Goal: Task Accomplishment & Management: Use online tool/utility

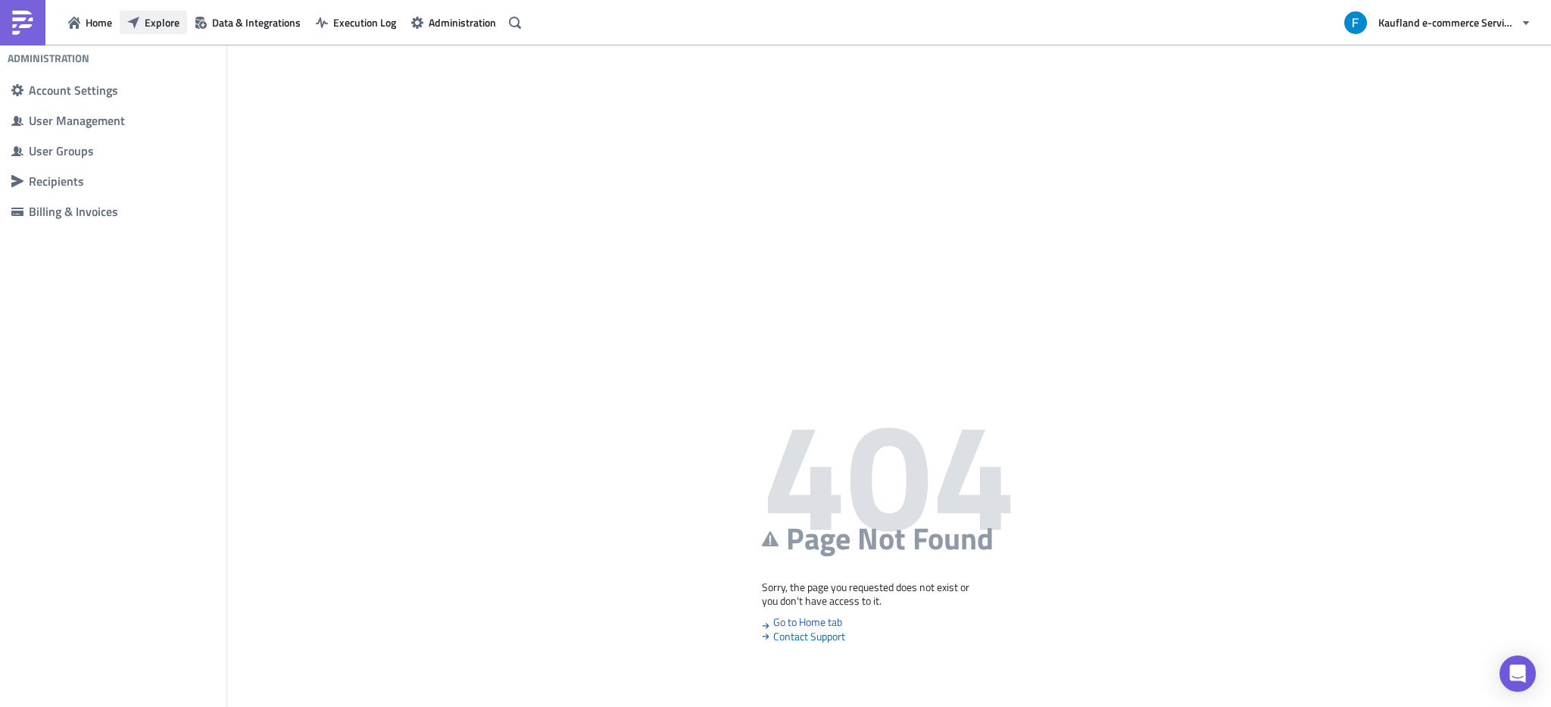
click at [158, 23] on span "Explore" at bounding box center [162, 22] width 35 height 16
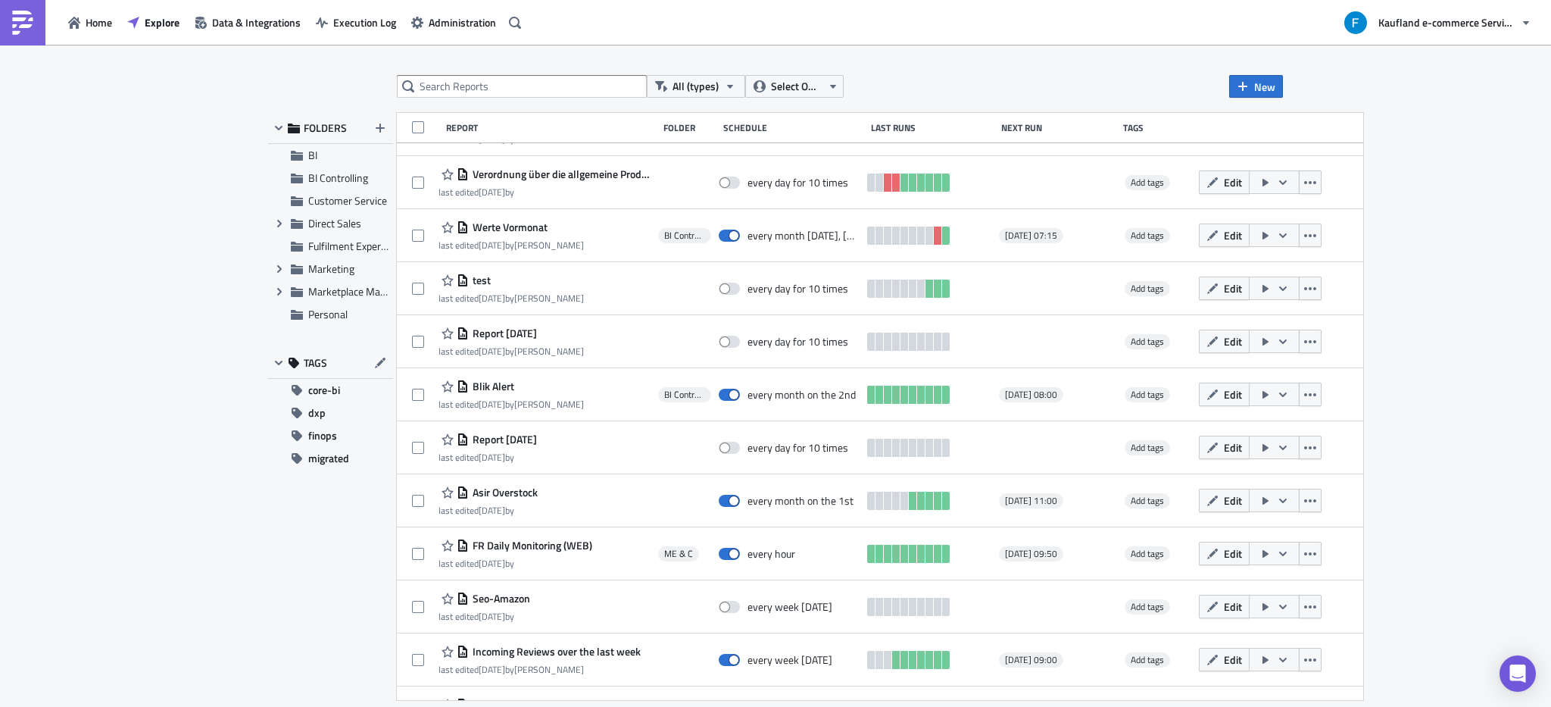
scroll to position [510, 0]
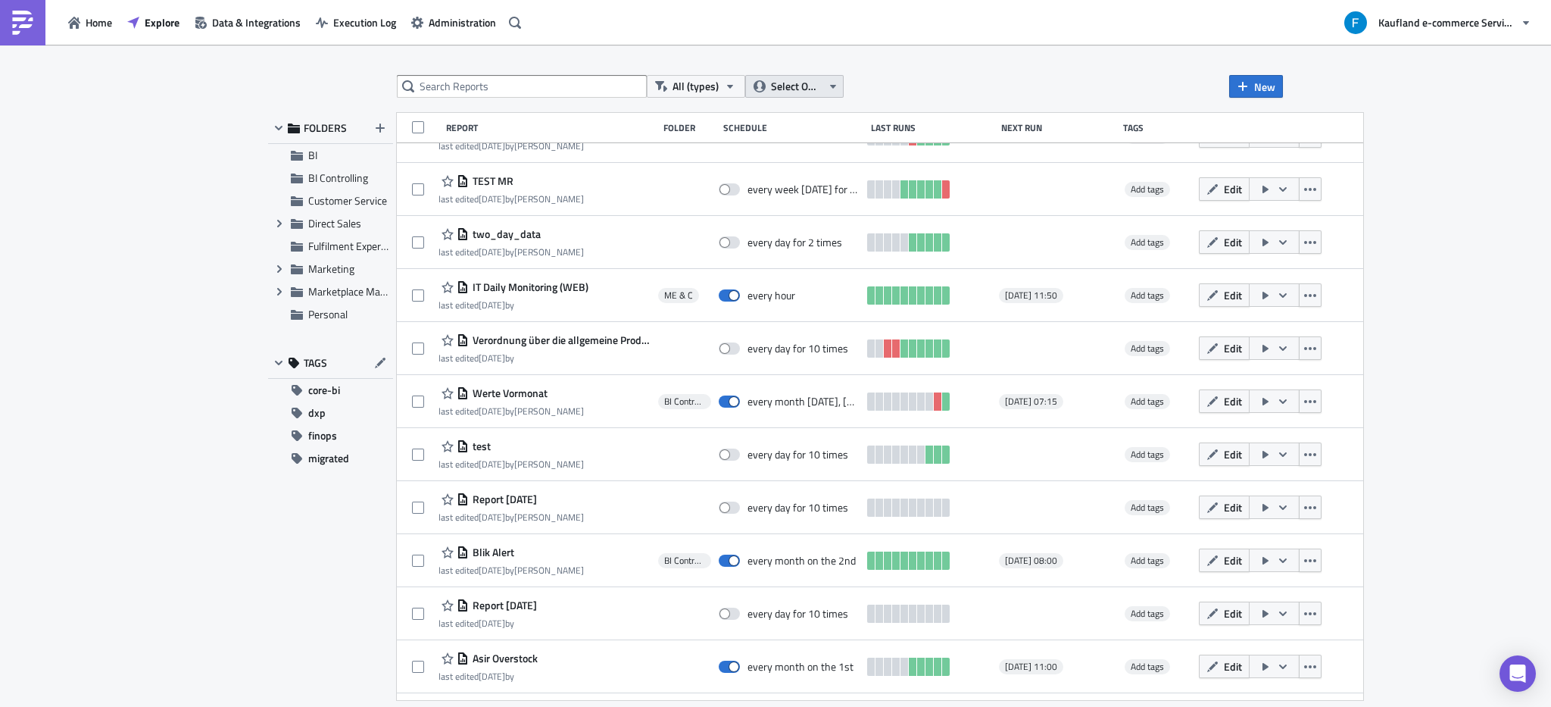
click at [816, 85] on span "Select Owner" at bounding box center [796, 86] width 51 height 17
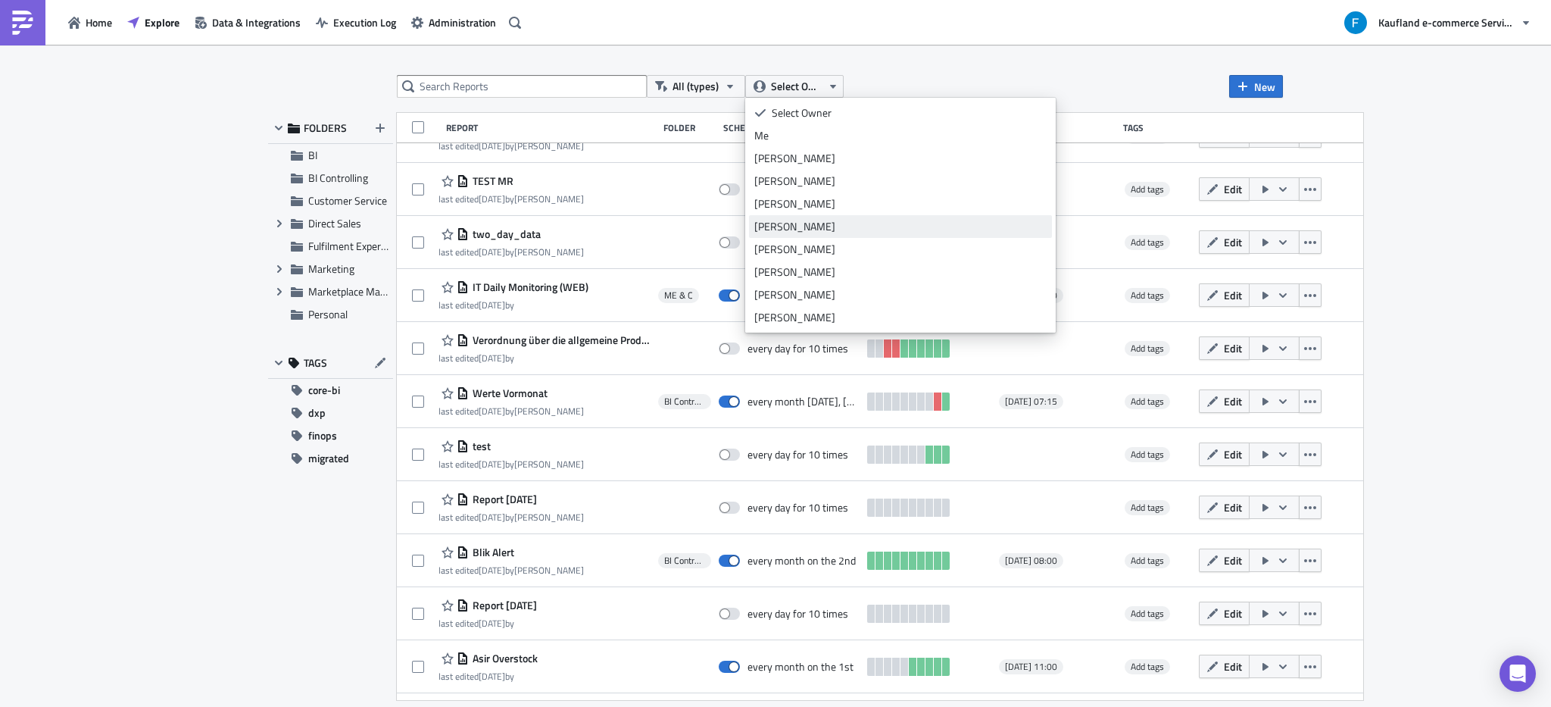
click at [806, 226] on div "[PERSON_NAME]" at bounding box center [900, 226] width 292 height 15
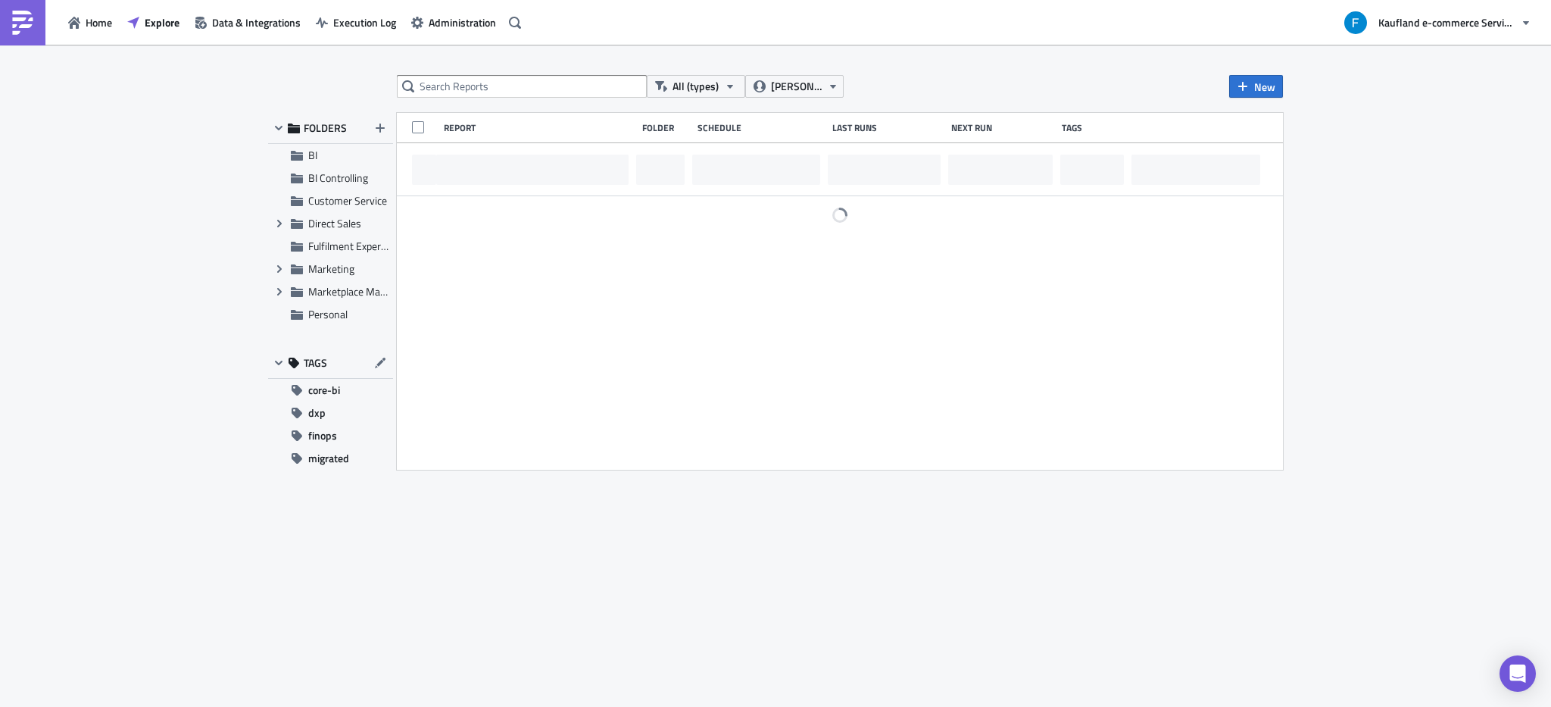
scroll to position [0, 0]
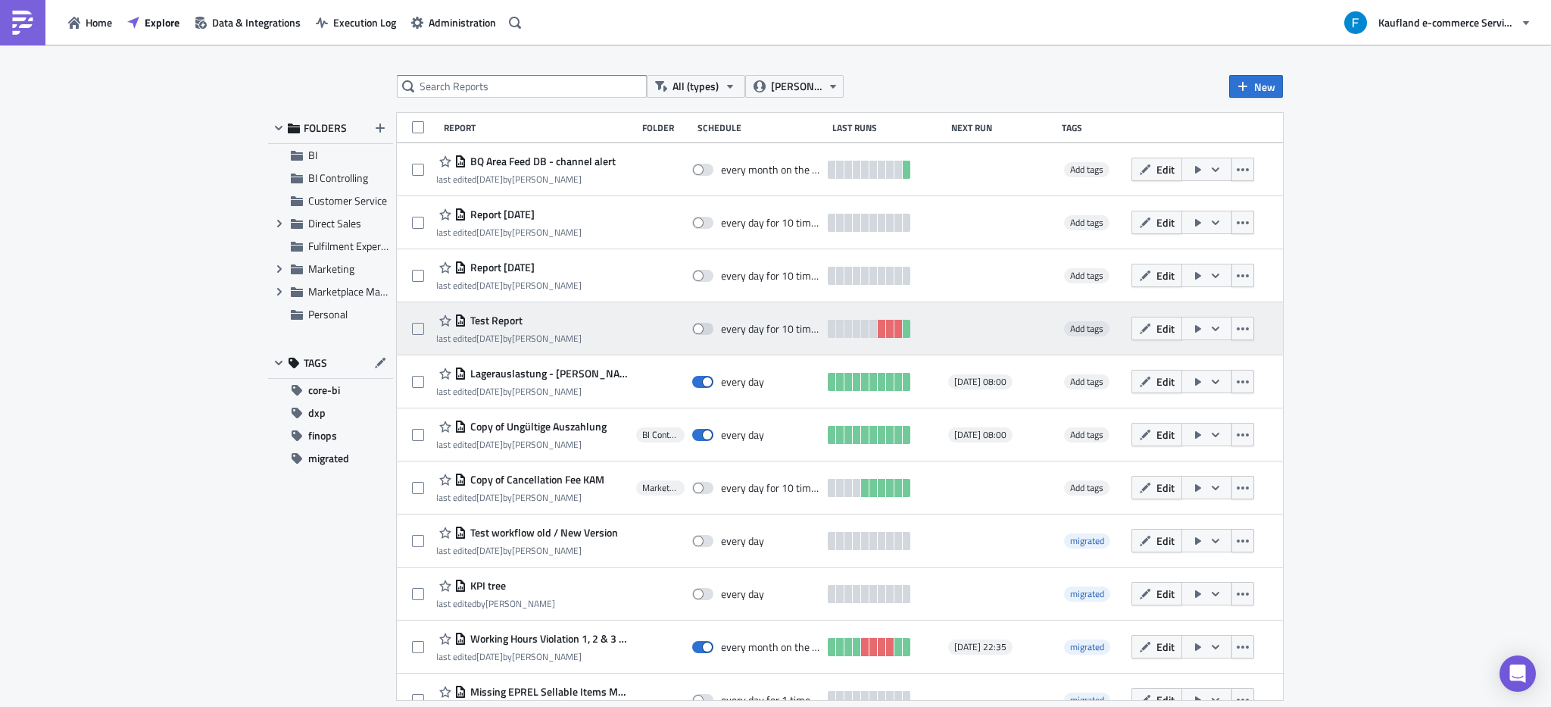
click at [502, 320] on span "Test Report" at bounding box center [494, 321] width 56 height 14
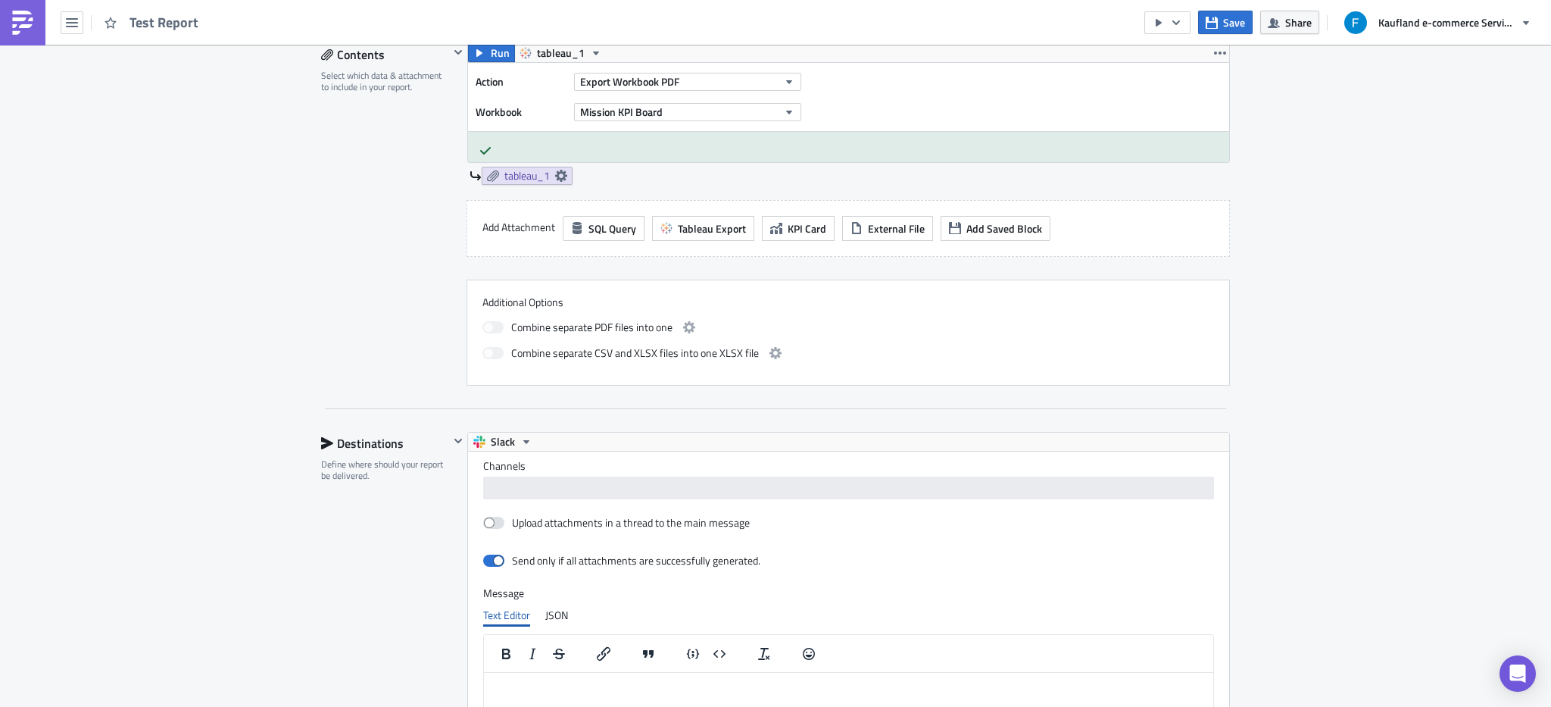
scroll to position [554, 0]
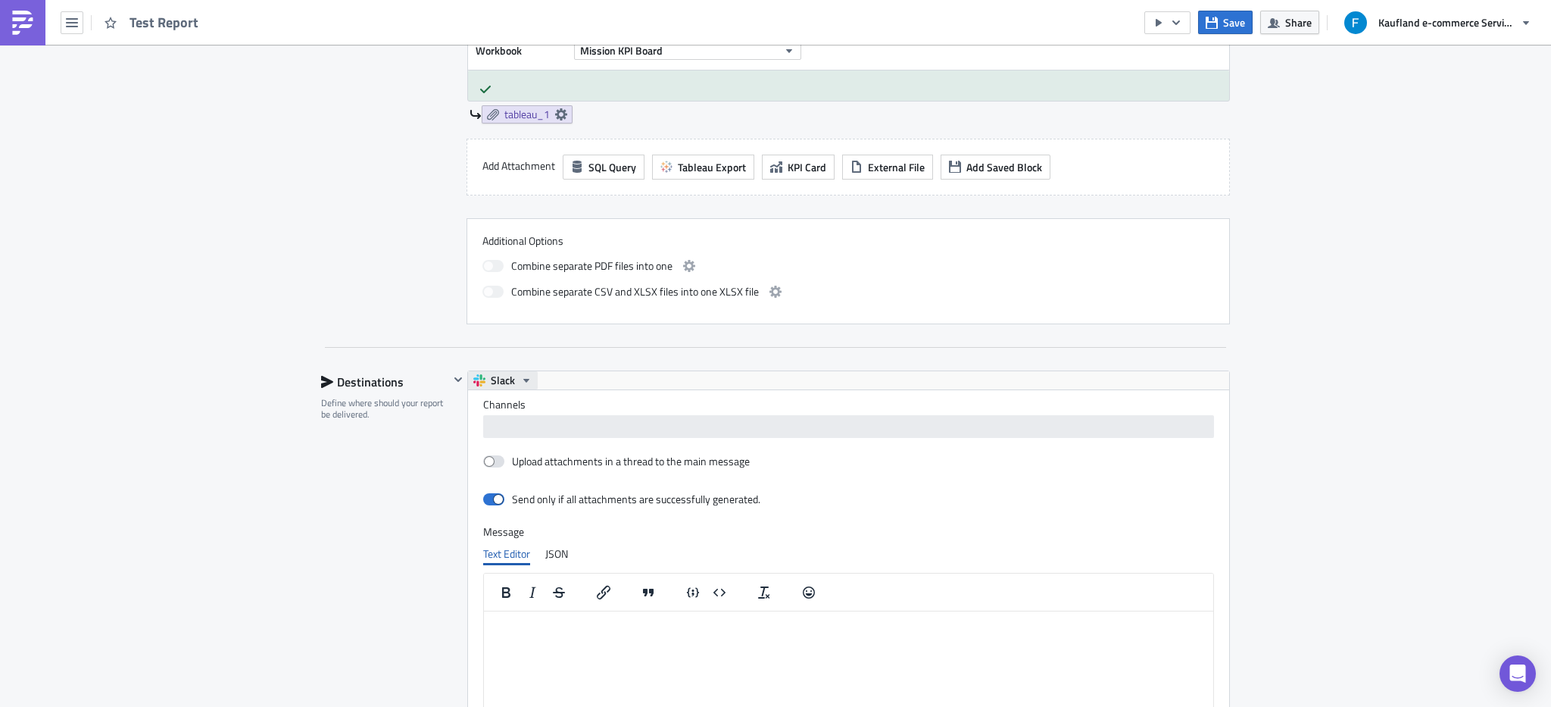
click at [520, 376] on icon "button" at bounding box center [526, 380] width 12 height 12
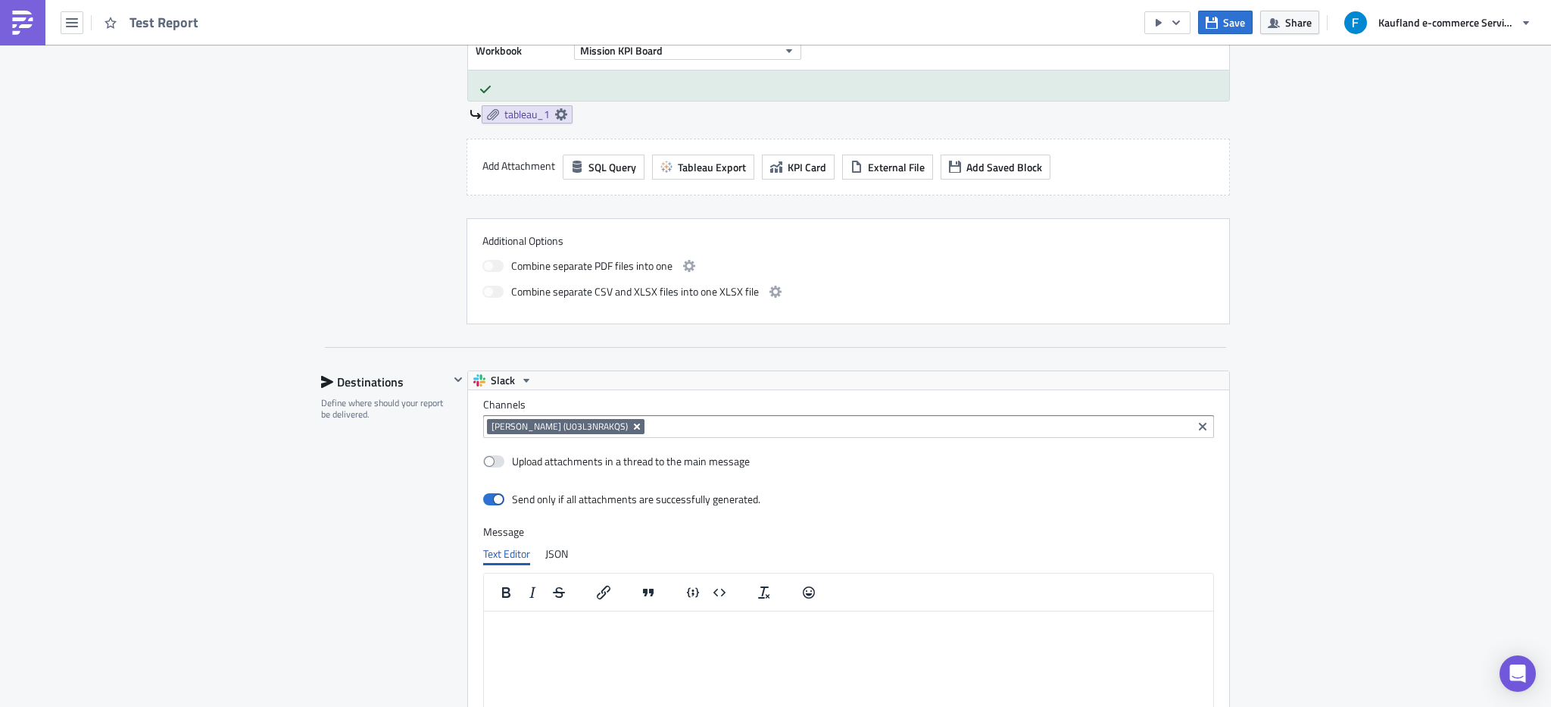
click at [631, 430] on icon "Remove Tag" at bounding box center [637, 426] width 12 height 12
click at [439, 379] on div "Destinations" at bounding box center [385, 381] width 128 height 23
click at [454, 379] on icon "button" at bounding box center [458, 379] width 8 height 5
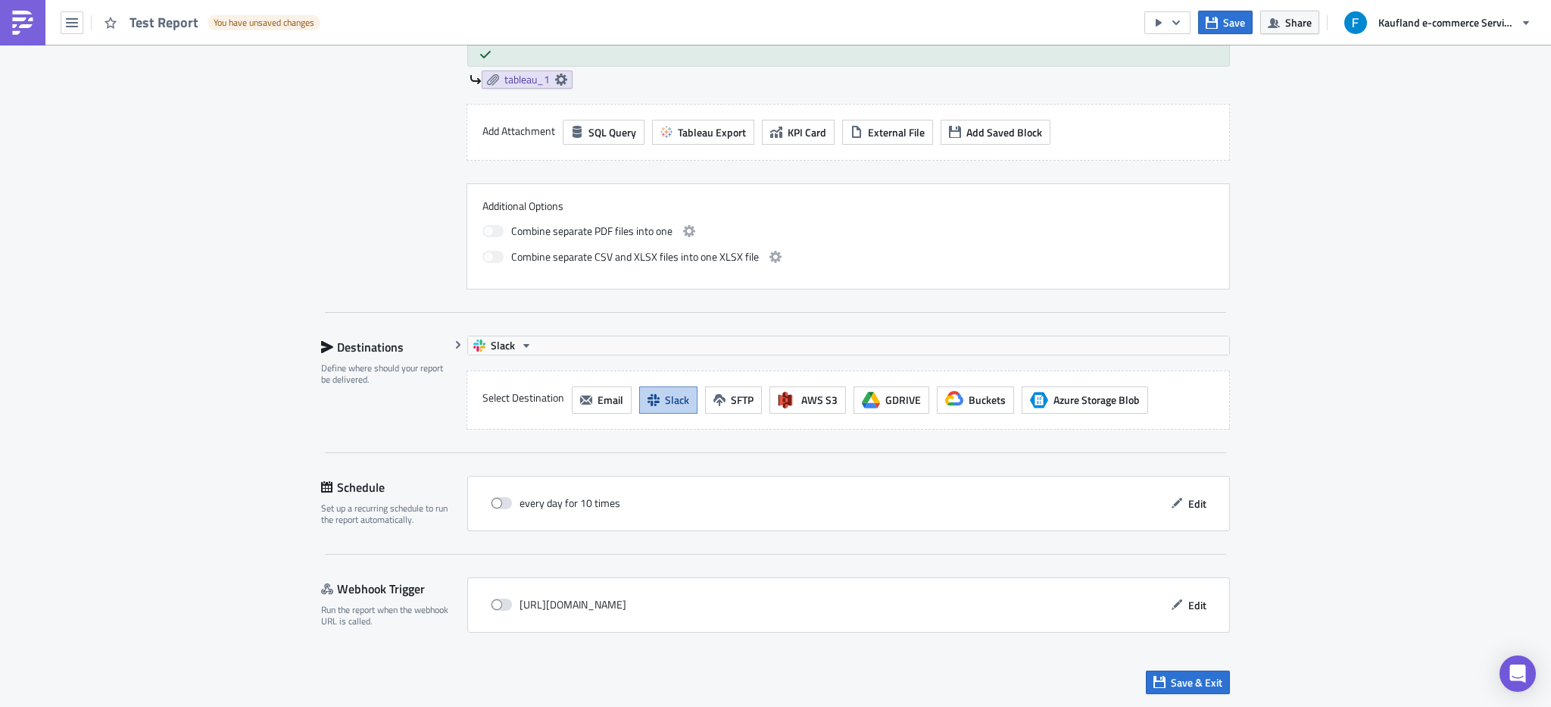
click at [665, 406] on span "Slack" at bounding box center [677, 400] width 24 height 16
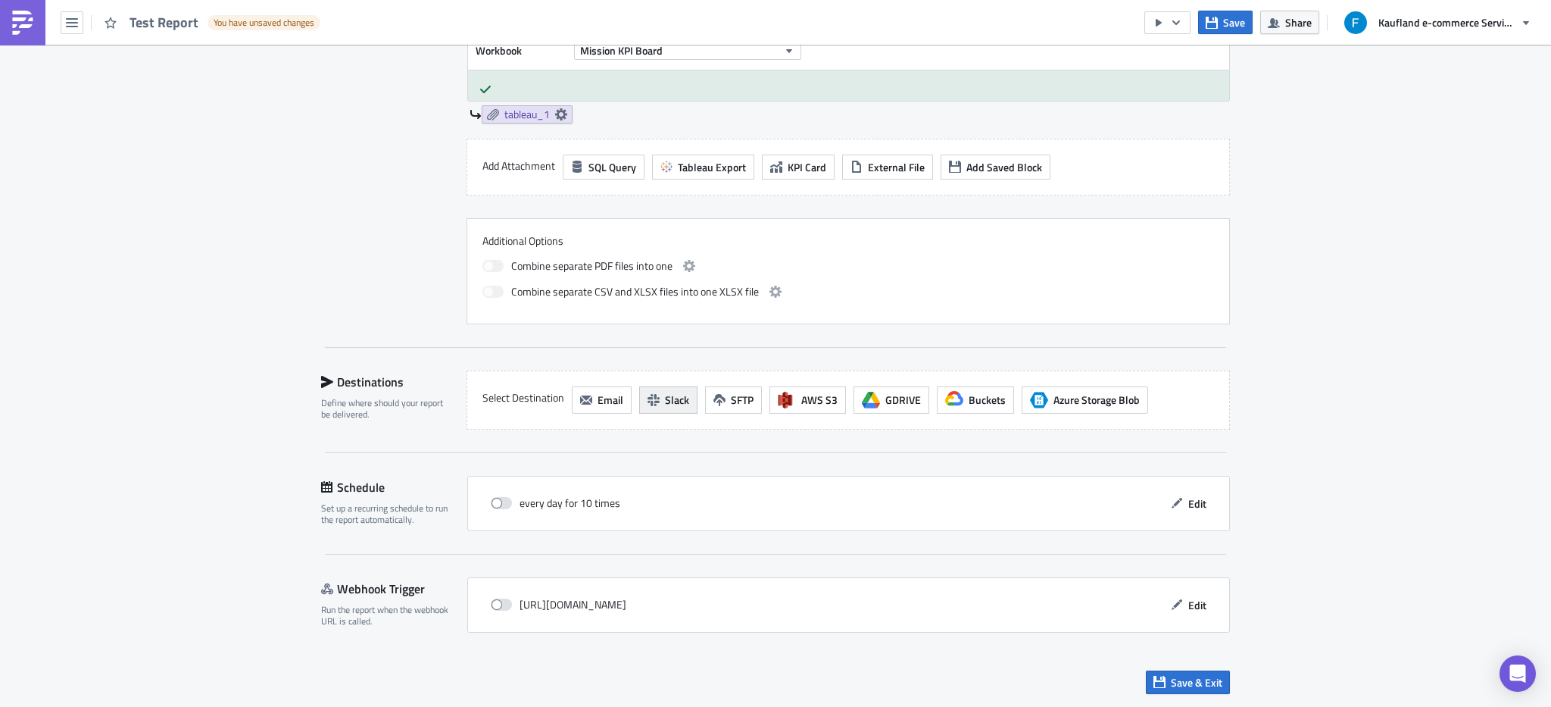
scroll to position [555, 0]
click at [898, 398] on span "GDRIVE" at bounding box center [903, 400] width 36 height 16
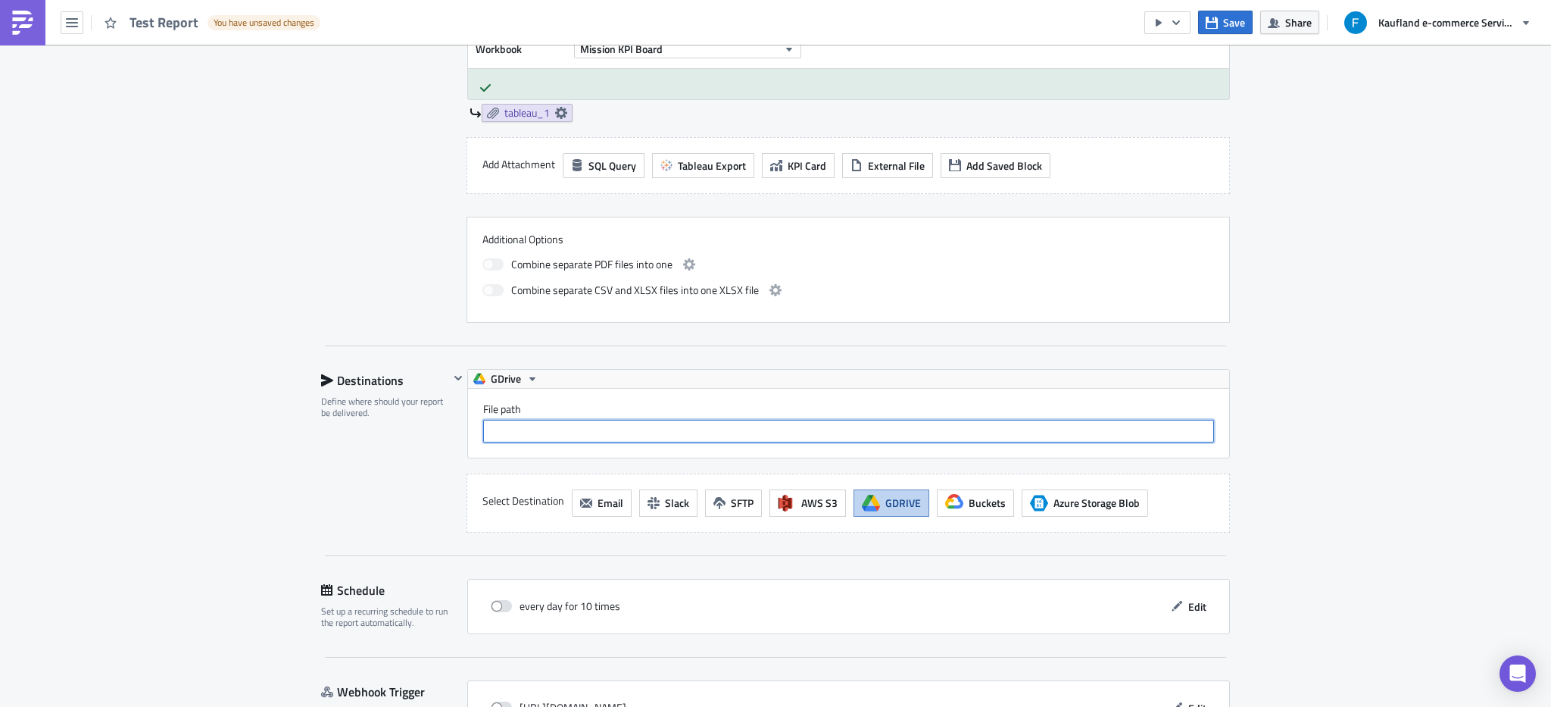
click at [627, 426] on input "File path" at bounding box center [848, 431] width 731 height 23
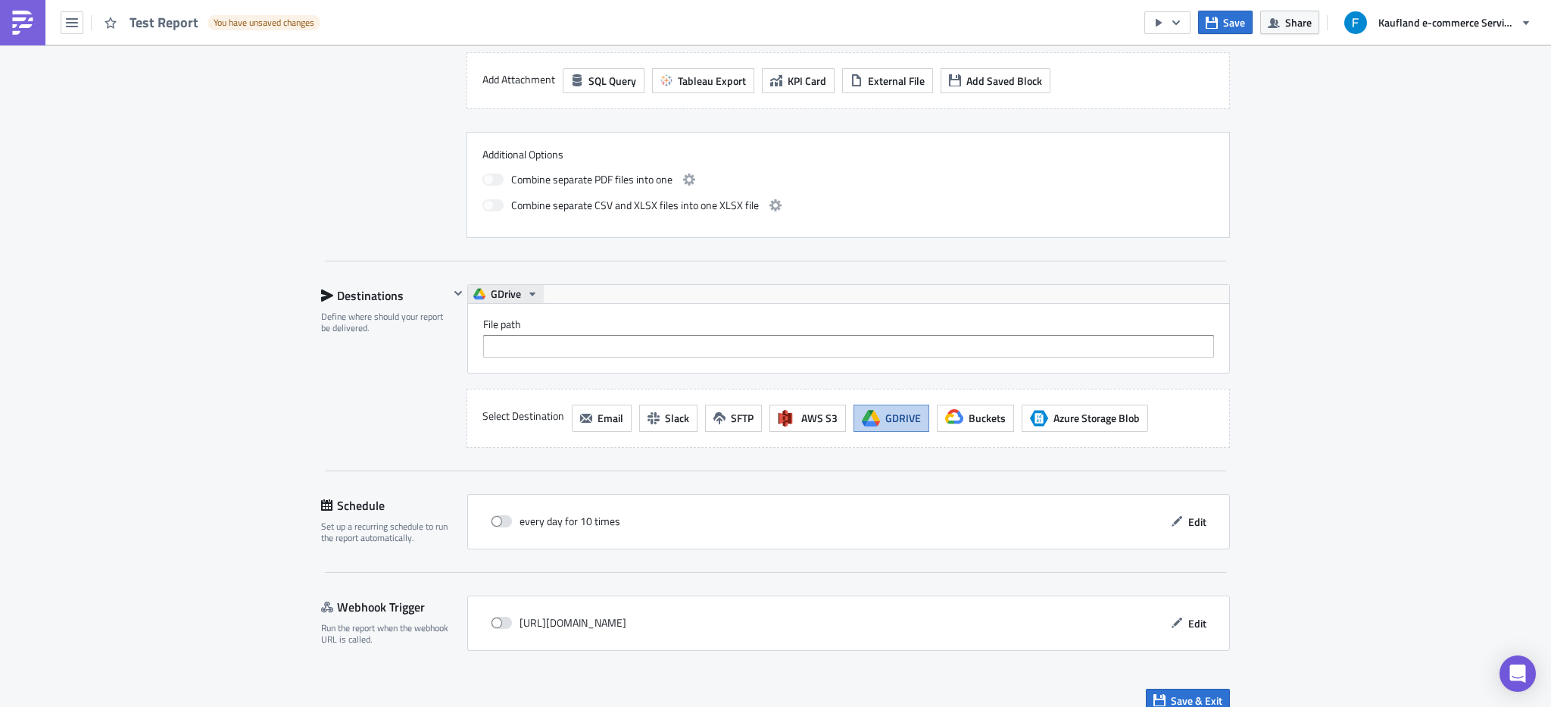
click at [526, 299] on icon "button" at bounding box center [532, 294] width 12 height 12
click at [529, 297] on icon "button" at bounding box center [532, 294] width 12 height 12
click at [669, 295] on div "GDrive" at bounding box center [848, 294] width 761 height 18
click at [595, 342] on input "File path" at bounding box center [848, 346] width 731 height 23
click at [516, 349] on input "File path" at bounding box center [848, 346] width 731 height 23
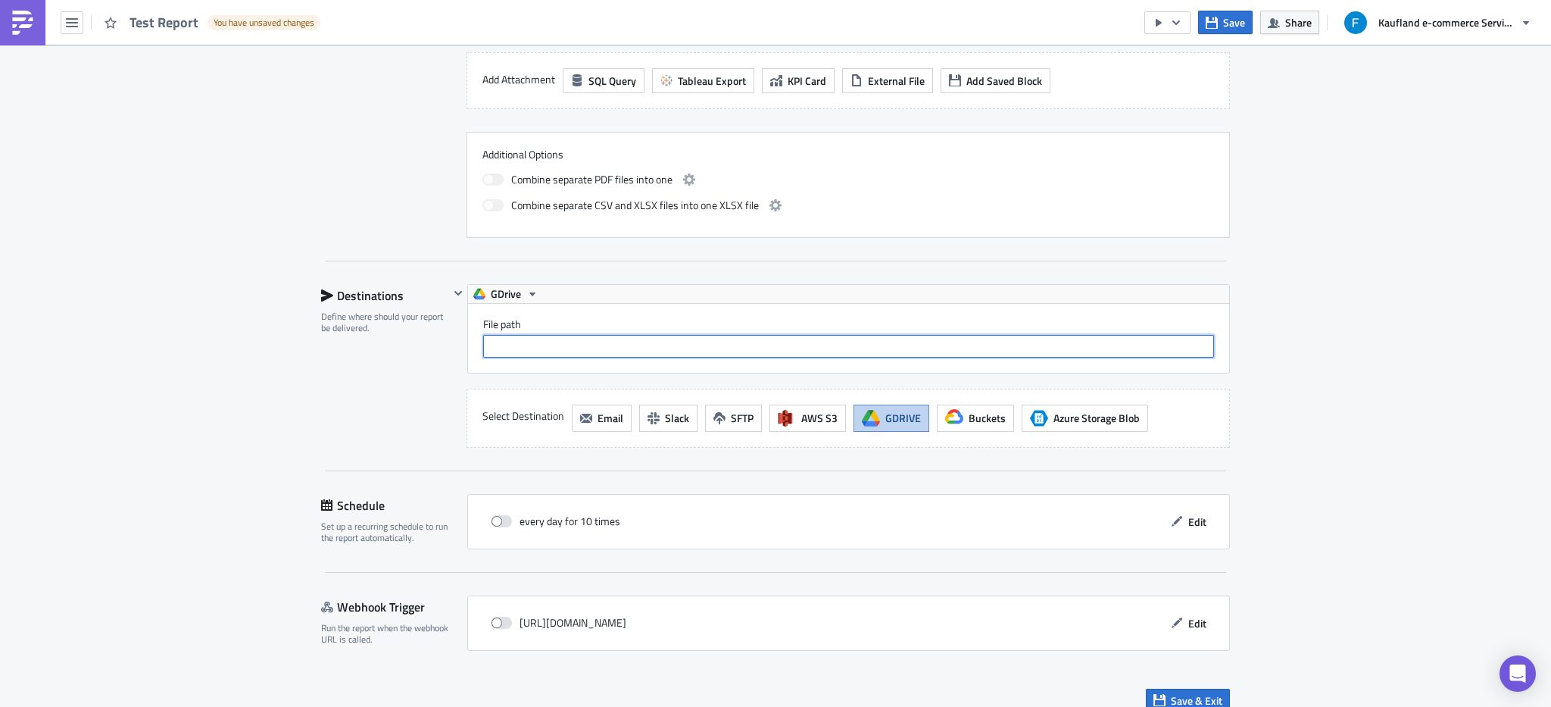
paste input "1RPtJrxYEhmUn0jSURpAwgpQLr-iQWK7g"
drag, startPoint x: 689, startPoint y: 347, endPoint x: 345, endPoint y: 337, distance: 343.9
click at [345, 337] on div "Destinations Define where should your report be delivered. Slack Channels Uploa…" at bounding box center [775, 366] width 909 height 164
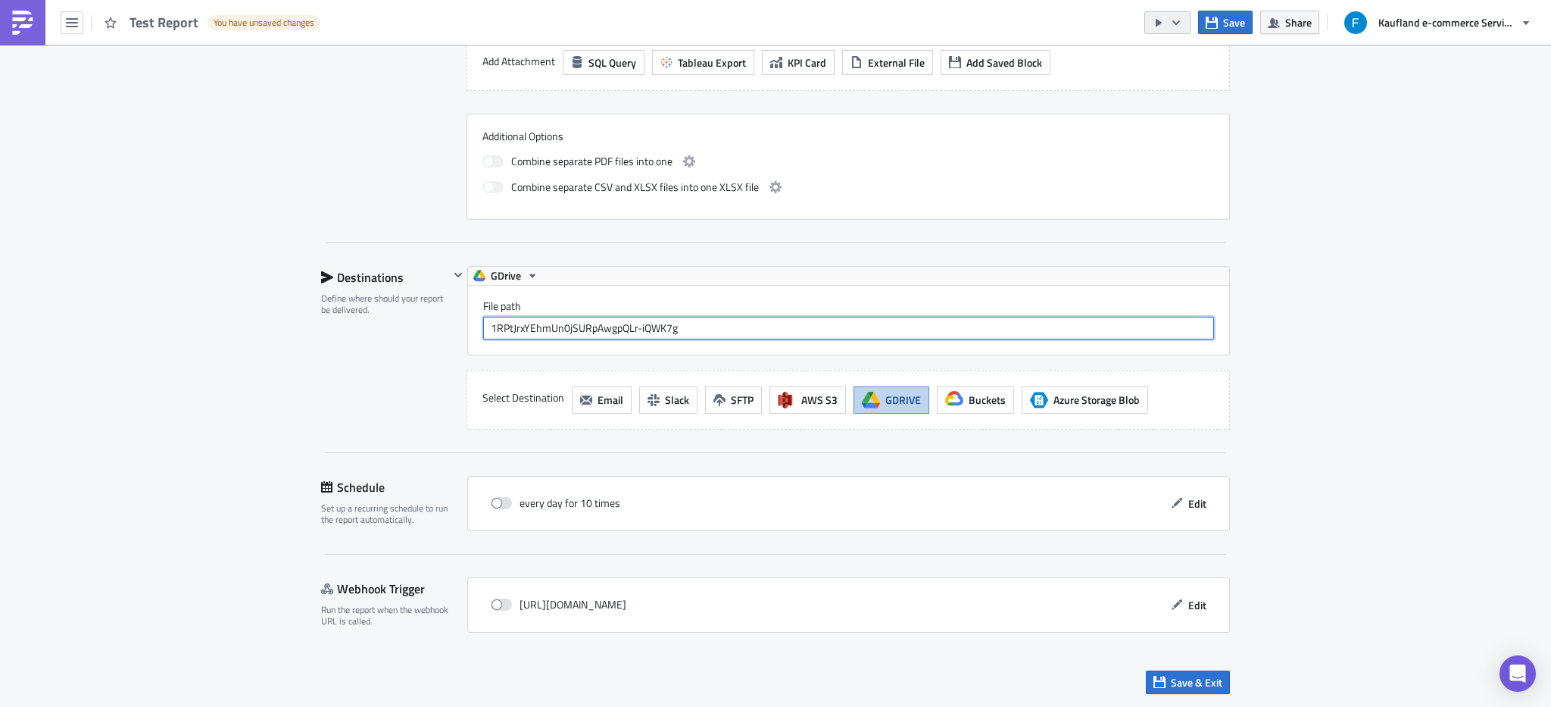
type input "1RPtJrxYEhmUn0jSURpAwgpQLr-iQWK7g"
click at [1181, 24] on icon "button" at bounding box center [1176, 23] width 12 height 12
click at [1305, 260] on div "Execution Log Edit " Test Report " Draft Settings Configure the basics of your …" at bounding box center [775, 48] width 1551 height 1322
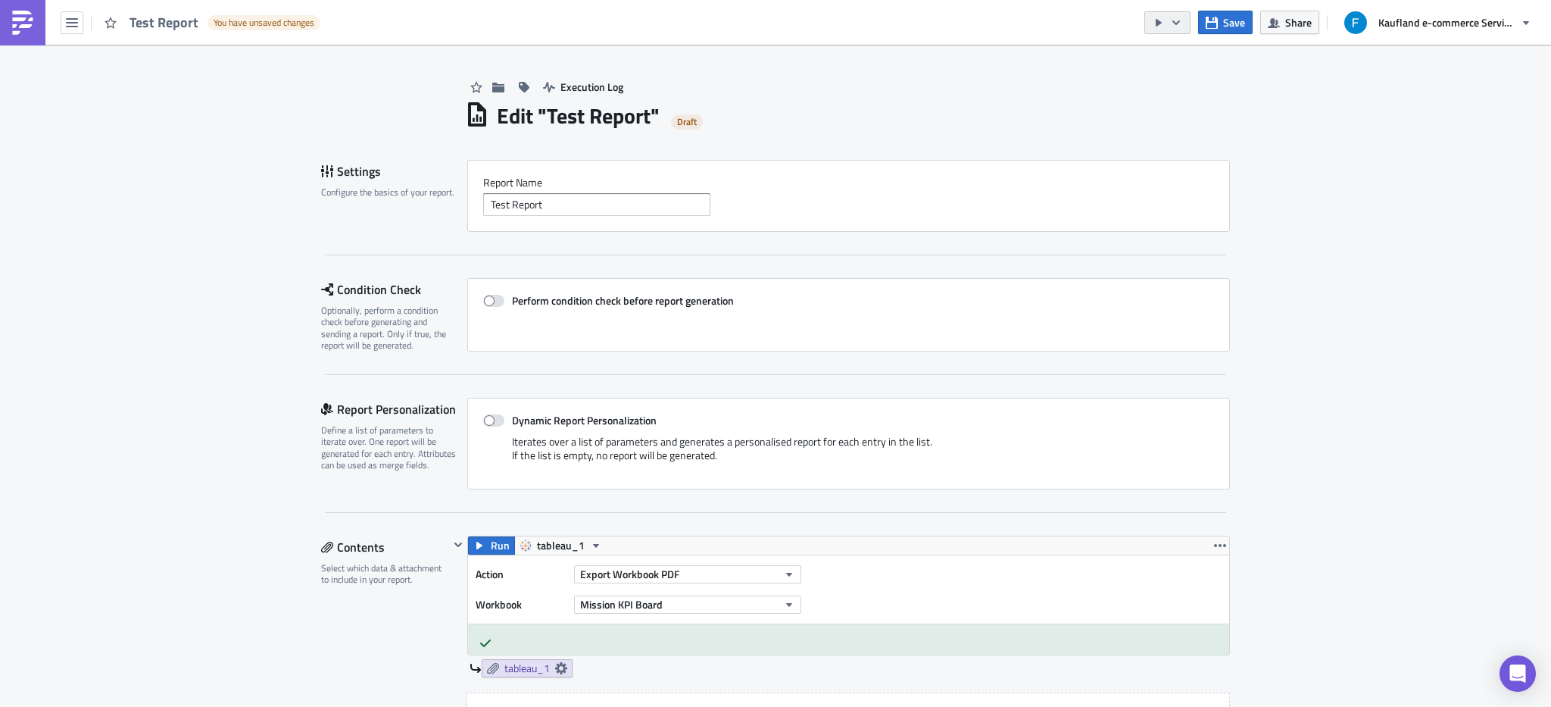
click at [1150, 23] on button "button" at bounding box center [1167, 22] width 46 height 23
click at [1154, 80] on div "Run Report" at bounding box center [1213, 83] width 118 height 15
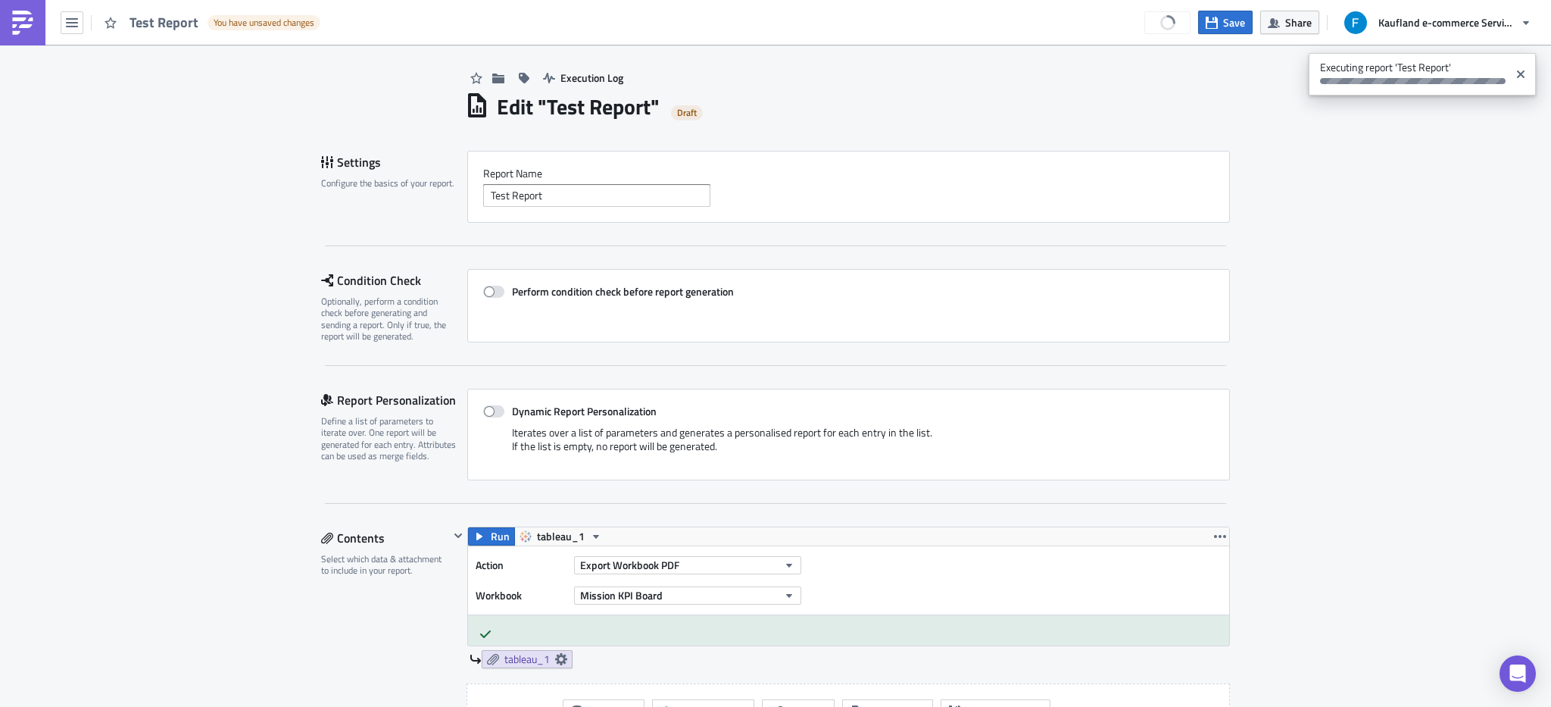
scroll to position [86, 0]
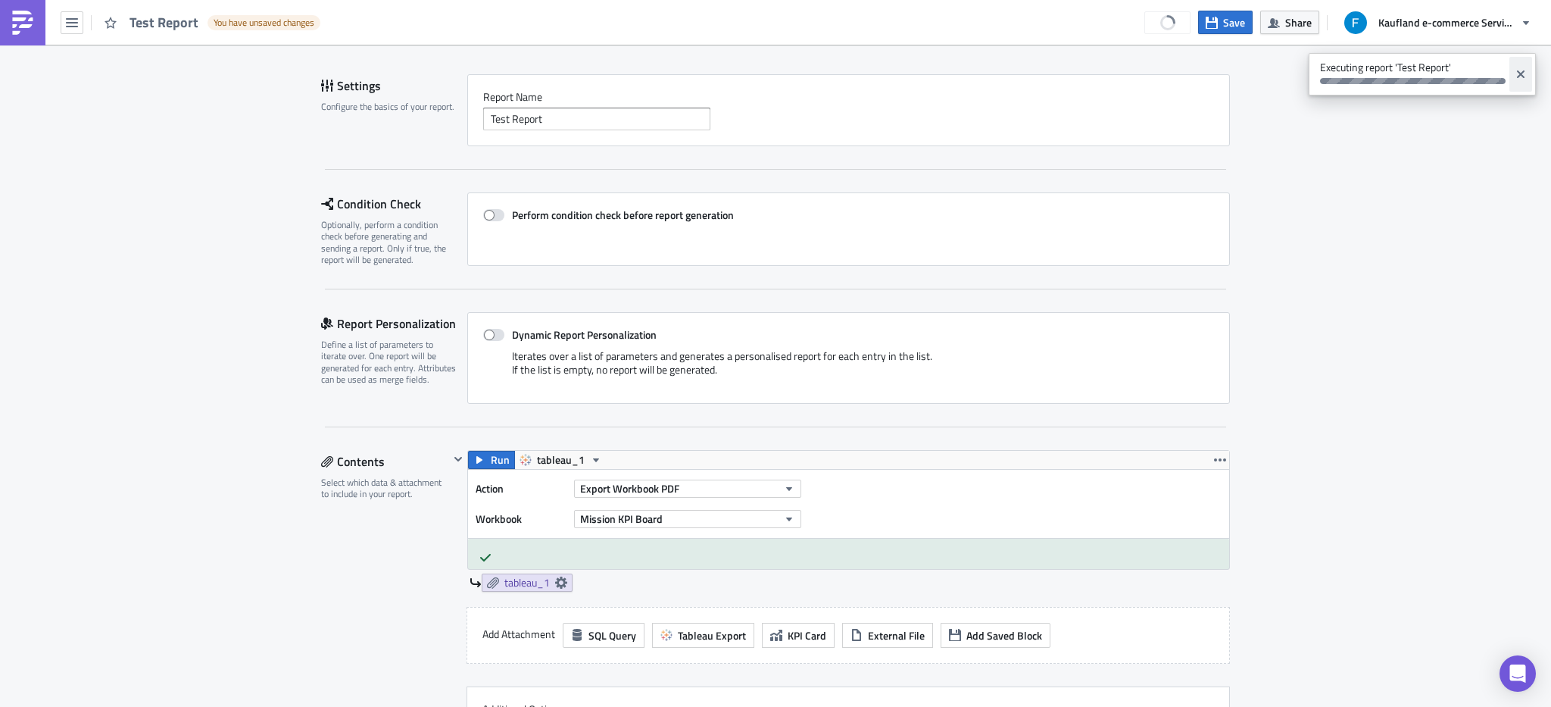
click at [1518, 69] on icon "Close" at bounding box center [1521, 74] width 12 height 12
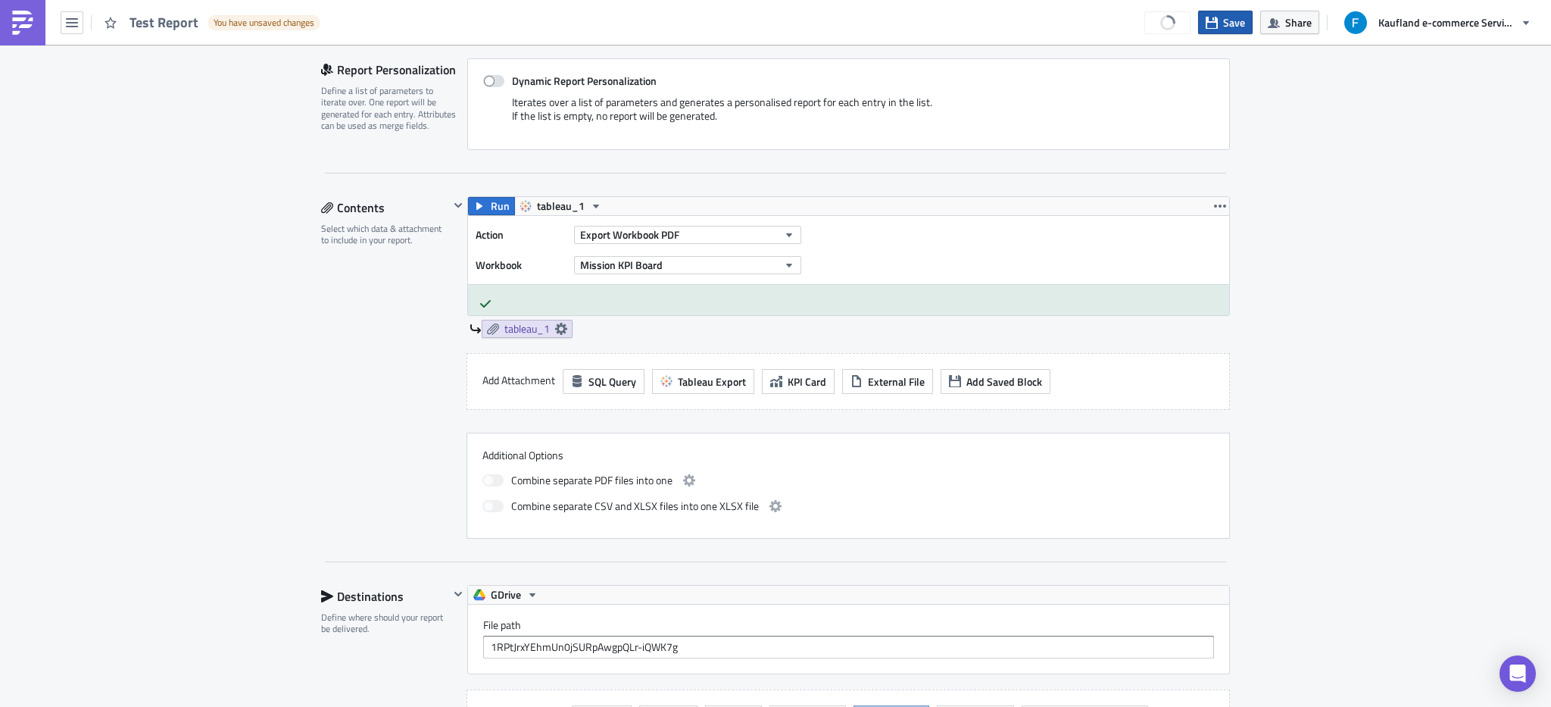
click at [1241, 21] on span "Save" at bounding box center [1234, 22] width 22 height 16
click at [713, 269] on button "Mission KPI Board" at bounding box center [687, 265] width 227 height 18
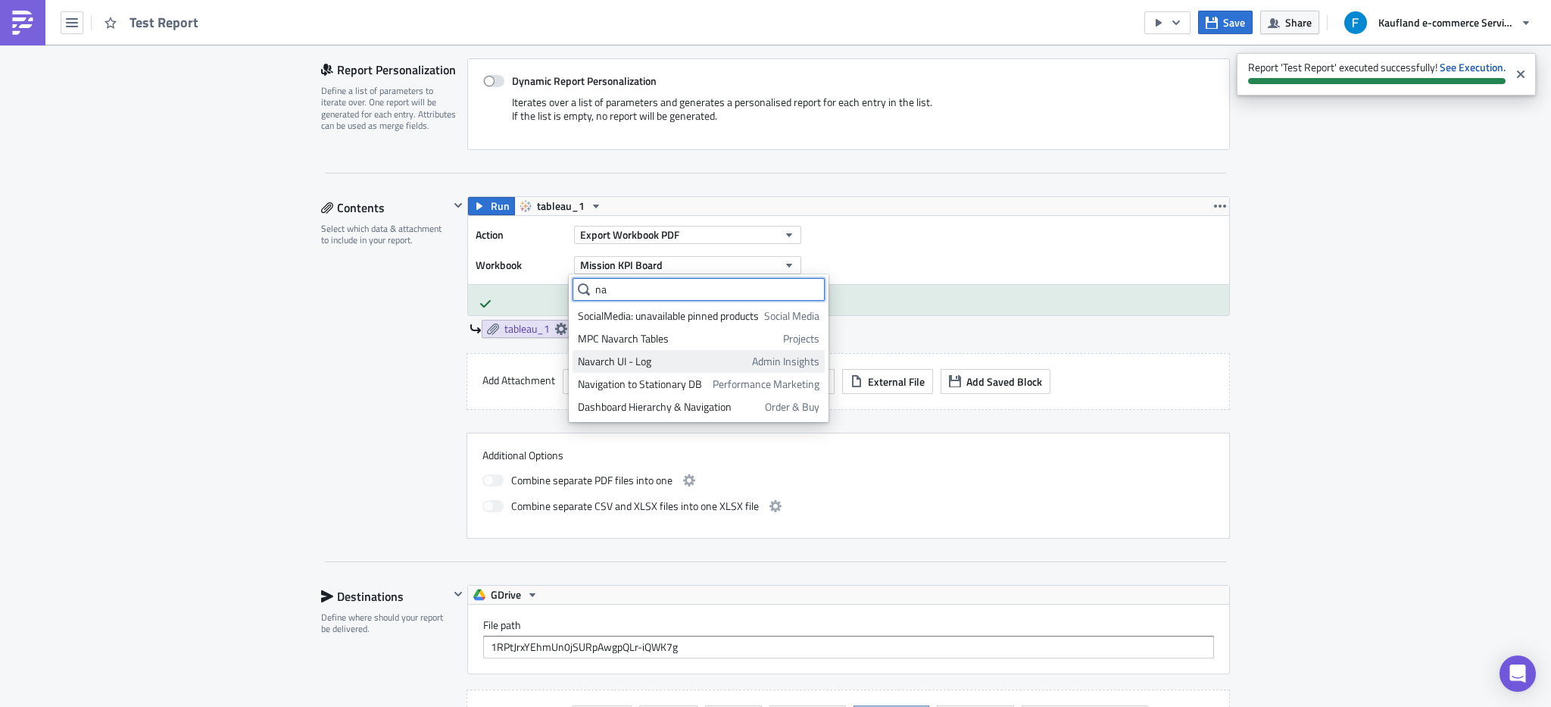
type input "na"
click at [605, 357] on div "Navarch UI - Log" at bounding box center [662, 361] width 169 height 15
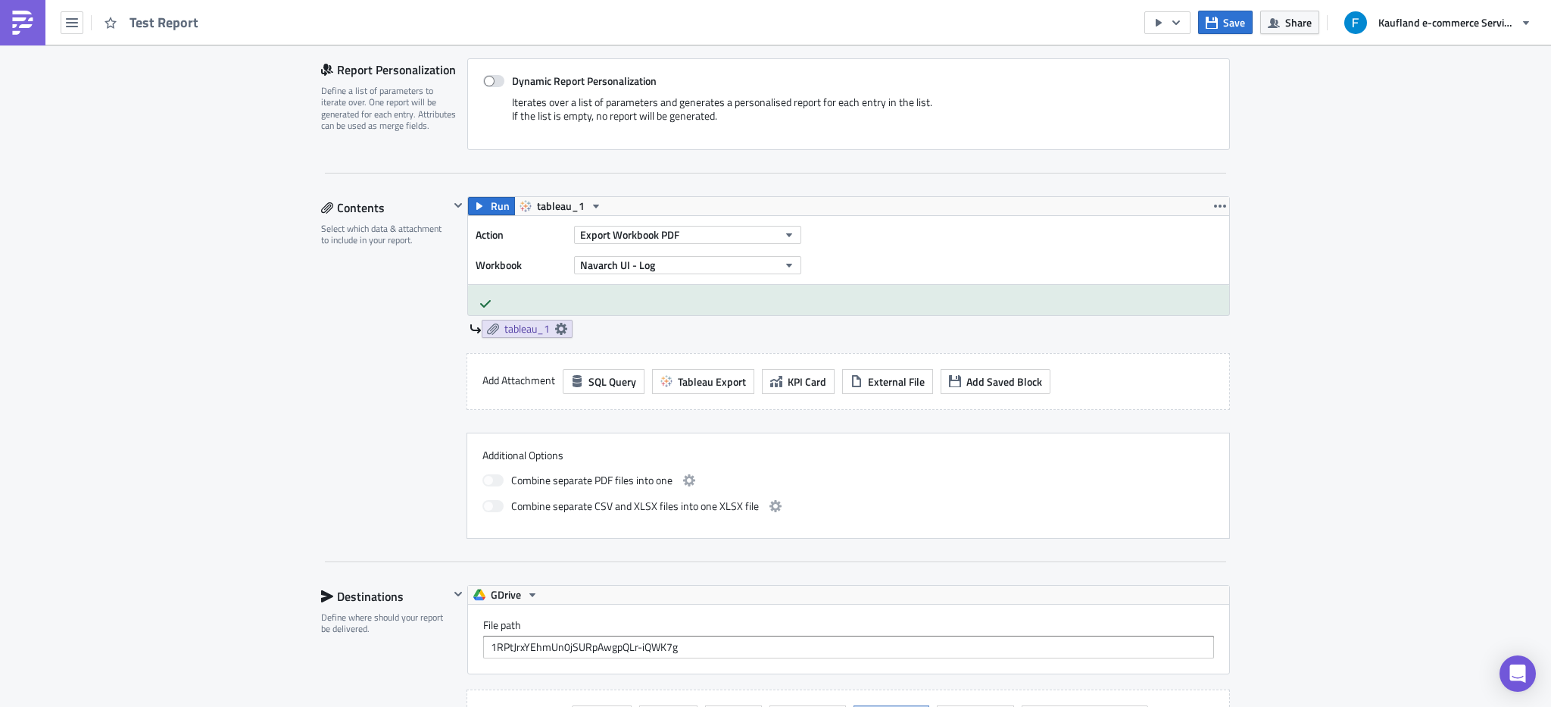
click at [1425, 263] on div "Execution Log Edit " Test Report " Settings Configure the basics of your report…" at bounding box center [775, 366] width 1551 height 1322
click at [1181, 23] on icon "button" at bounding box center [1176, 23] width 12 height 12
click at [1374, 205] on div "Execution Log Edit " Test Report " Draft Settings Configure the basics of your …" at bounding box center [775, 366] width 1551 height 1322
click at [1218, 22] on button "Save" at bounding box center [1225, 22] width 55 height 23
click at [1177, 22] on icon "button" at bounding box center [1176, 23] width 12 height 12
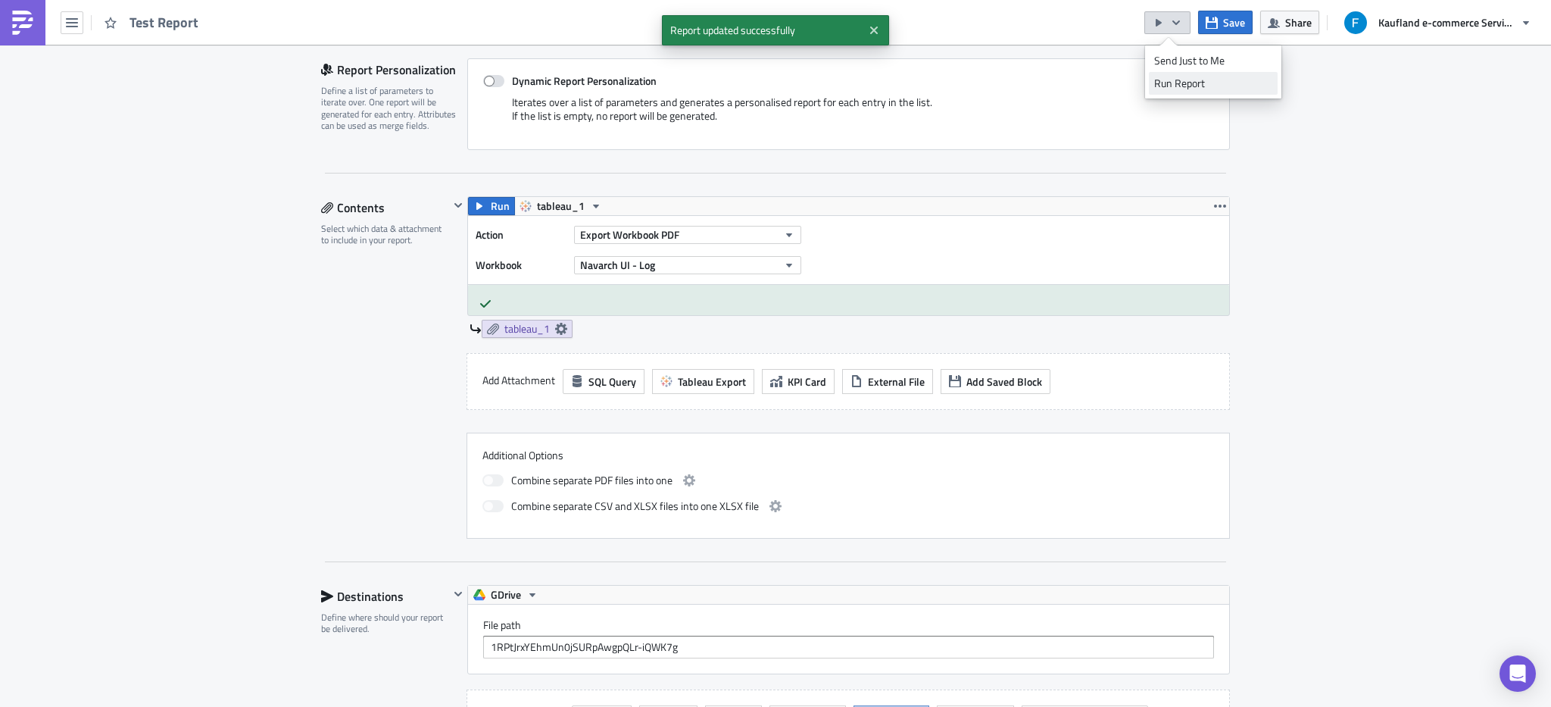
click at [1173, 80] on div "Run Report" at bounding box center [1213, 83] width 118 height 15
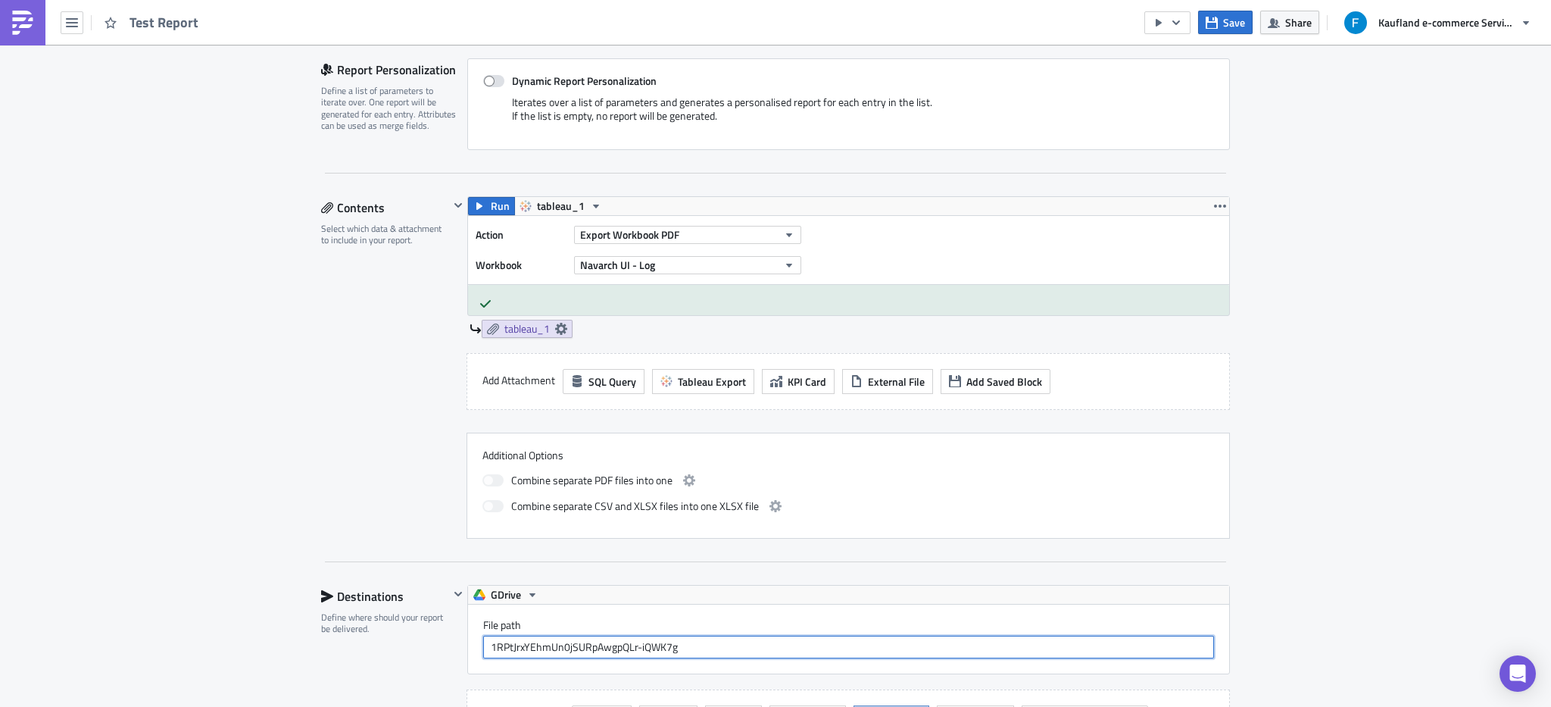
click at [666, 654] on input "1RPtJrxYEhmUn0jSURpAwgpQLr-iQWK7g" at bounding box center [848, 646] width 731 height 23
paste input "https://drive.google.com/drive/folders/1RPtJrxYEhmUn0jSURpAwgpQLr-iQWK7g?usp=sh…"
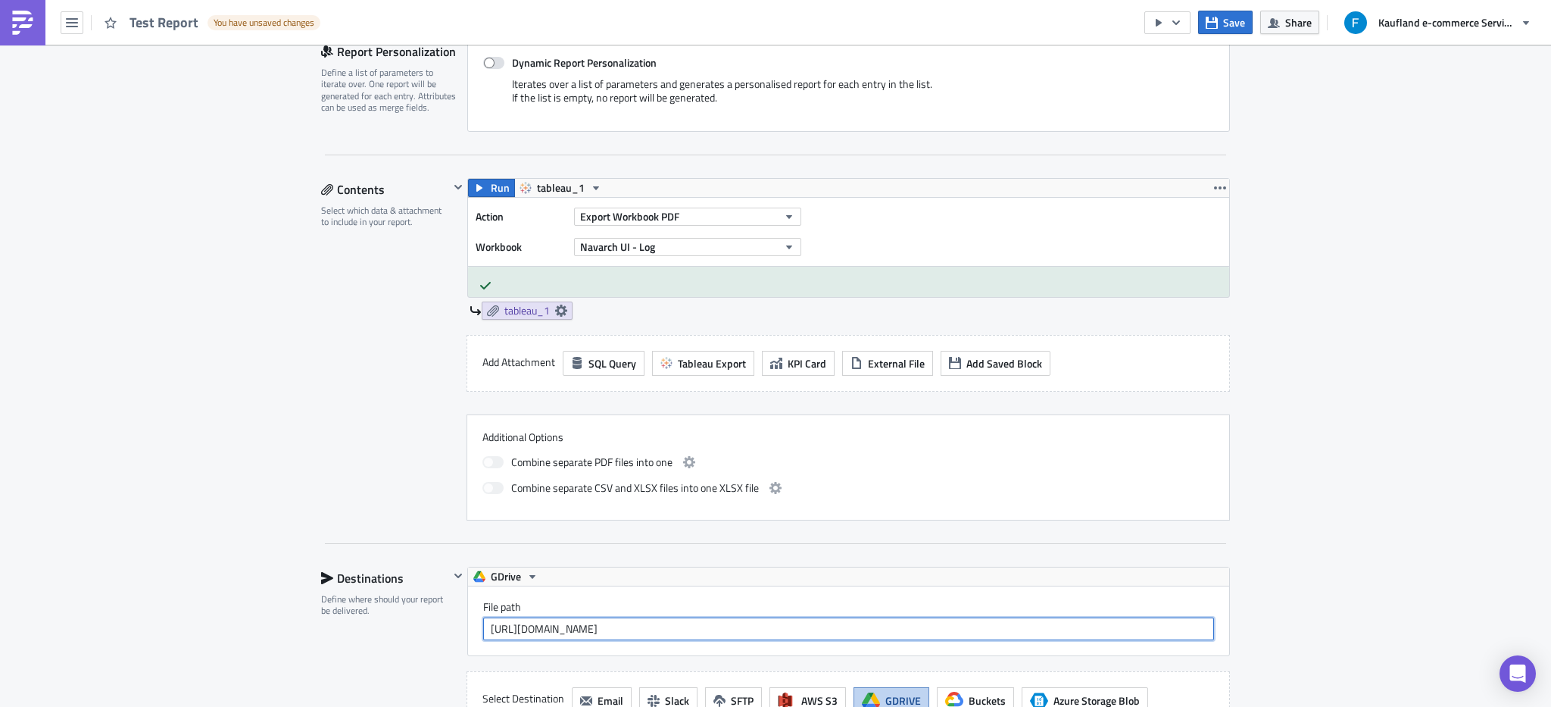
scroll to position [404, 0]
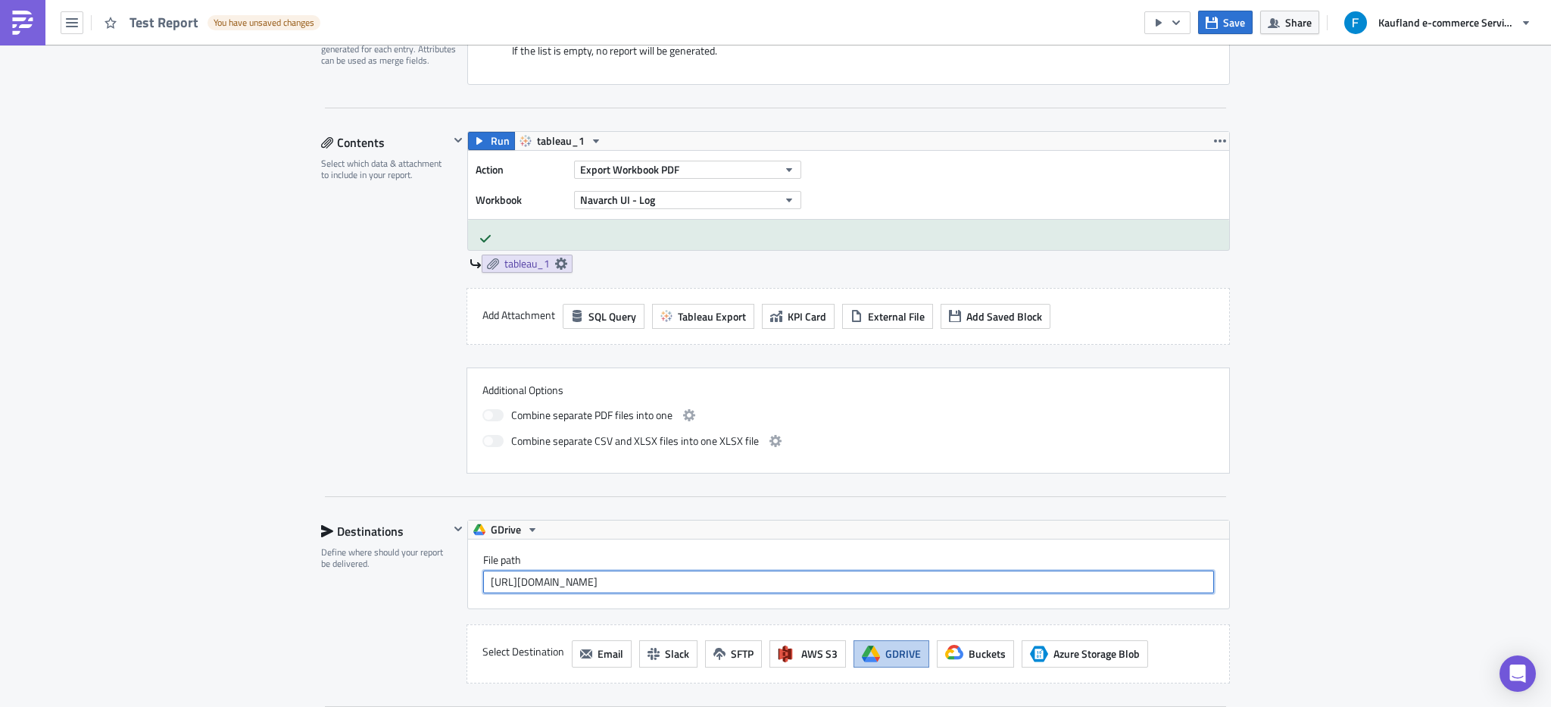
drag, startPoint x: 920, startPoint y: 587, endPoint x: 843, endPoint y: 590, distance: 77.3
click at [843, 590] on input "https://drive.google.com/drive/folders/1RPtJrxYEhmUn0jSURpAwgpQLr-iQWK7g?usp=sh…" at bounding box center [848, 581] width 731 height 23
click at [1213, 24] on icon "button" at bounding box center [1212, 23] width 12 height 12
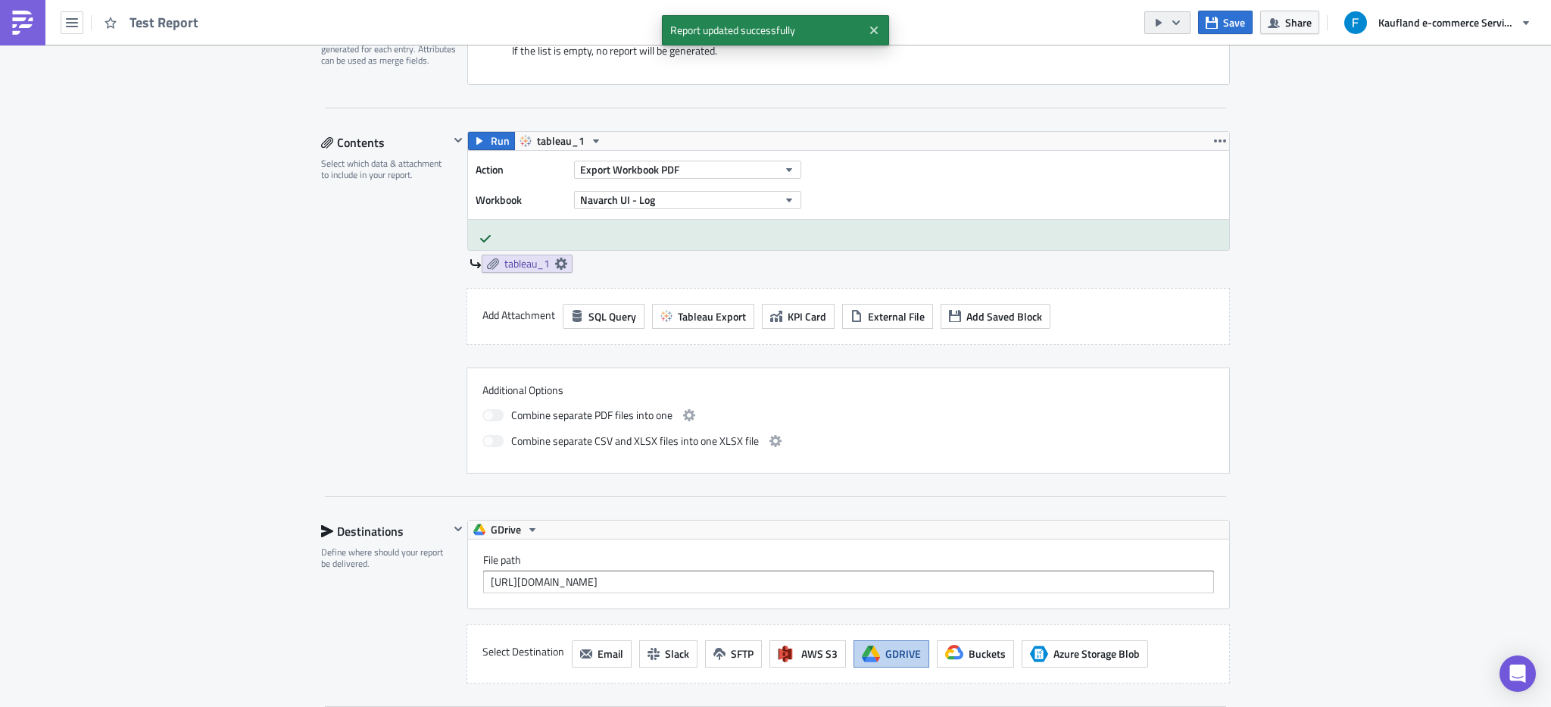
click at [1172, 29] on button "button" at bounding box center [1167, 22] width 46 height 23
click at [1202, 83] on div "Run Report" at bounding box center [1213, 83] width 118 height 15
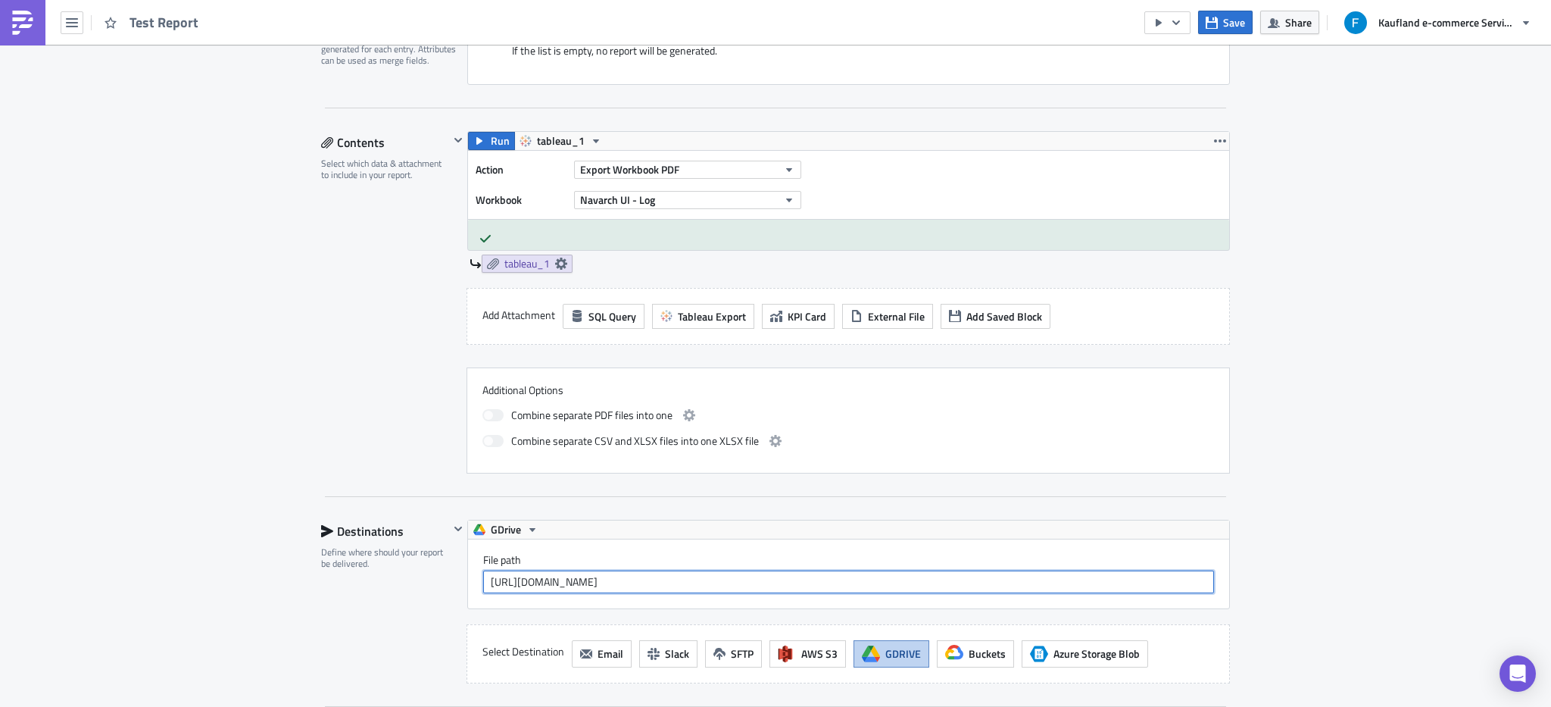
click at [703, 588] on input "https://drive.google.com/drive/folders/1RPtJrxYEhmUn0jSURpAwgpQLr-iQWK7g" at bounding box center [848, 581] width 731 height 23
paste input "?usp=drive_link"
click at [946, 585] on input "https://drive.google.com/drive/folders/1RPtJrxYEhmUn0jSURpAwgpQLr-iQWK7g?usp=dr…" at bounding box center [848, 581] width 731 height 23
paste input "u/2/folders/1RPtJrxYEhmUn0jSURpAwgpQLr-iQWK7g?lfhs=2"
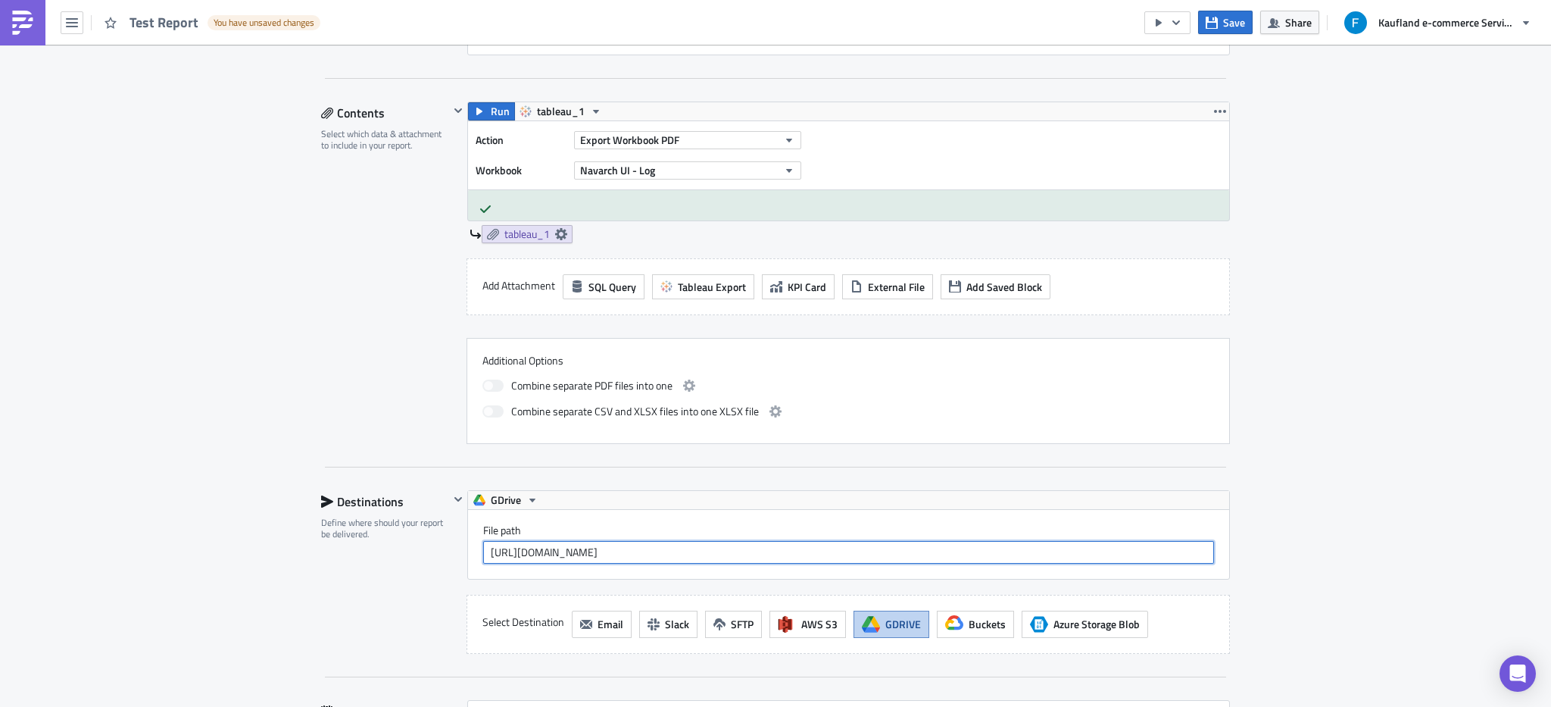
type input "[URL][DOMAIN_NAME]"
click at [1311, 470] on div "Execution Log Edit " Test Report " Draft Settings Configure the basics of your …" at bounding box center [775, 272] width 1551 height 1322
click at [1234, 27] on span "Save" at bounding box center [1234, 22] width 22 height 16
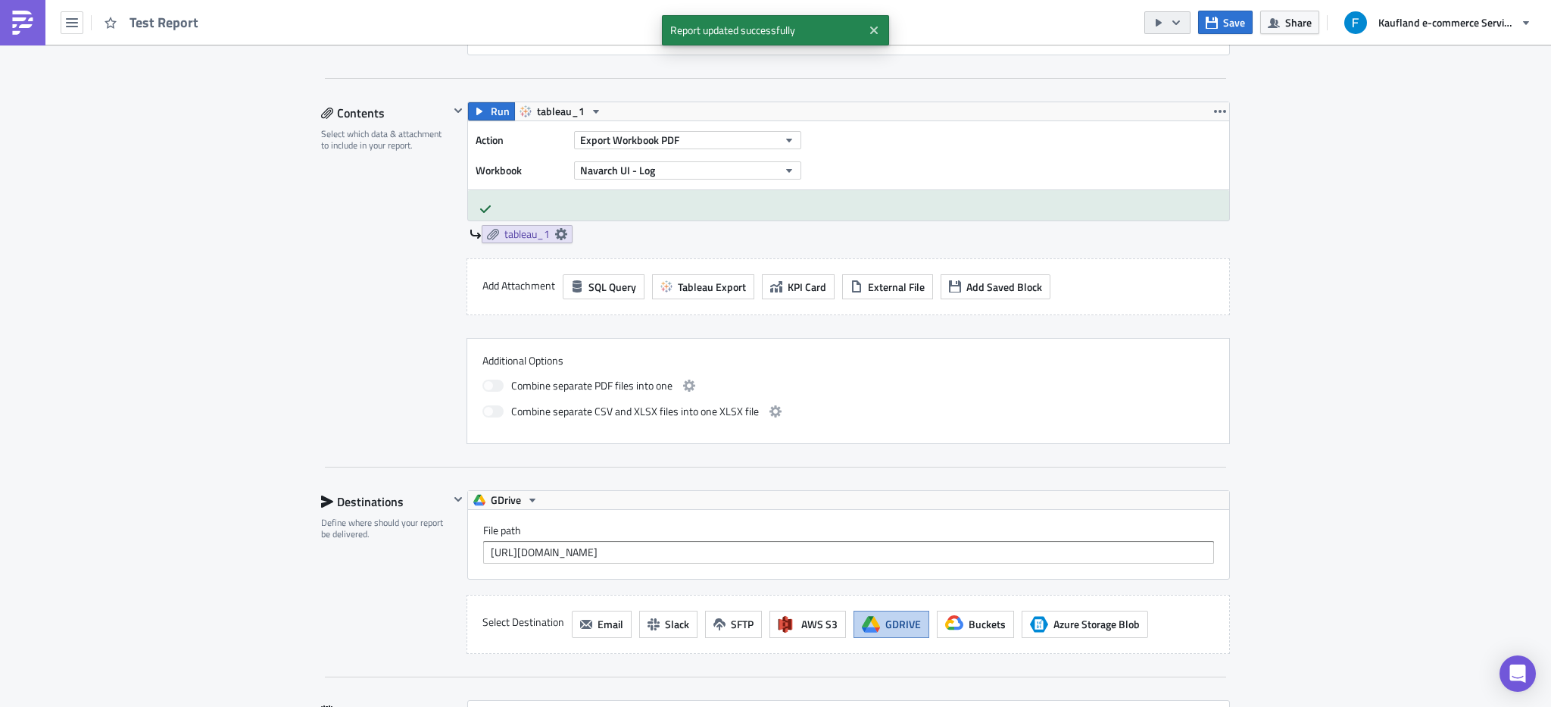
click at [1182, 22] on icon "button" at bounding box center [1176, 23] width 12 height 12
click at [1191, 81] on div "Run Report" at bounding box center [1213, 83] width 118 height 15
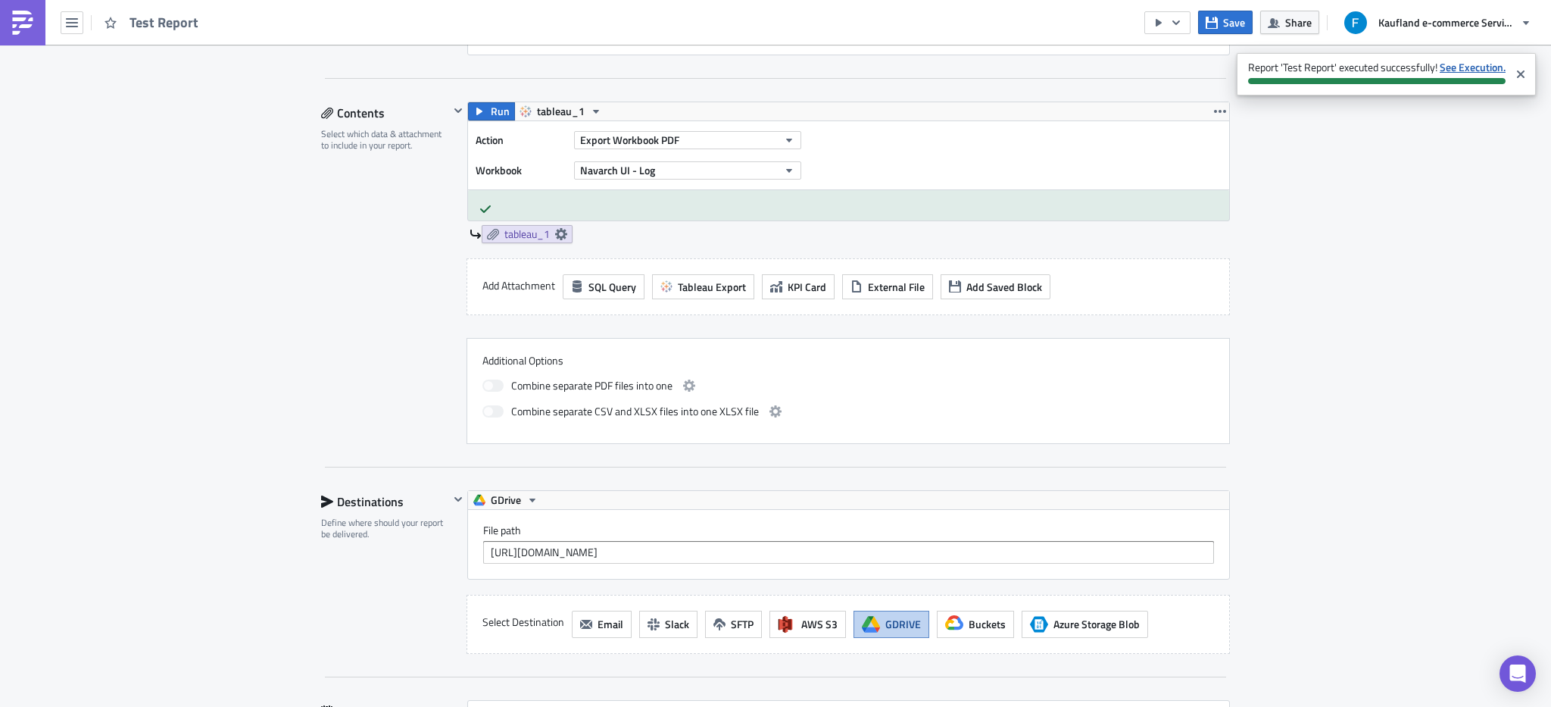
click at [1465, 72] on strong "See Execution." at bounding box center [1473, 67] width 66 height 16
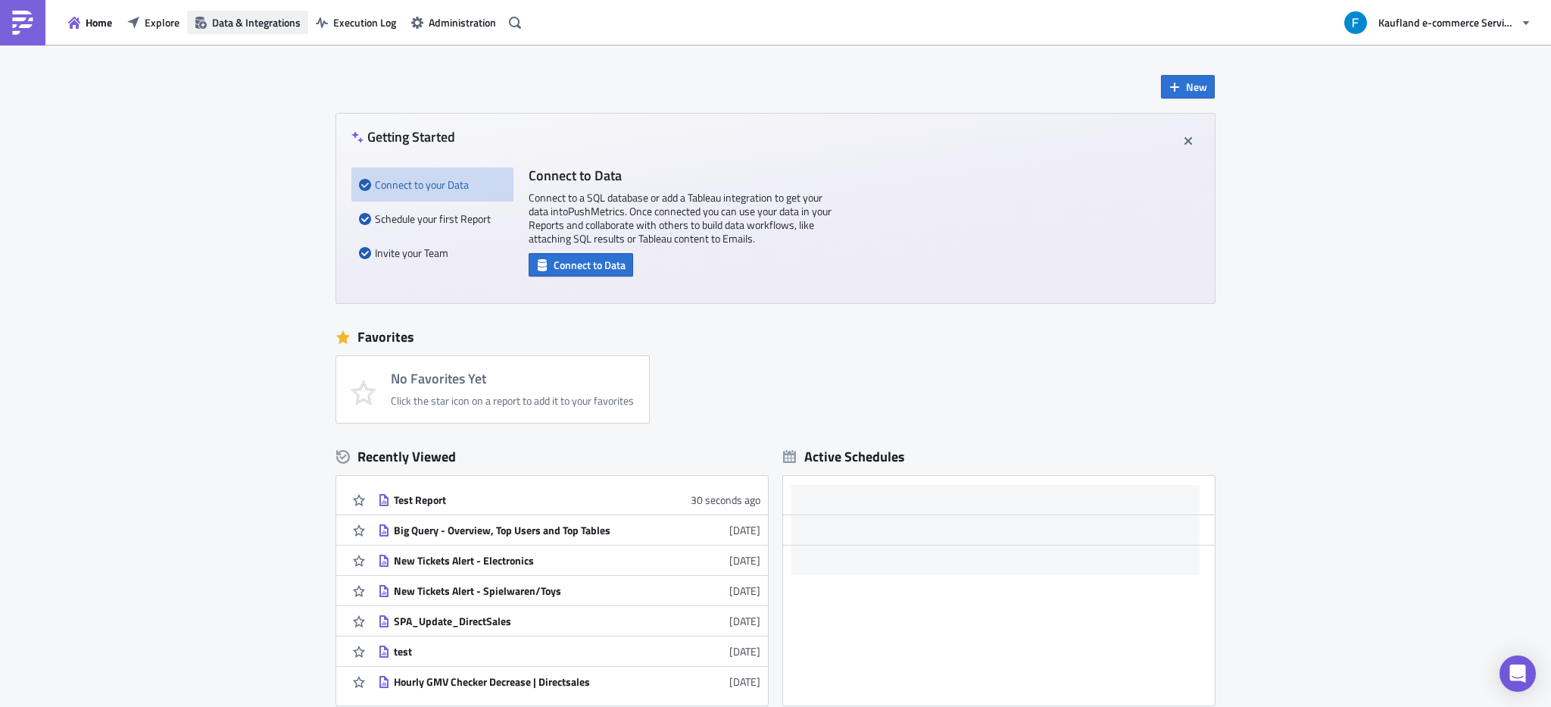
click at [275, 29] on span "Data & Integrations" at bounding box center [256, 22] width 89 height 16
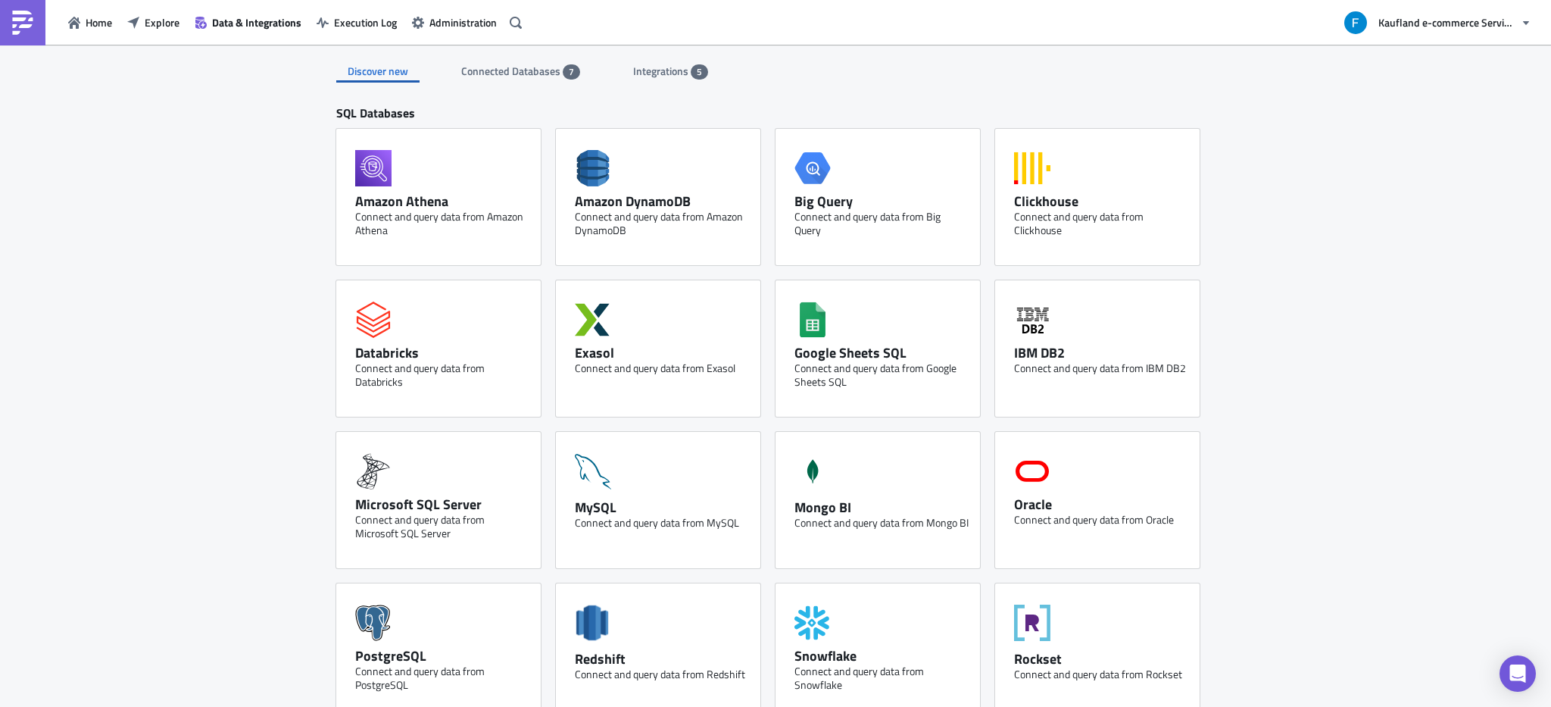
click at [543, 81] on div "Connected Databases 7" at bounding box center [520, 71] width 119 height 23
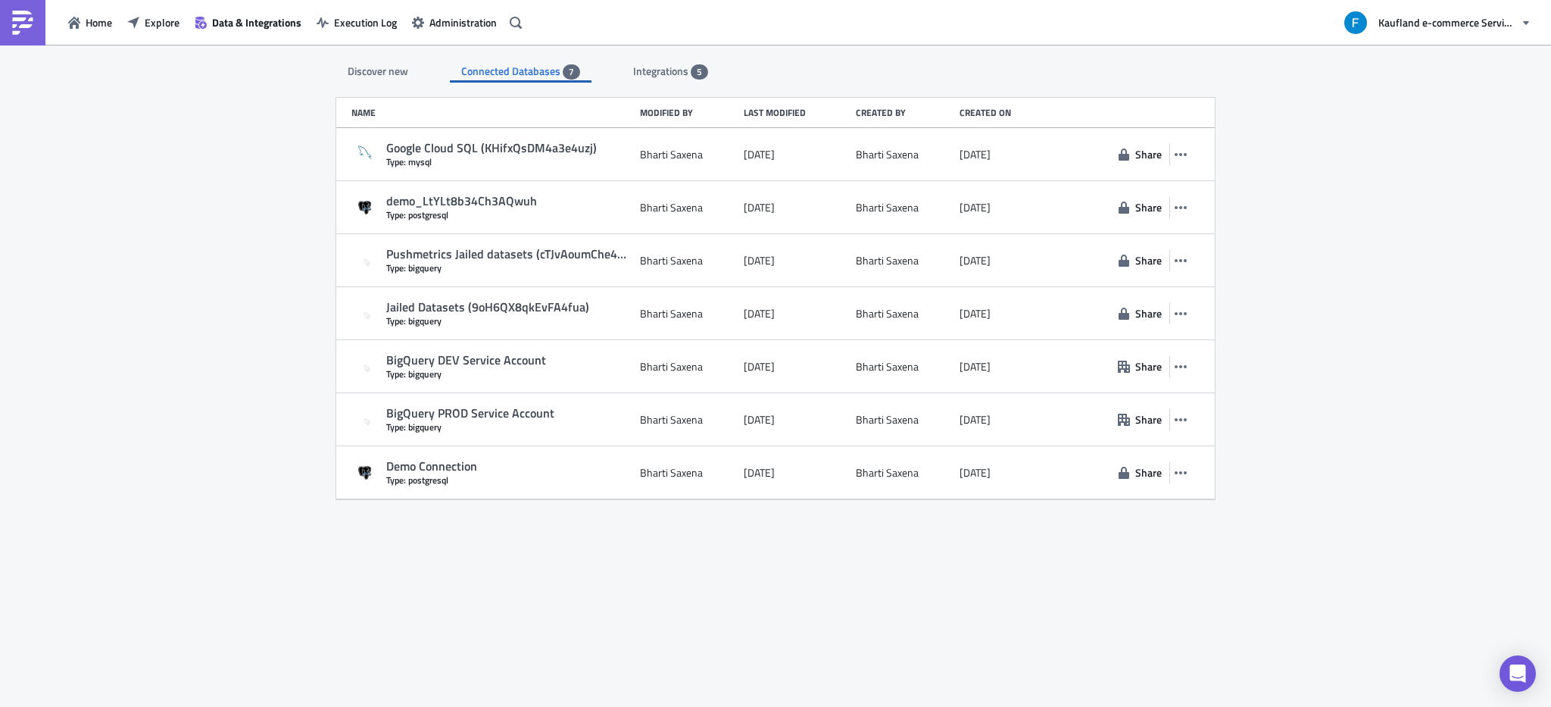
click at [657, 86] on div "Discover new Connected Databases 7 Integrations 5 SQL Databases Amazon Athena C…" at bounding box center [775, 377] width 909 height 664
click at [670, 78] on span "Integrations" at bounding box center [662, 71] width 58 height 16
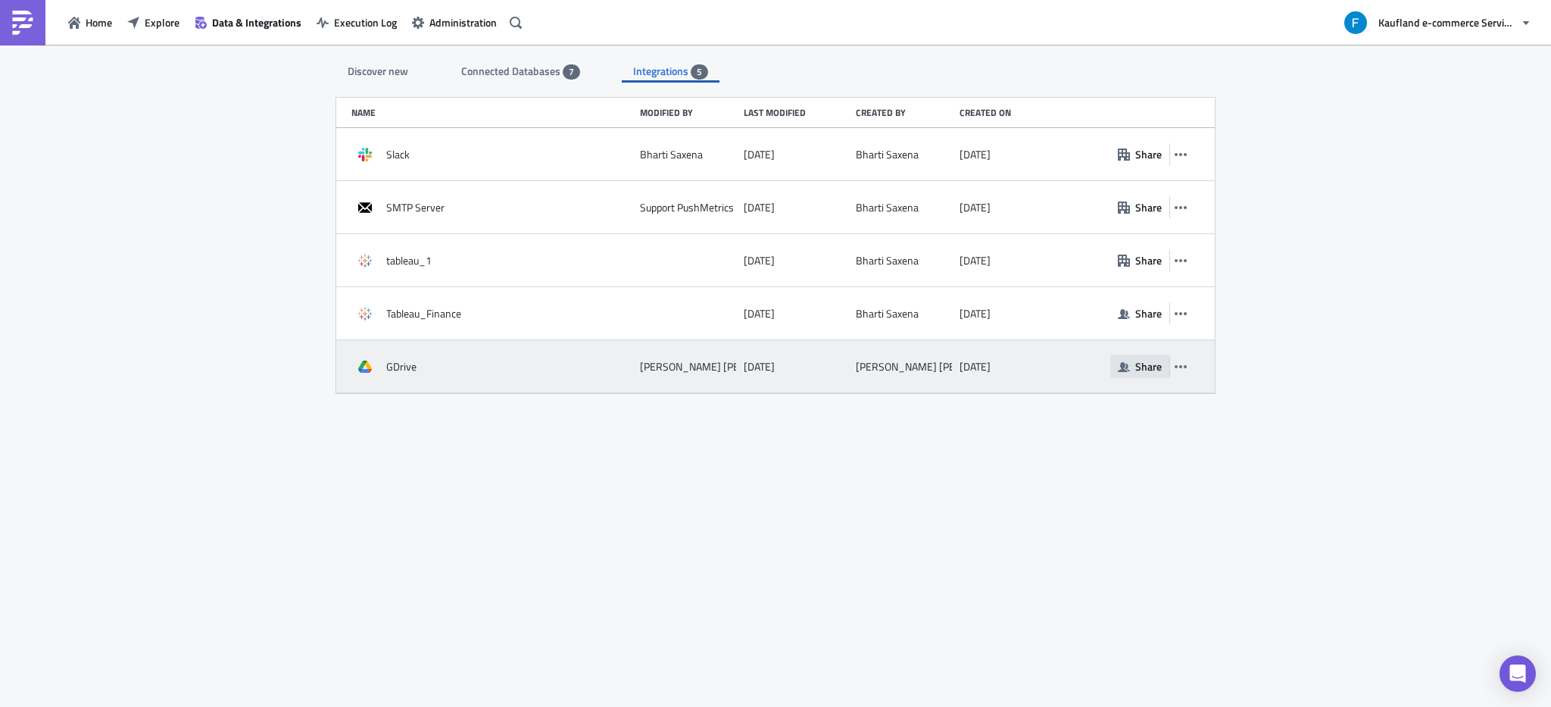
click at [1140, 372] on span "Share" at bounding box center [1148, 366] width 27 height 16
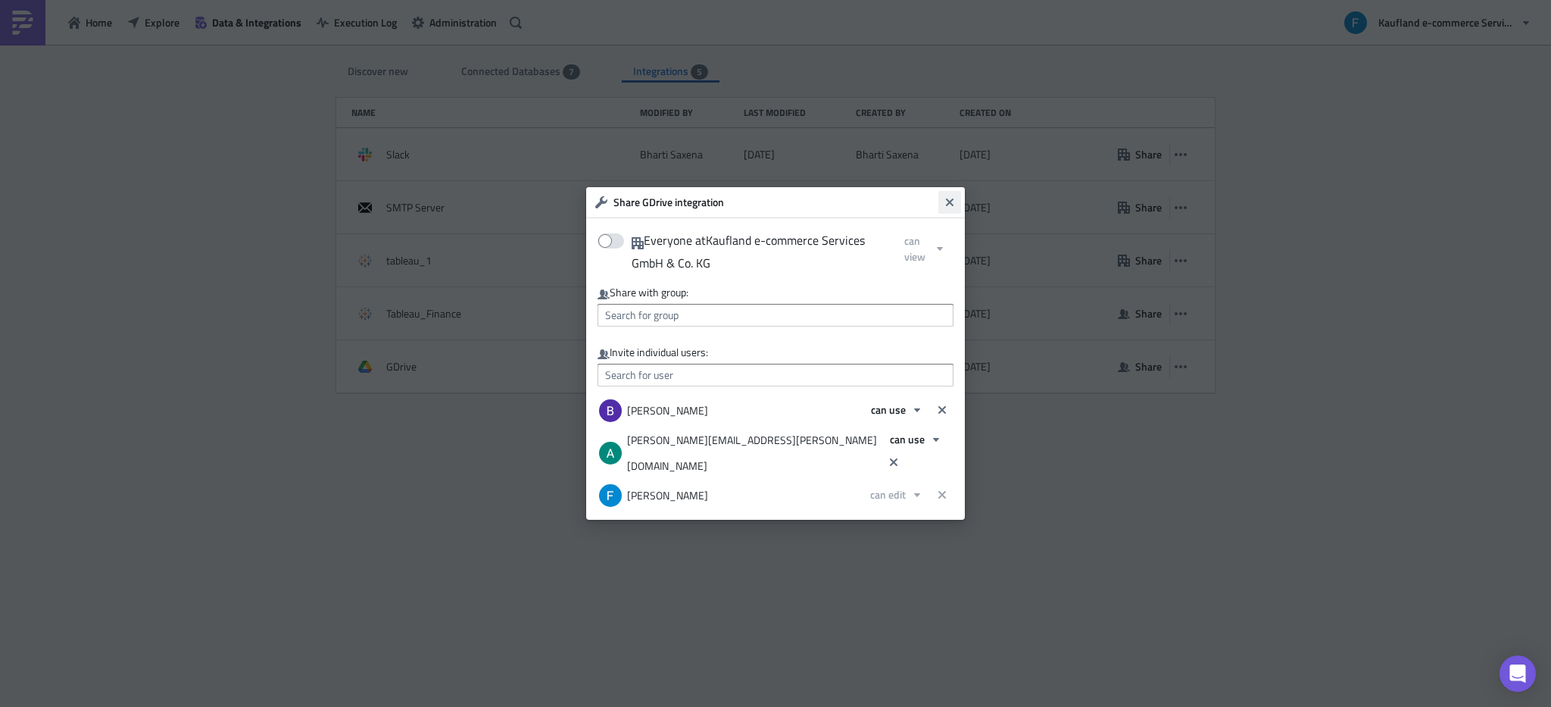
click at [953, 208] on icon "Close" at bounding box center [950, 202] width 12 height 12
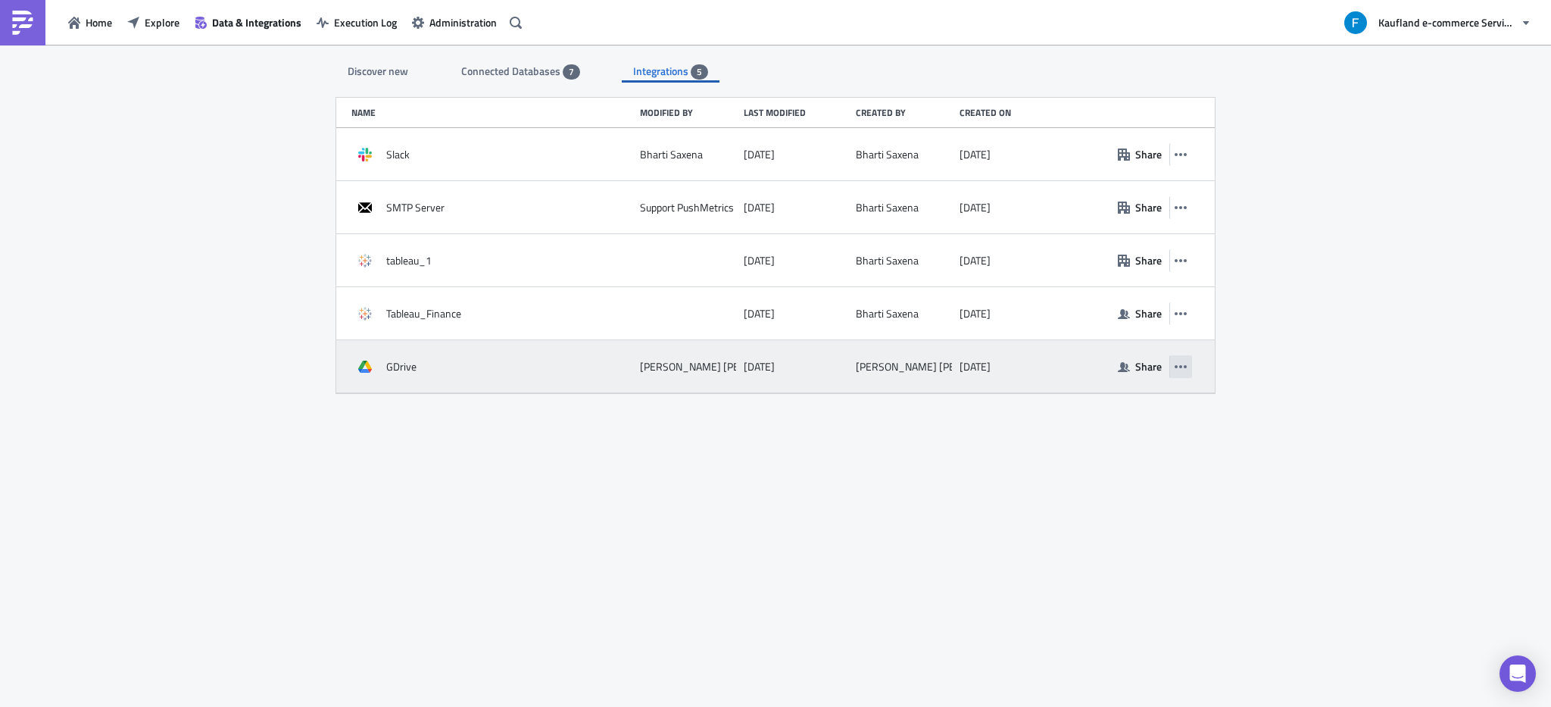
click at [1181, 365] on icon "button" at bounding box center [1181, 366] width 12 height 3
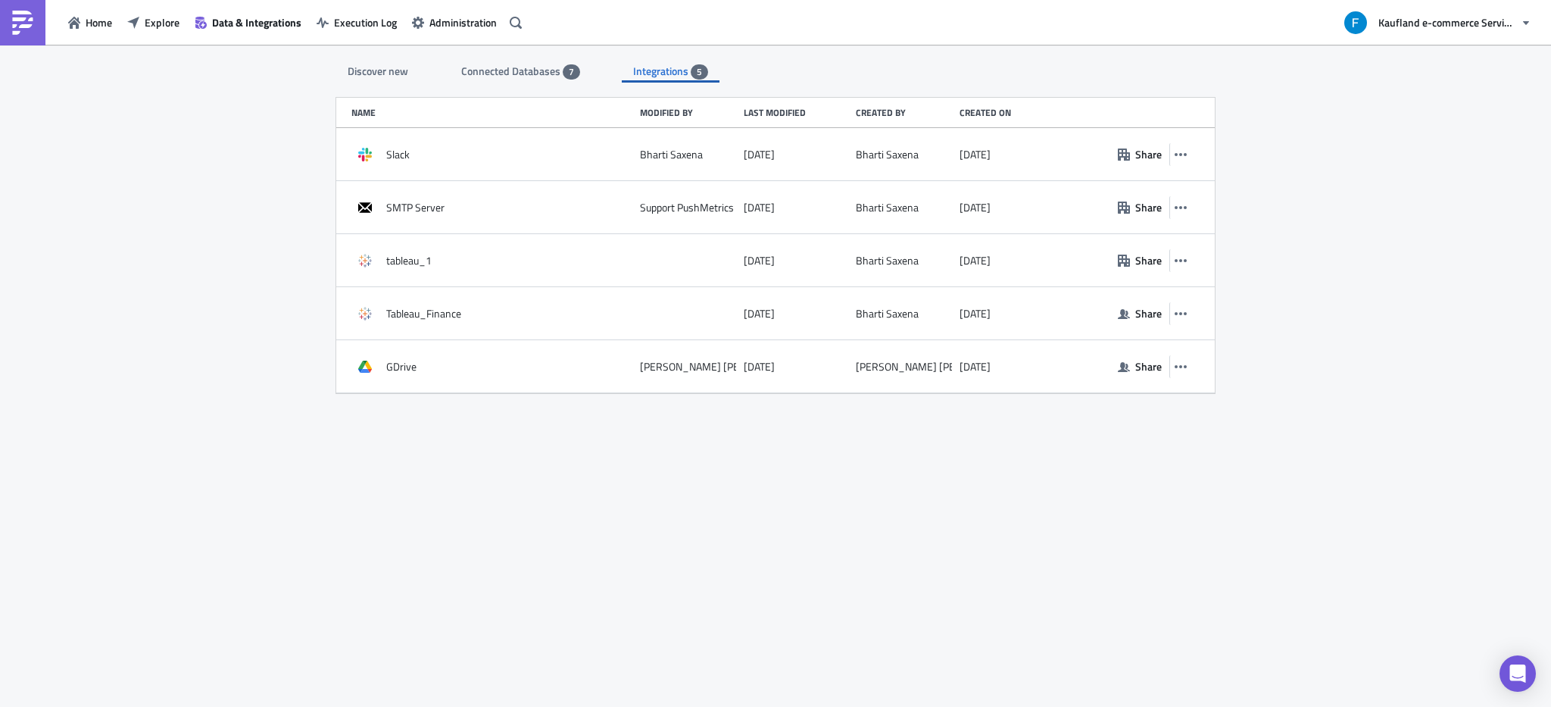
click at [1230, 360] on div "Discover new Connected Databases 7 Integrations 5 SQL Databases Amazon Athena C…" at bounding box center [775, 377] width 1551 height 664
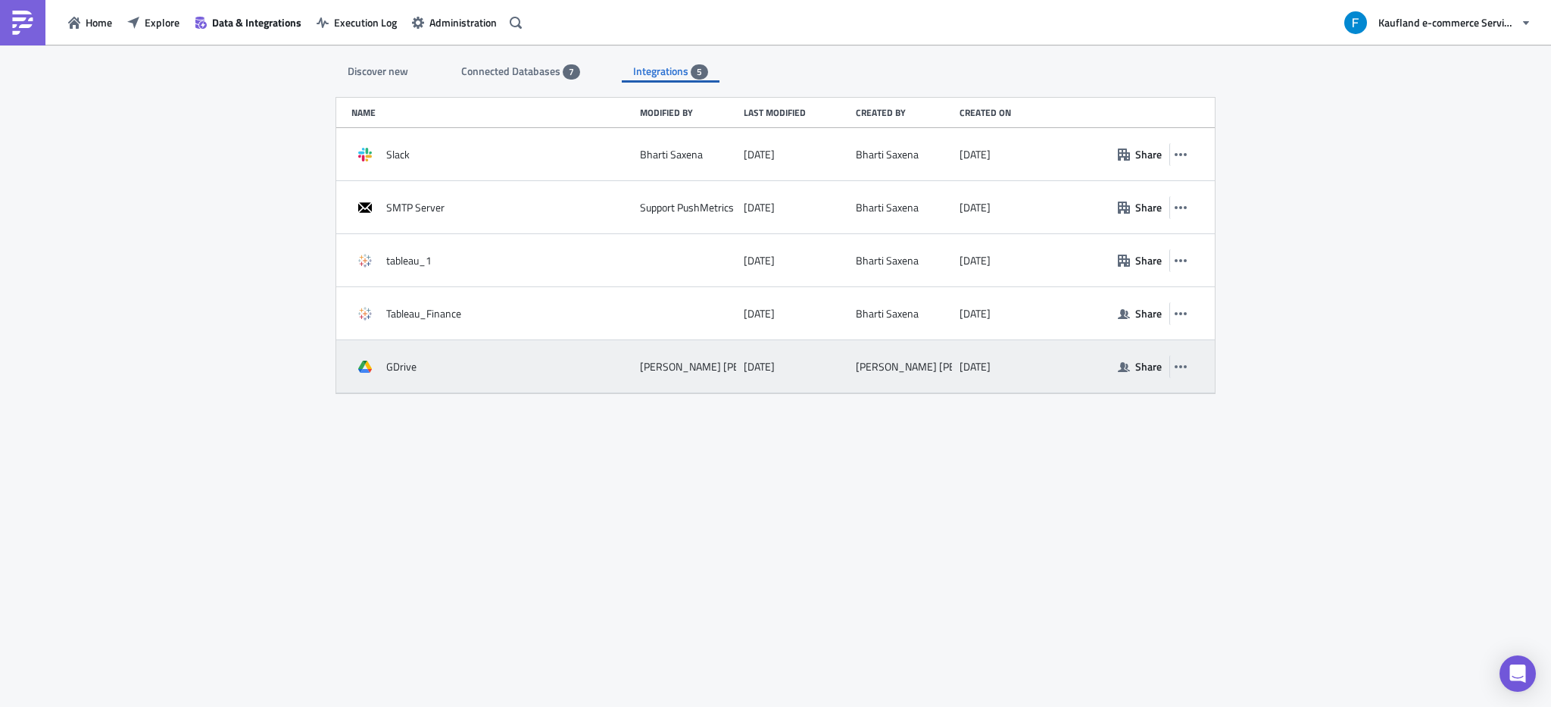
click at [398, 357] on div "GDrive" at bounding box center [491, 366] width 281 height 27
click at [1172, 370] on button "button" at bounding box center [1180, 366] width 23 height 23
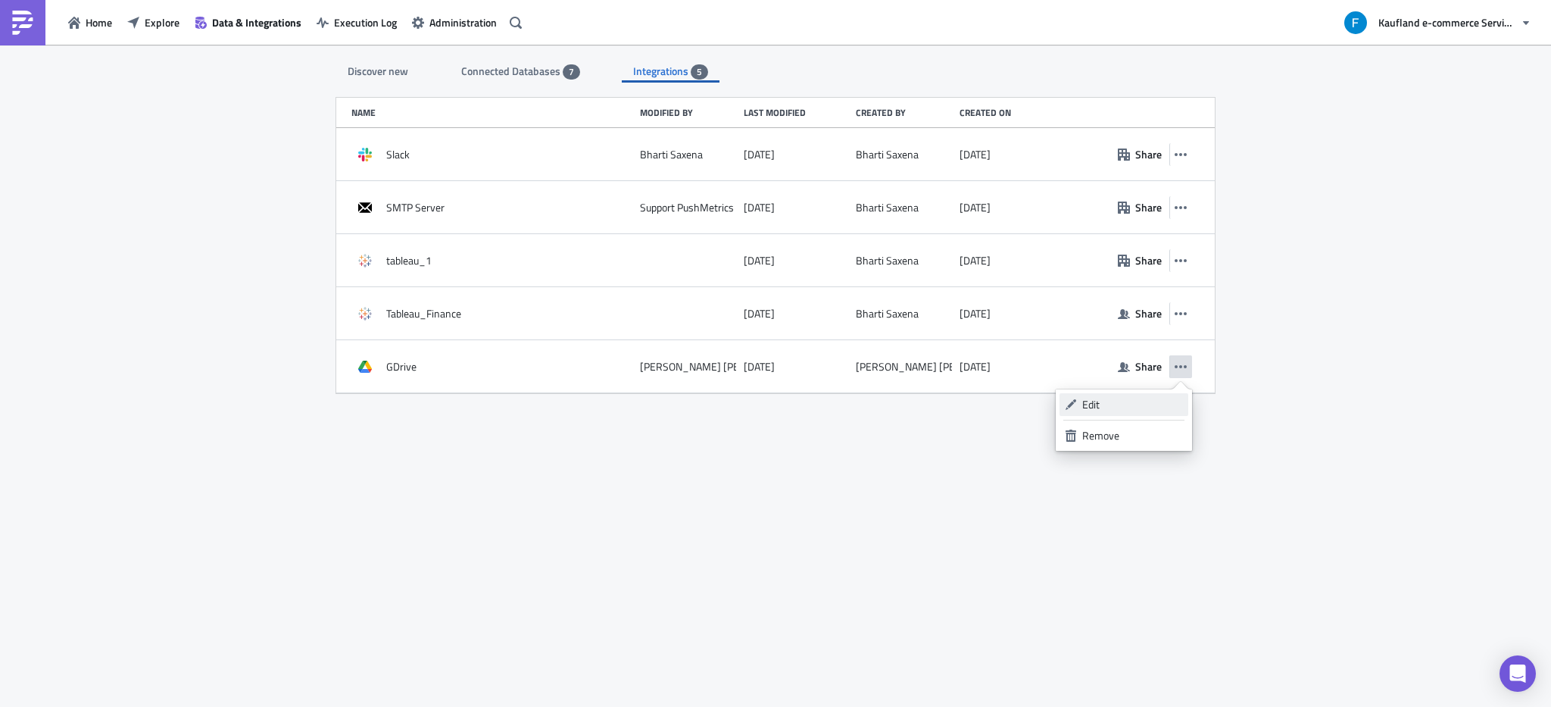
click at [1139, 396] on link "Edit" at bounding box center [1123, 404] width 129 height 23
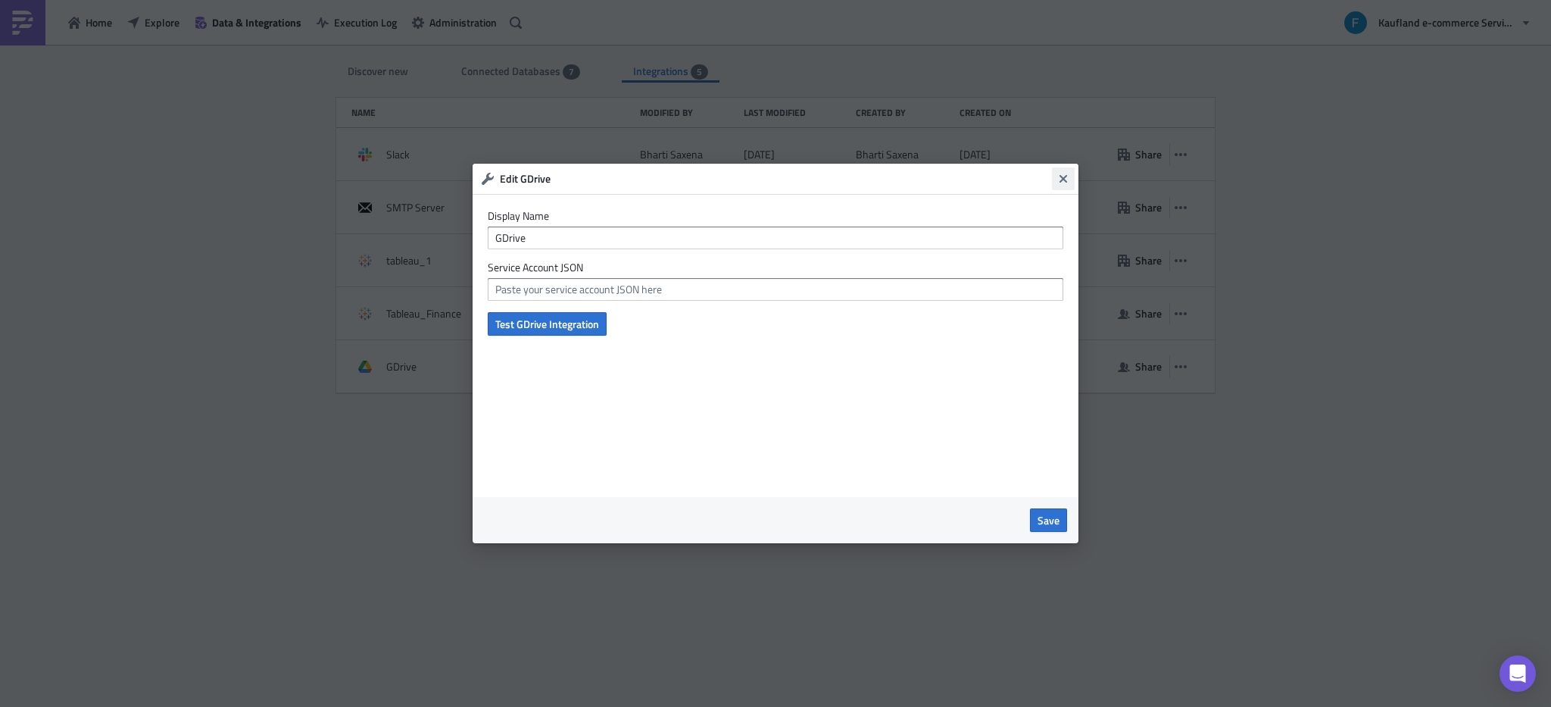
click at [1061, 176] on icon "Close" at bounding box center [1063, 179] width 8 height 8
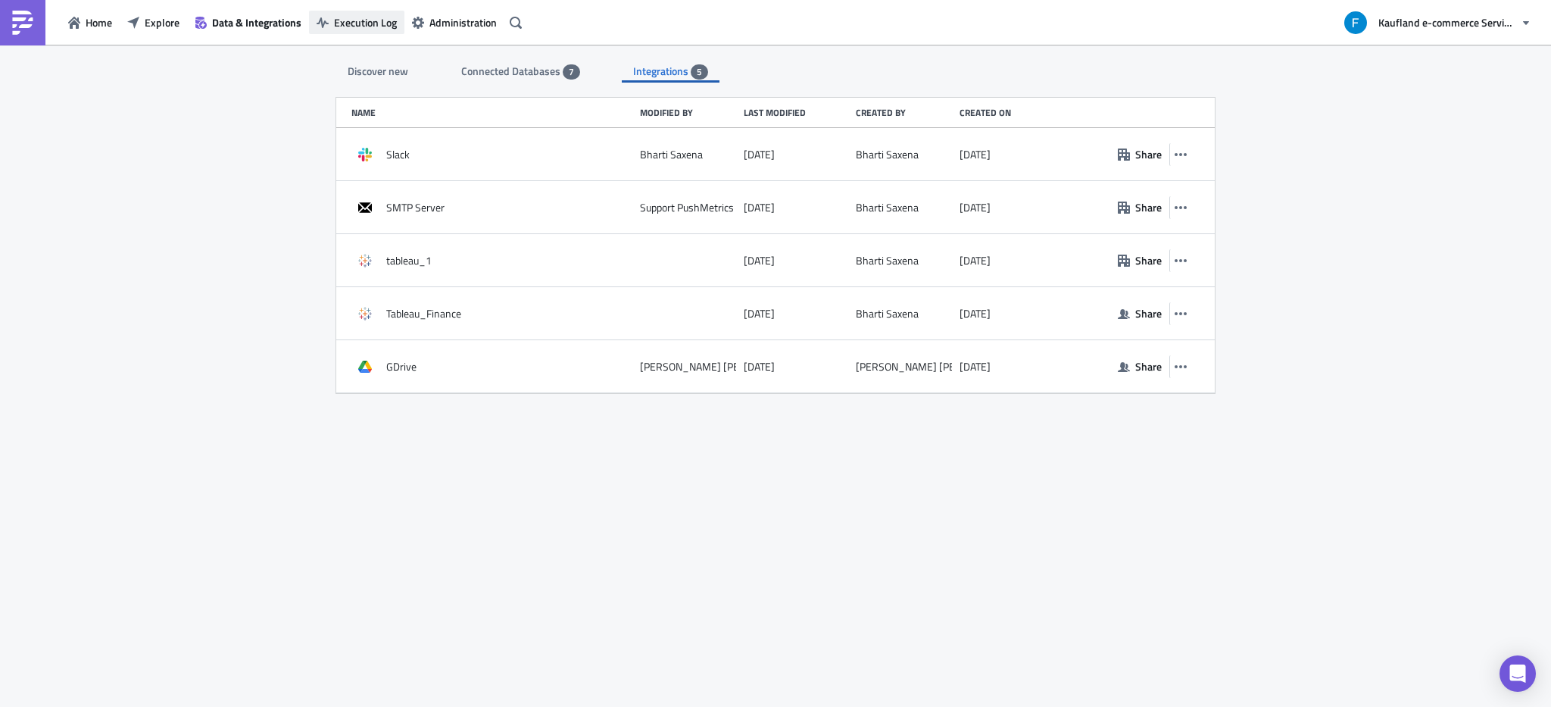
click at [362, 24] on span "Execution Log" at bounding box center [365, 22] width 63 height 16
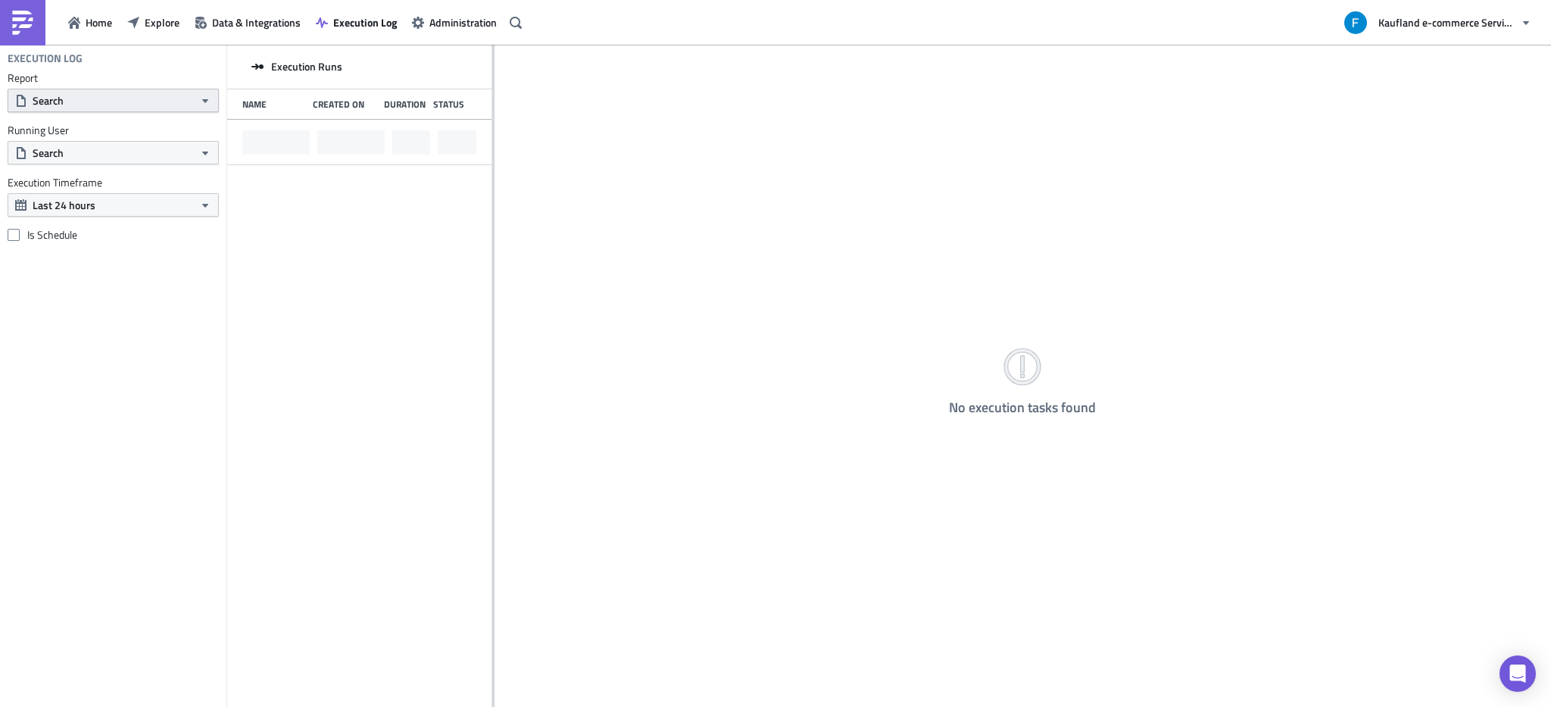
click at [145, 94] on button "Search" at bounding box center [113, 100] width 211 height 23
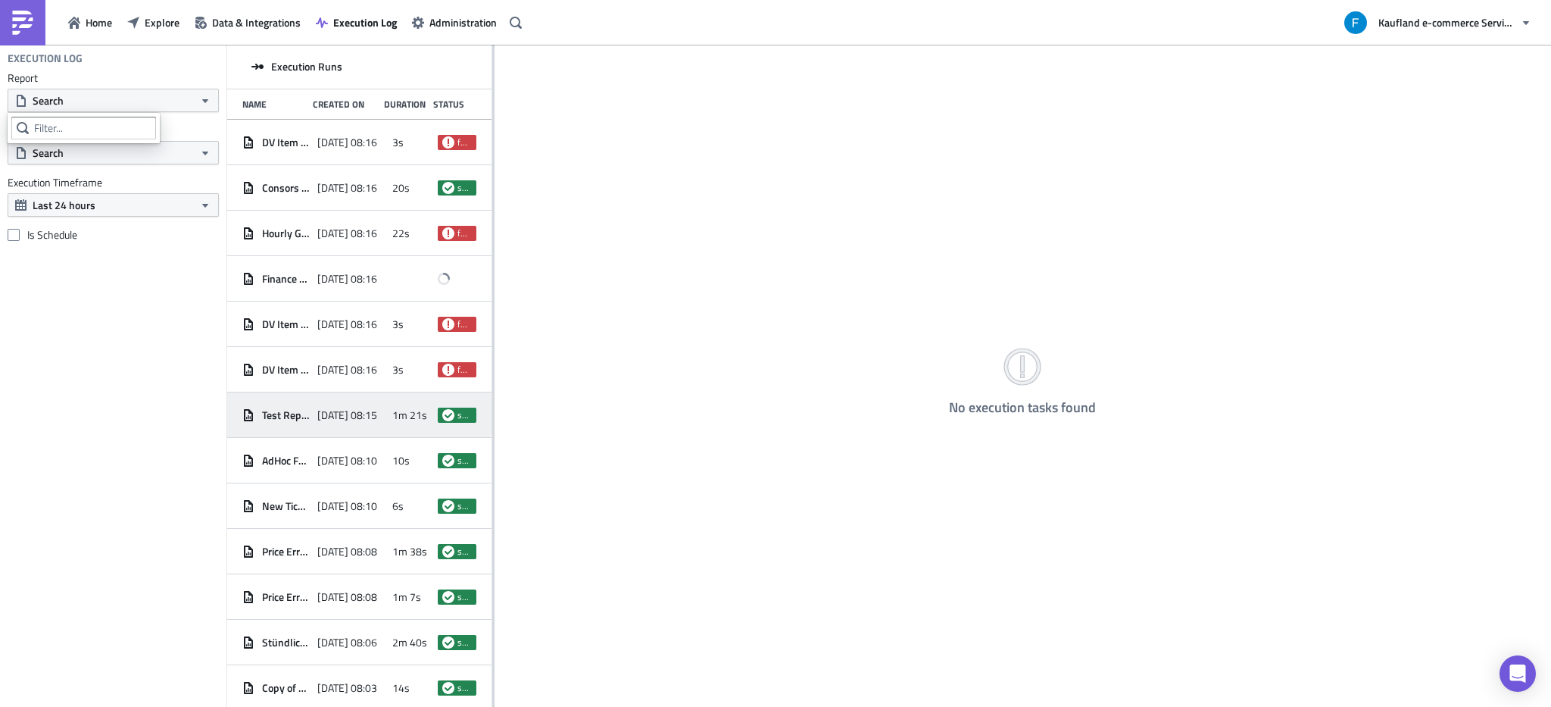
click at [302, 419] on span "Test Report" at bounding box center [286, 415] width 48 height 14
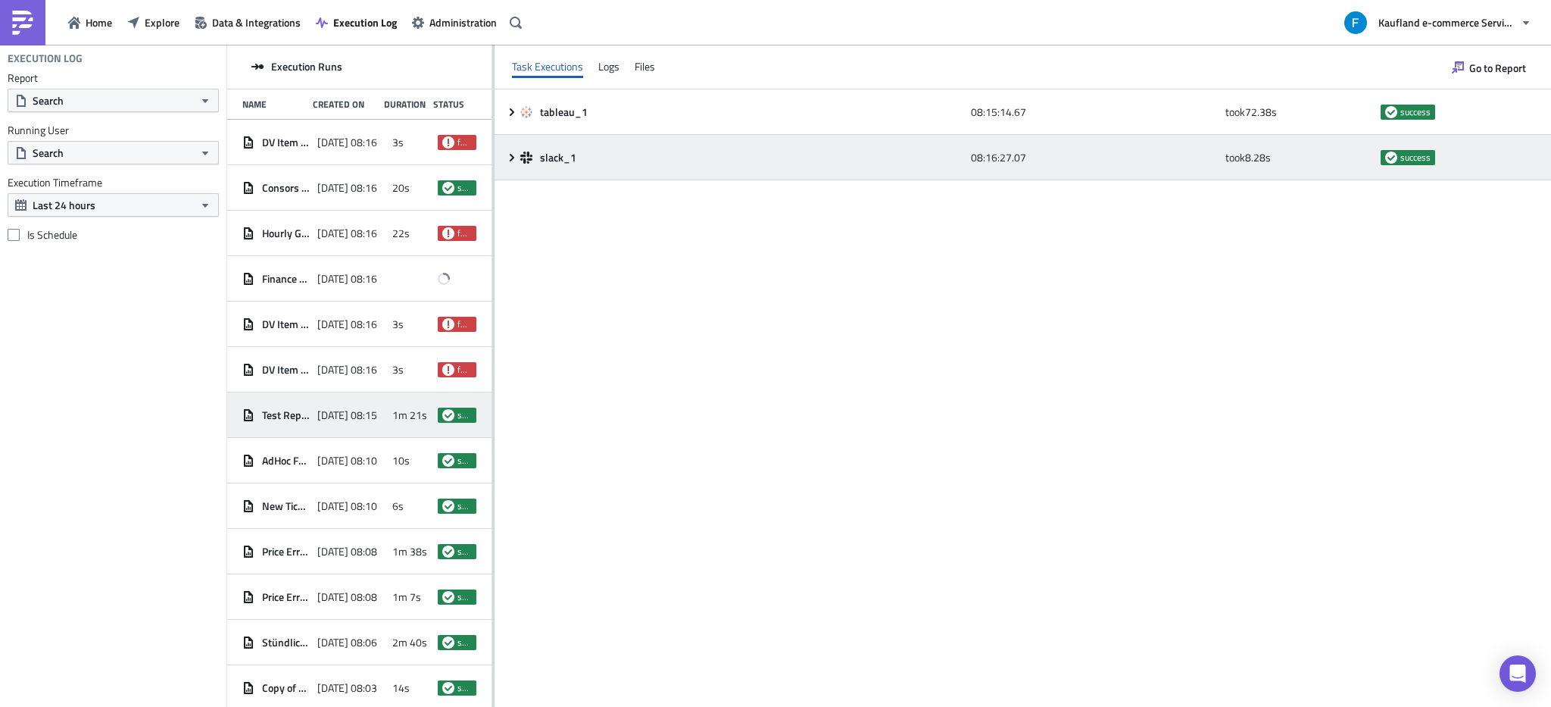
click at [511, 151] on div "slack_1 08:16:27.07 took 8.28 s success" at bounding box center [1022, 157] width 1056 height 45
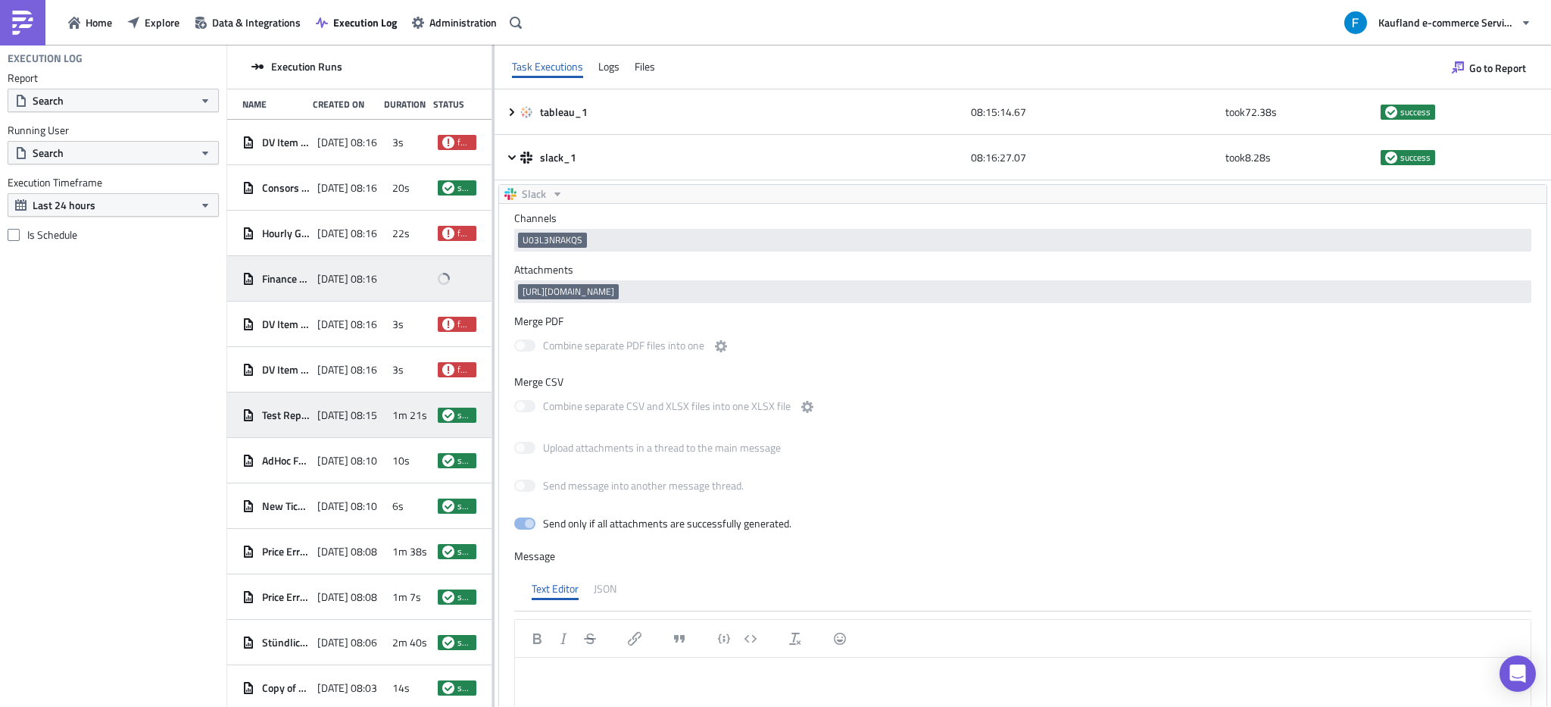
click at [360, 280] on span "2025-09-24 08:16" at bounding box center [347, 279] width 60 height 14
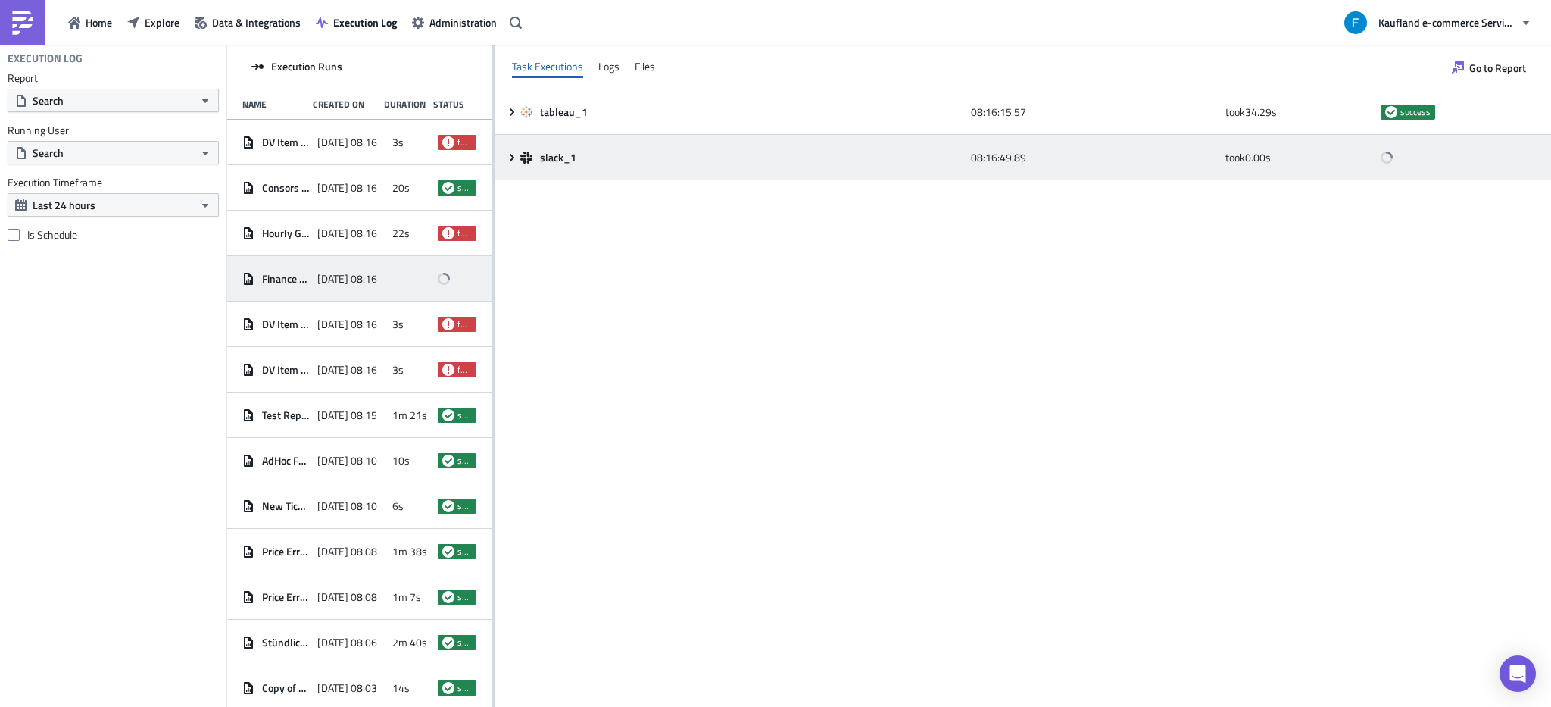
click at [512, 156] on icon at bounding box center [512, 157] width 5 height 8
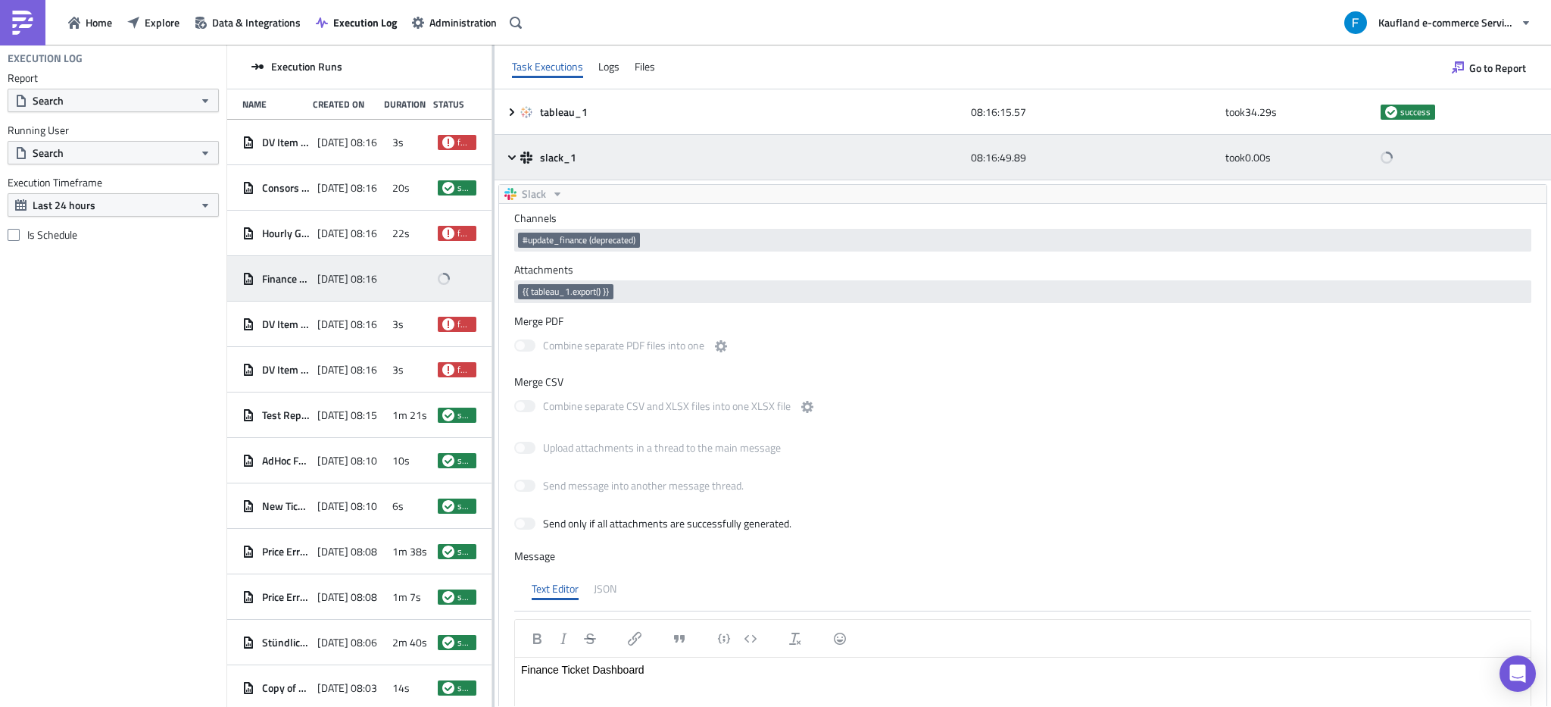
click at [512, 156] on icon at bounding box center [512, 157] width 12 height 12
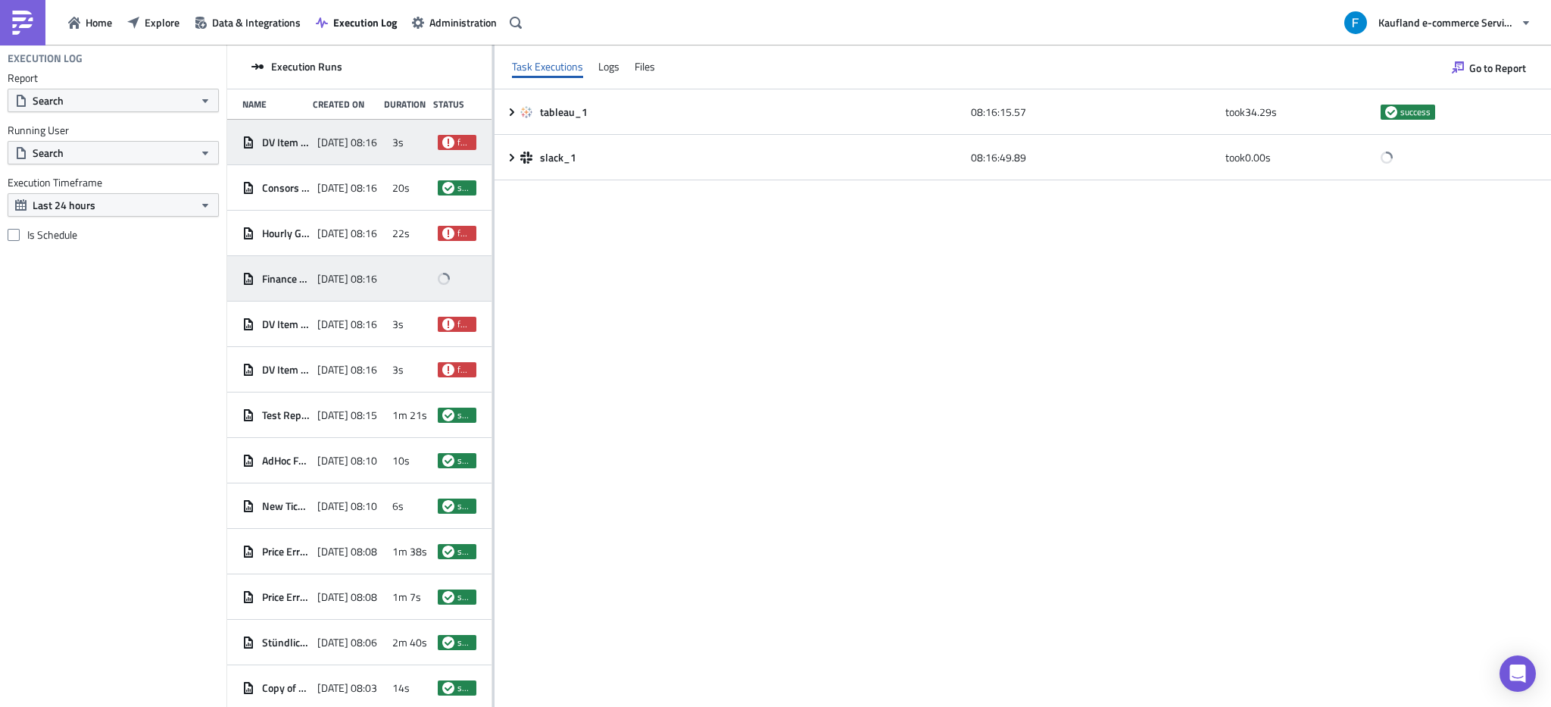
click at [328, 144] on span "2025-09-24 08:16" at bounding box center [347, 143] width 60 height 14
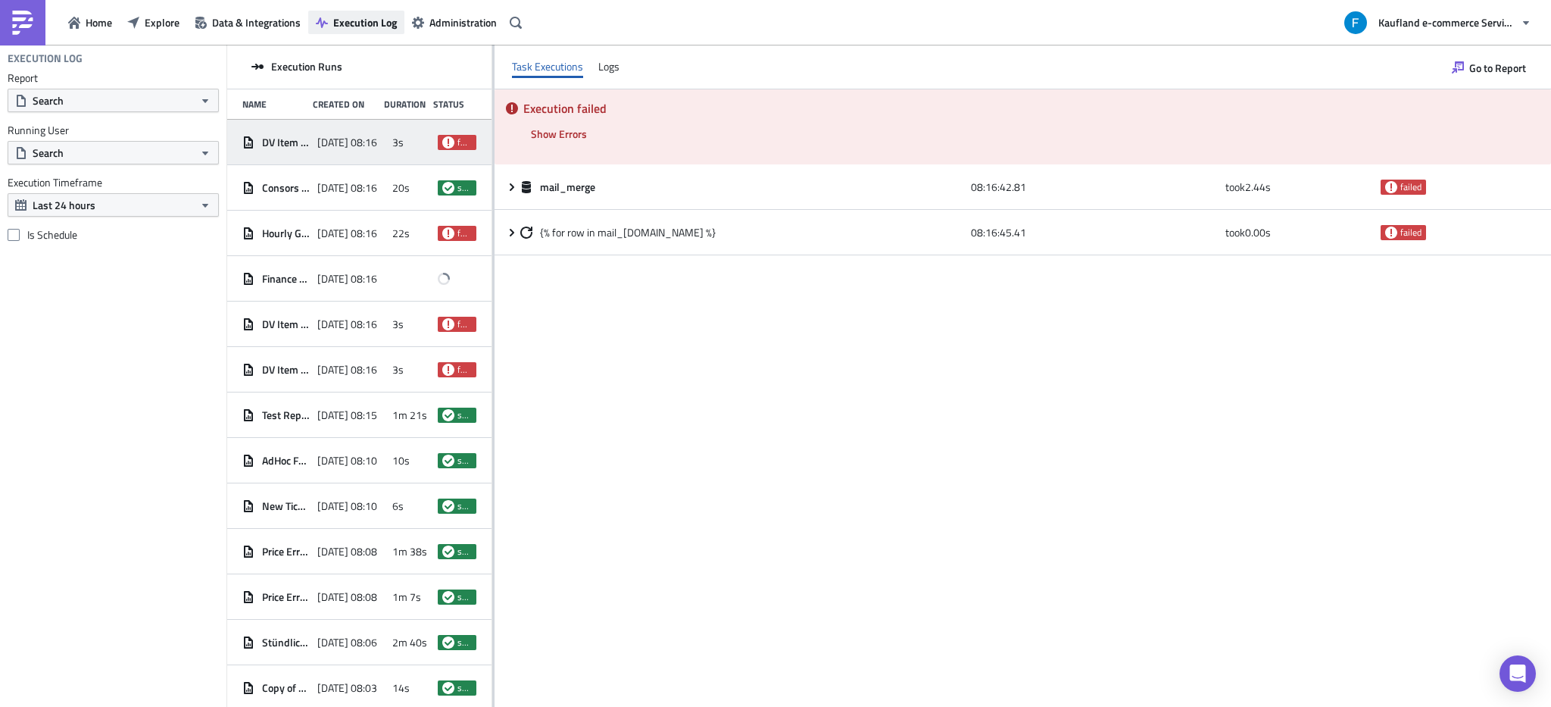
click at [370, 21] on span "Execution Log" at bounding box center [365, 22] width 64 height 16
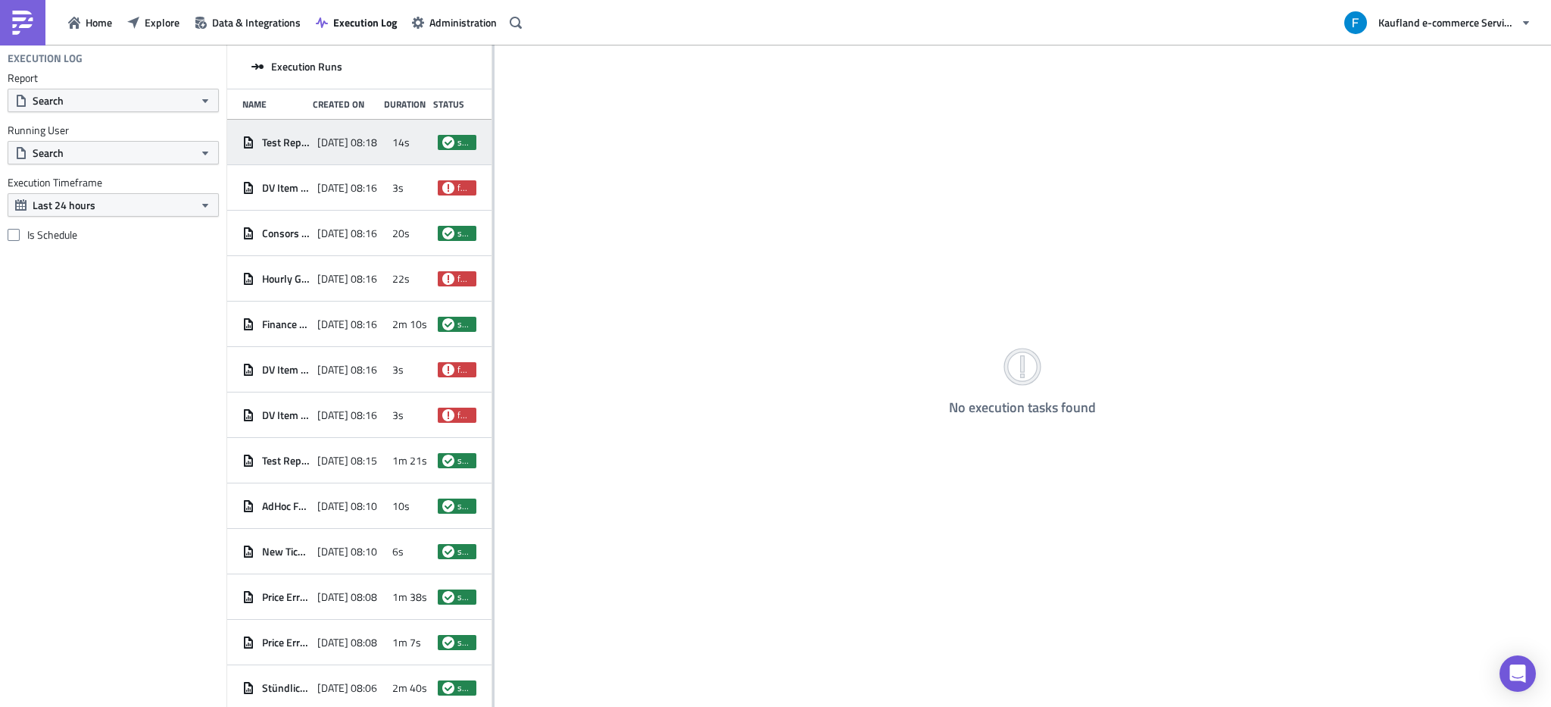
click at [380, 153] on div "Test Report [DATE] 08:18 14s success" at bounding box center [359, 142] width 264 height 45
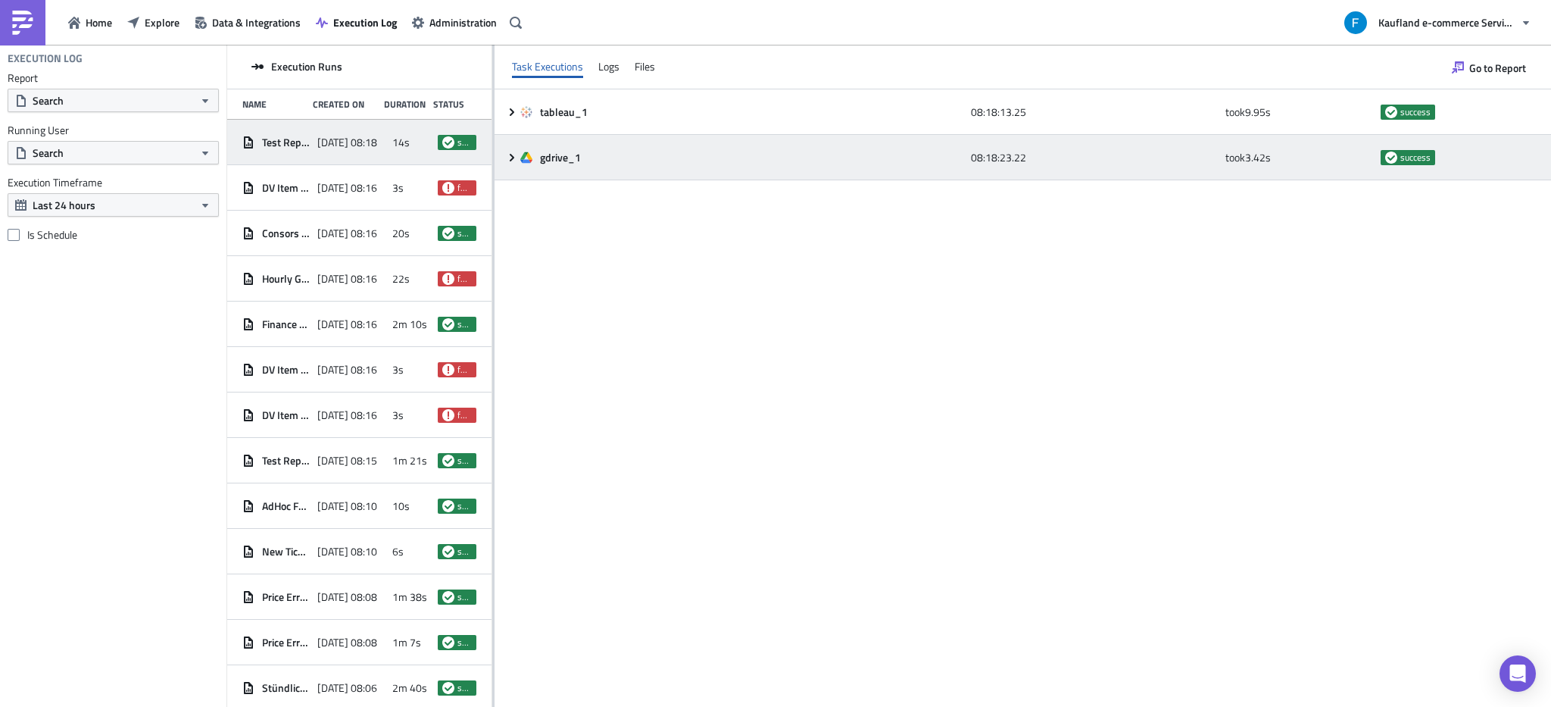
click at [510, 155] on icon at bounding box center [512, 157] width 5 height 8
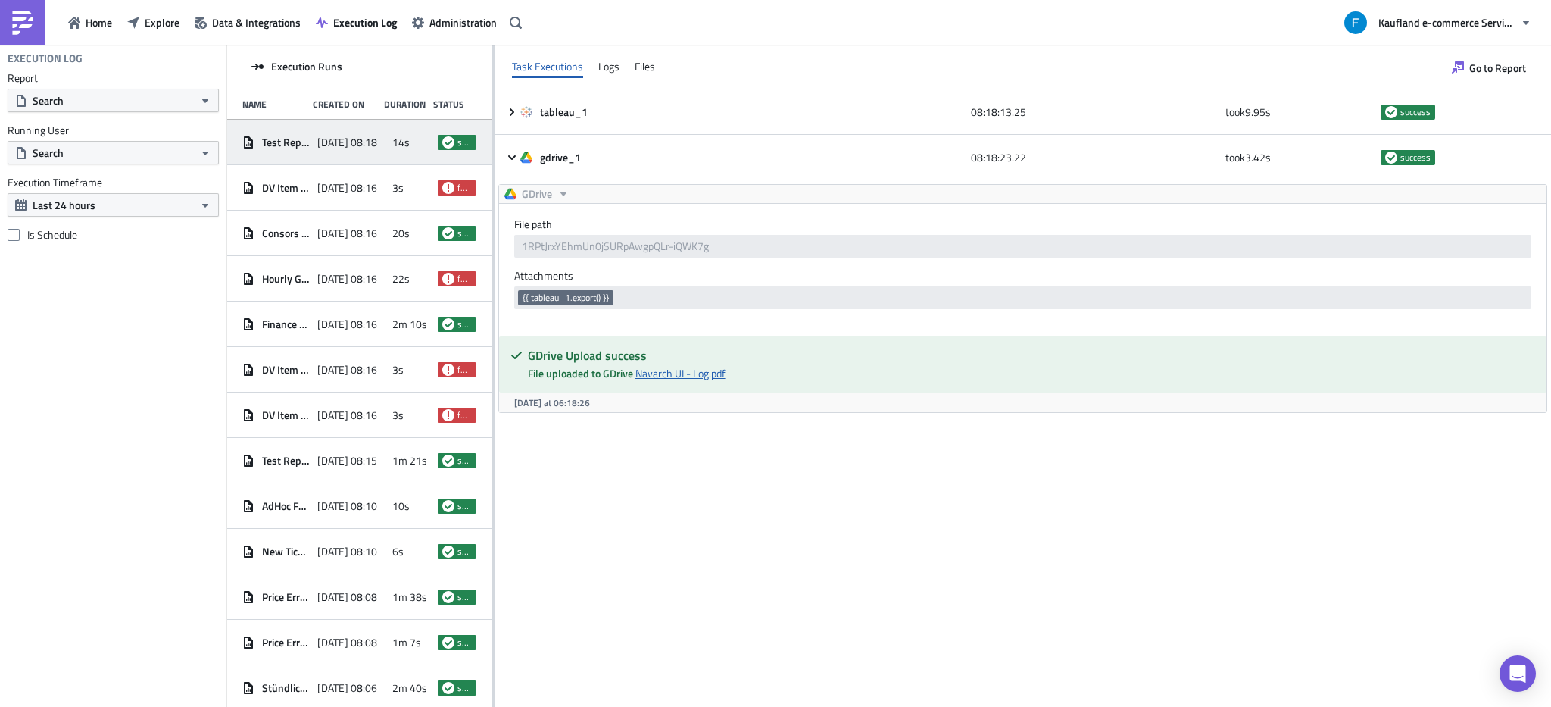
click at [703, 376] on link "Navarch UI - Log.pdf" at bounding box center [680, 373] width 90 height 16
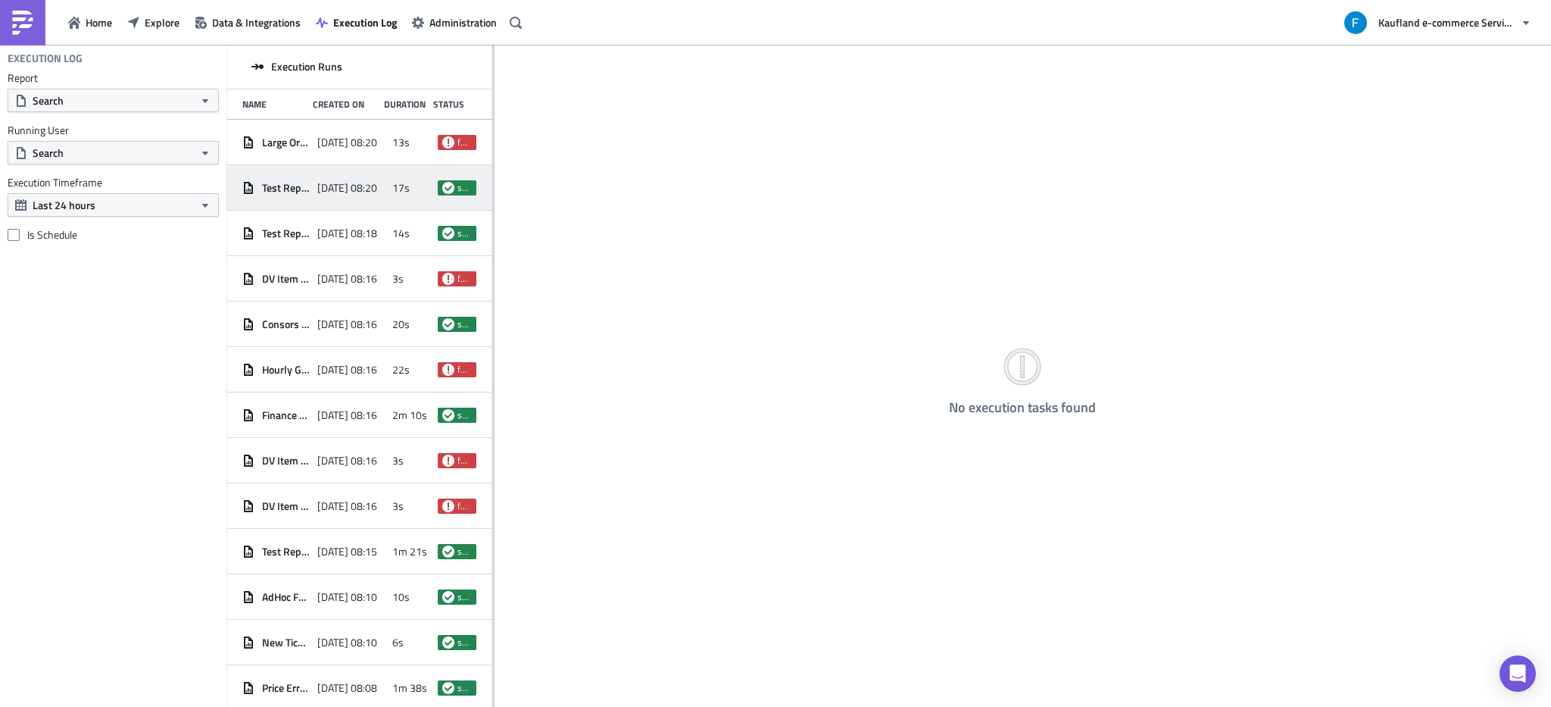
click at [304, 189] on span "Test Report" at bounding box center [286, 188] width 48 height 14
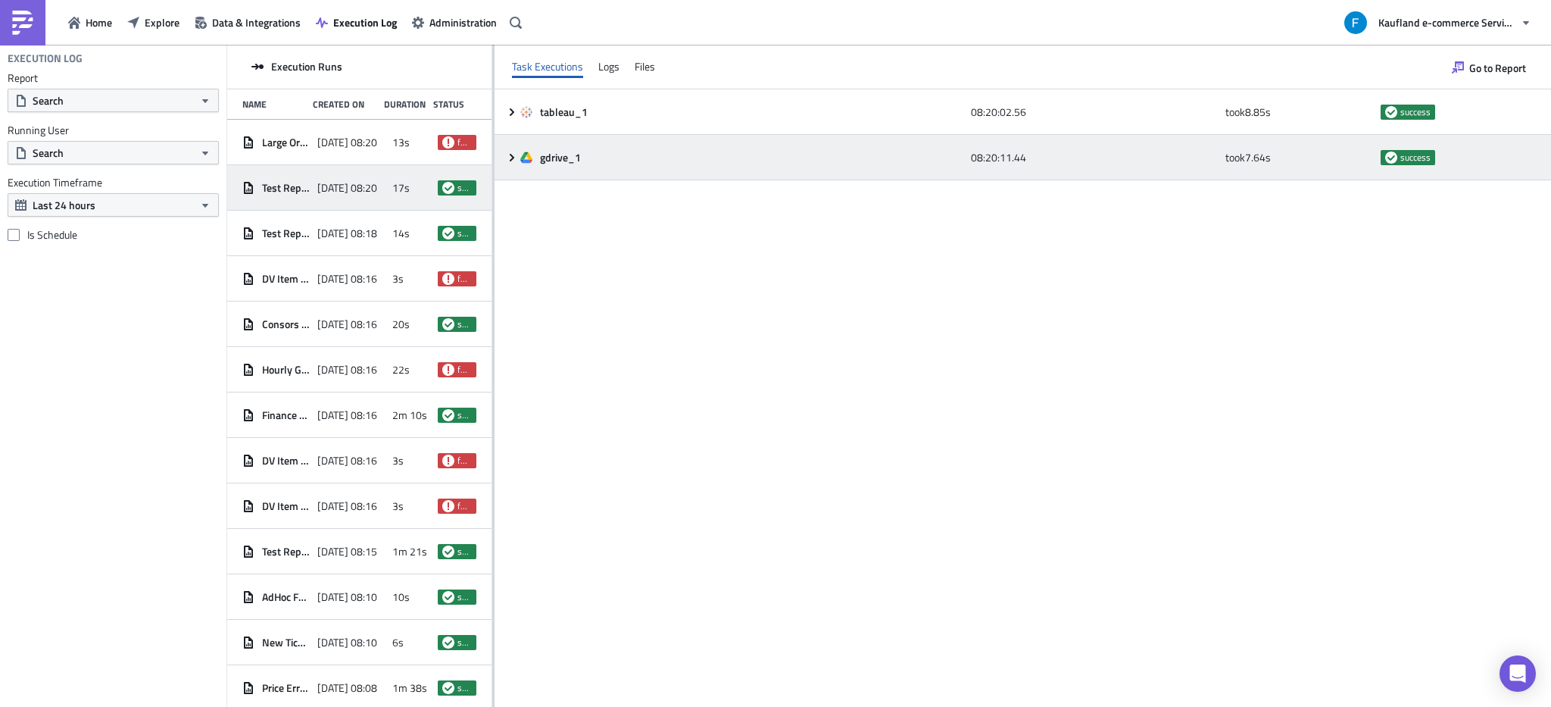
click at [516, 158] on icon at bounding box center [512, 157] width 12 height 12
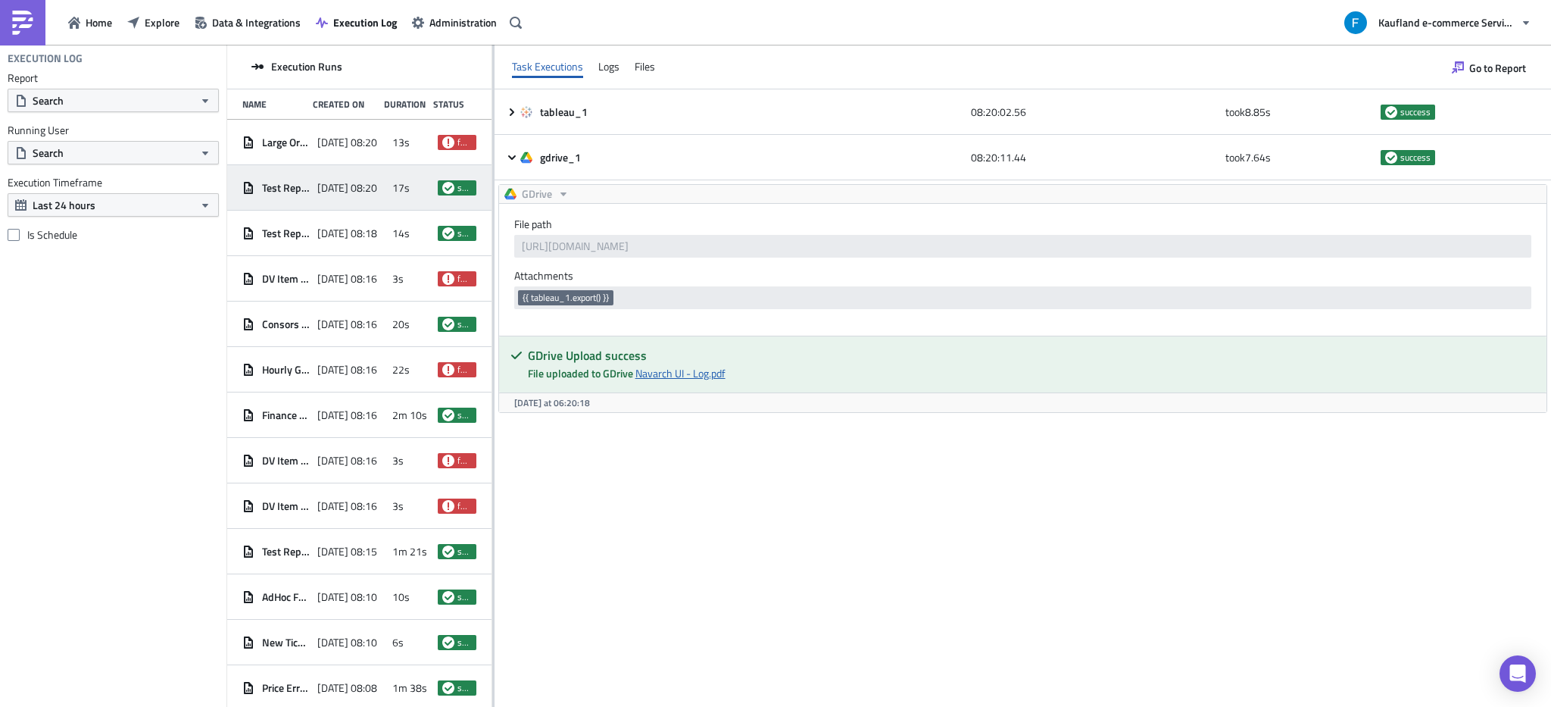
click at [707, 376] on link "Navarch UI - Log.pdf" at bounding box center [680, 373] width 90 height 16
click at [141, 162] on button "Search" at bounding box center [113, 152] width 211 height 23
click at [148, 307] on div "Execution Log Report Search Running User Search Execution Timeframe Last 24 hou…" at bounding box center [113, 376] width 226 height 662
click at [339, 19] on span "Execution Log" at bounding box center [365, 22] width 64 height 16
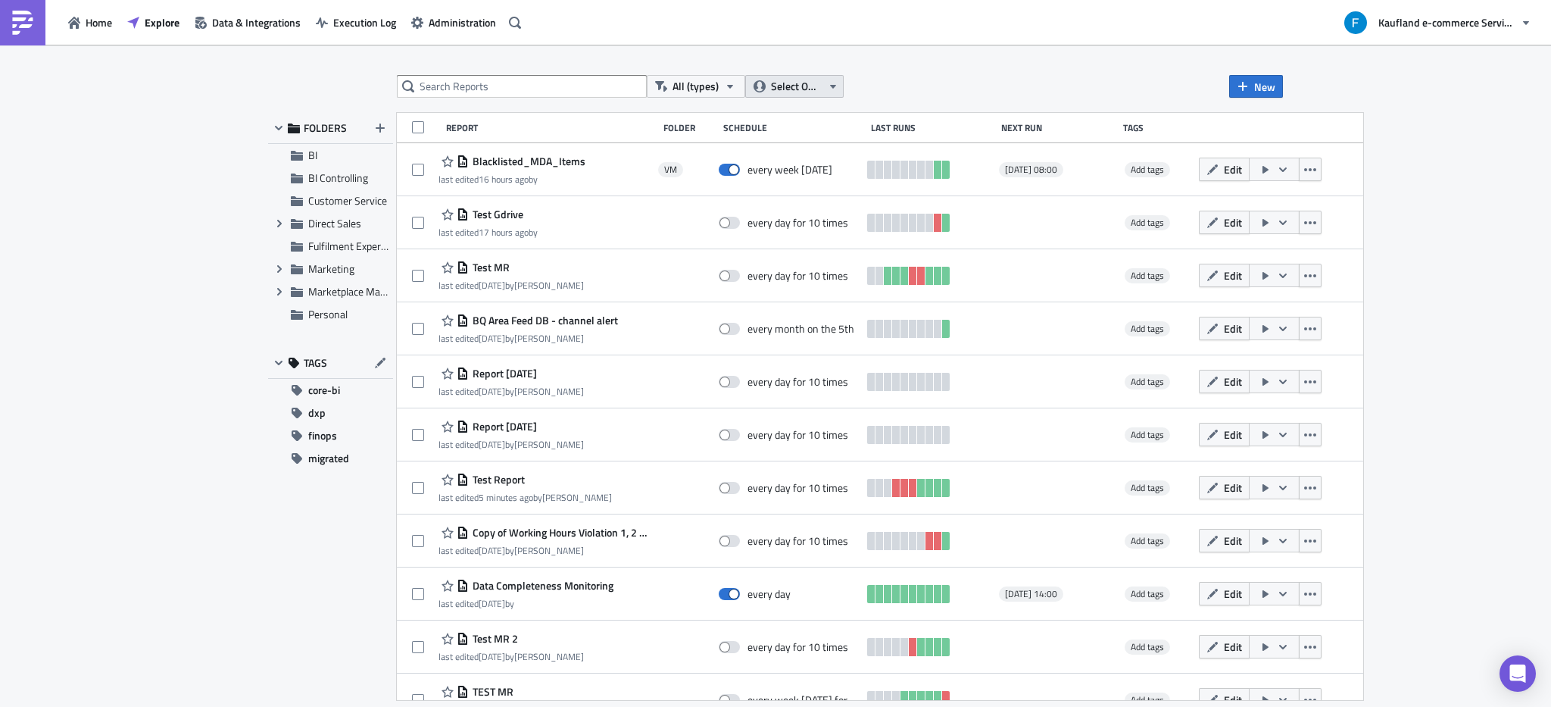
click at [794, 88] on span "Select Owner" at bounding box center [796, 86] width 51 height 17
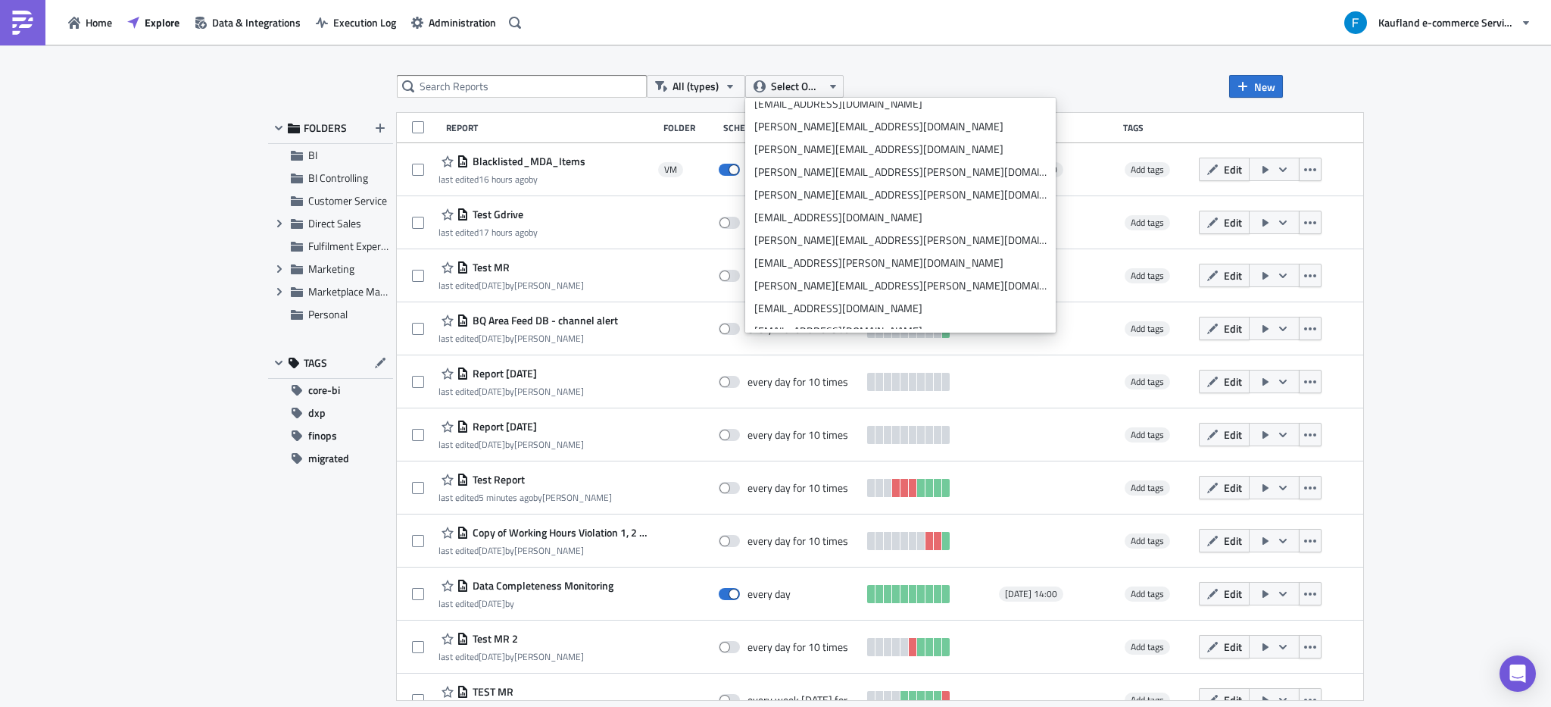
scroll to position [723, 0]
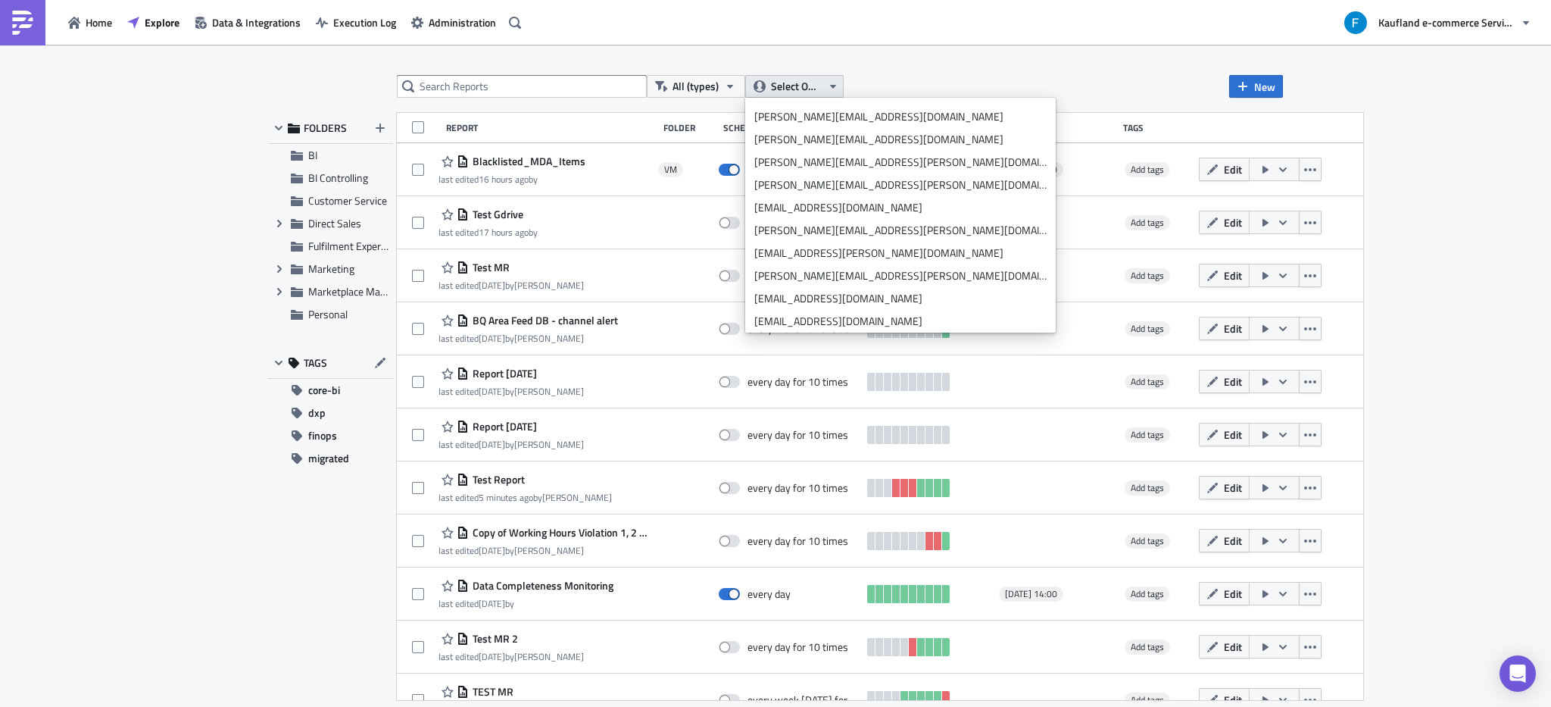
click at [795, 87] on span "Select Owner" at bounding box center [796, 86] width 51 height 17
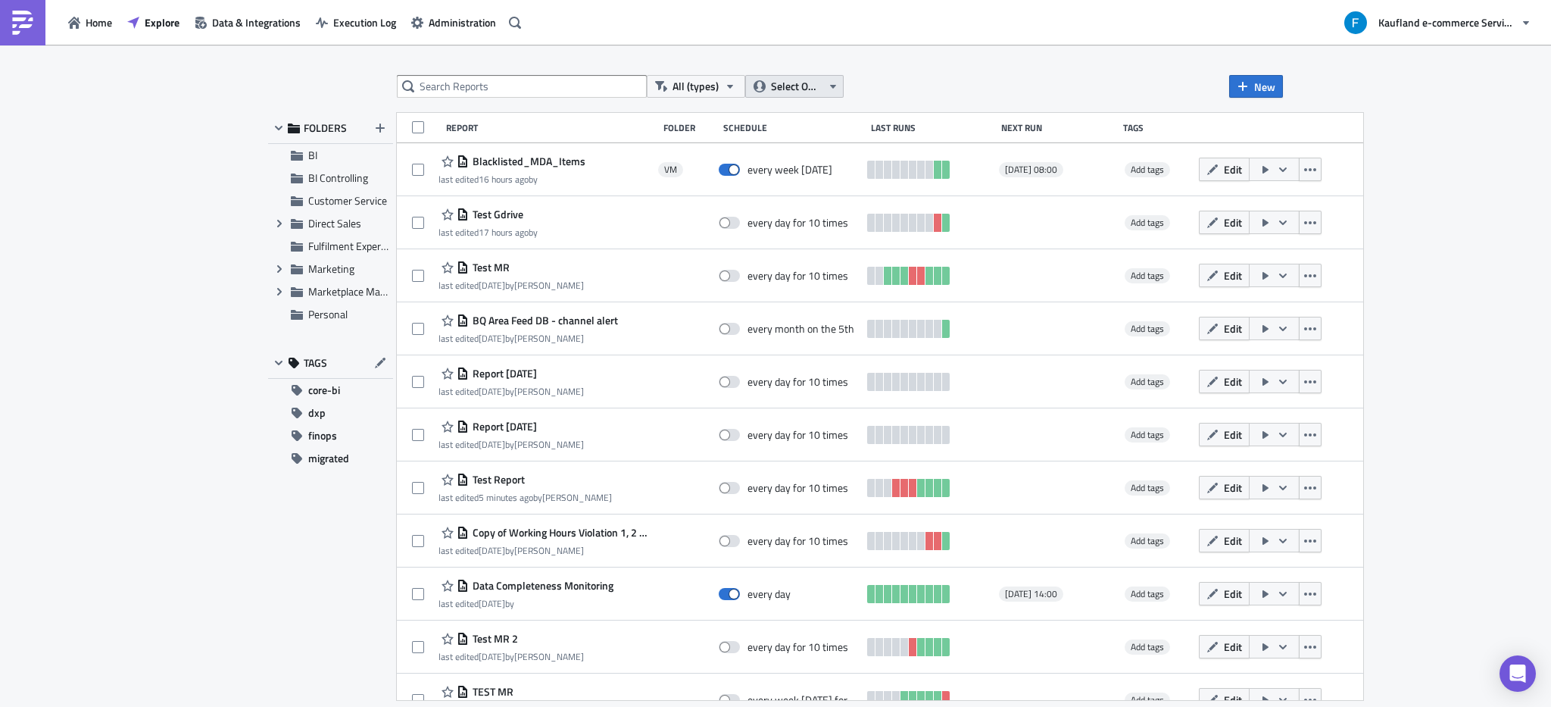
click at [795, 87] on span "Select Owner" at bounding box center [796, 86] width 51 height 17
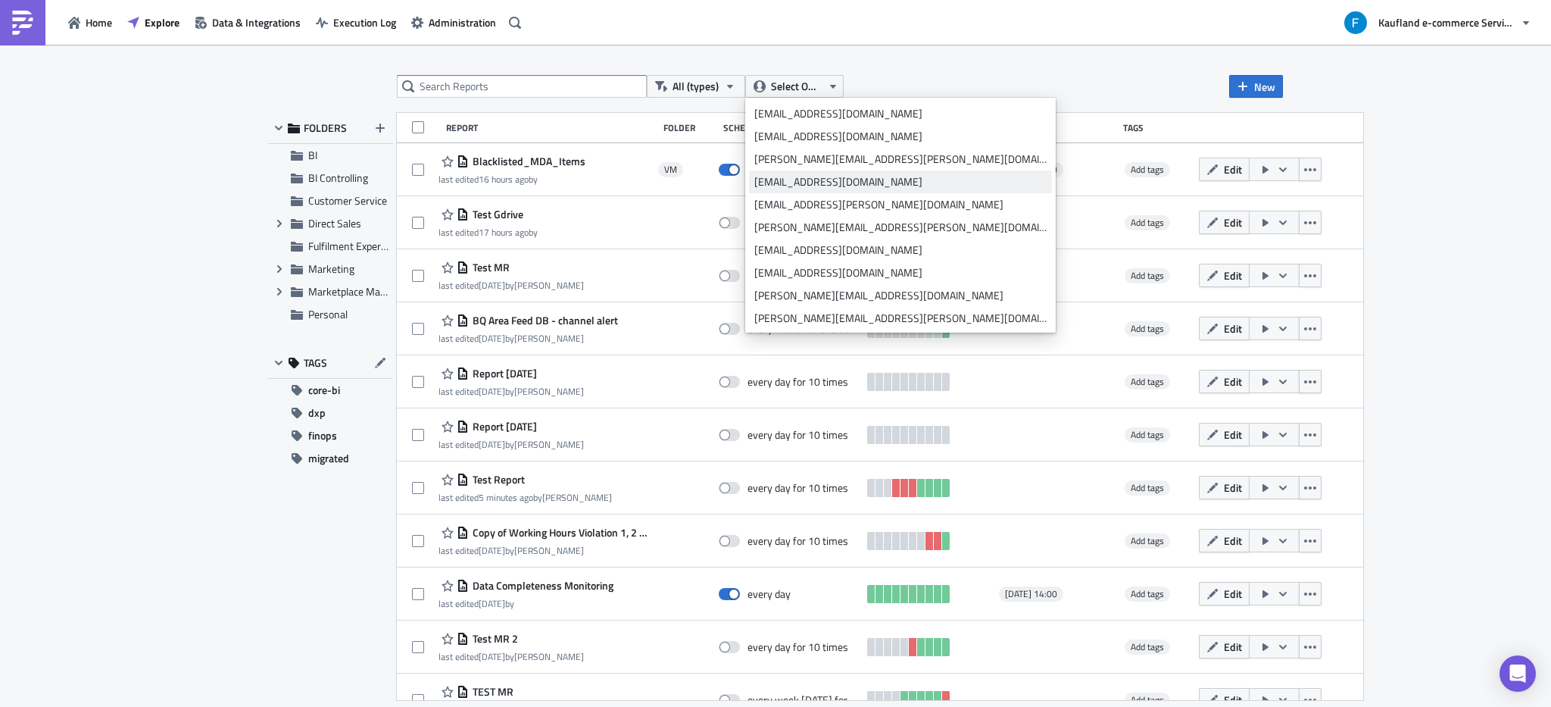
scroll to position [747, 0]
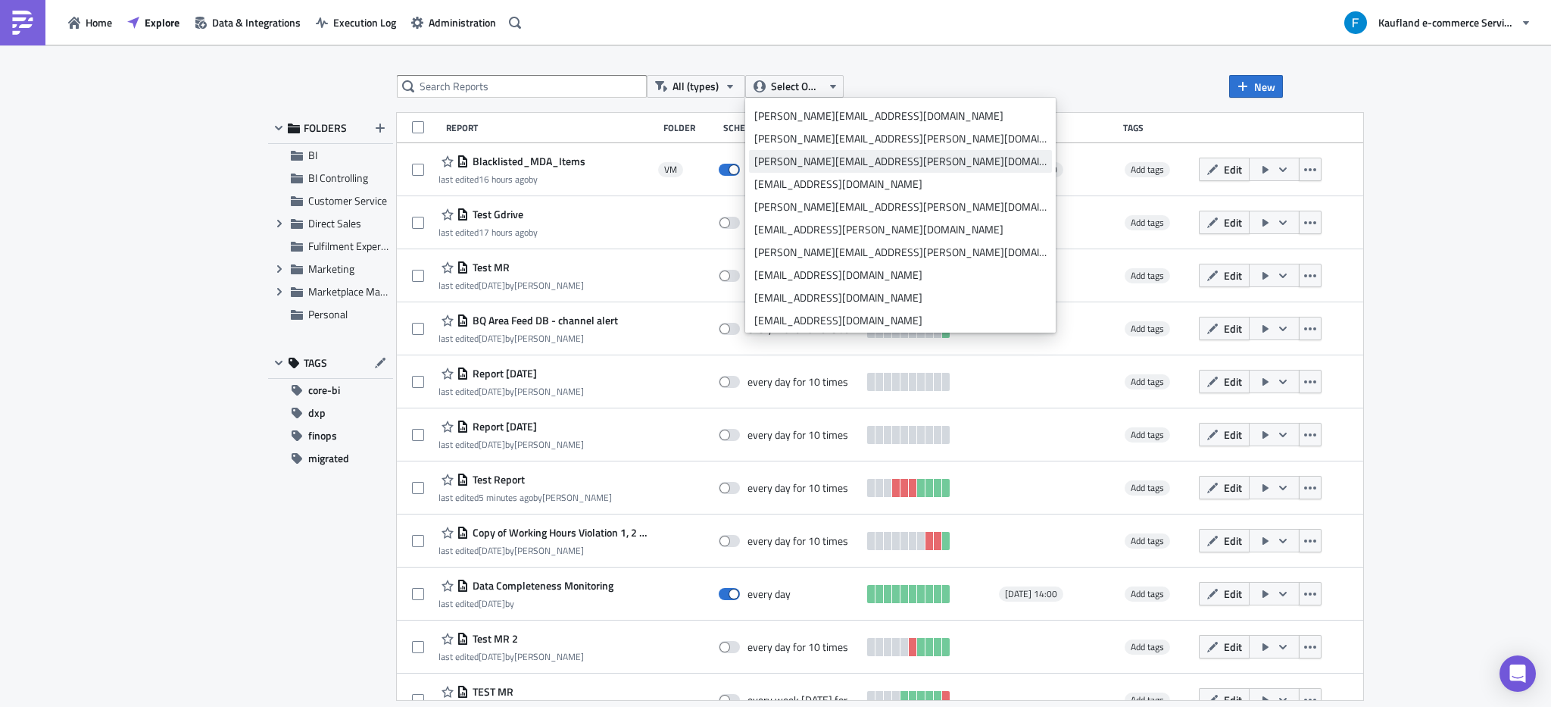
click at [809, 155] on div "[PERSON_NAME][EMAIL_ADDRESS][PERSON_NAME][DOMAIN_NAME]" at bounding box center [900, 161] width 292 height 15
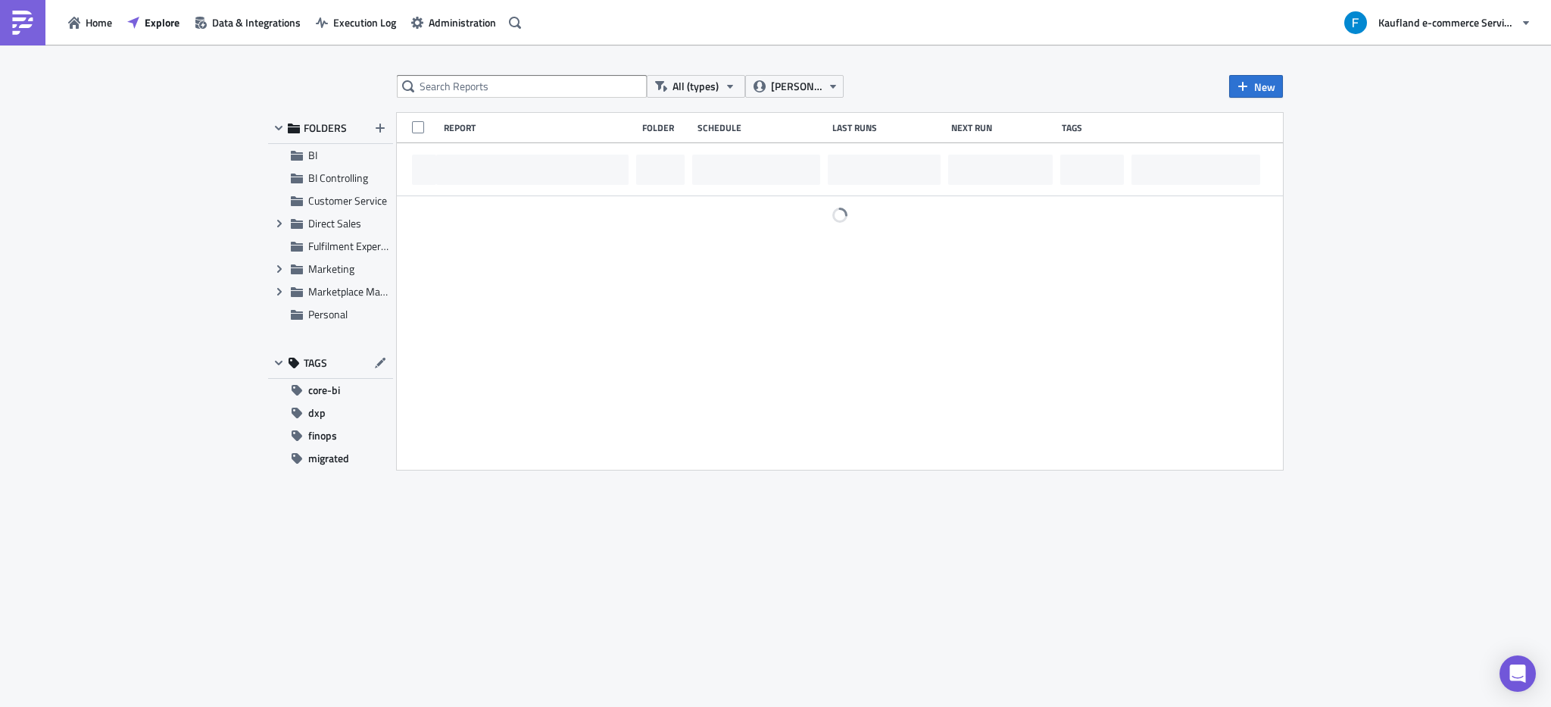
click at [1012, 87] on div "All (types) antonio.markota@real-digital.de New" at bounding box center [840, 86] width 886 height 23
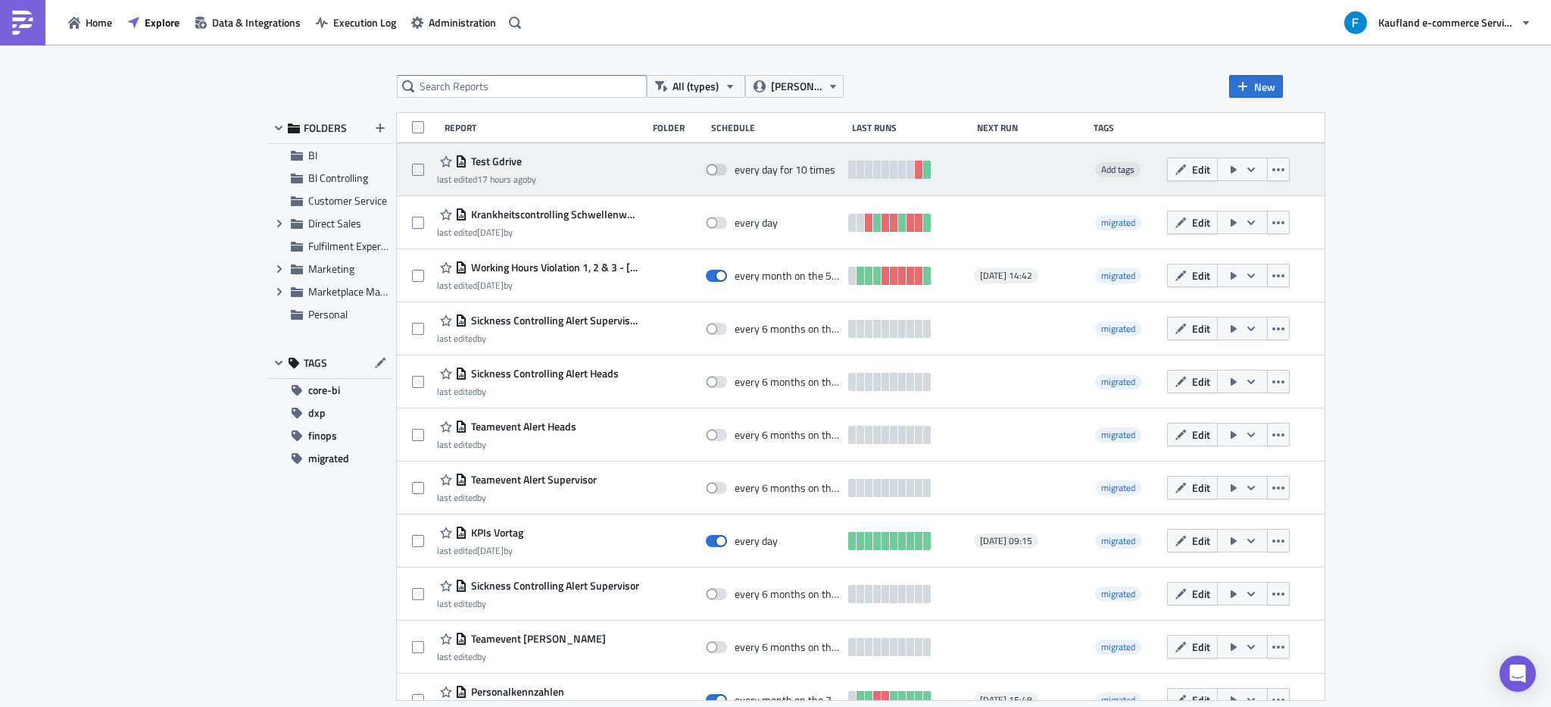
click at [482, 160] on span "Test Gdrive" at bounding box center [494, 161] width 55 height 14
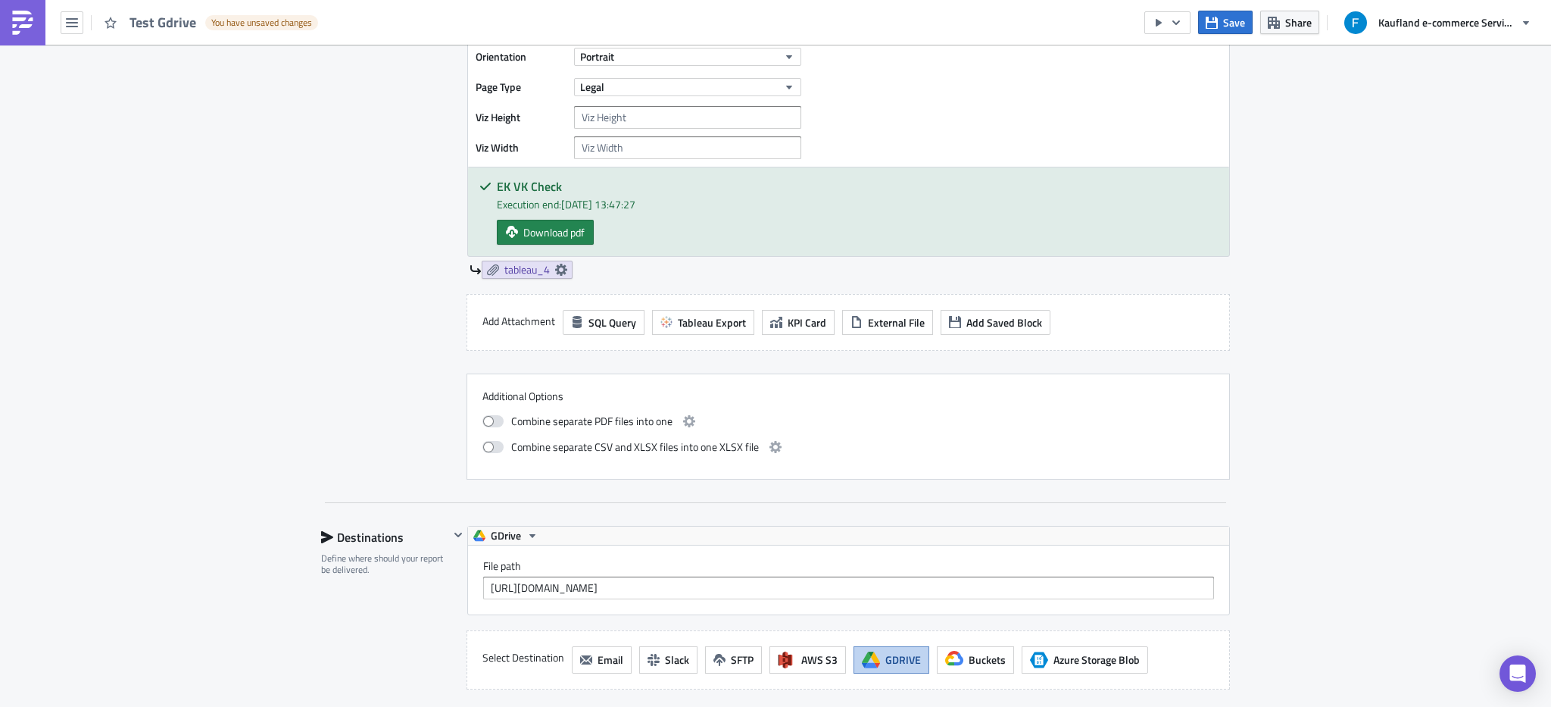
scroll to position [1175, 0]
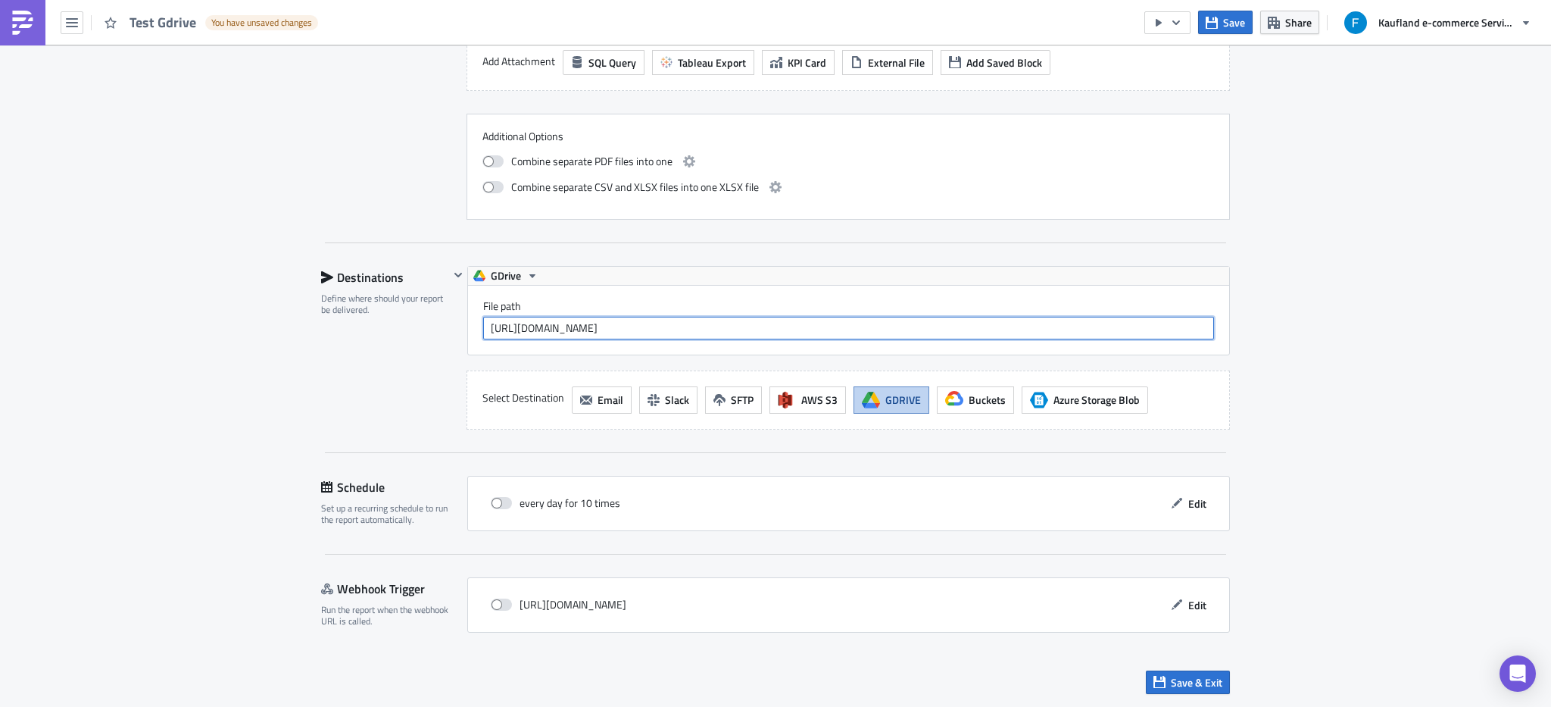
drag, startPoint x: 913, startPoint y: 329, endPoint x: 675, endPoint y: 301, distance: 240.1
click at [337, 333] on div "Destinations Define where should your report be delivered. SMTP Server From Kau…" at bounding box center [775, 348] width 909 height 164
click at [913, 322] on input "https://drive.google.com/drive/folders/1RPtJrxYEhmUn0jSURpAwgpQLr-iQWK7g?lfhs=2" at bounding box center [848, 328] width 731 height 23
drag, startPoint x: 921, startPoint y: 326, endPoint x: 361, endPoint y: 304, distance: 560.0
click at [361, 304] on div "Destinations Define where should your report be delivered. SMTP Server From Kau…" at bounding box center [775, 348] width 909 height 164
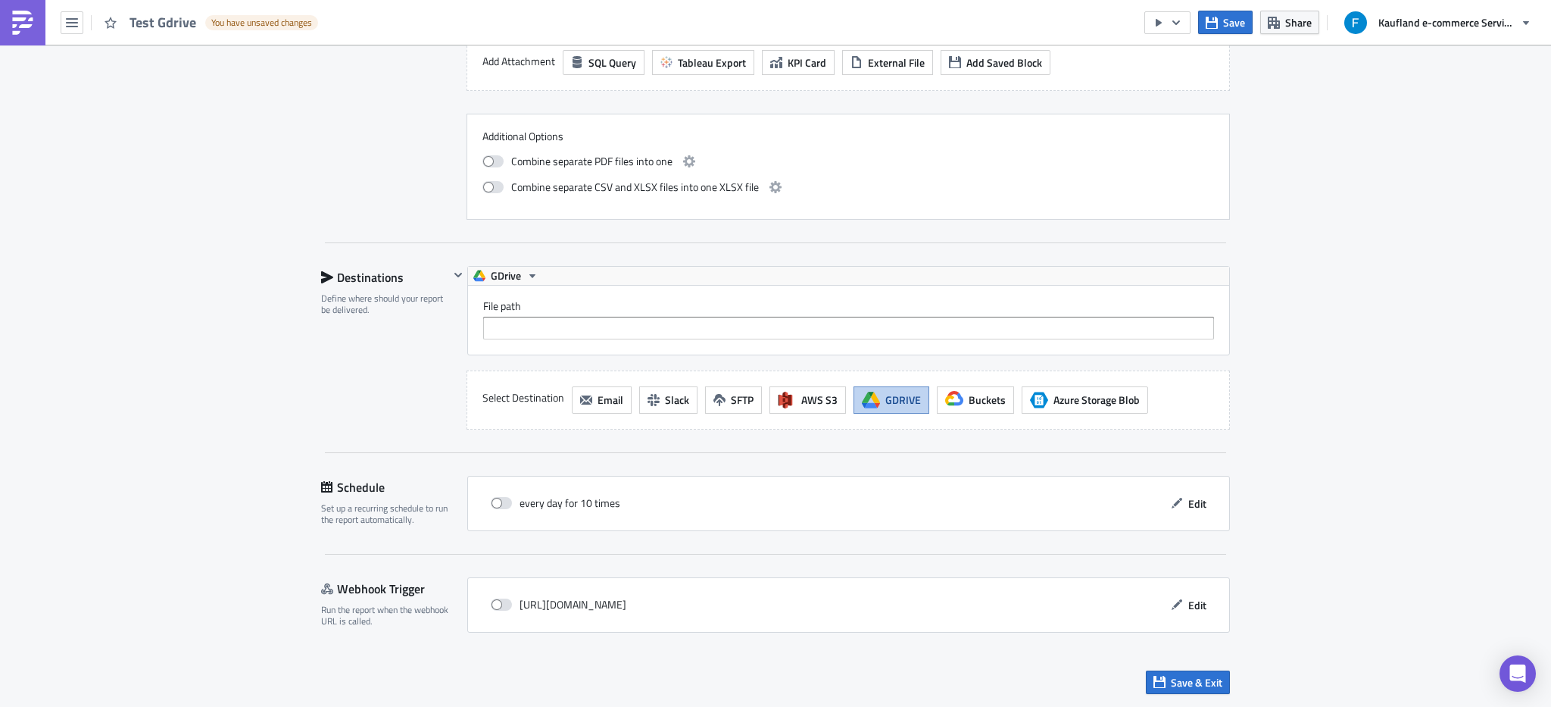
click at [527, 304] on label "File path" at bounding box center [848, 306] width 731 height 14
click at [527, 317] on input "File path" at bounding box center [848, 328] width 731 height 23
click at [514, 320] on input "File path" at bounding box center [848, 328] width 731 height 23
paste input "EK VK Revision Check"
drag, startPoint x: 628, startPoint y: 331, endPoint x: 387, endPoint y: 317, distance: 241.2
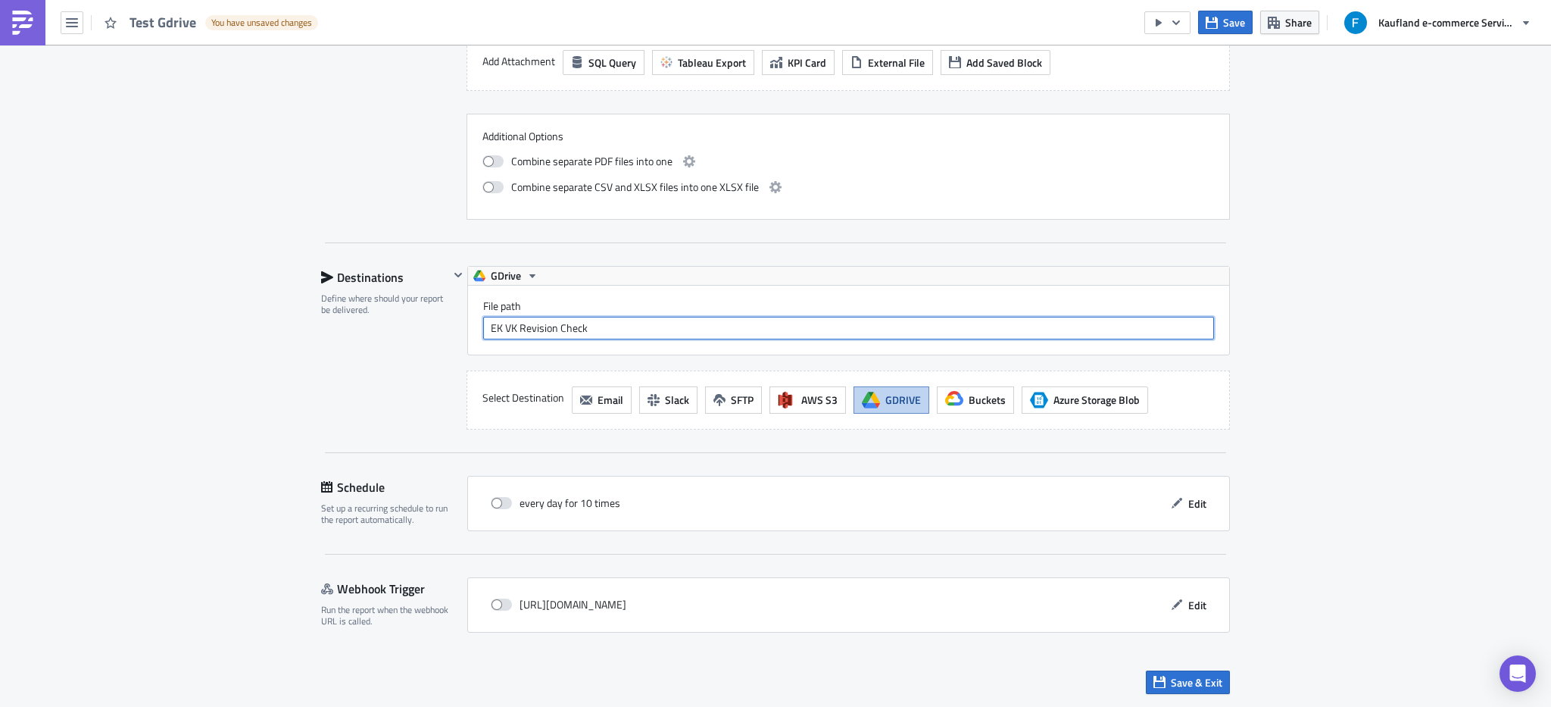
click at [387, 317] on div "Destinations Define where should your report be delivered. SMTP Server From Kau…" at bounding box center [775, 348] width 909 height 164
click at [1228, 27] on span "Save" at bounding box center [1234, 22] width 22 height 16
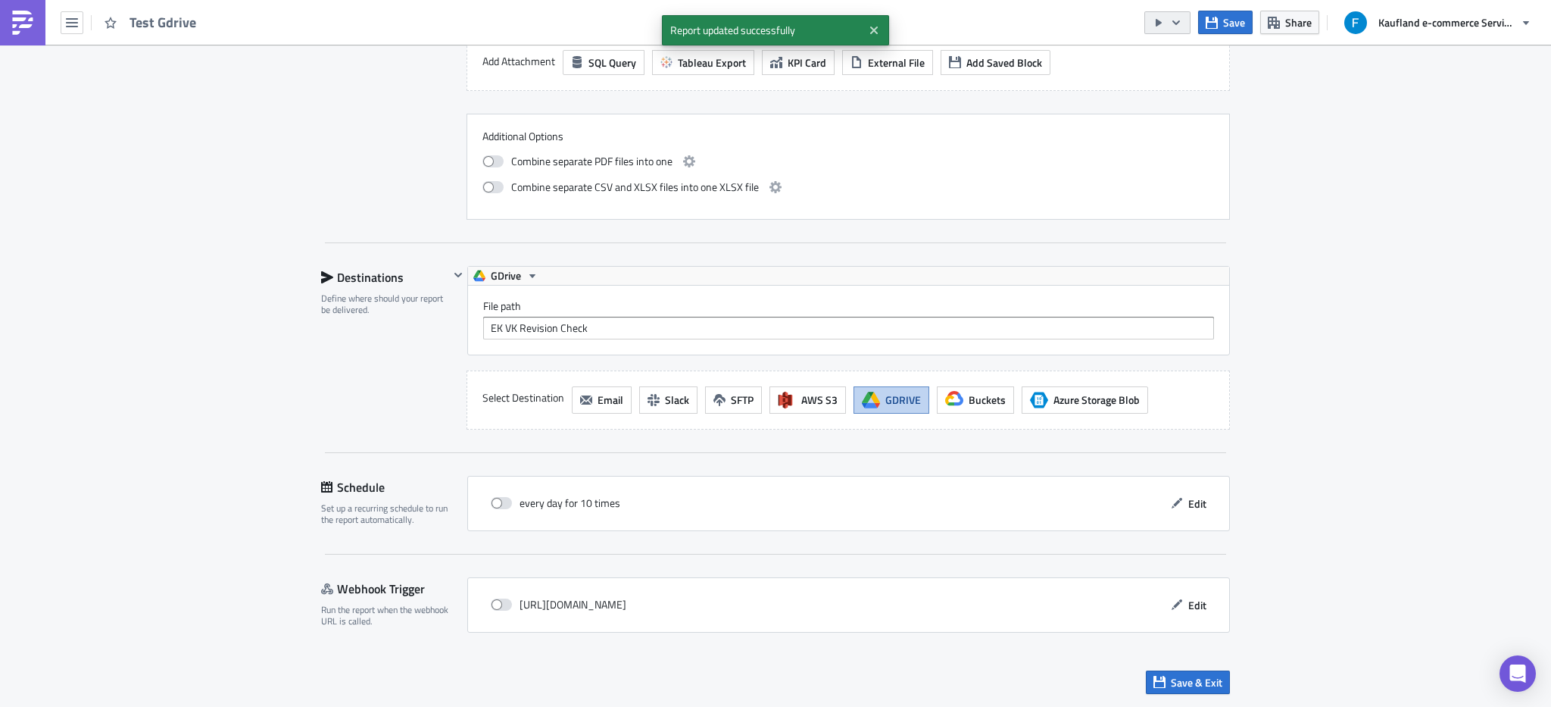
click at [1172, 22] on icon "button" at bounding box center [1176, 23] width 12 height 12
click at [1178, 81] on div "Run Report" at bounding box center [1213, 83] width 118 height 15
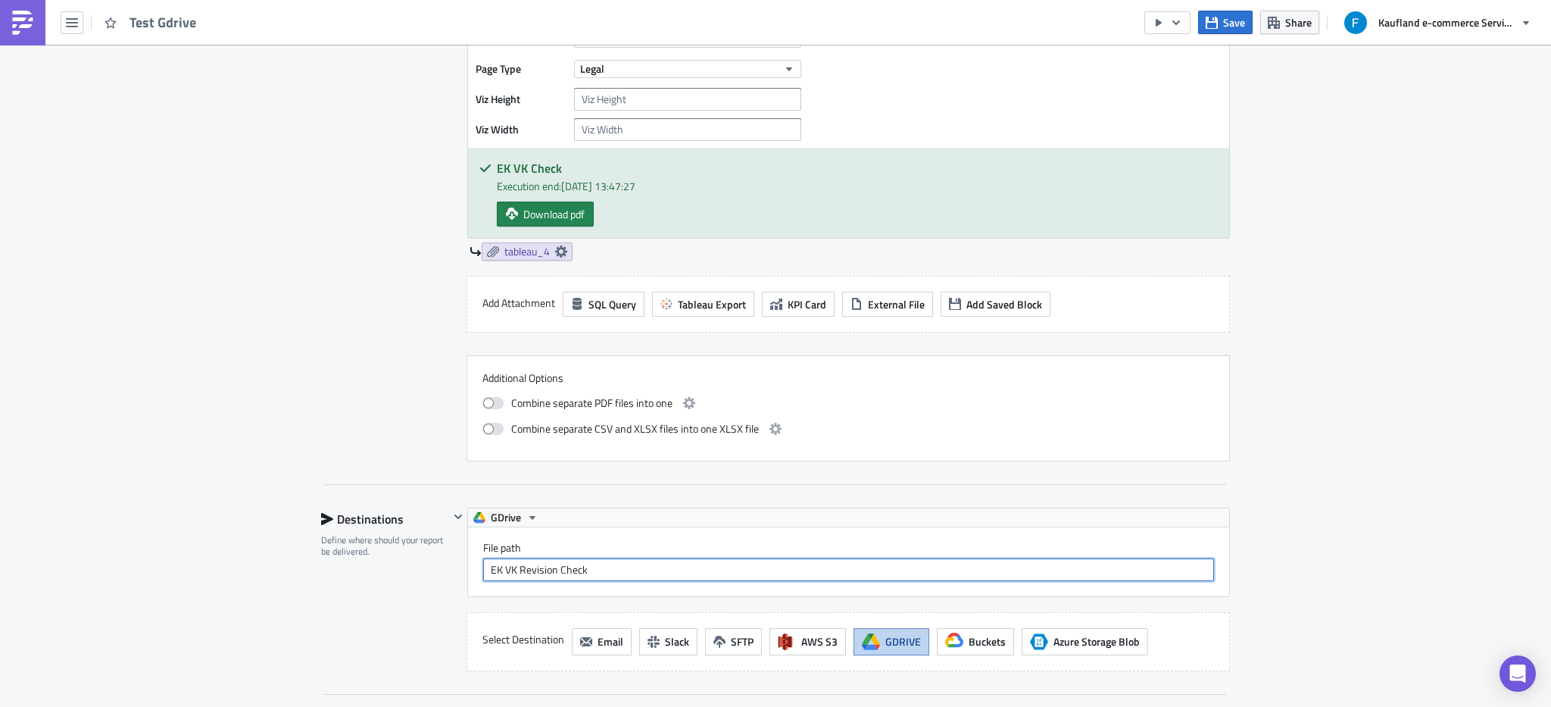
click at [616, 567] on input "EK VK Revision Check" at bounding box center [848, 569] width 731 height 23
paste input "[URL][DOMAIN_NAME]"
type input "[URL][DOMAIN_NAME]"
click at [1218, 29] on button "Save" at bounding box center [1225, 22] width 55 height 23
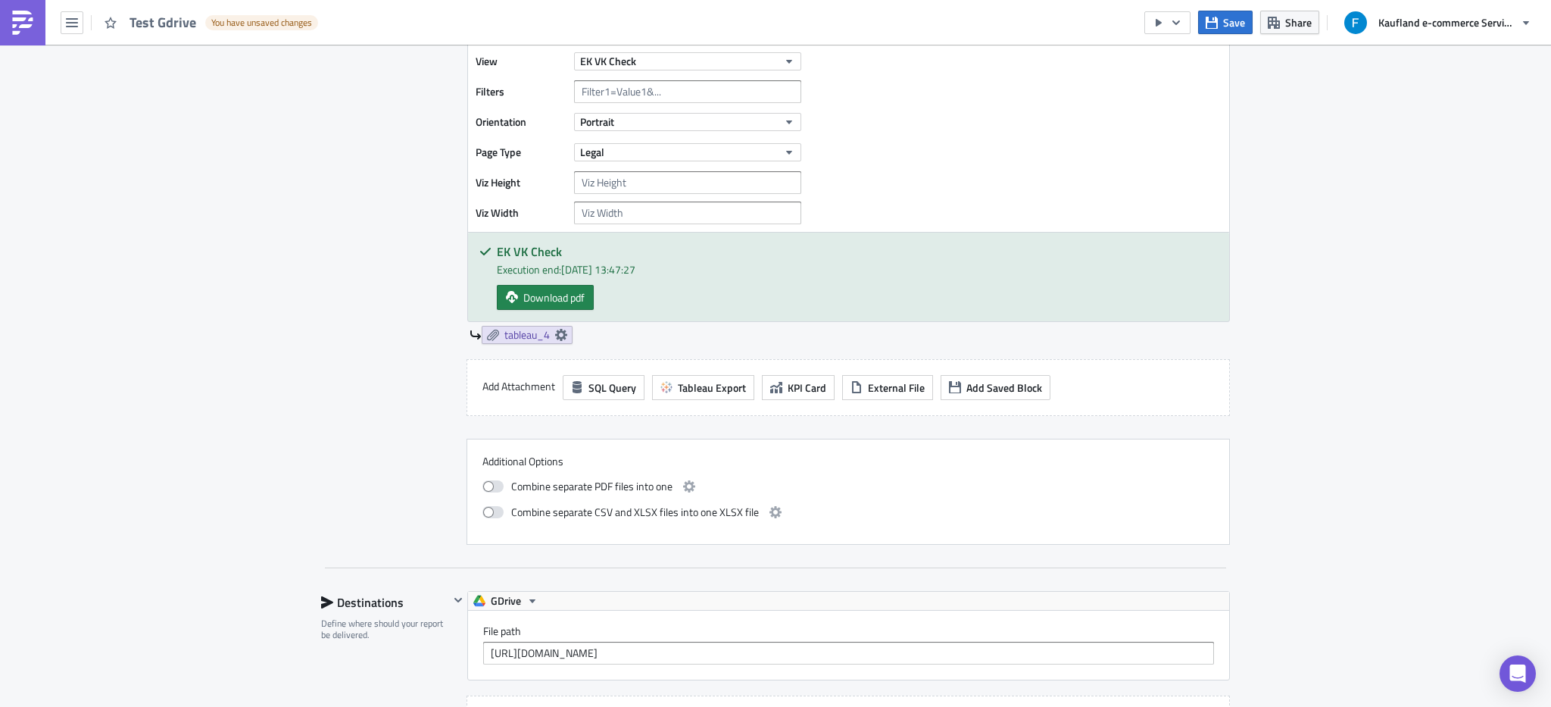
scroll to position [943, 0]
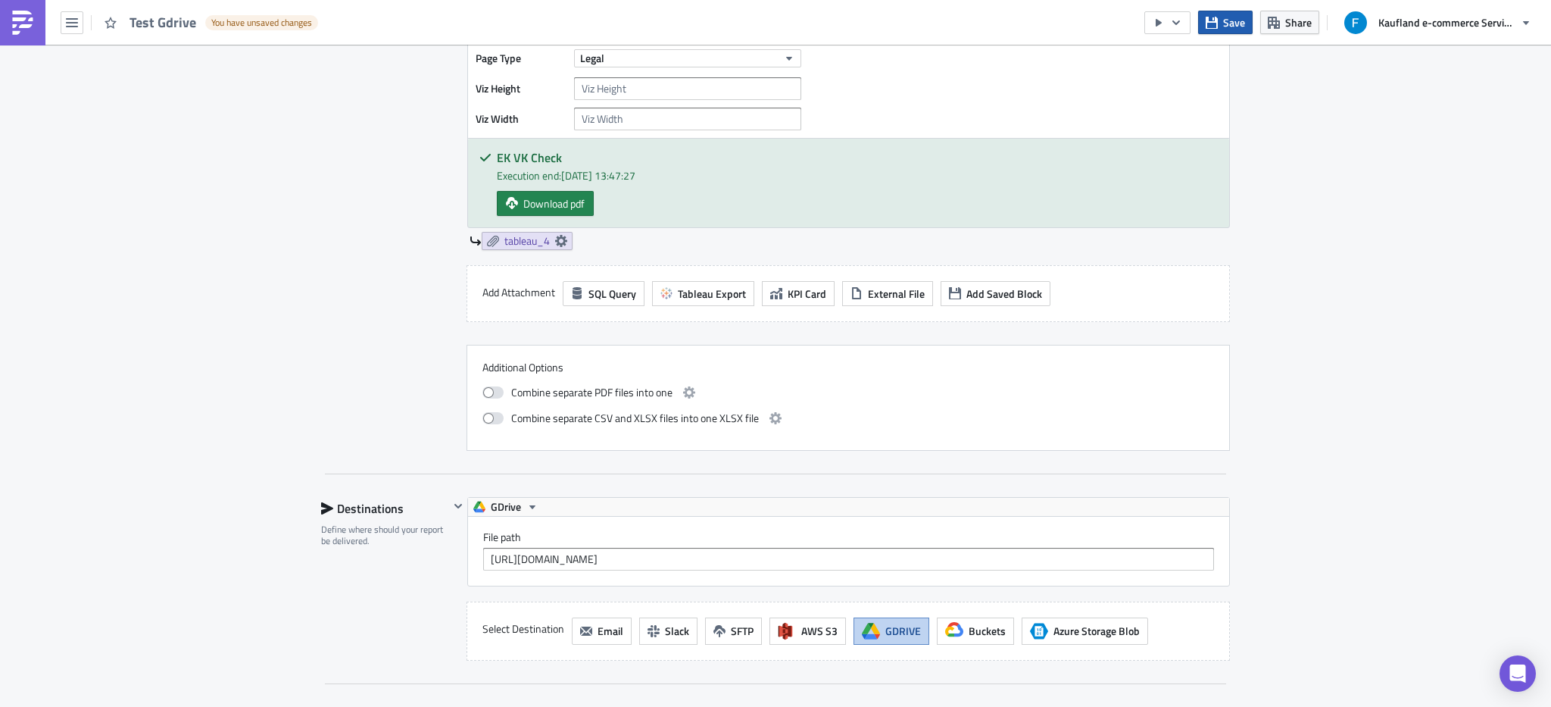
click at [1228, 20] on span "Save" at bounding box center [1234, 22] width 22 height 16
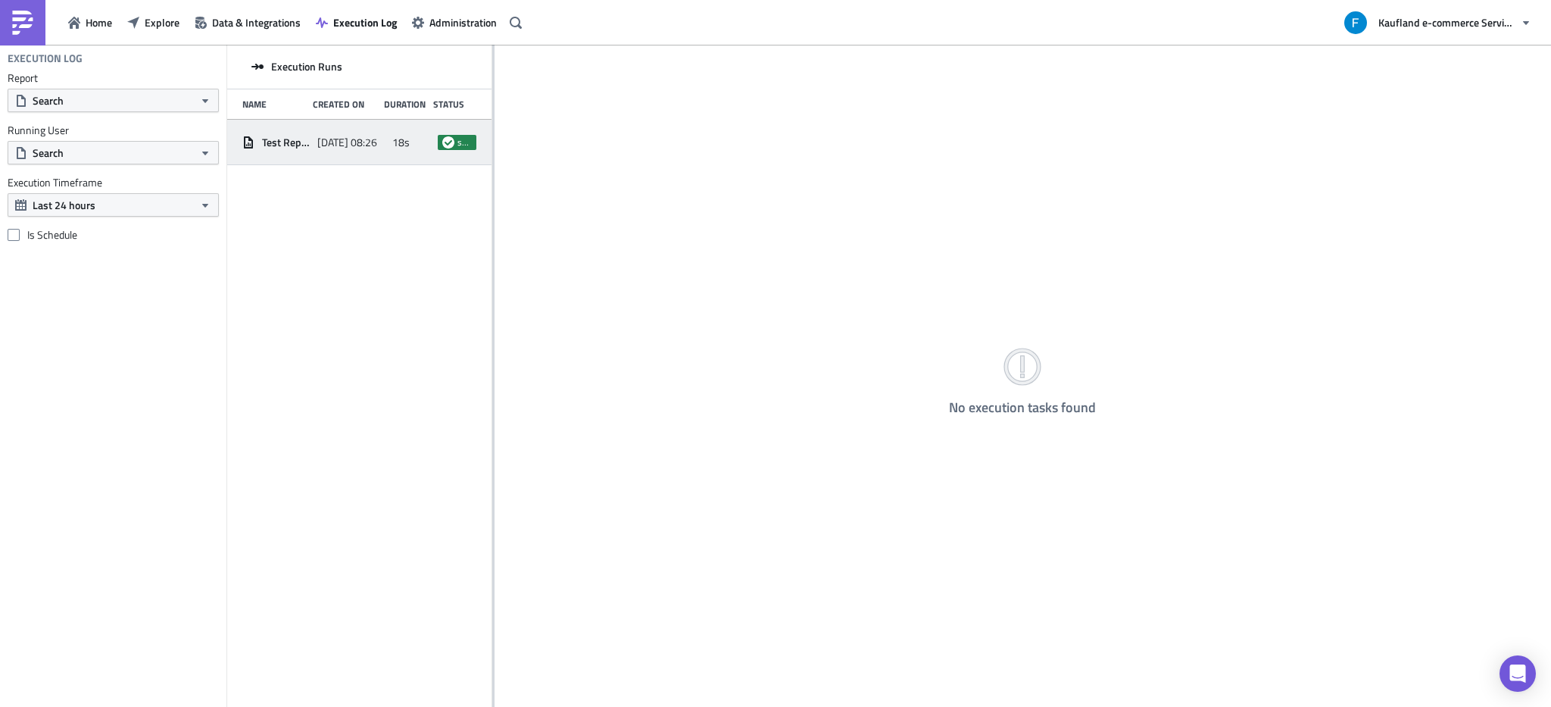
click at [314, 148] on div "Test Report [DATE] 08:26 18s success" at bounding box center [359, 142] width 264 height 45
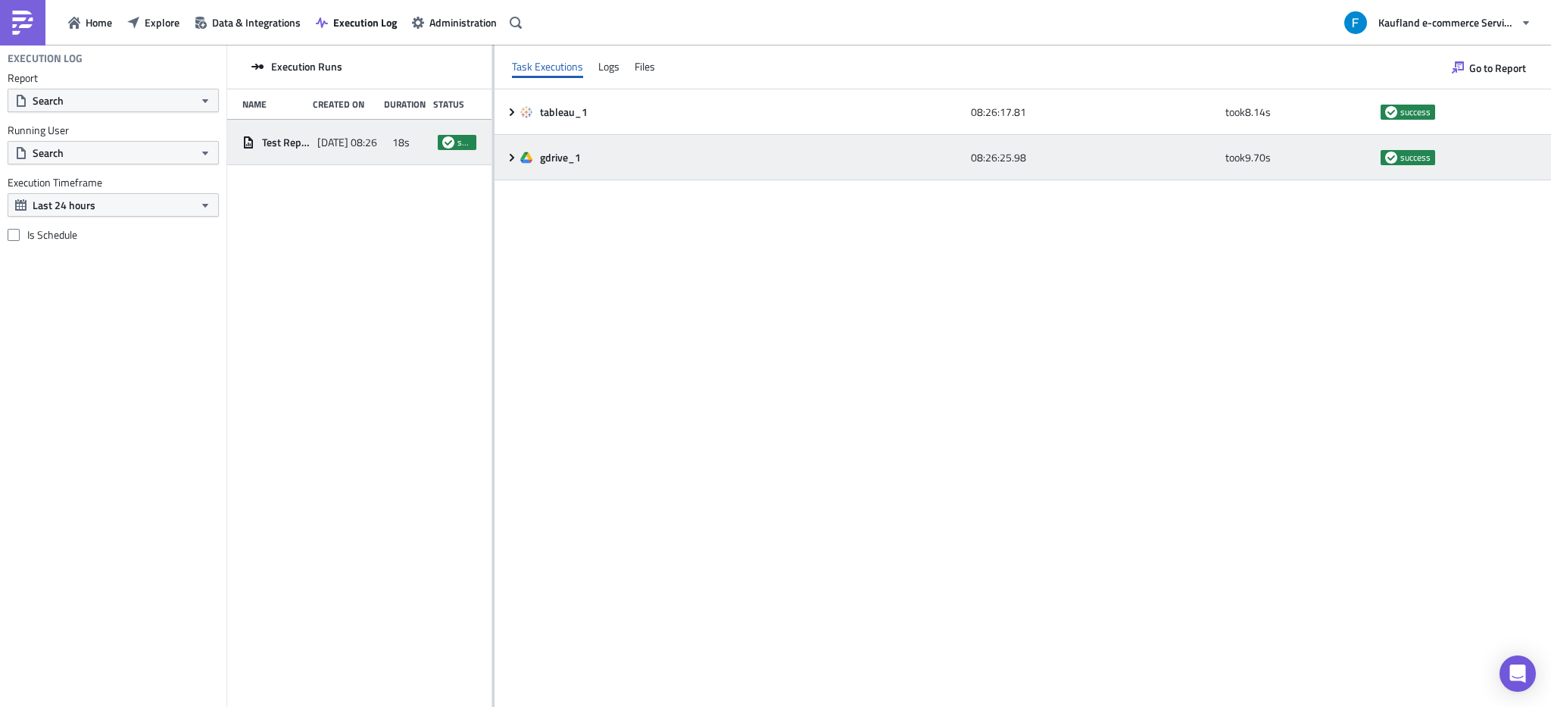
click at [550, 158] on span "gdrive_1" at bounding box center [561, 158] width 43 height 14
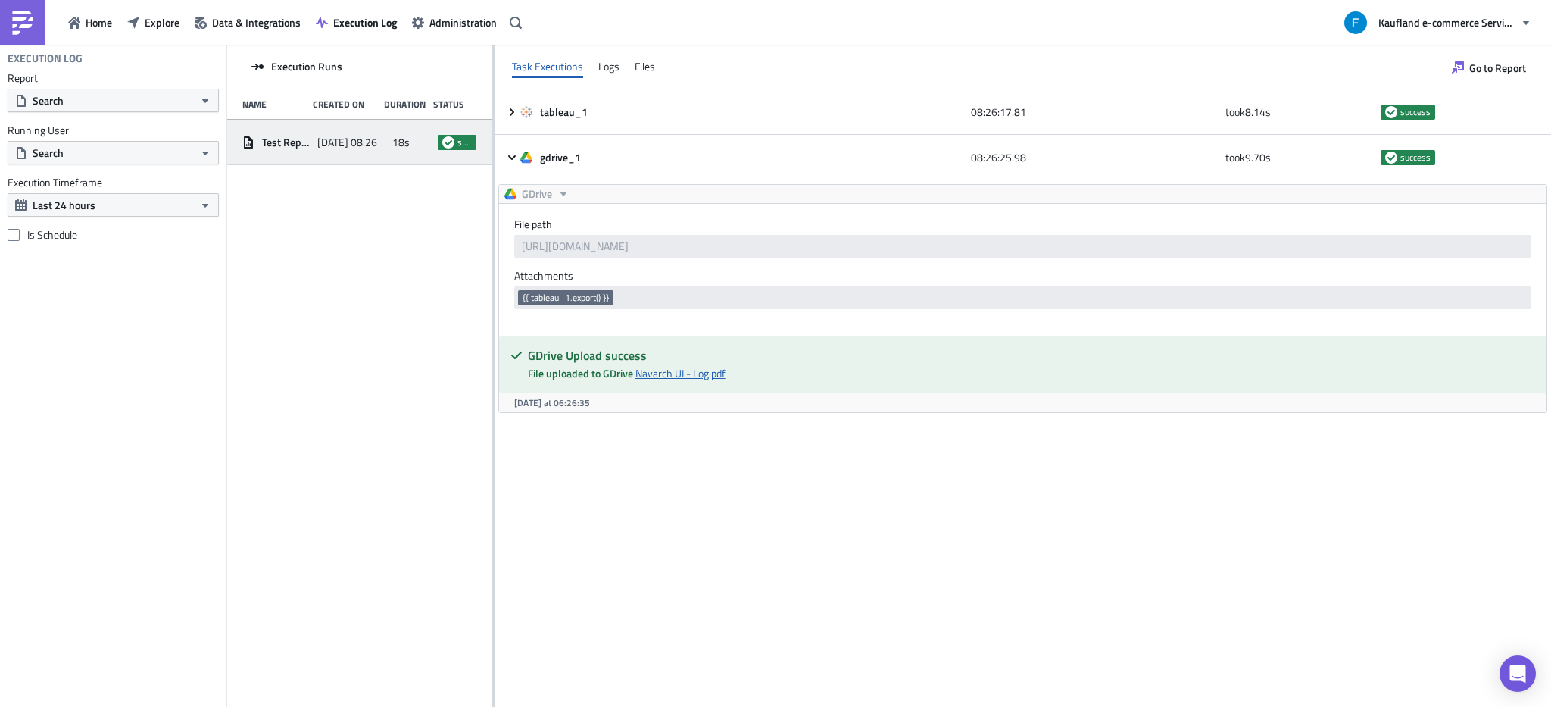
click at [707, 371] on link "Navarch UI - Log.pdf" at bounding box center [680, 373] width 90 height 16
click at [152, 31] on button "Explore" at bounding box center [153, 22] width 67 height 23
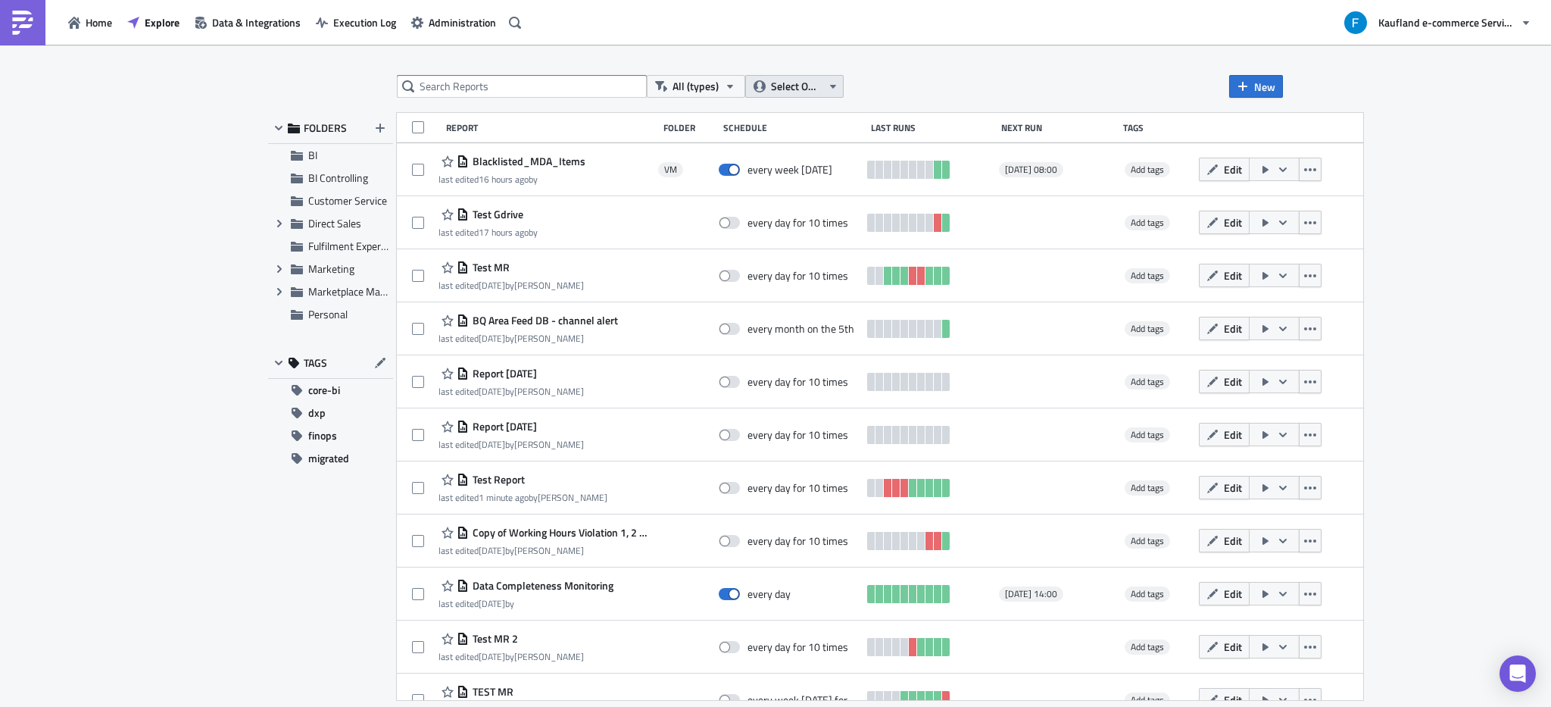
click at [786, 79] on span "Select Owner" at bounding box center [796, 86] width 51 height 17
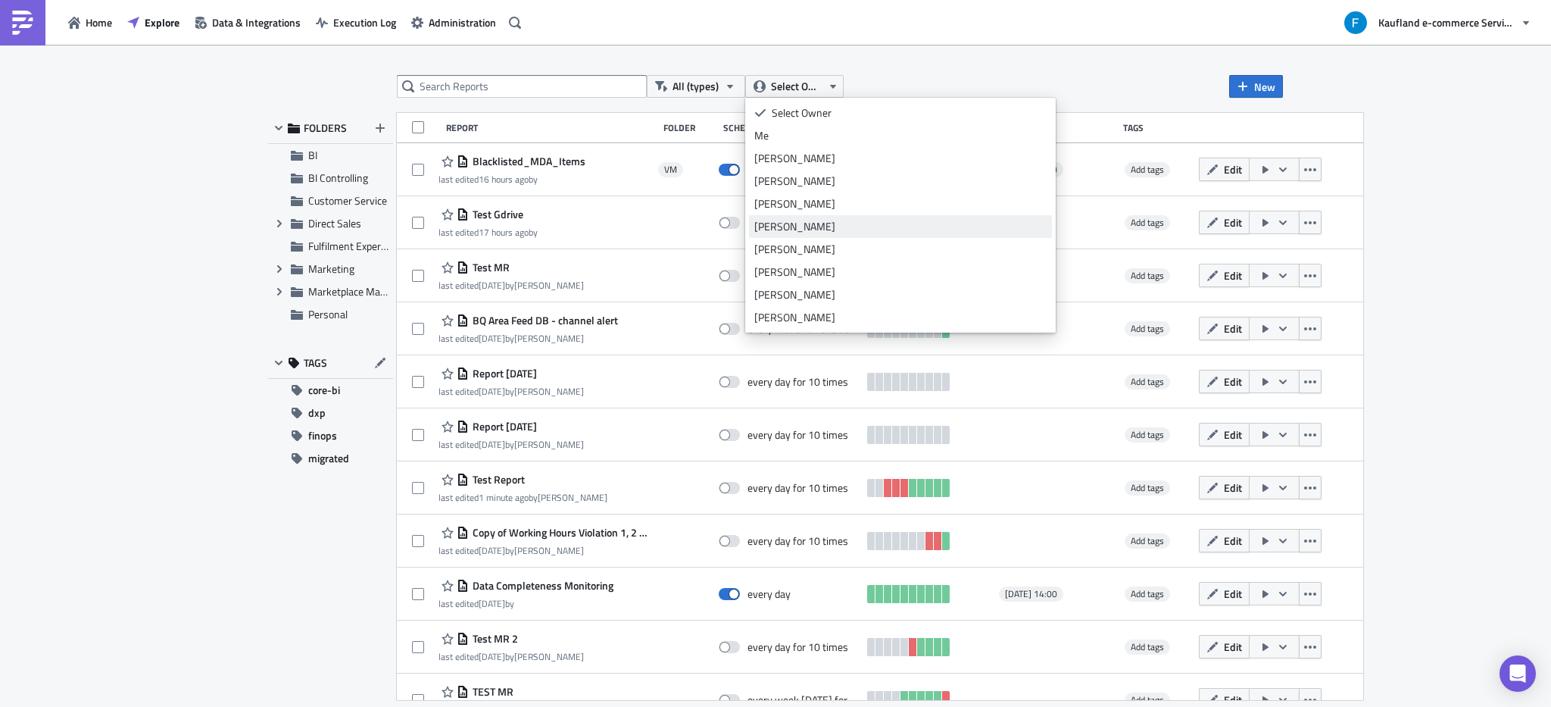
click at [781, 229] on div "[PERSON_NAME]" at bounding box center [900, 226] width 292 height 15
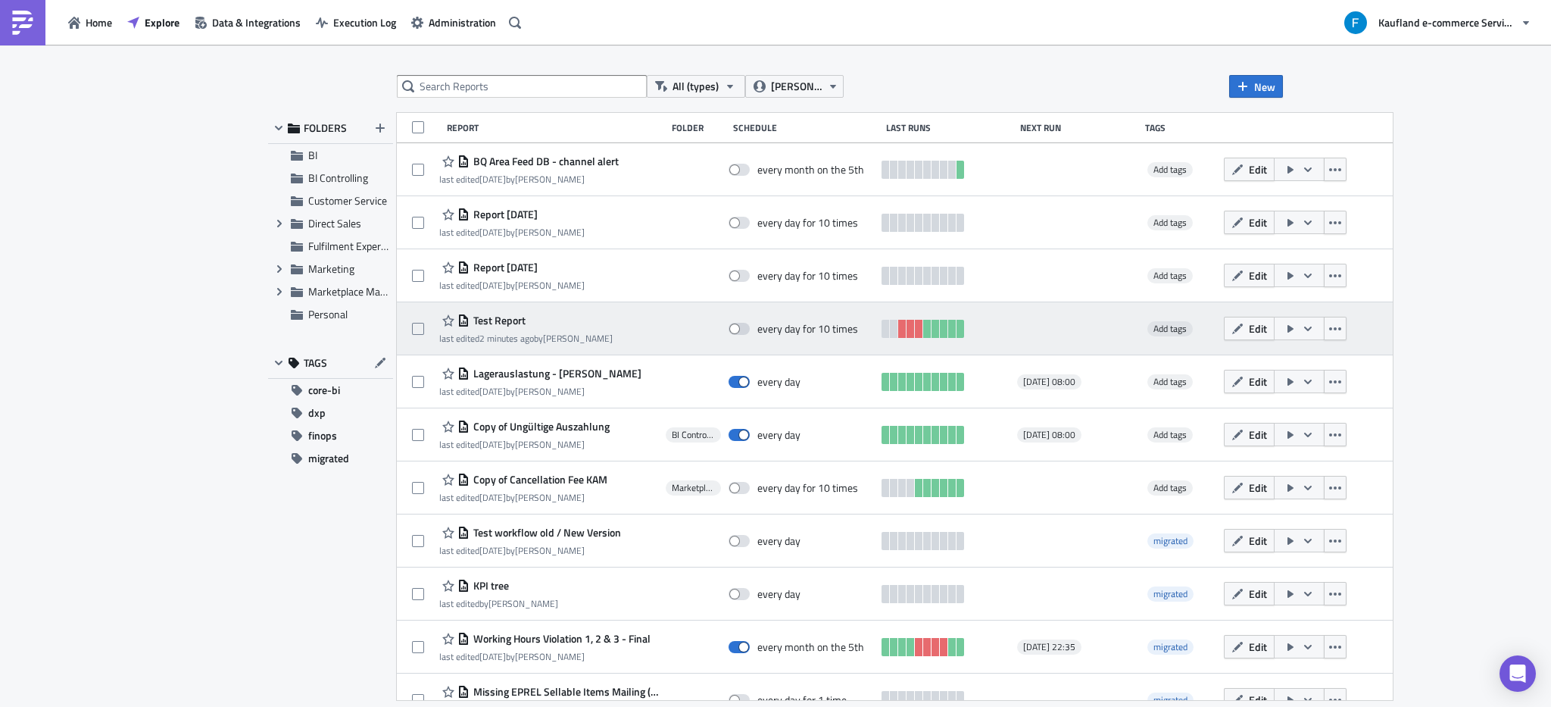
click at [480, 320] on span "Test Report" at bounding box center [498, 321] width 56 height 14
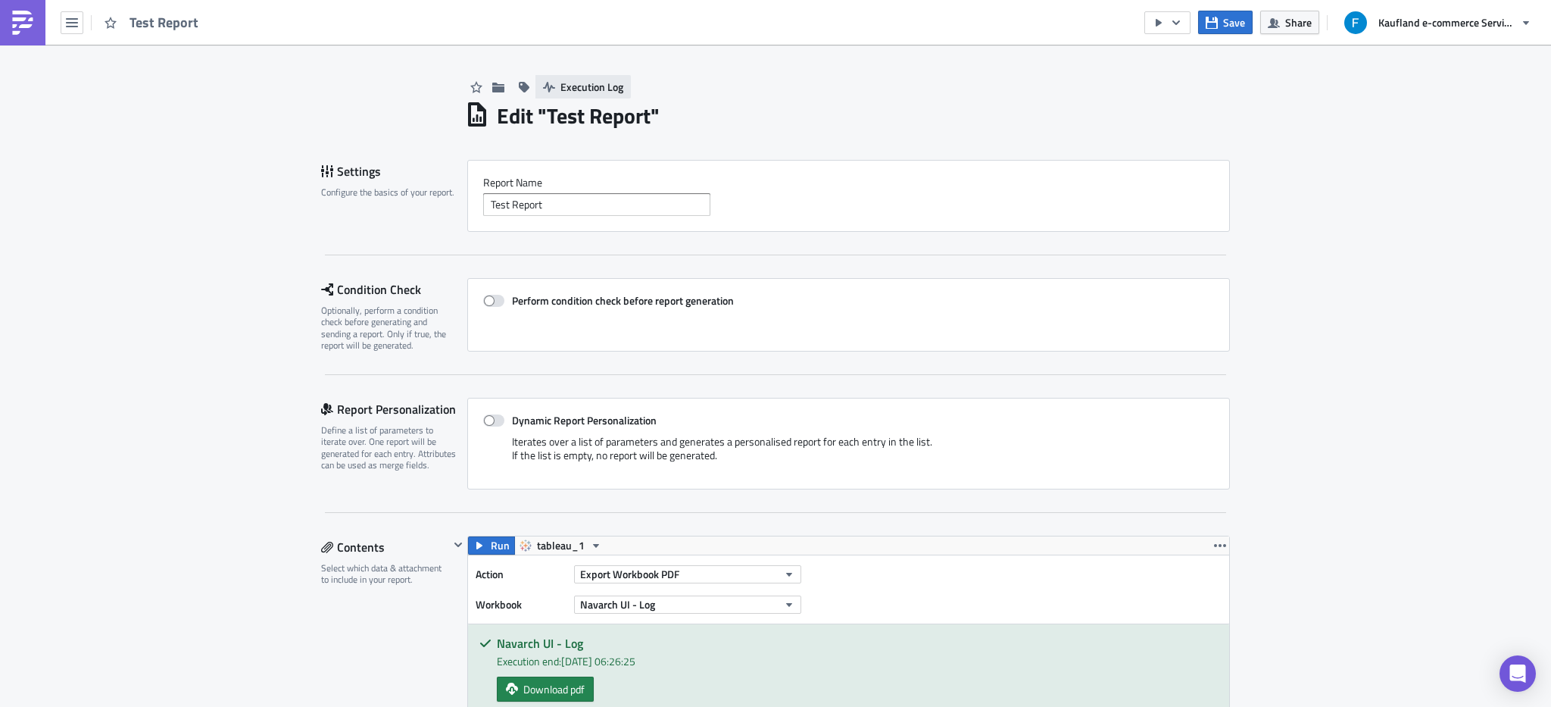
click at [569, 88] on span "Execution Log" at bounding box center [591, 87] width 63 height 16
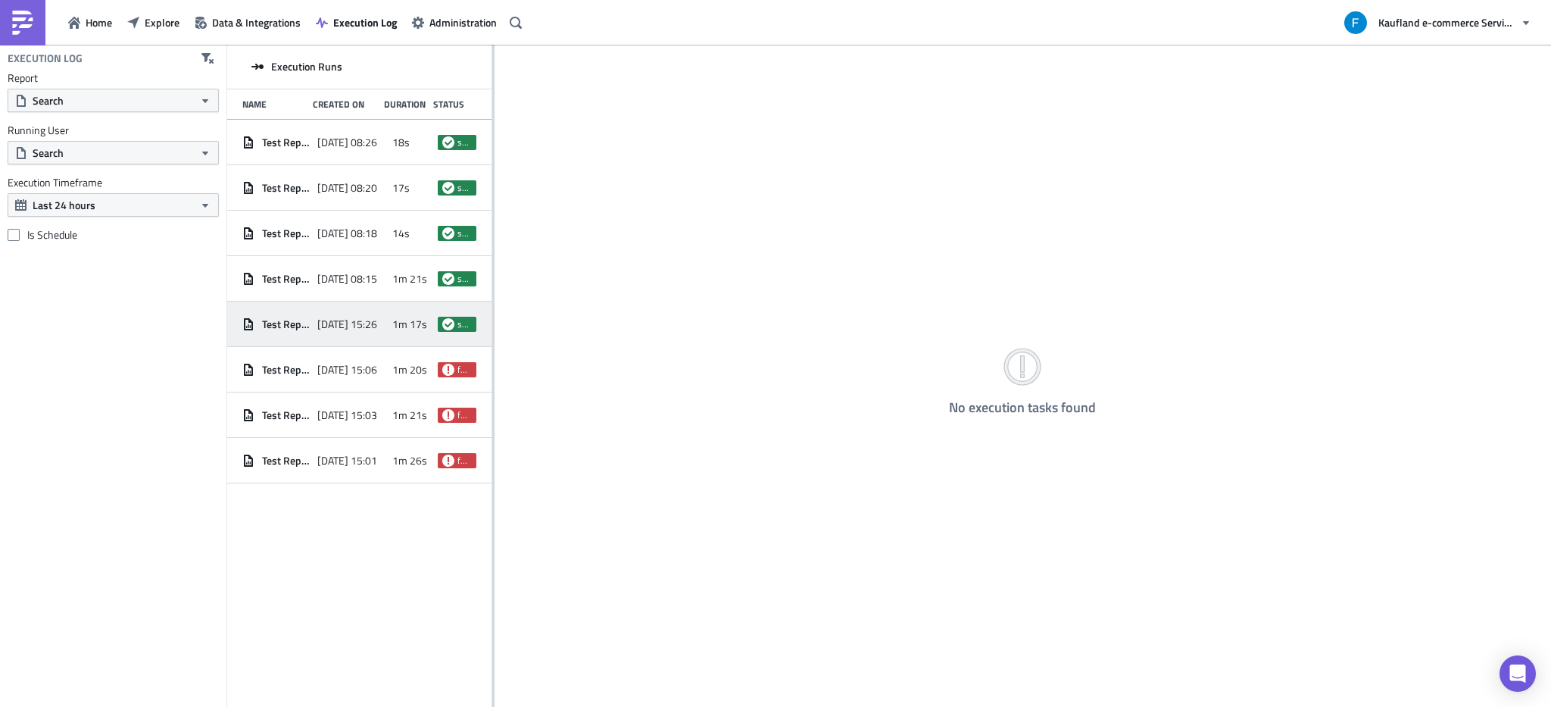
click at [380, 331] on div "2025-09-05 15:26" at bounding box center [350, 323] width 67 height 27
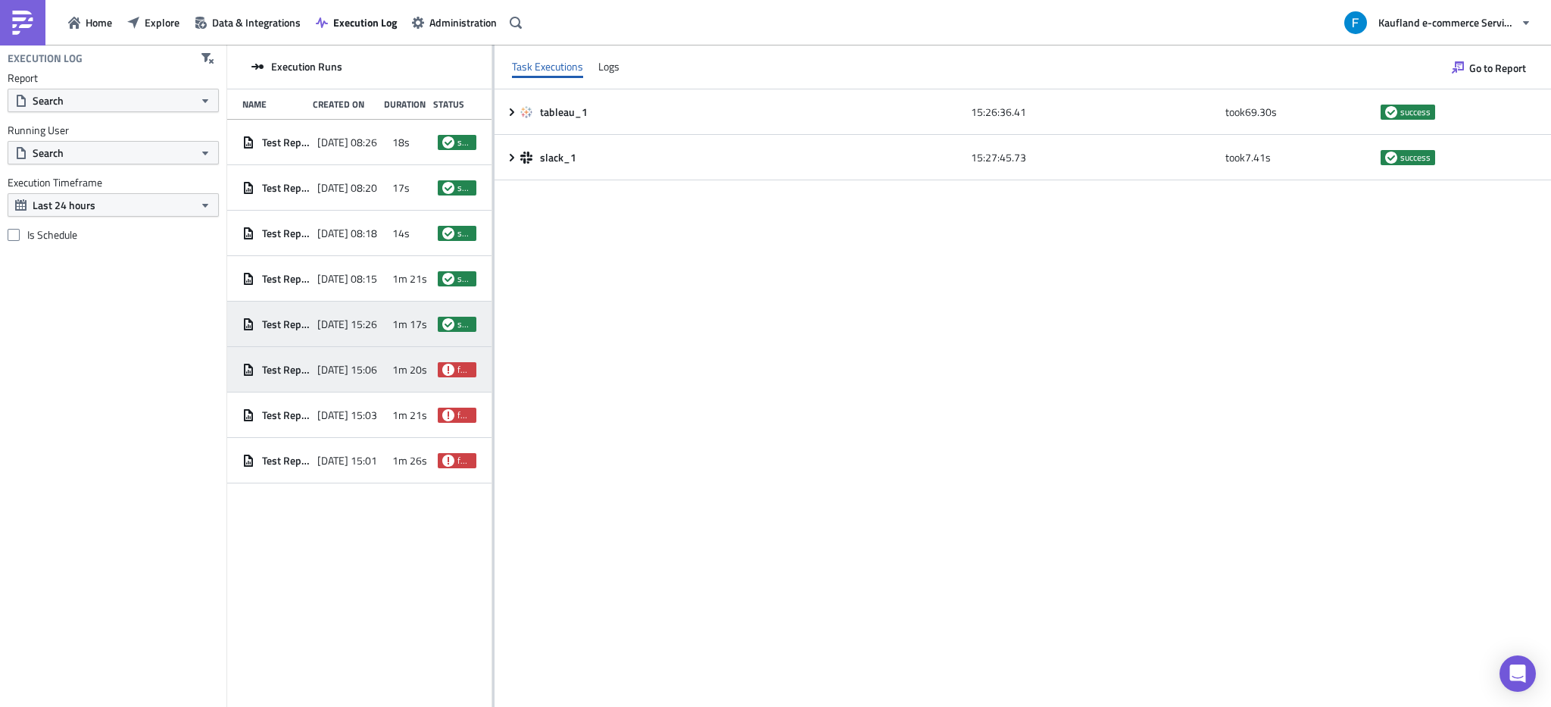
click at [357, 370] on span "2025-09-05 15:06" at bounding box center [347, 370] width 60 height 14
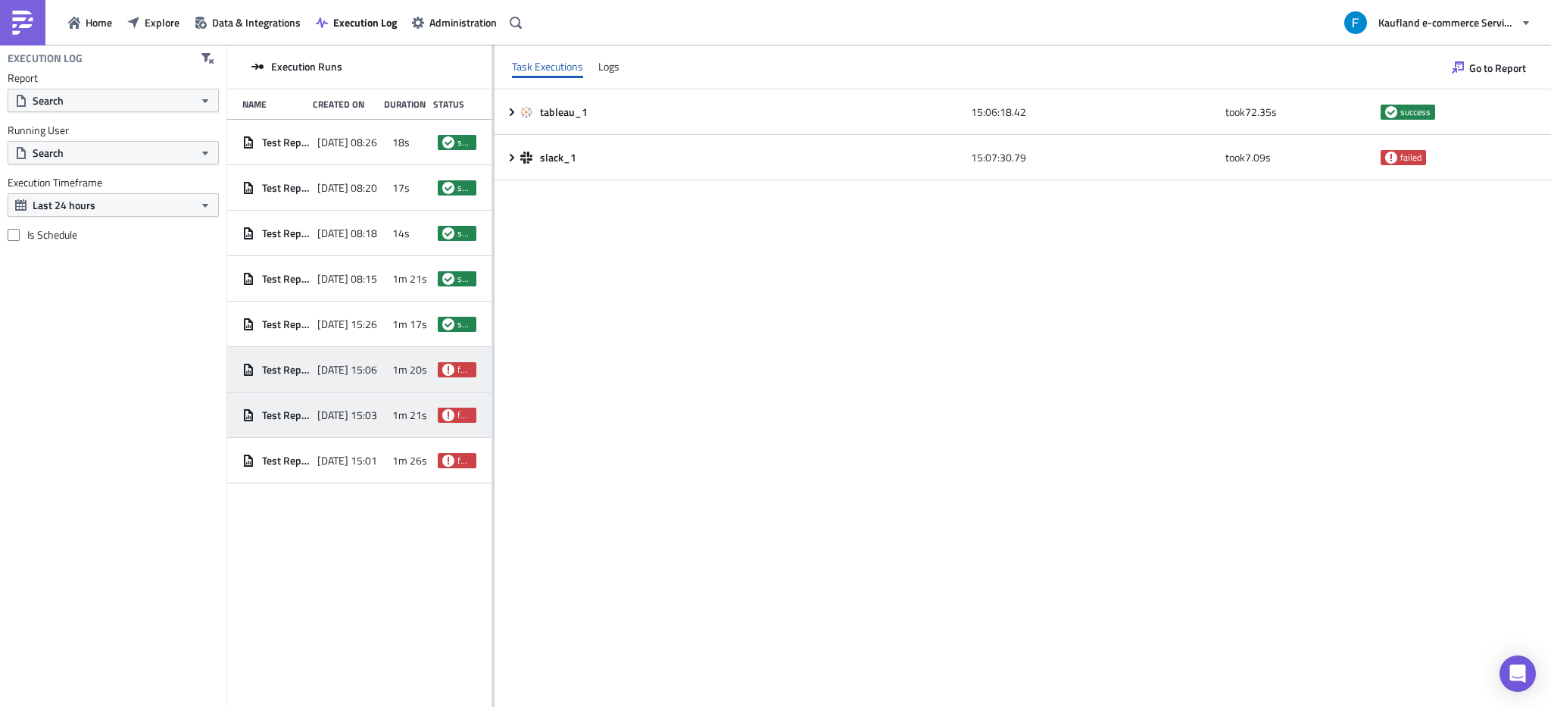
click at [361, 410] on span "2025-09-05 15:03" at bounding box center [347, 415] width 60 height 14
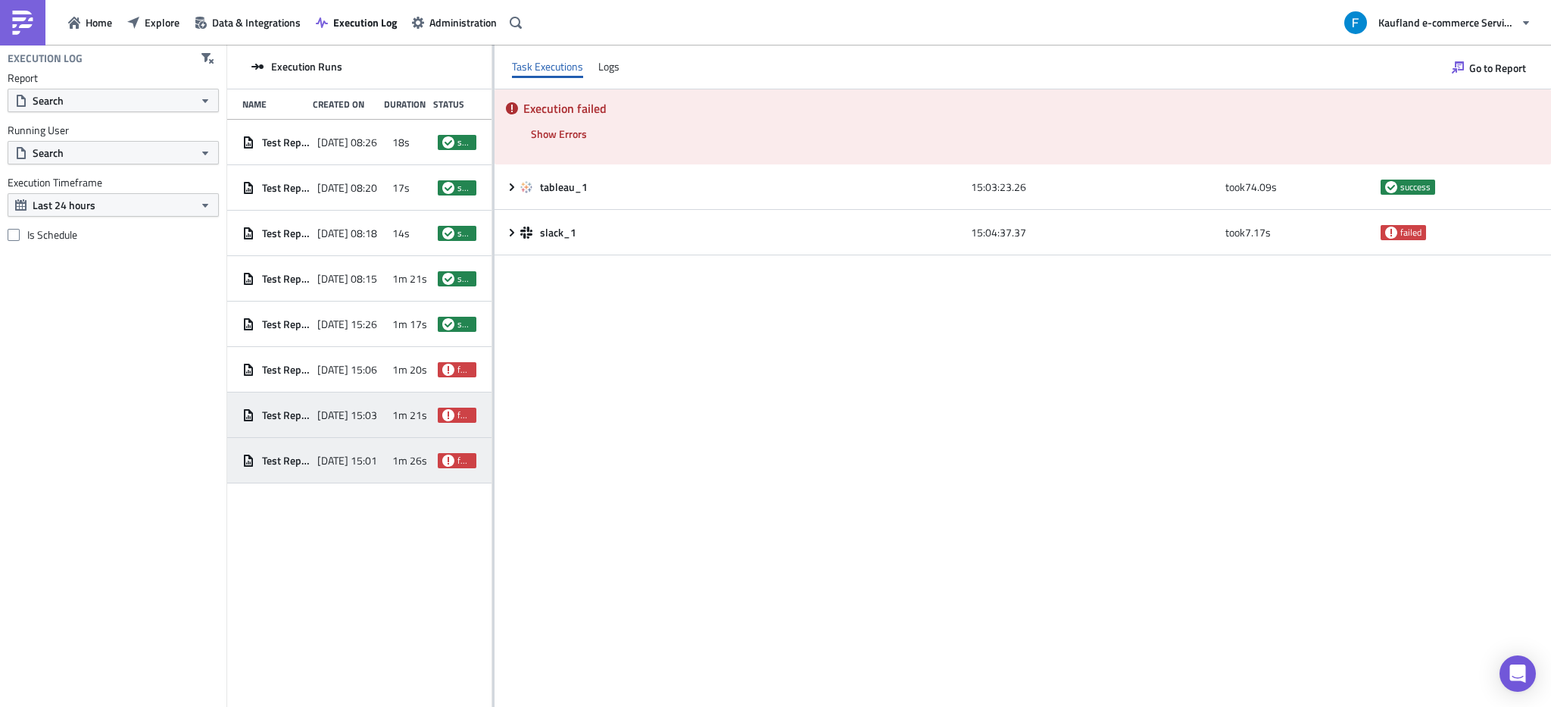
click at [351, 463] on span "2025-09-05 15:01" at bounding box center [347, 461] width 60 height 14
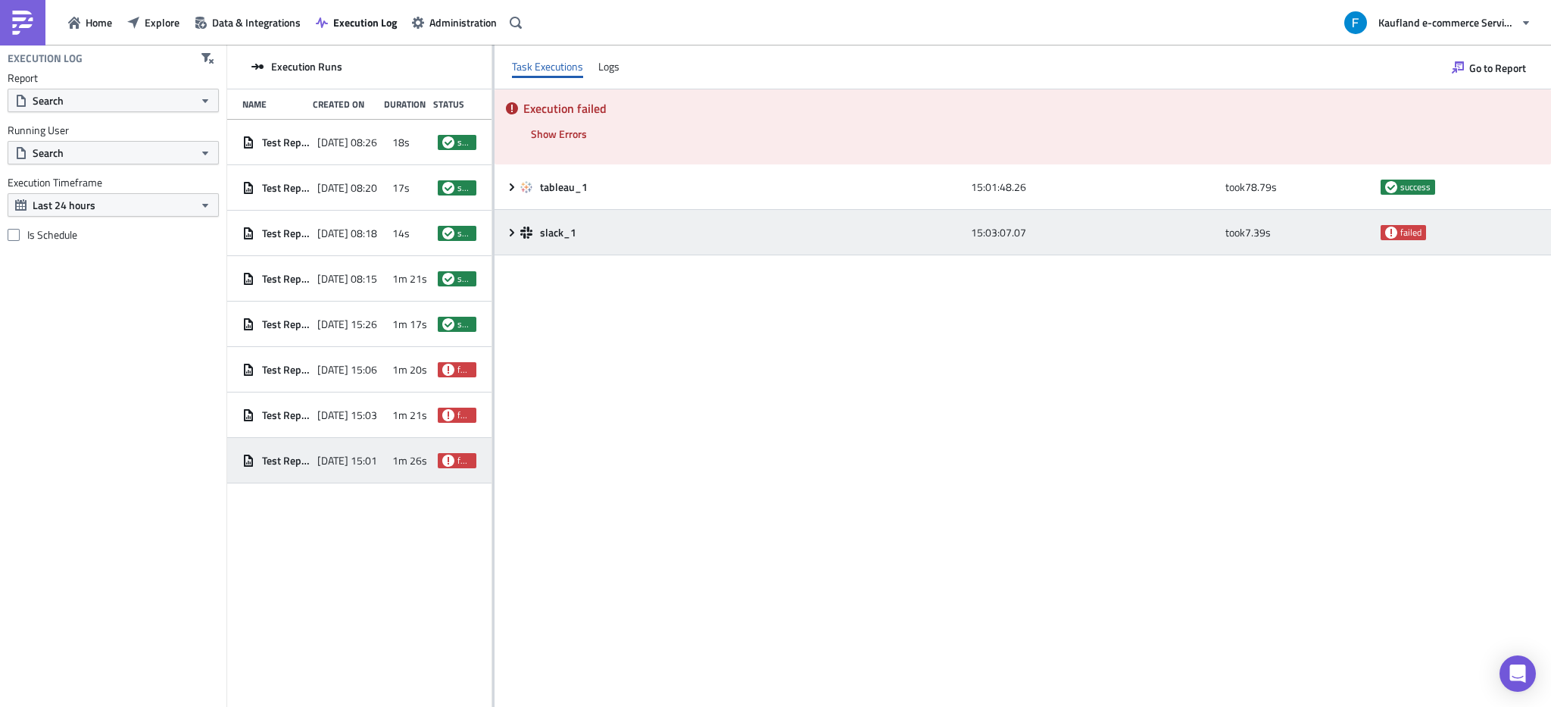
click at [510, 233] on icon at bounding box center [512, 232] width 12 height 12
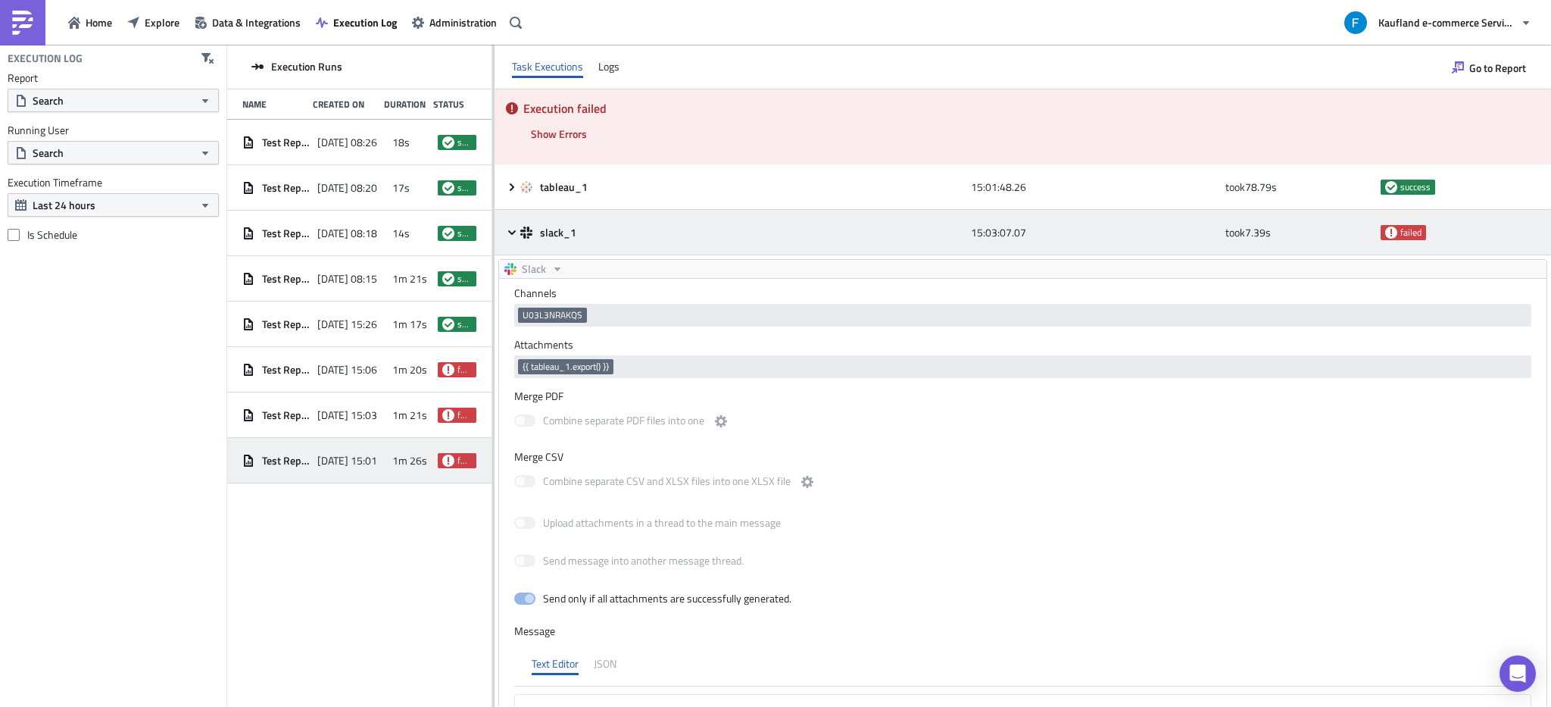
click at [510, 233] on icon at bounding box center [512, 231] width 8 height 5
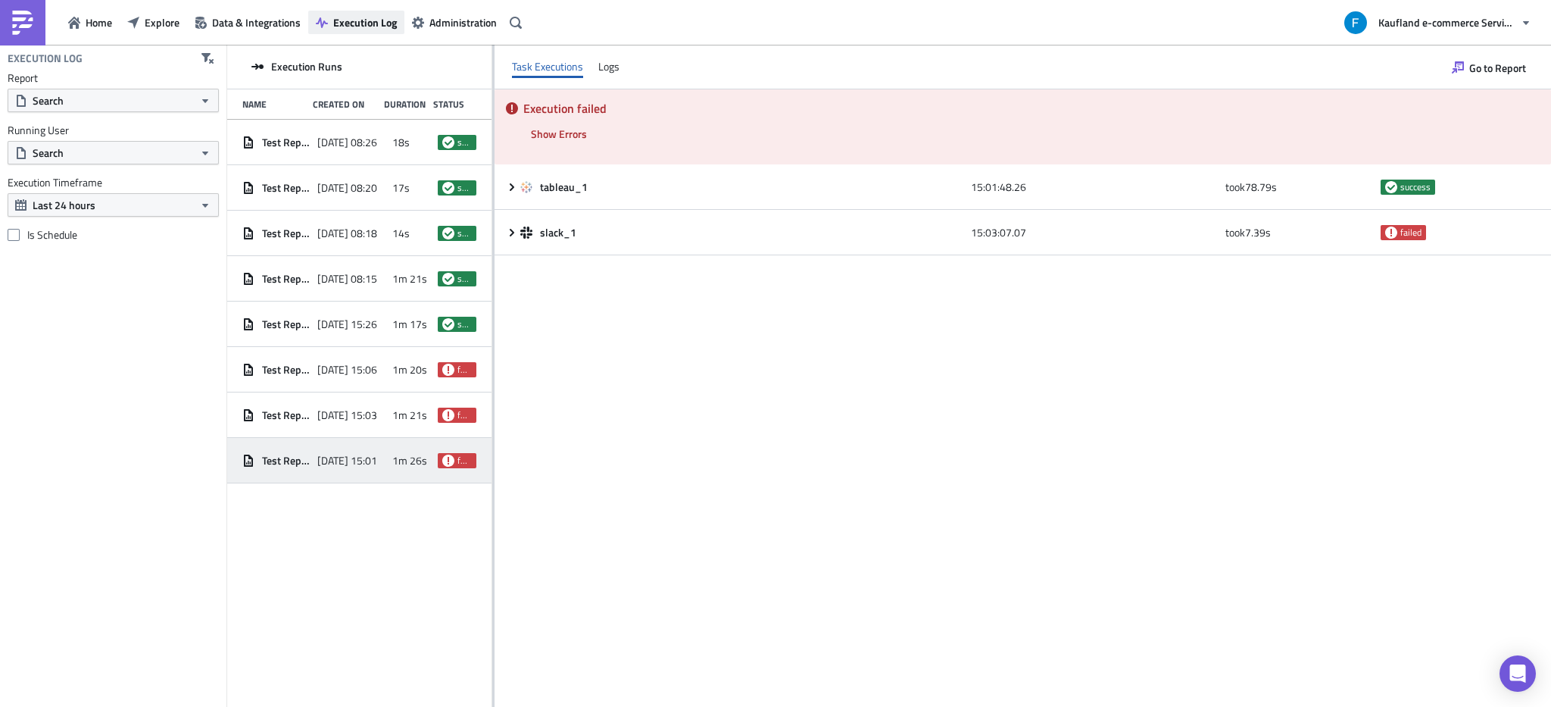
click at [351, 19] on span "Execution Log" at bounding box center [365, 22] width 64 height 16
click at [353, 24] on span "Execution Log" at bounding box center [365, 22] width 64 height 16
click at [121, 101] on button "Search" at bounding box center [113, 100] width 211 height 23
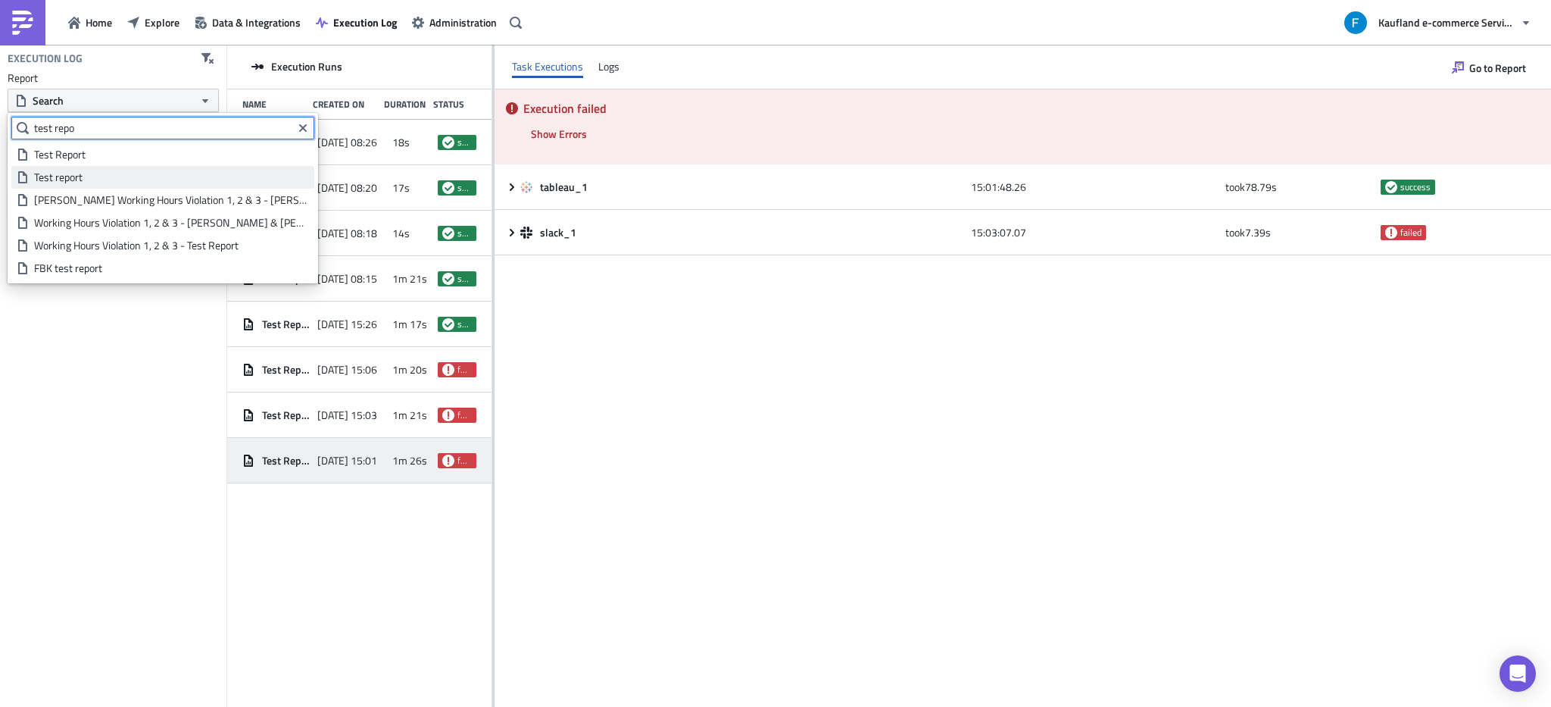
type input "test repo"
click at [87, 174] on div "Test report" at bounding box center [171, 177] width 275 height 15
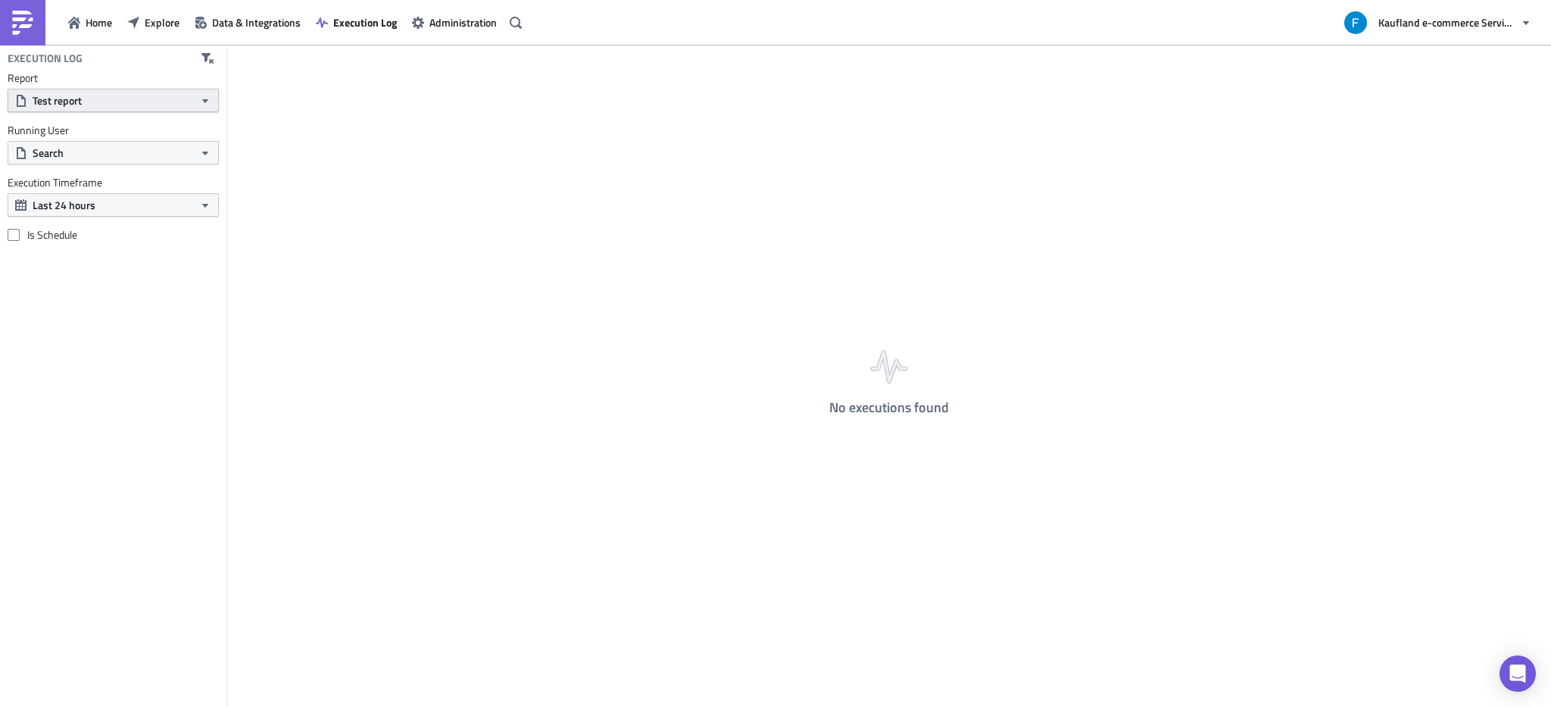
click at [107, 104] on button "Test report" at bounding box center [113, 100] width 211 height 23
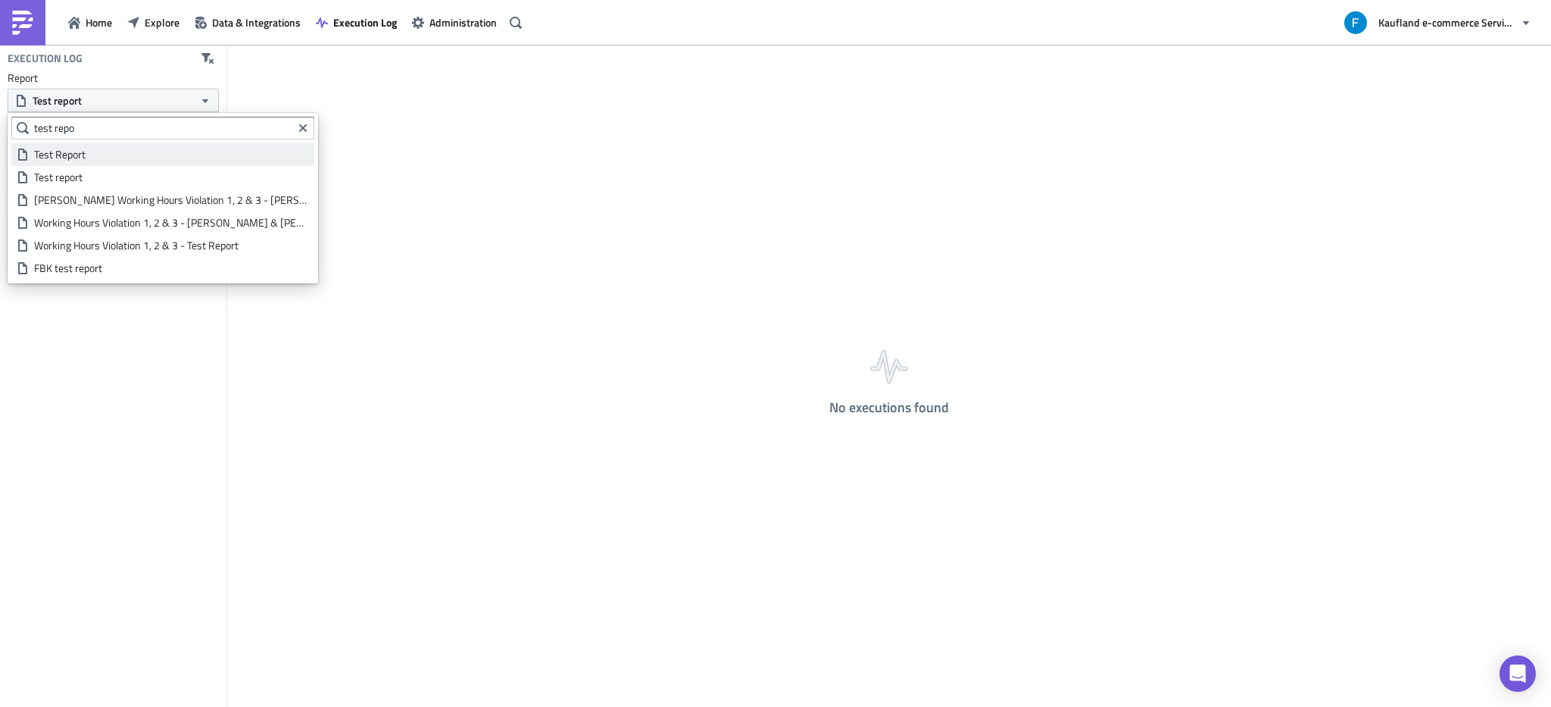
click at [98, 153] on div "Test Report" at bounding box center [171, 154] width 275 height 15
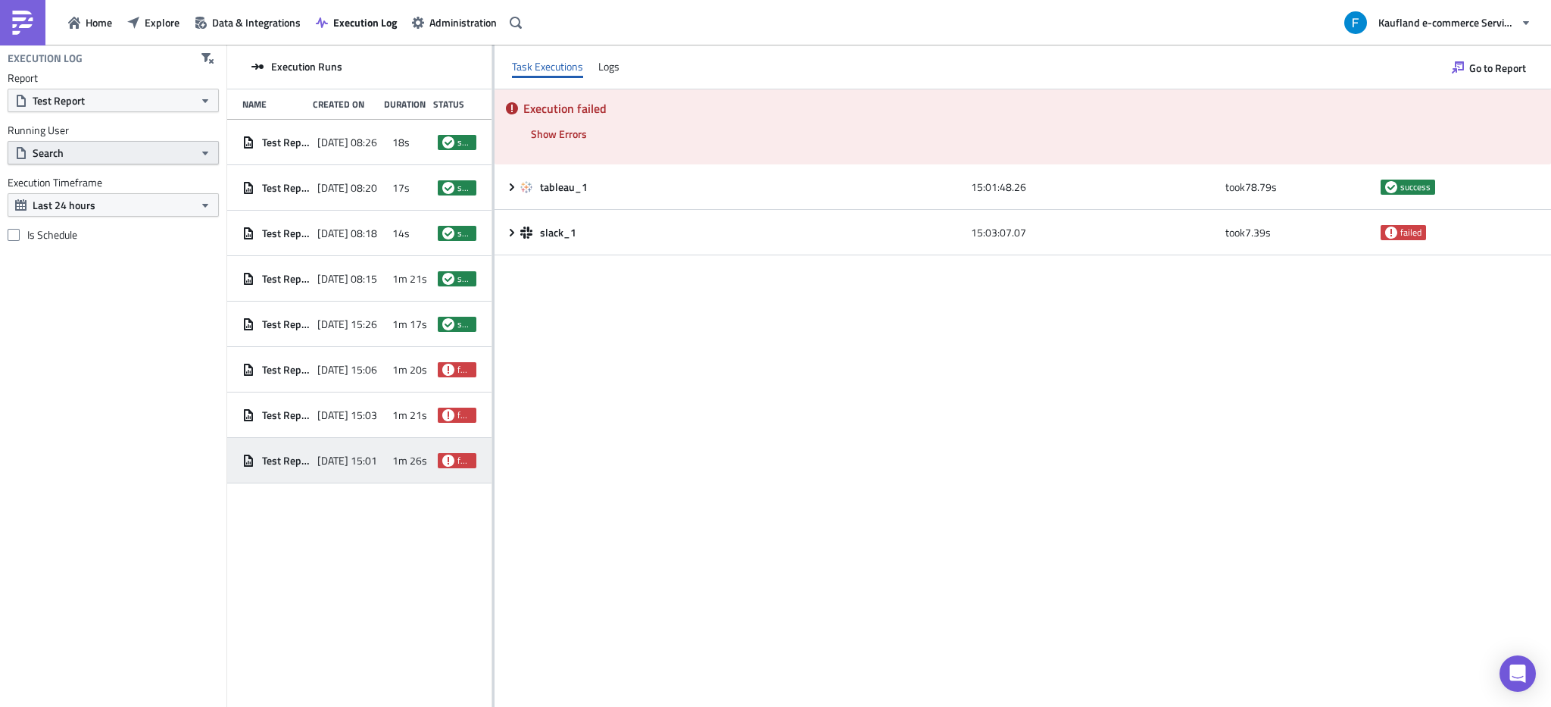
click at [93, 162] on button "Search" at bounding box center [113, 152] width 211 height 23
click at [126, 105] on button "Test Report" at bounding box center [113, 100] width 211 height 23
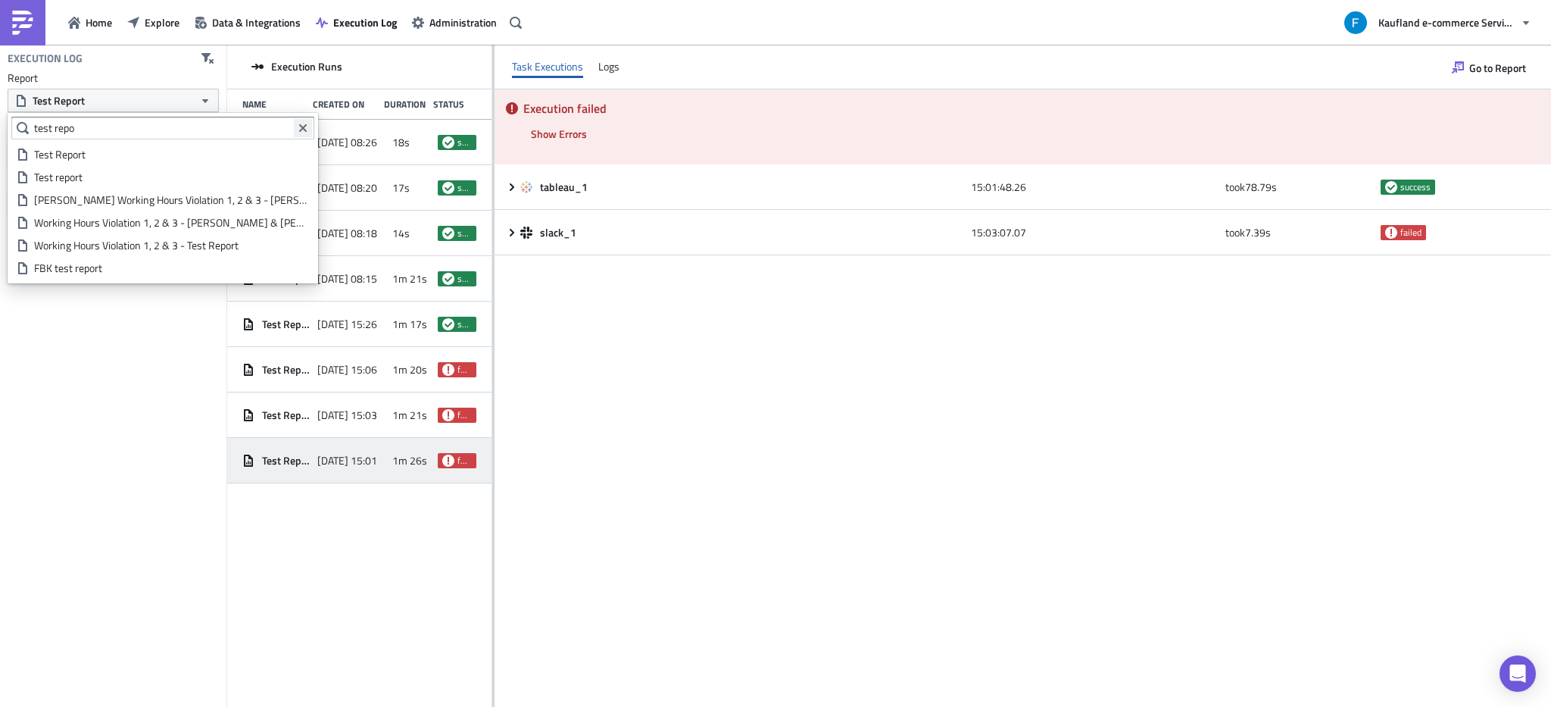
click at [295, 126] on button "Clear filter query" at bounding box center [303, 128] width 18 height 18
click at [123, 83] on label "Report" at bounding box center [113, 78] width 211 height 14
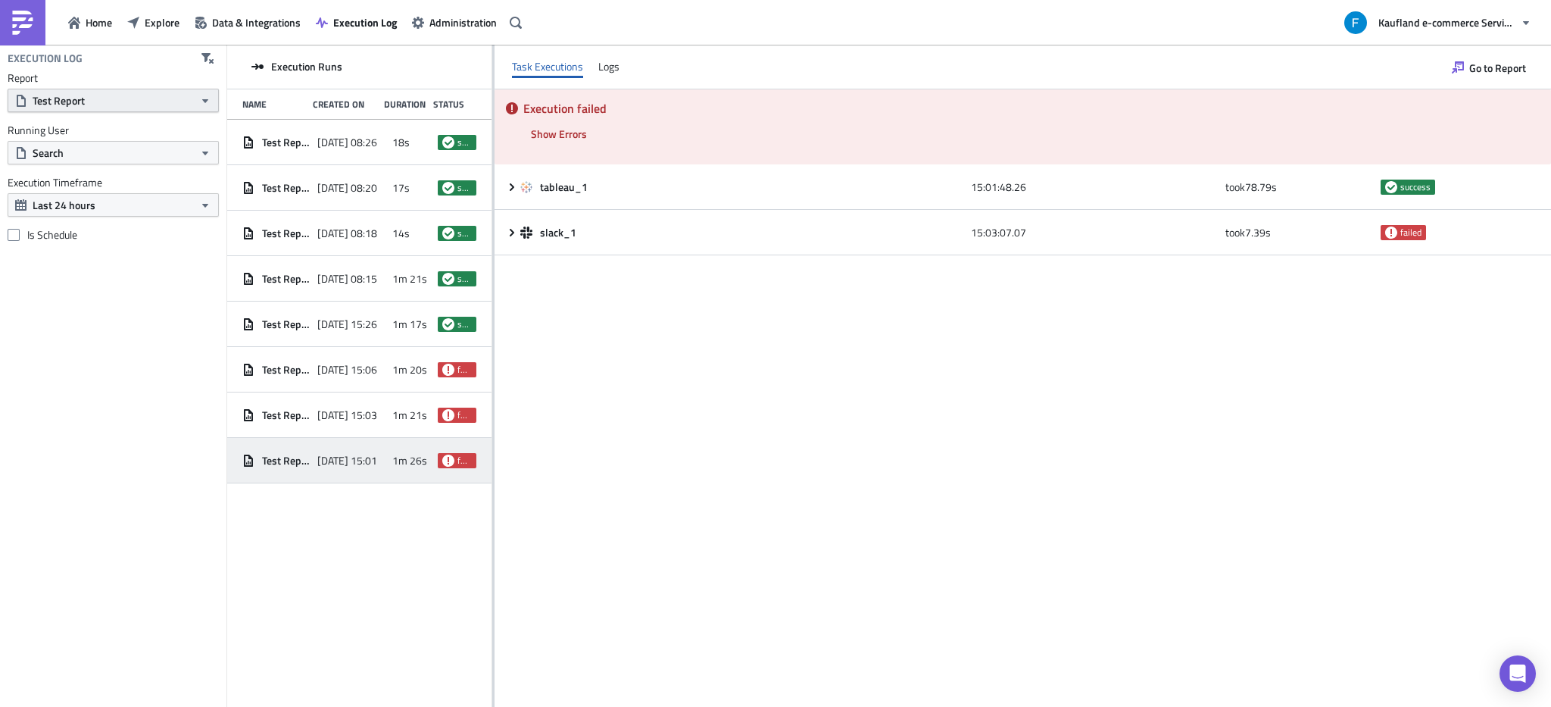
click at [171, 106] on button "Test Report" at bounding box center [113, 100] width 211 height 23
click at [210, 55] on icon "button" at bounding box center [207, 58] width 12 height 12
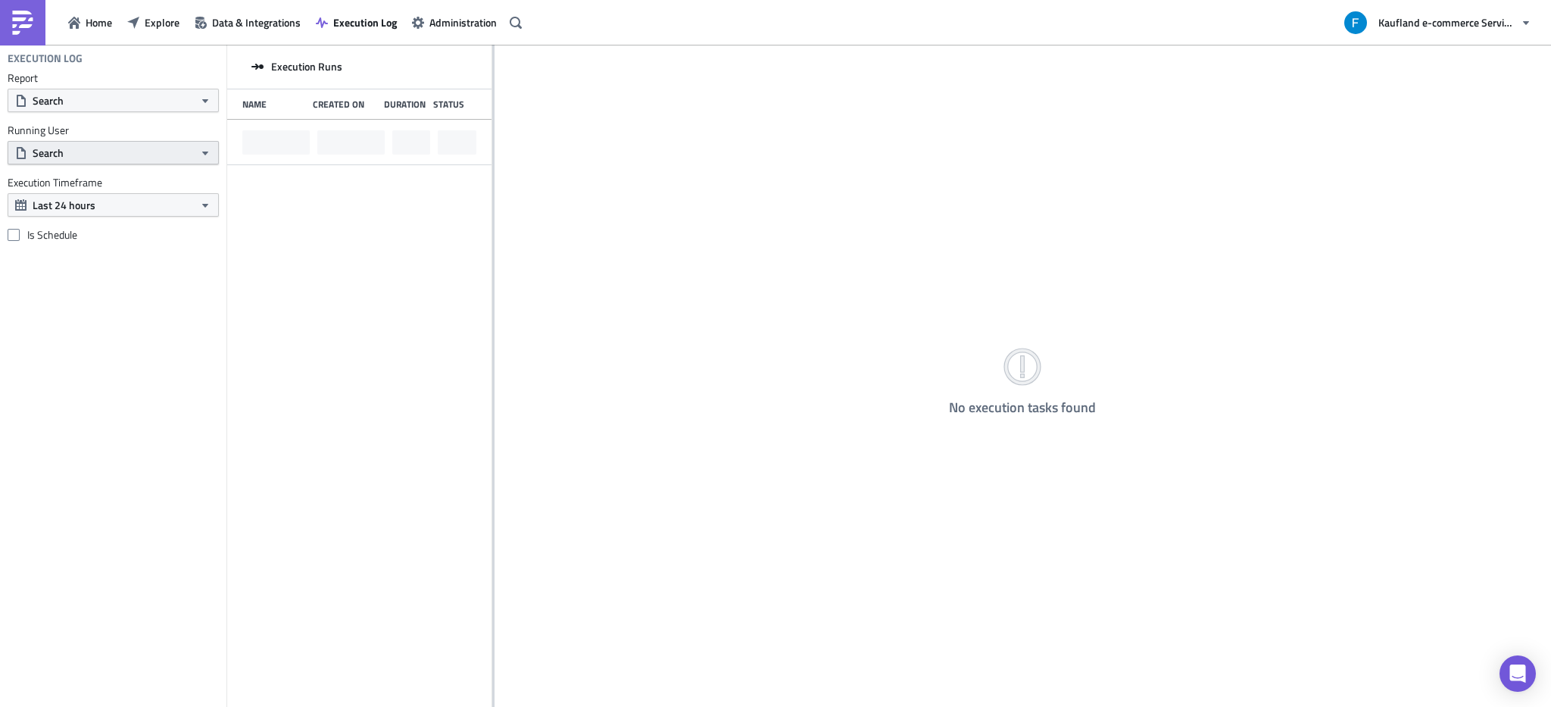
click at [87, 153] on button "Search" at bounding box center [113, 152] width 211 height 23
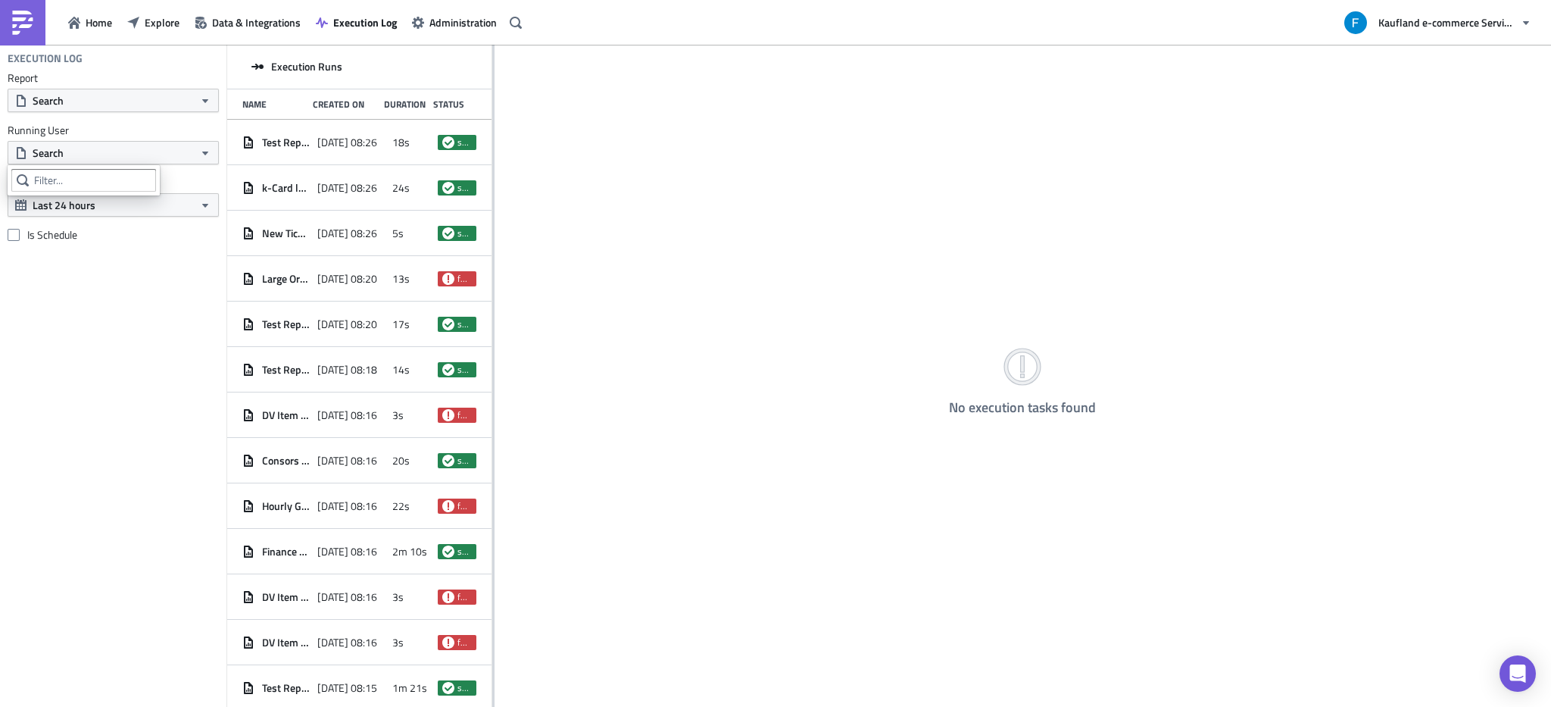
click at [137, 274] on div "Execution Log Report Search Running User Search Execution Timeframe Last 24 hou…" at bounding box center [113, 376] width 226 height 662
click at [142, 208] on button "Last 24 hours" at bounding box center [113, 204] width 211 height 23
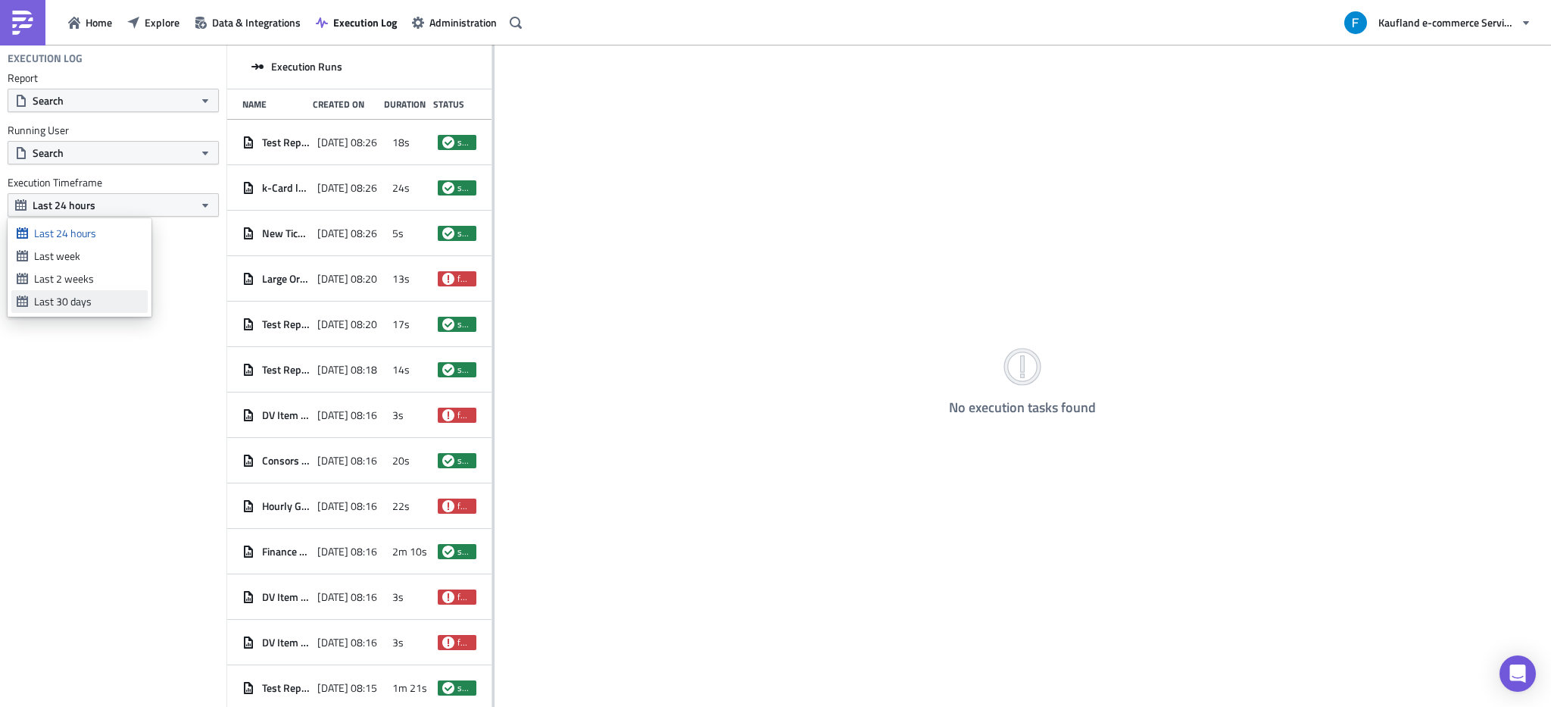
click at [75, 305] on div "Last 30 days" at bounding box center [88, 301] width 108 height 15
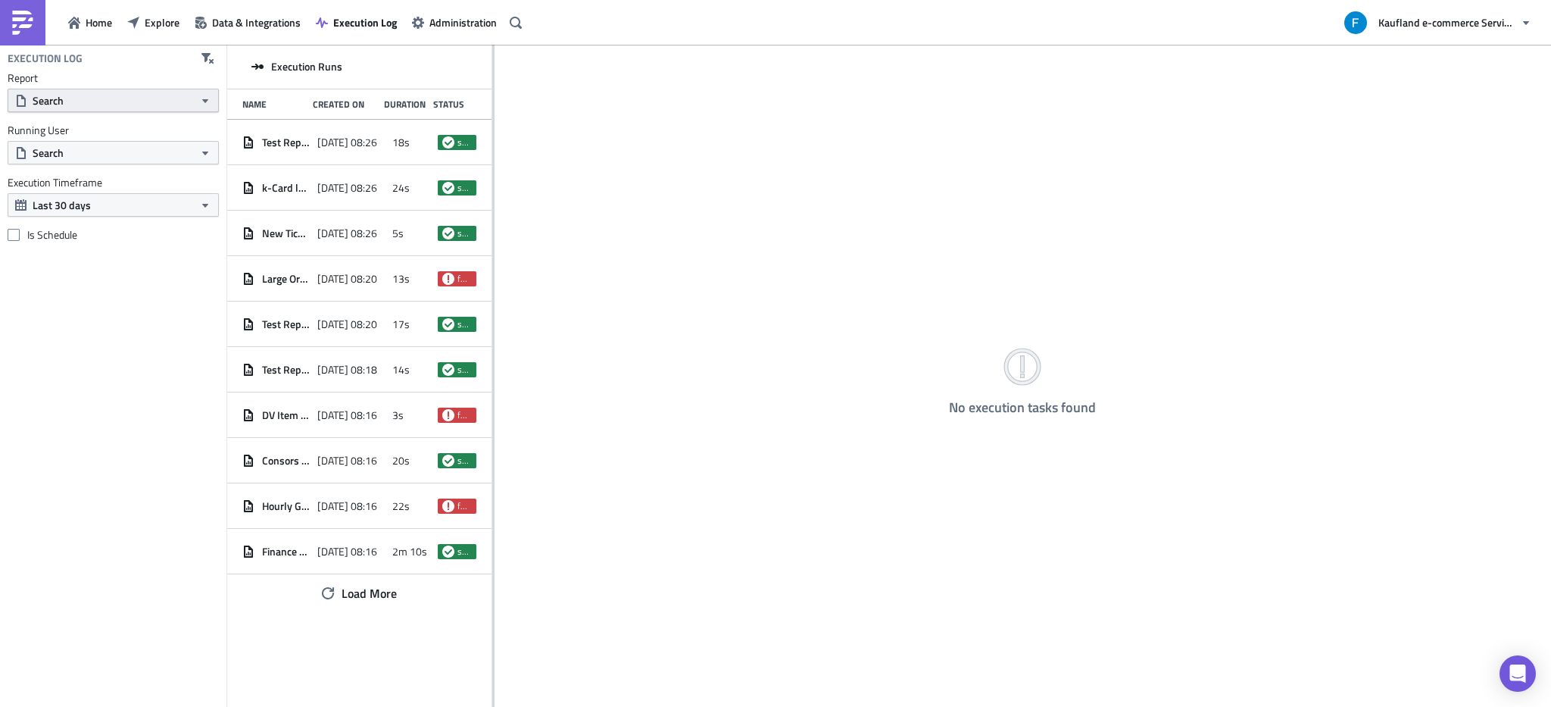
click at [83, 98] on button "Search" at bounding box center [113, 100] width 211 height 23
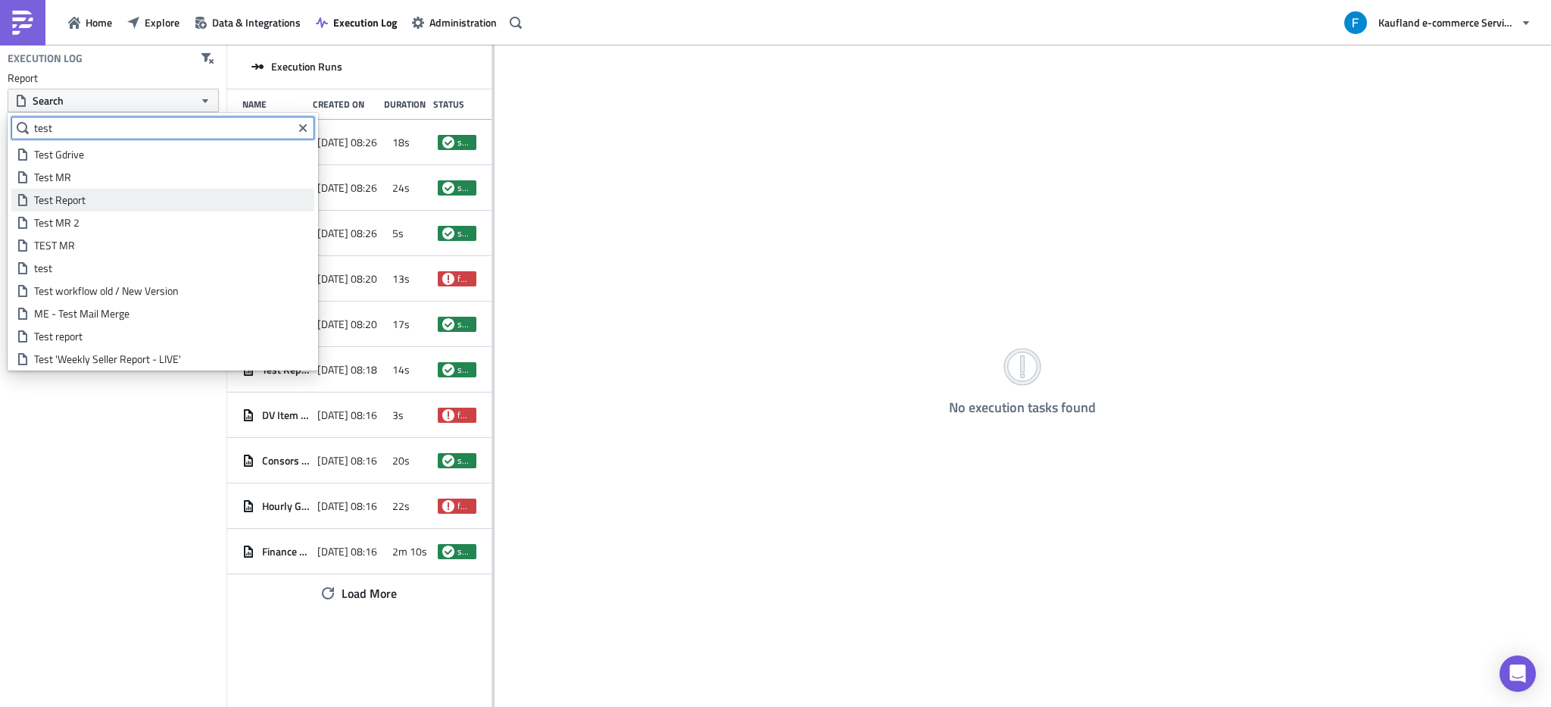
type input "test"
click at [85, 197] on div "Test Report" at bounding box center [171, 199] width 275 height 15
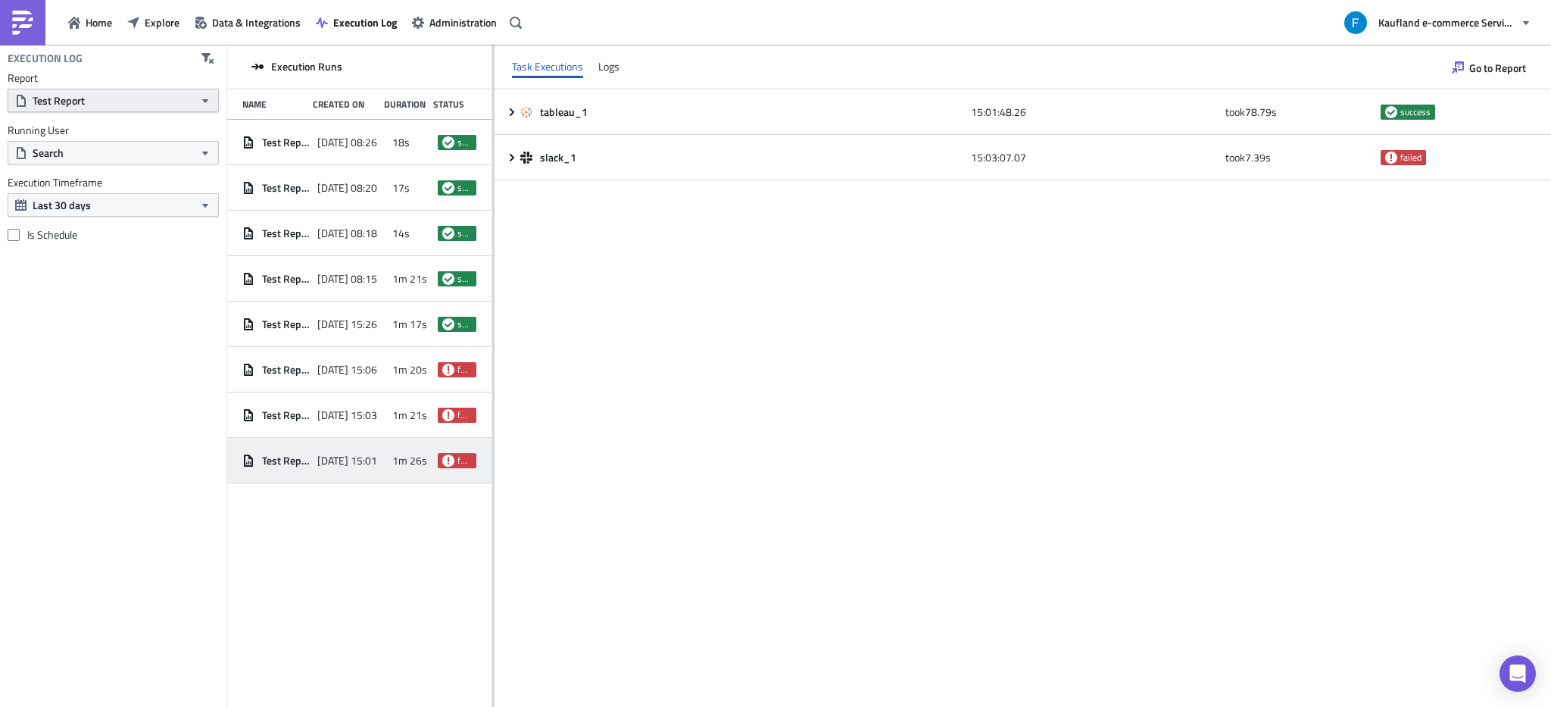
click at [83, 96] on span "Test Report" at bounding box center [59, 100] width 52 height 16
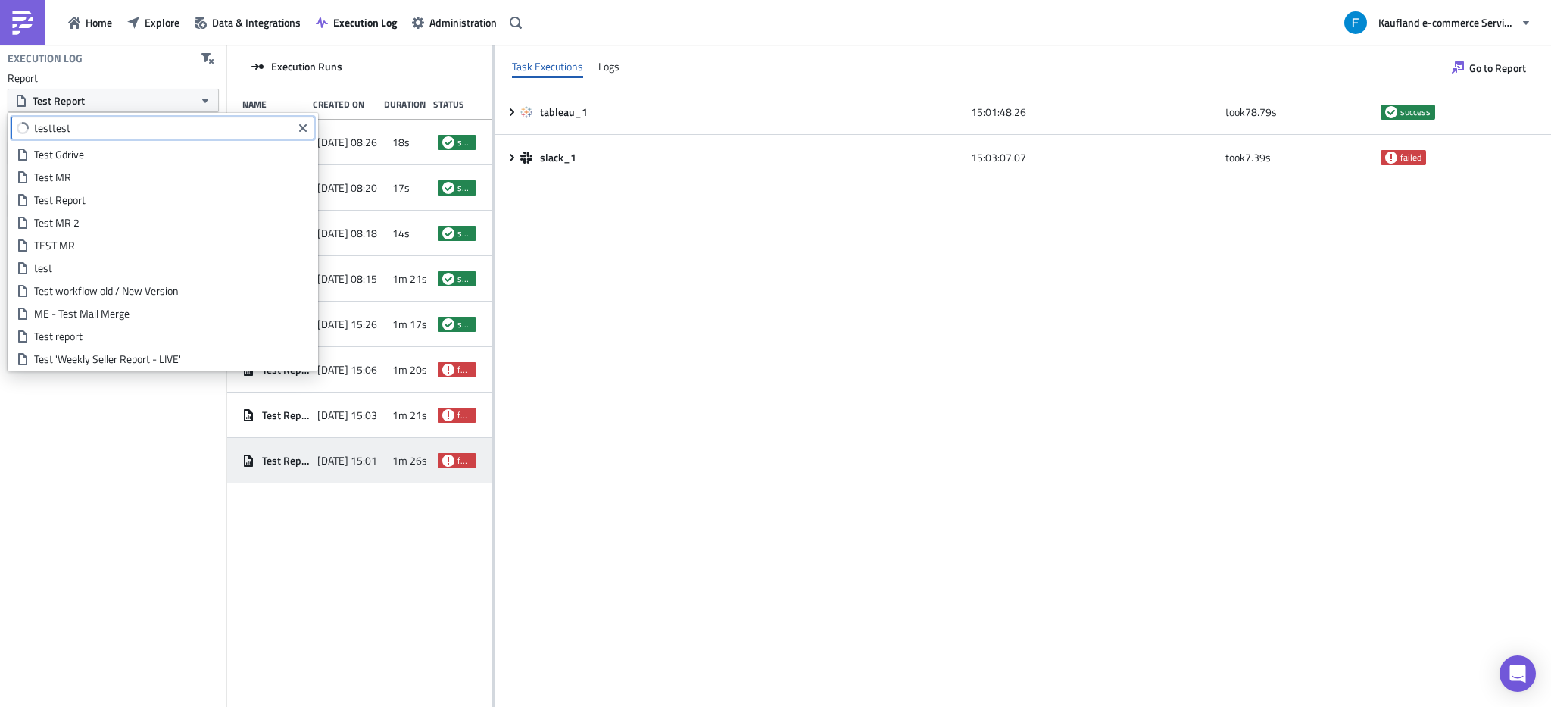
drag, startPoint x: 48, startPoint y: 126, endPoint x: -70, endPoint y: 123, distance: 118.9
click at [0, 123] on html "Home Explore Data & Integrations Execution Log Administration Kaufland e-commer…" at bounding box center [775, 354] width 1551 height 709
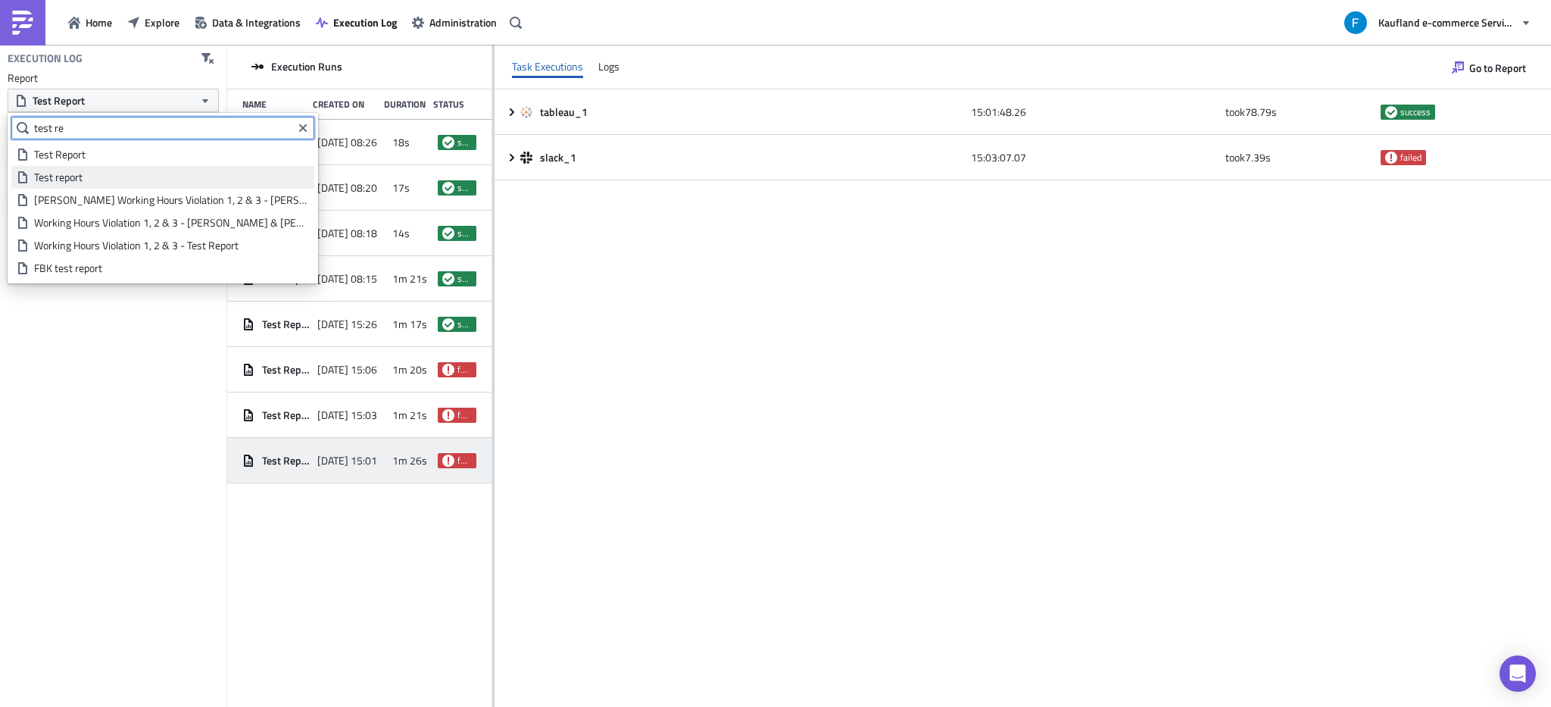
type input "test re"
click at [116, 180] on div "Test report" at bounding box center [171, 177] width 275 height 15
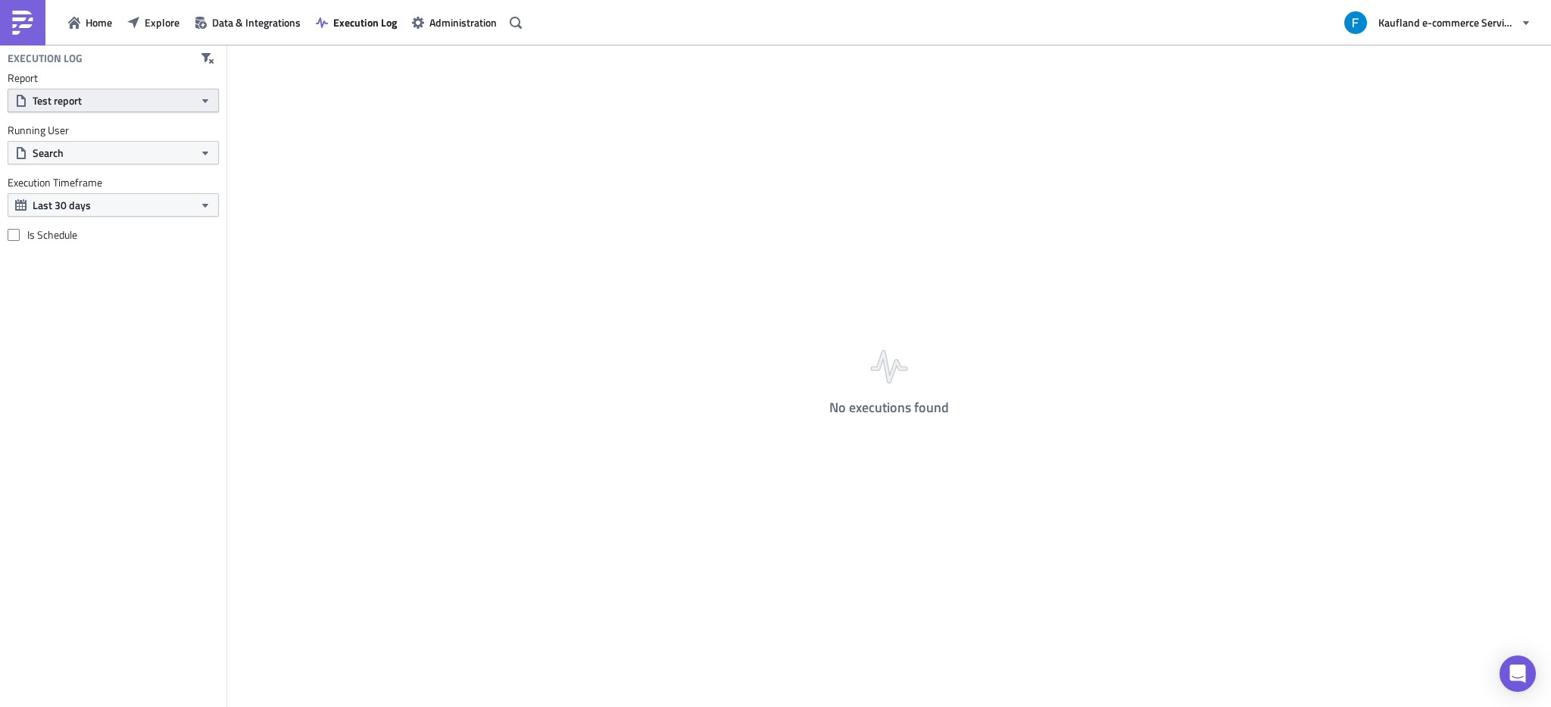
click at [142, 101] on button "Test report" at bounding box center [113, 100] width 211 height 23
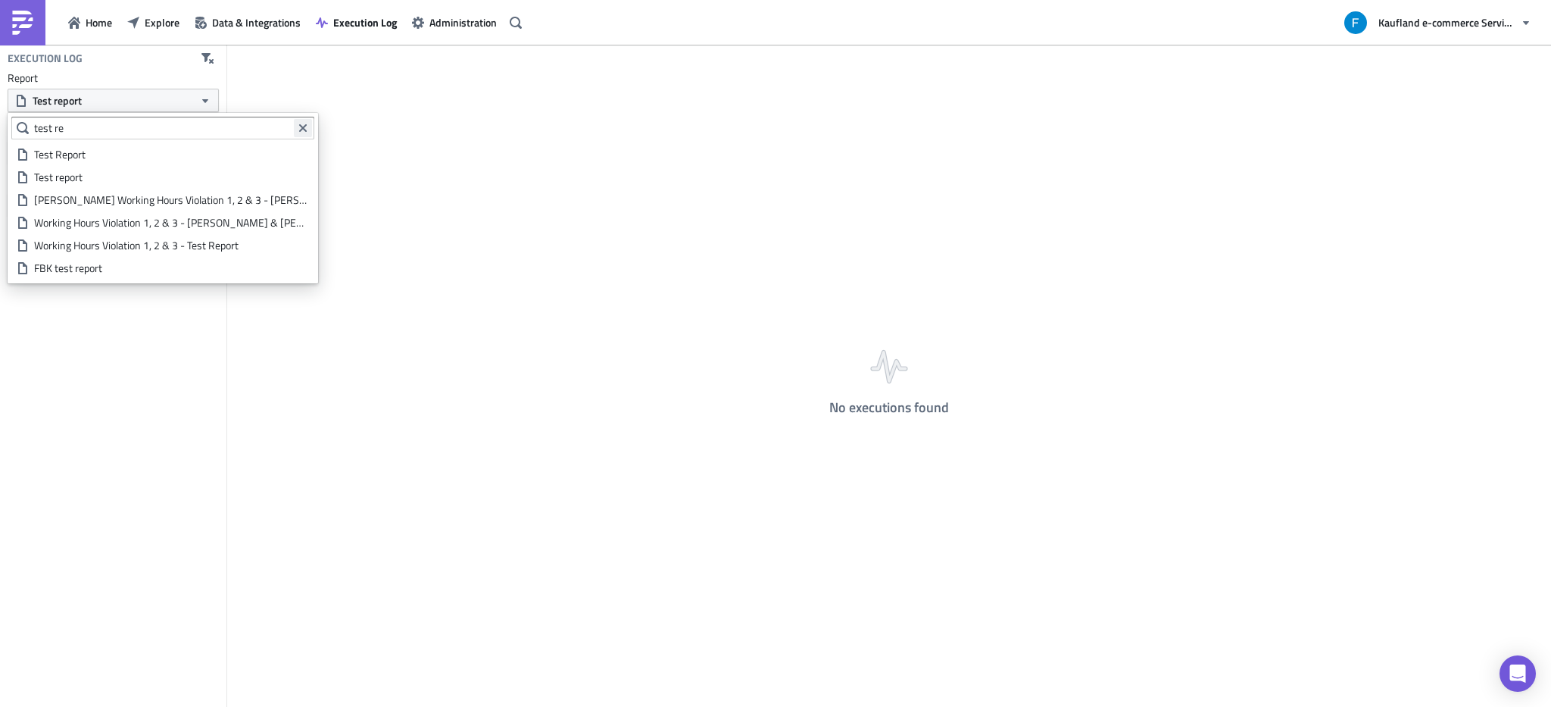
click at [301, 126] on icon "Clear filter query" at bounding box center [303, 127] width 8 height 8
click at [179, 133] on input "text" at bounding box center [162, 128] width 303 height 23
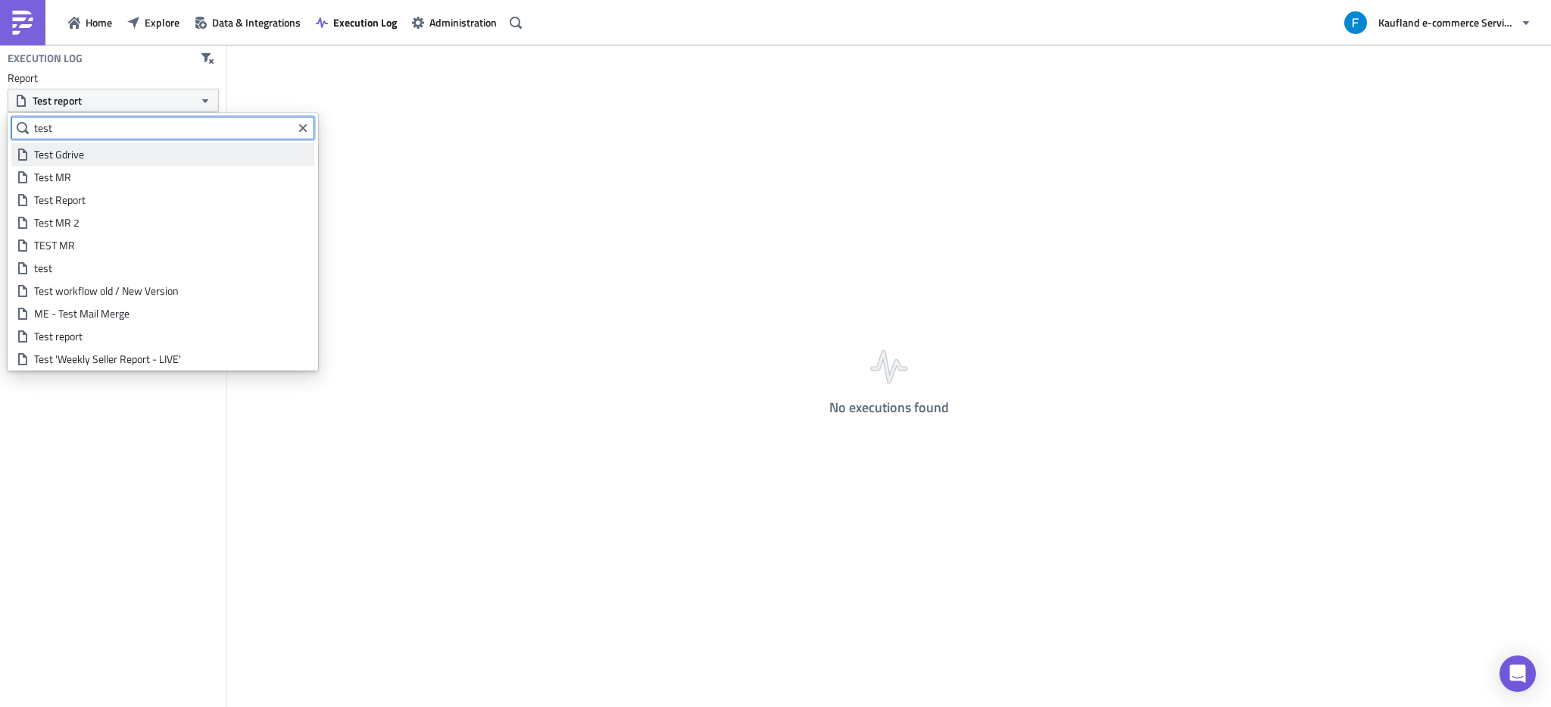
type input "test"
click at [102, 158] on div "Test Gdrive" at bounding box center [171, 154] width 275 height 15
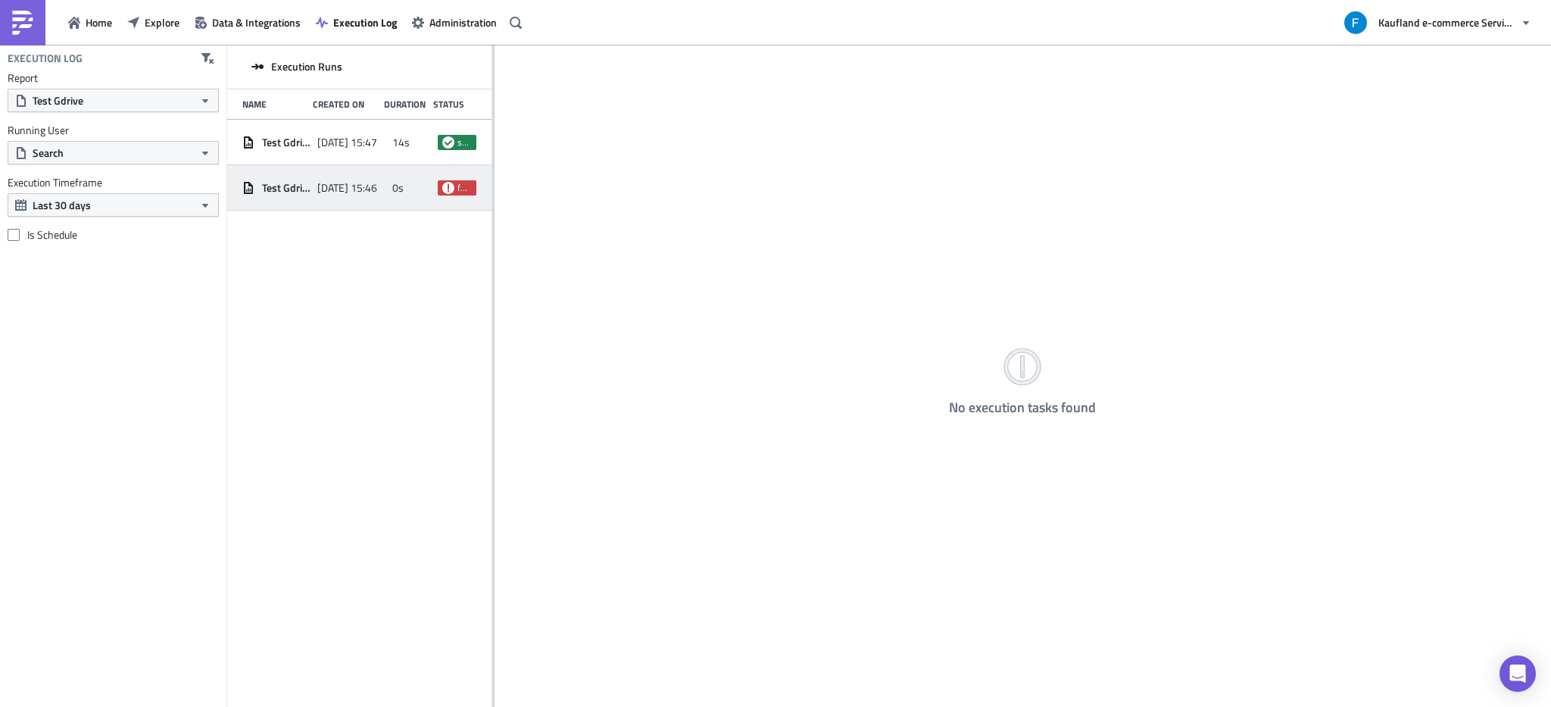
click at [270, 187] on span "Test Gdrive" at bounding box center [286, 188] width 48 height 14
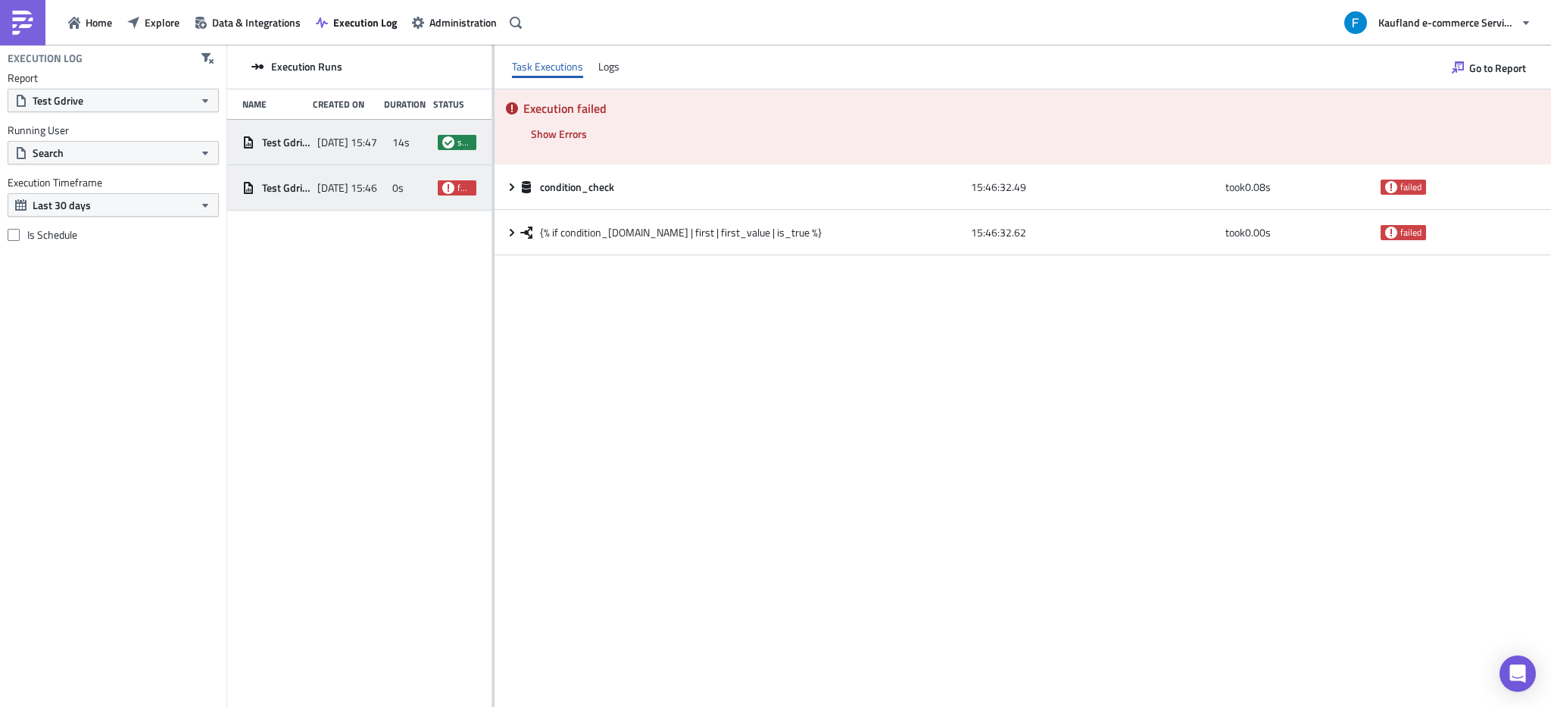
click at [357, 139] on span "2025-09-23 15:47" at bounding box center [347, 143] width 60 height 14
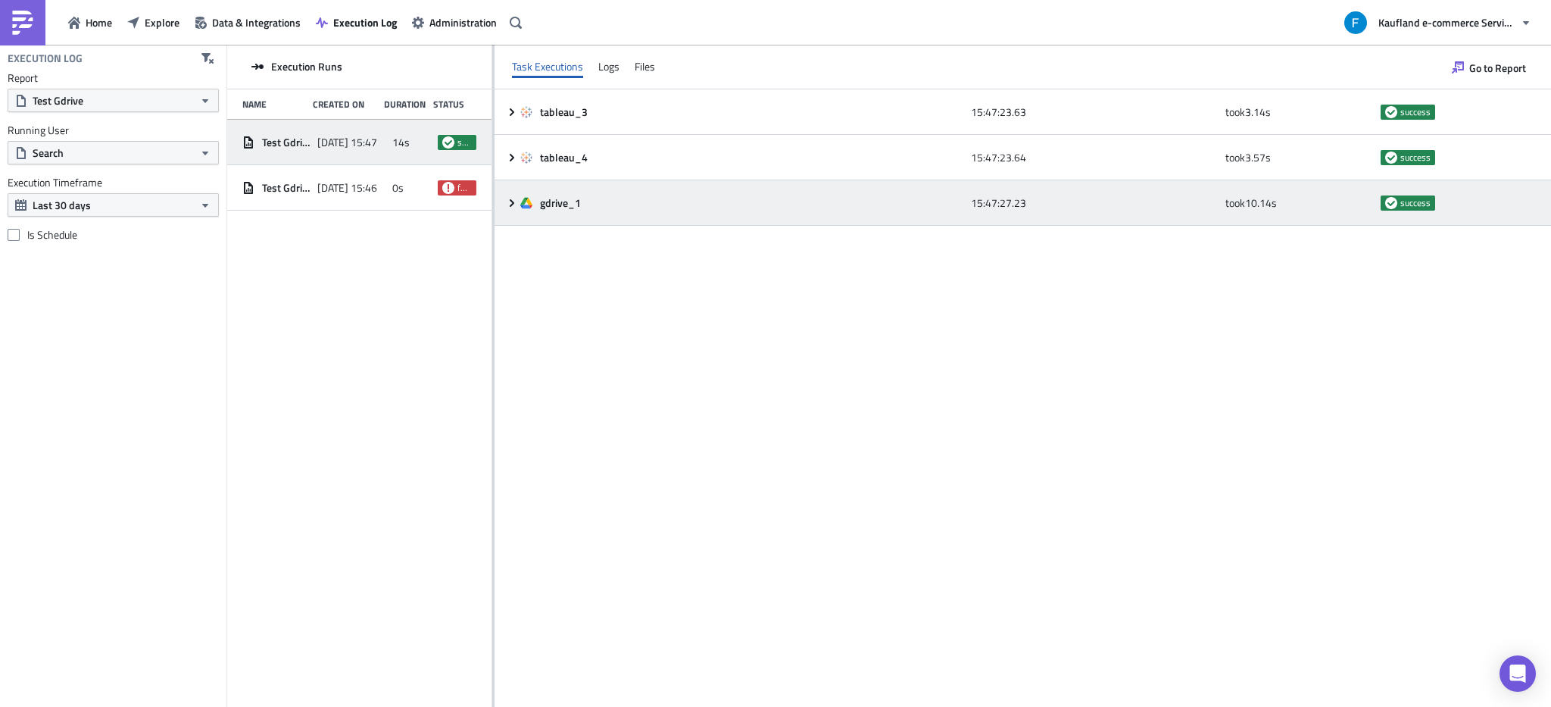
click at [507, 201] on icon at bounding box center [512, 203] width 12 height 12
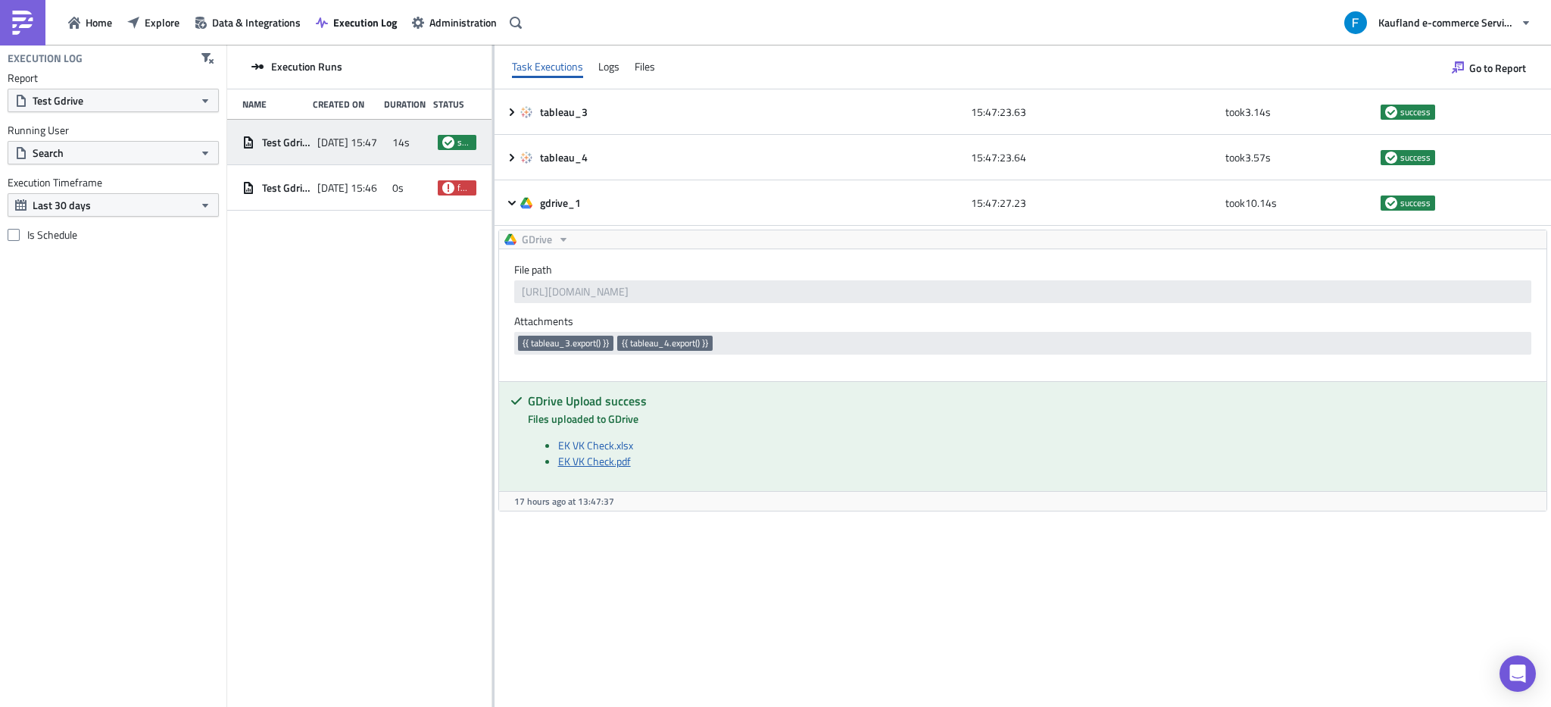
click at [613, 463] on link "EK VK Check.pdf" at bounding box center [594, 461] width 73 height 16
click at [80, 251] on div "Execution Log Report Test Gdrive Running User Search Execution Timeframe Last 3…" at bounding box center [113, 376] width 226 height 662
click at [127, 101] on button "Test Gdrive" at bounding box center [113, 100] width 211 height 23
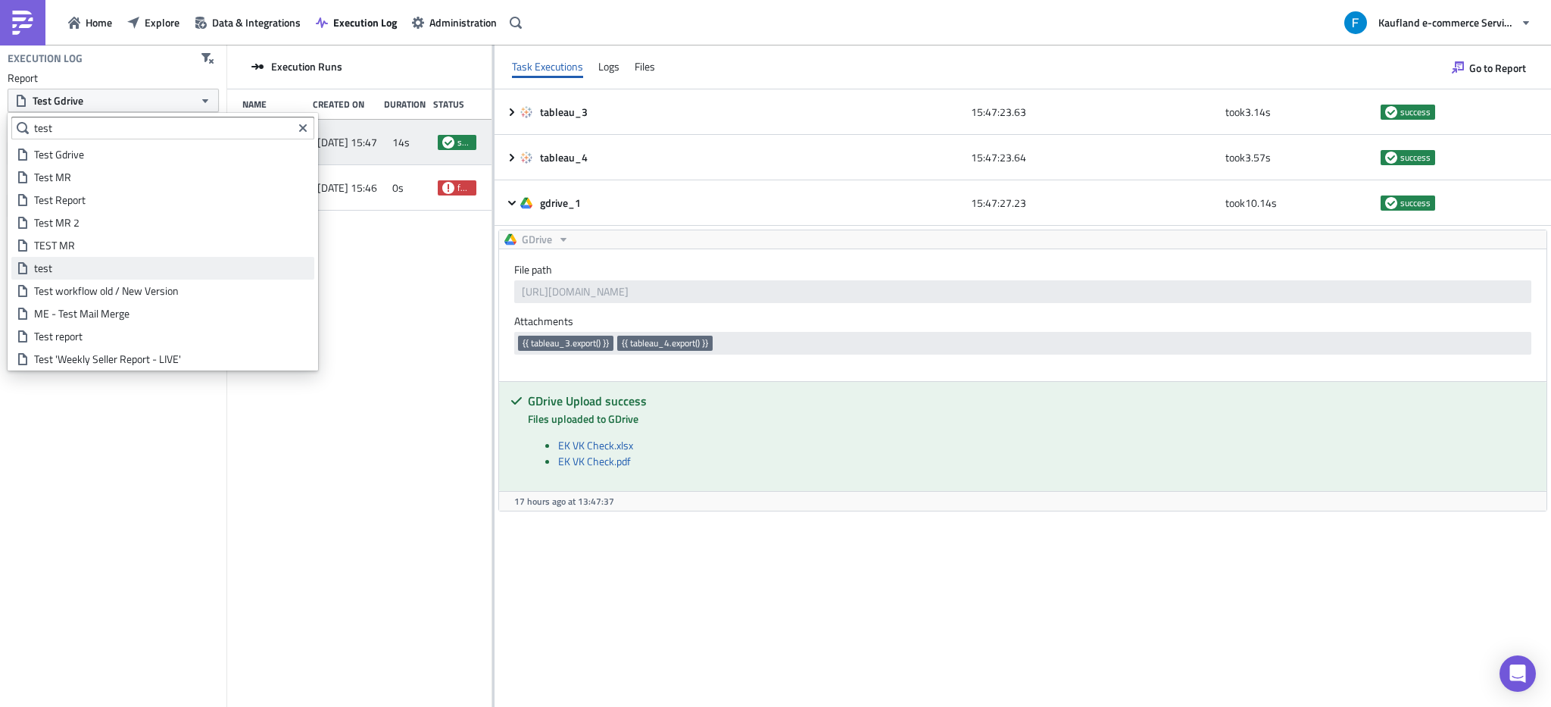
click at [107, 267] on div "test" at bounding box center [171, 267] width 275 height 15
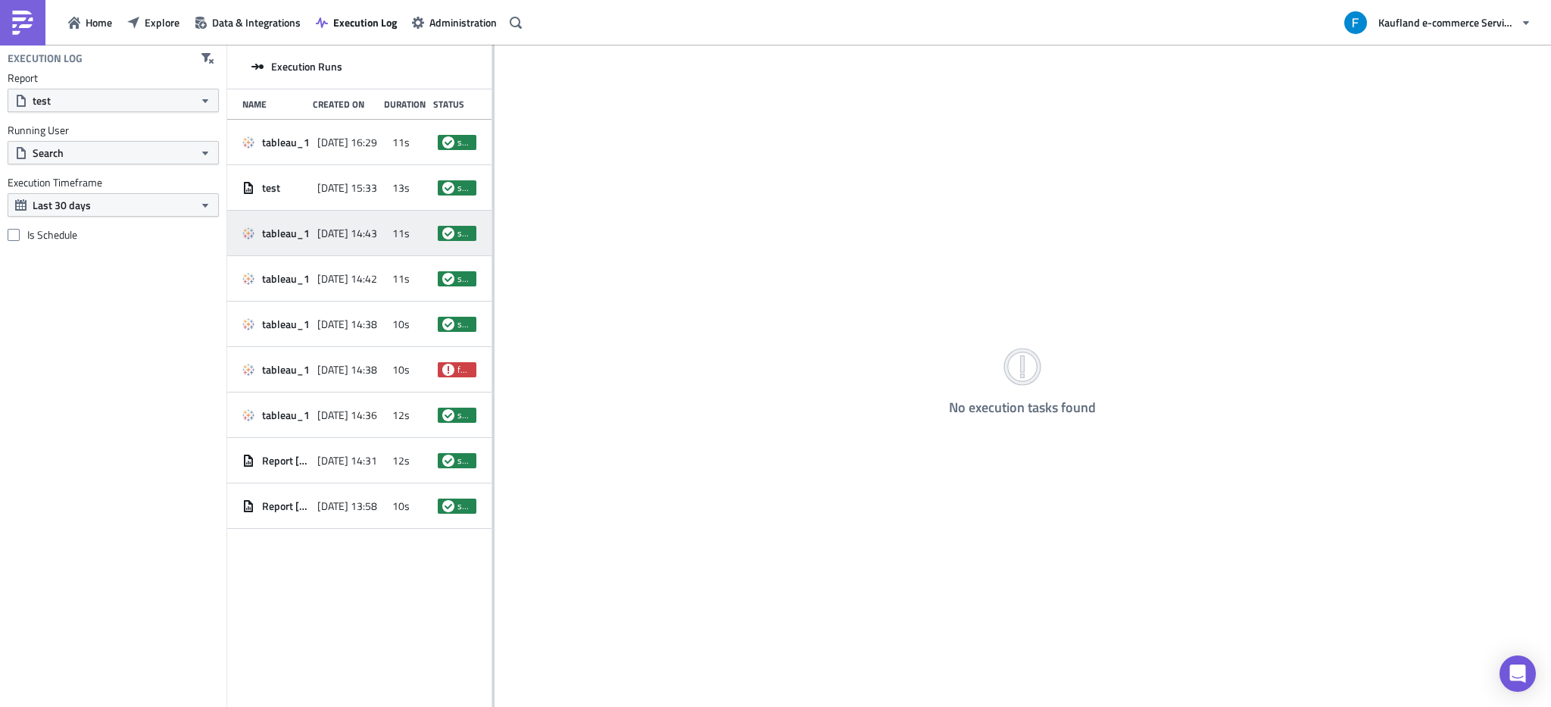
click at [359, 237] on span "2025-08-29 14:43" at bounding box center [347, 233] width 60 height 14
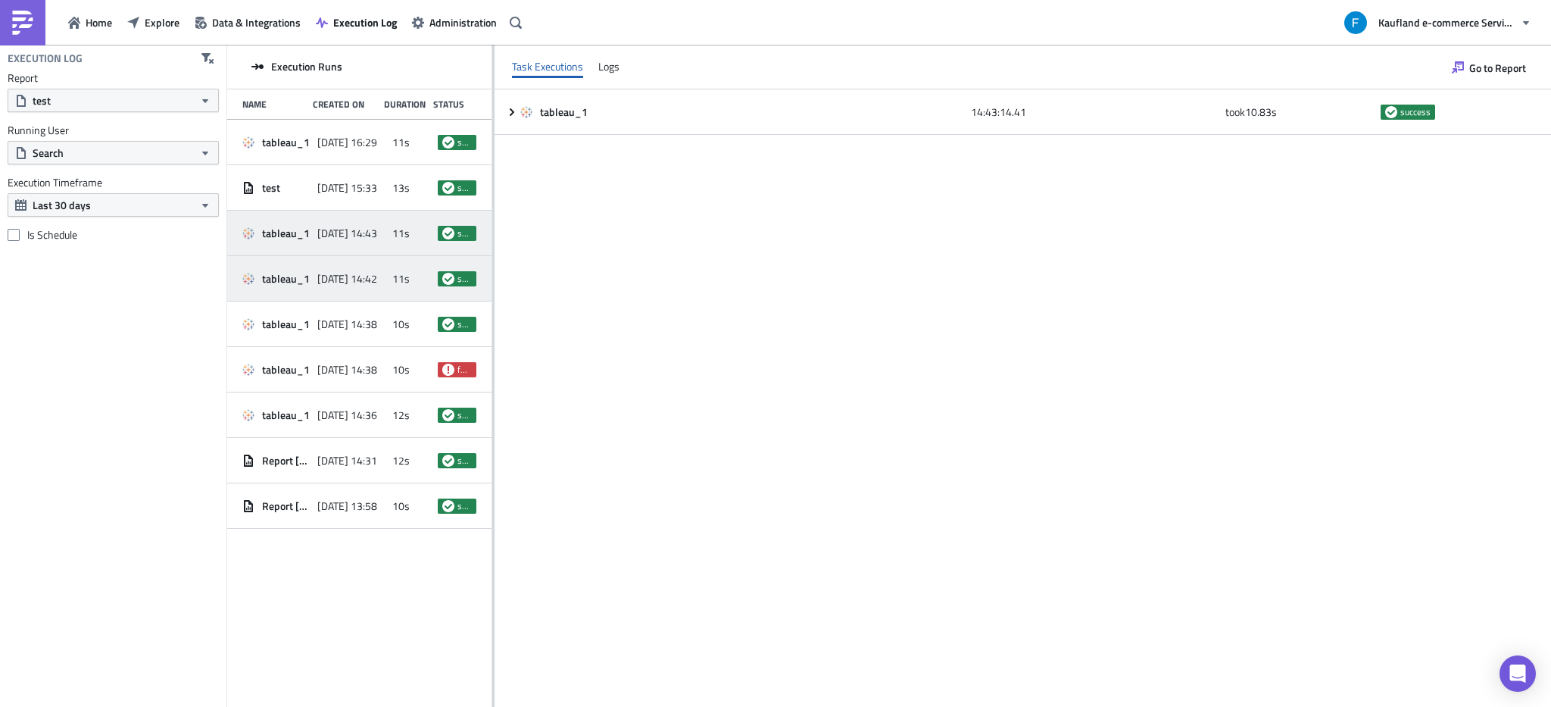
click at [344, 279] on span "2025-08-29 14:42" at bounding box center [347, 279] width 60 height 14
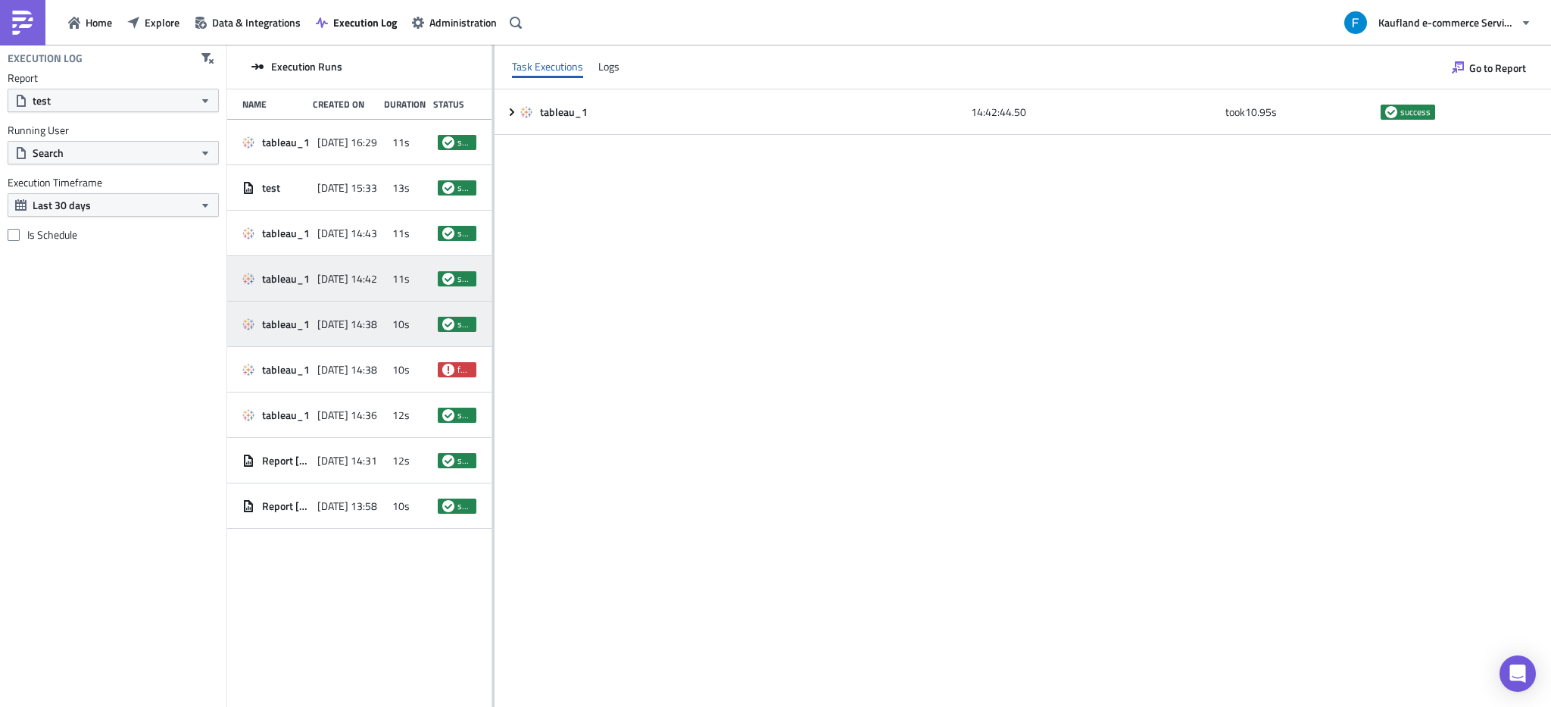
click at [348, 328] on span "2025-08-29 14:38" at bounding box center [347, 324] width 60 height 14
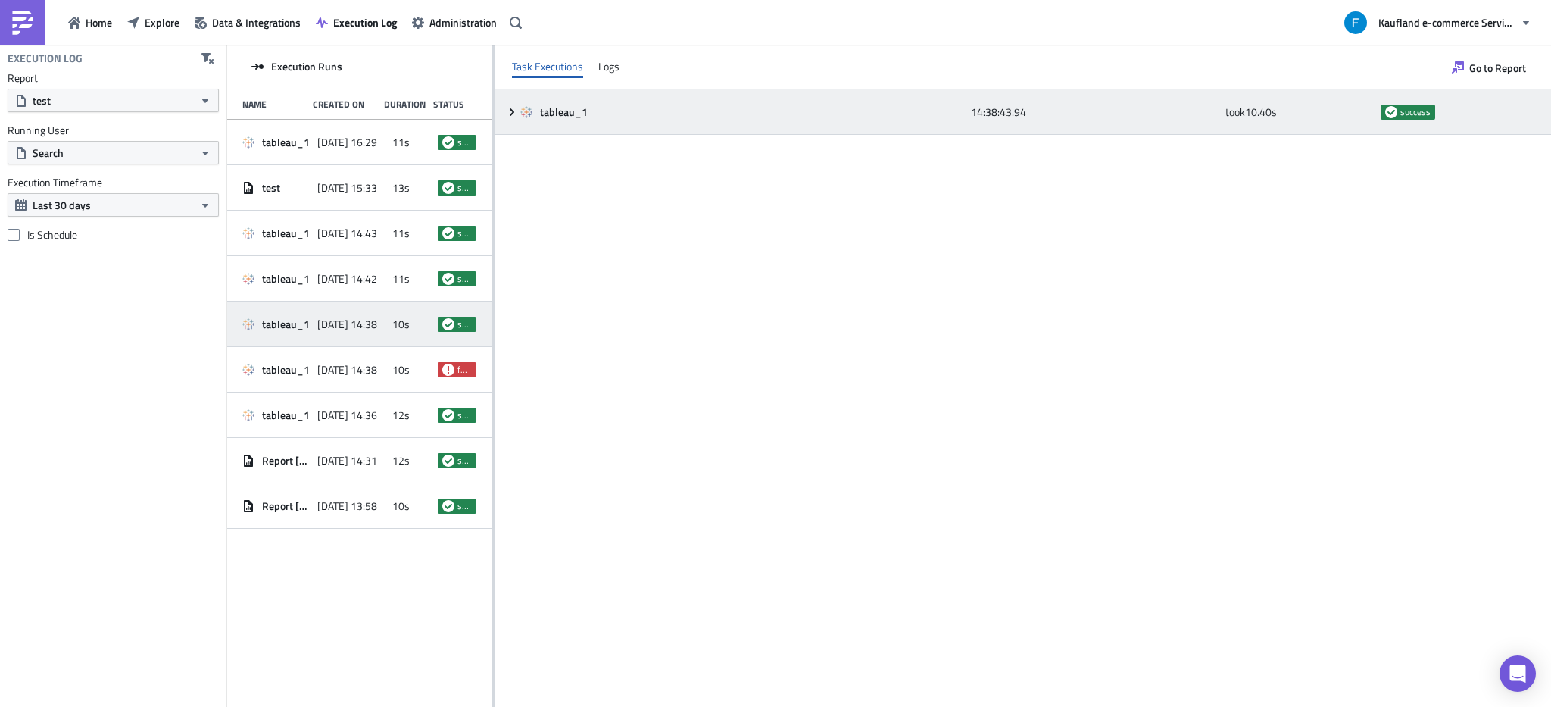
click at [509, 115] on icon at bounding box center [512, 112] width 12 height 12
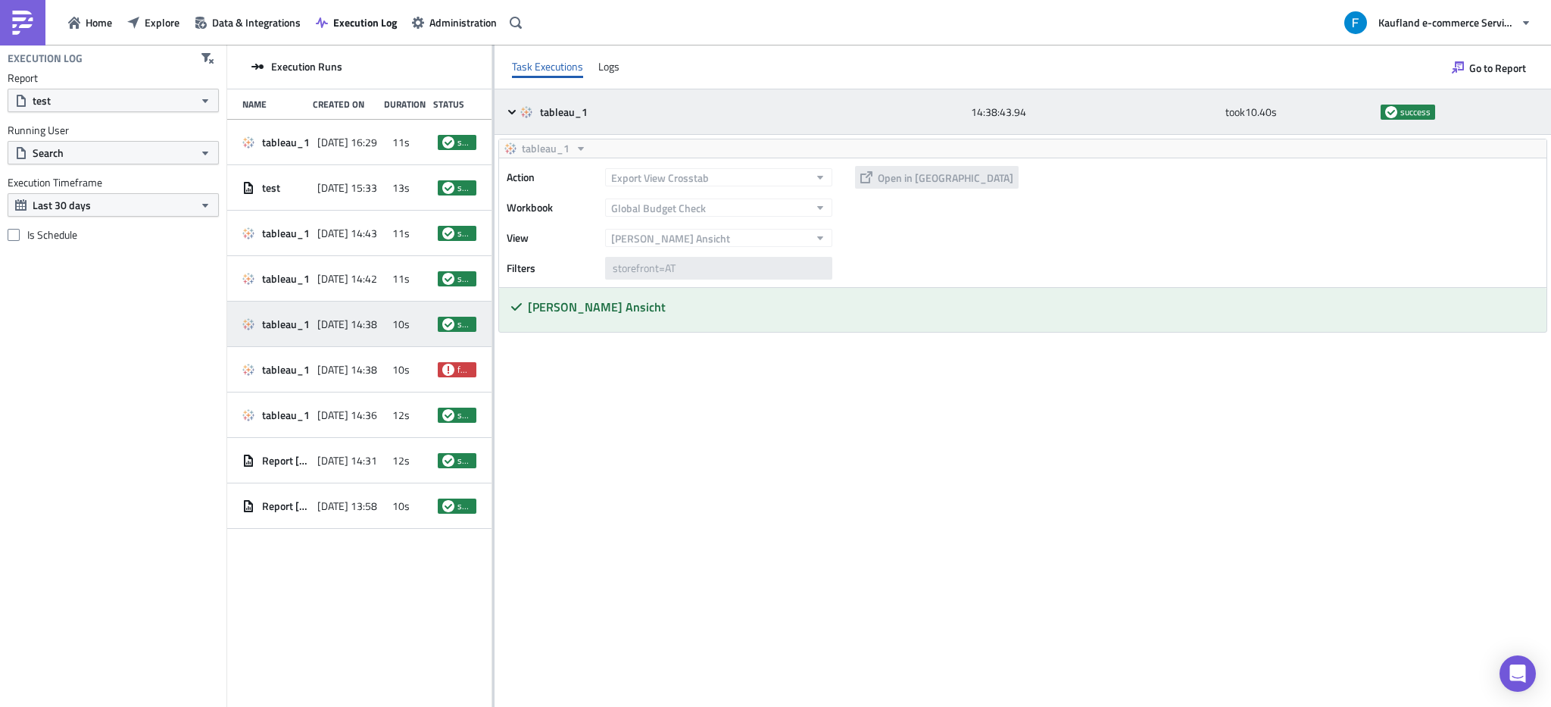
click at [509, 115] on icon at bounding box center [512, 112] width 12 height 12
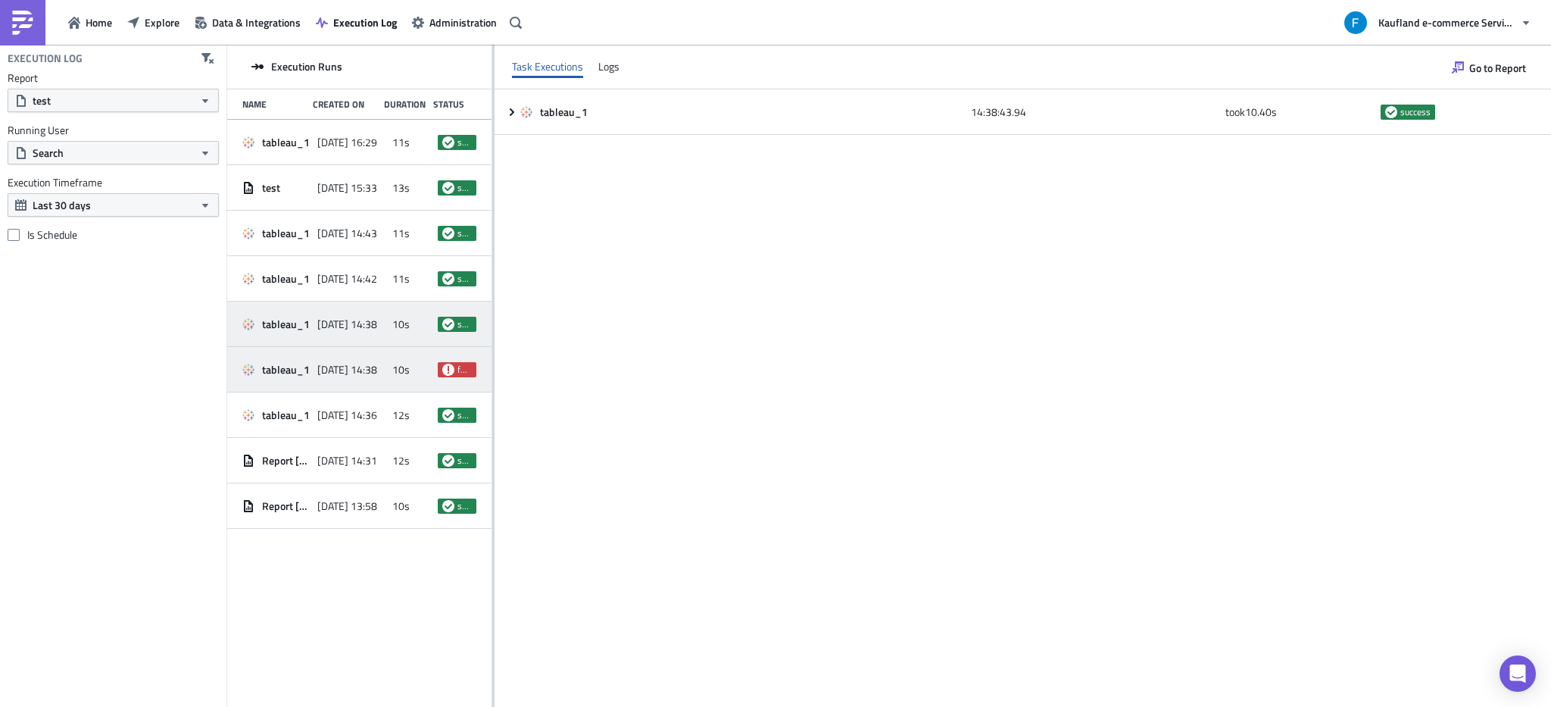
click at [375, 382] on div "2025-08-29 14:38" at bounding box center [350, 369] width 67 height 27
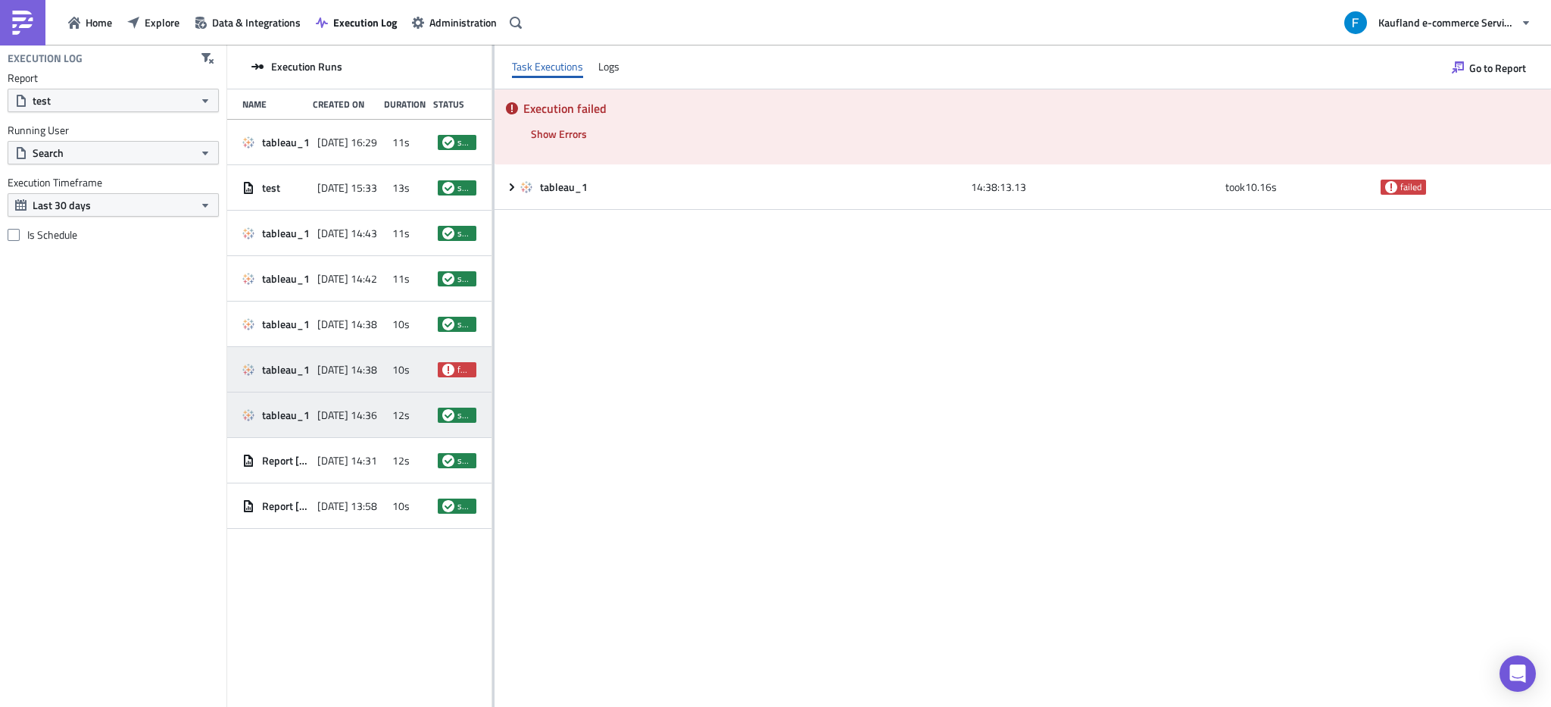
click at [361, 426] on div "2025-08-29 14:36" at bounding box center [350, 414] width 67 height 27
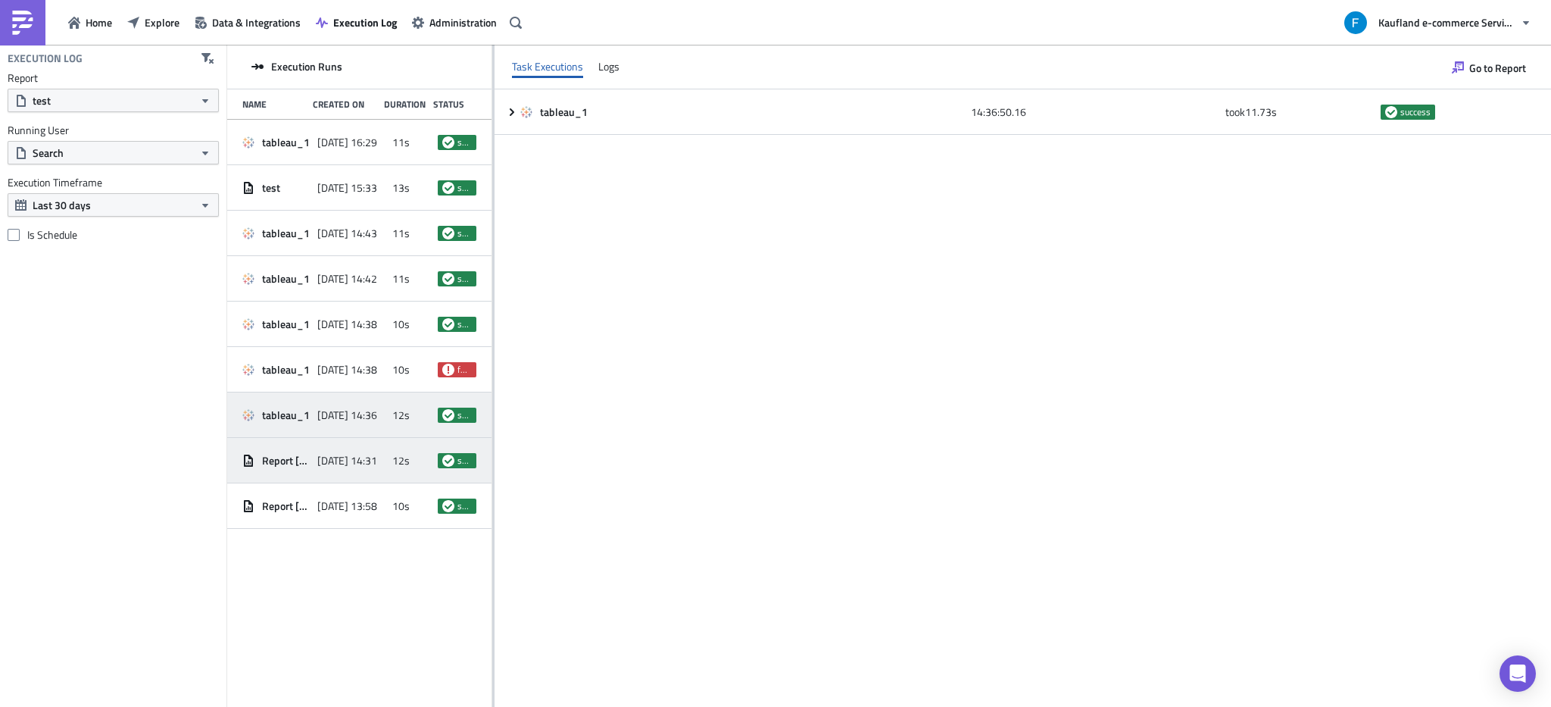
click at [353, 480] on div "Report 2025-08-29 2025-08-29 14:31 12s success" at bounding box center [359, 460] width 264 height 45
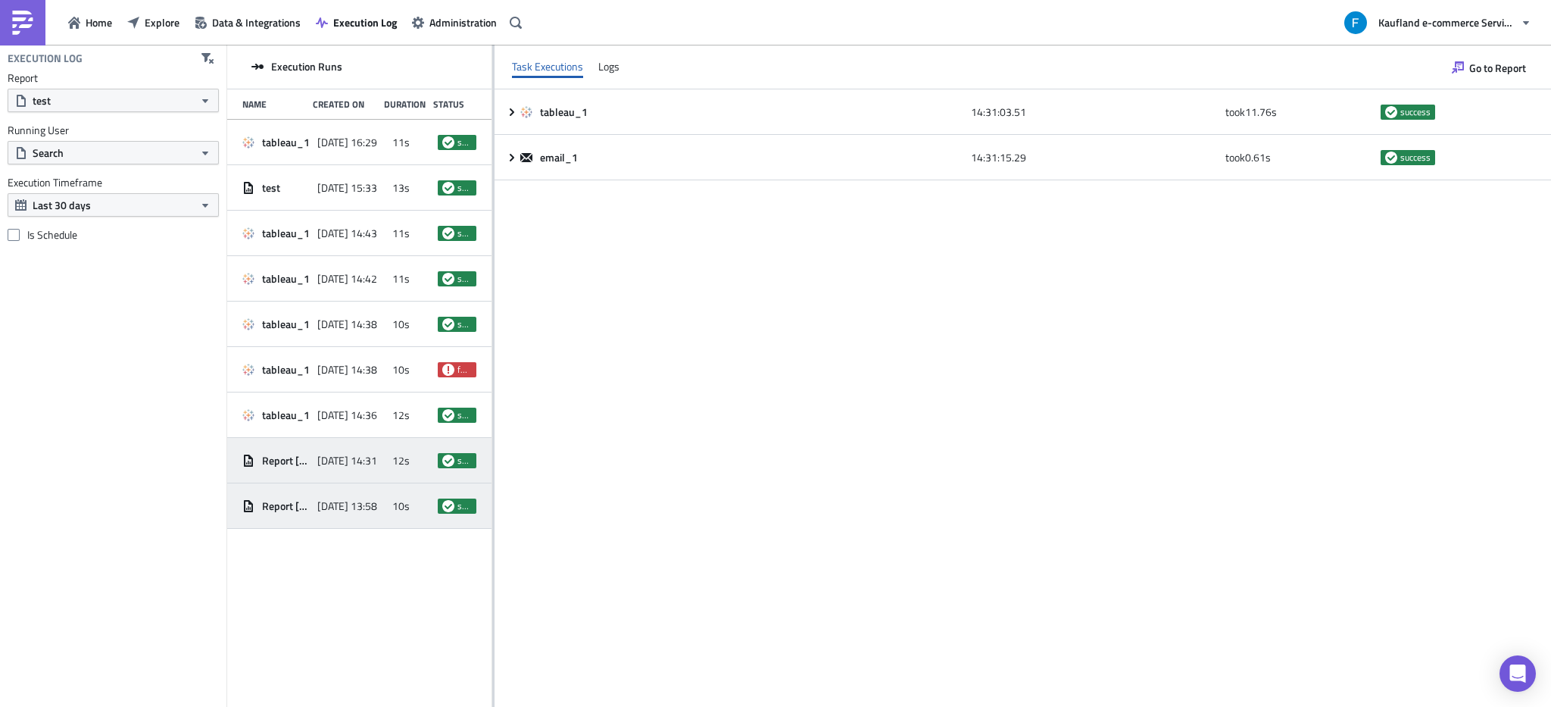
click at [357, 510] on span "2025-08-29 13:58" at bounding box center [347, 506] width 60 height 14
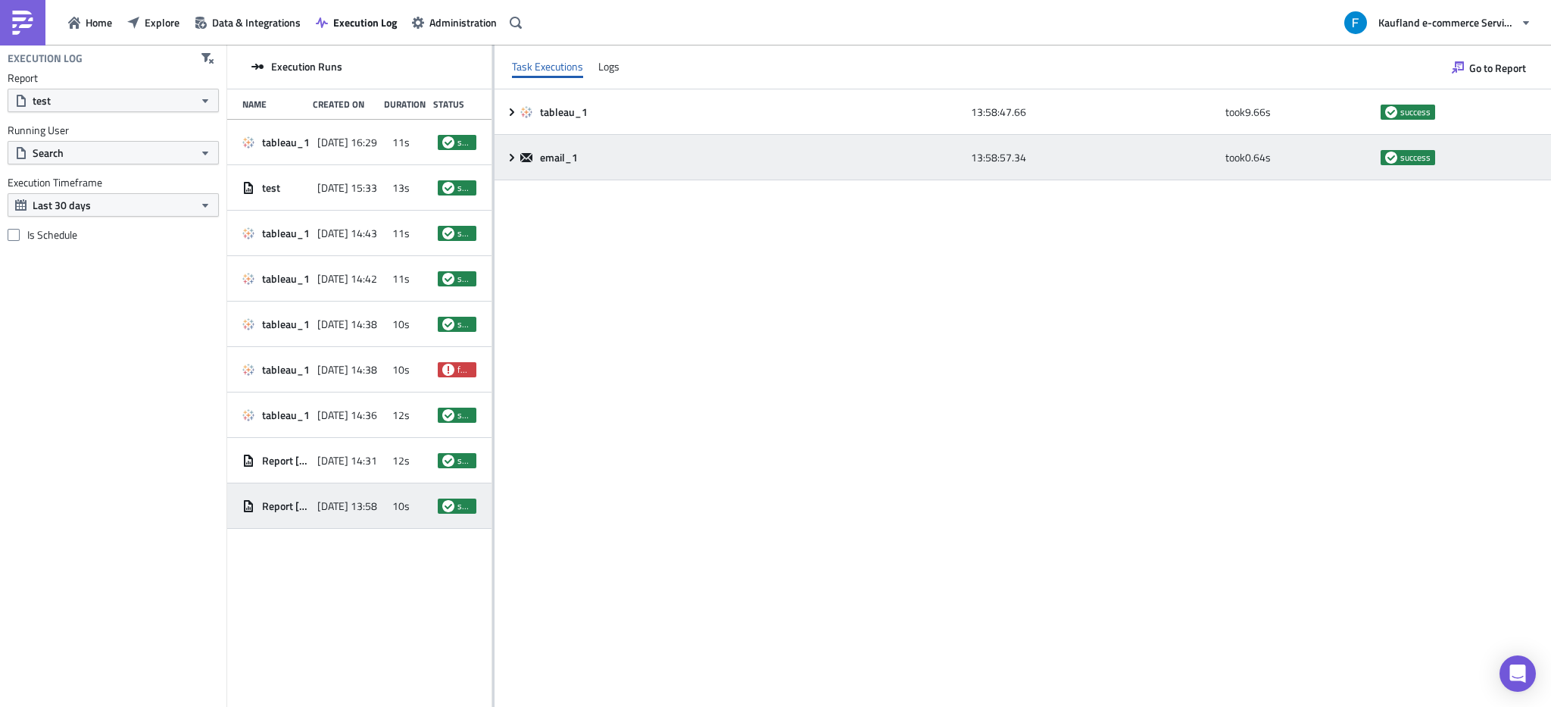
click at [516, 158] on icon at bounding box center [512, 157] width 12 height 12
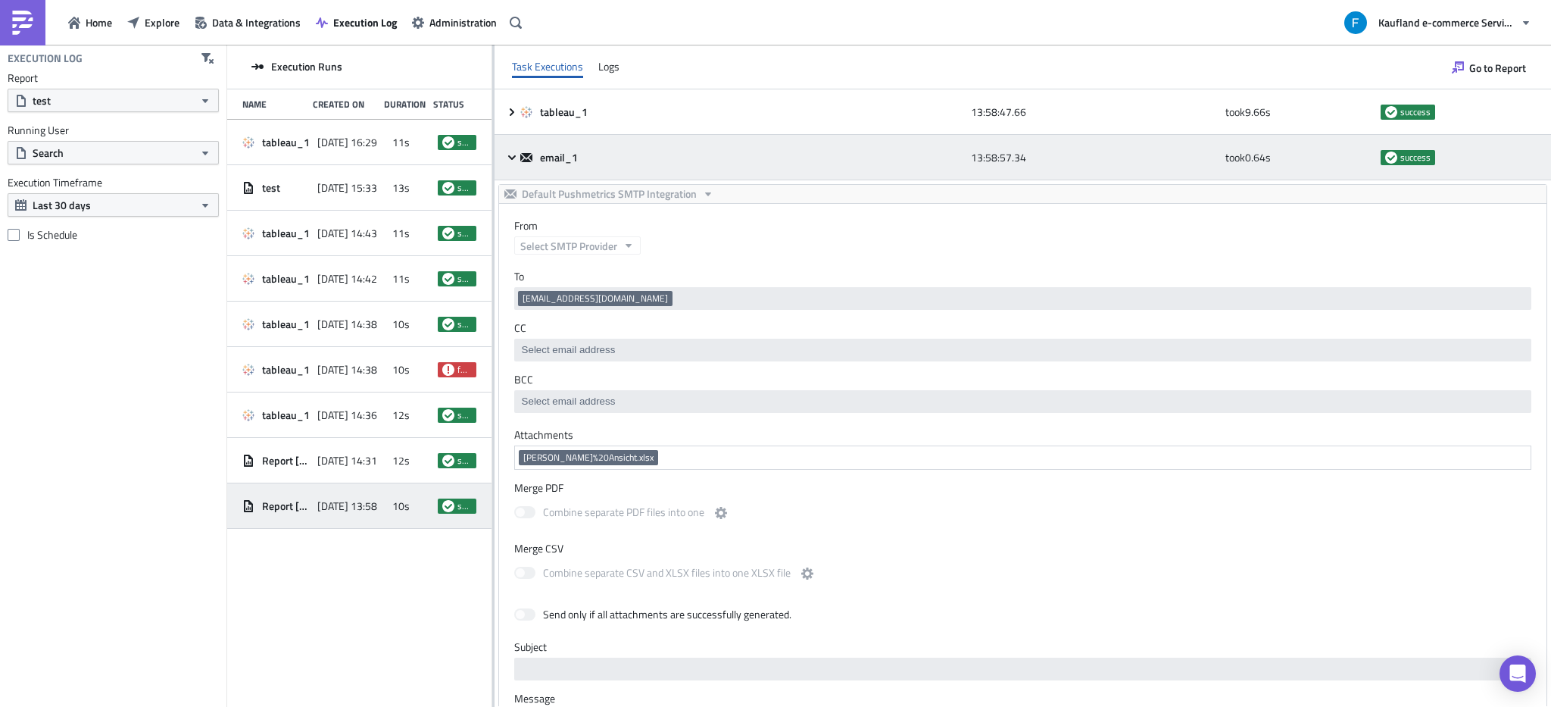
click at [516, 158] on icon at bounding box center [512, 157] width 12 height 12
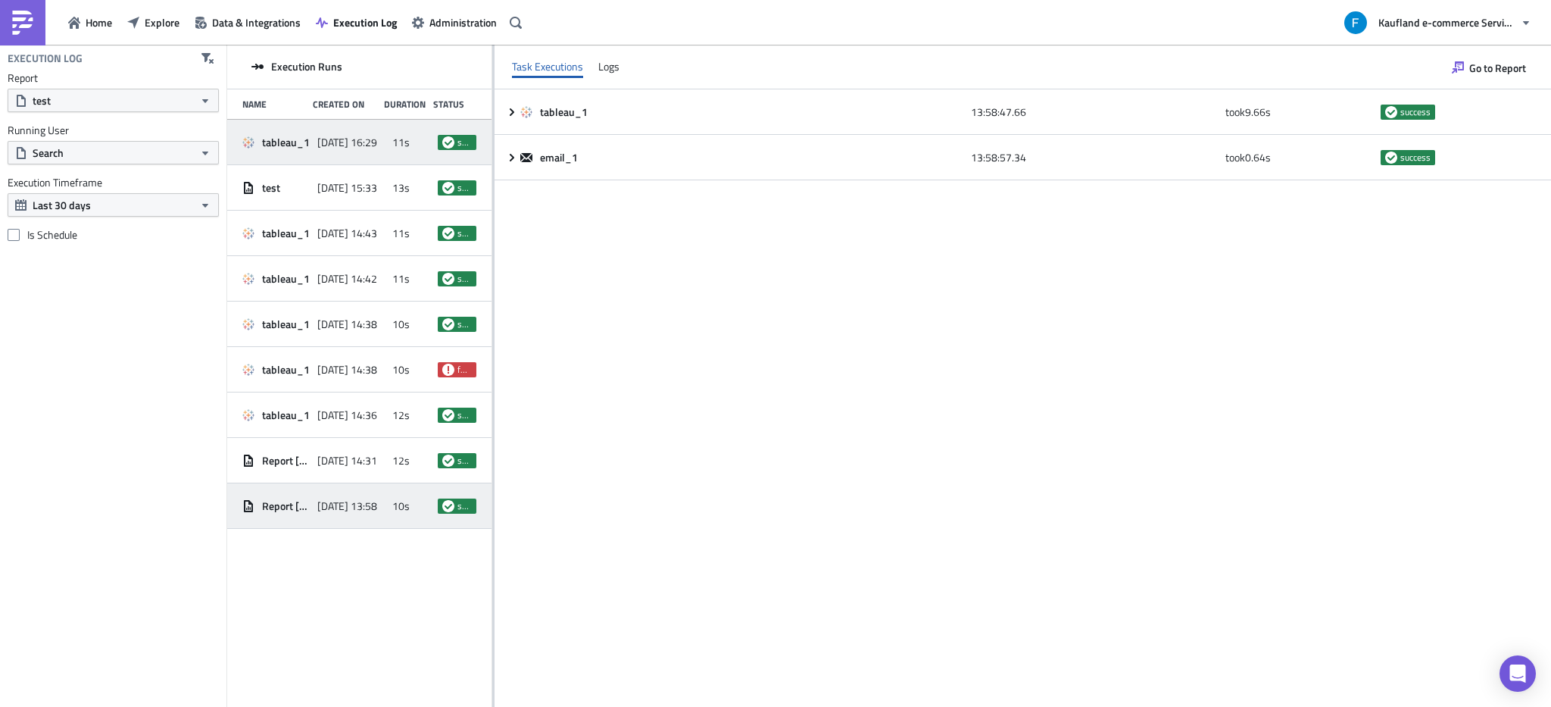
click at [339, 148] on span "2025-08-29 16:29" at bounding box center [347, 143] width 60 height 14
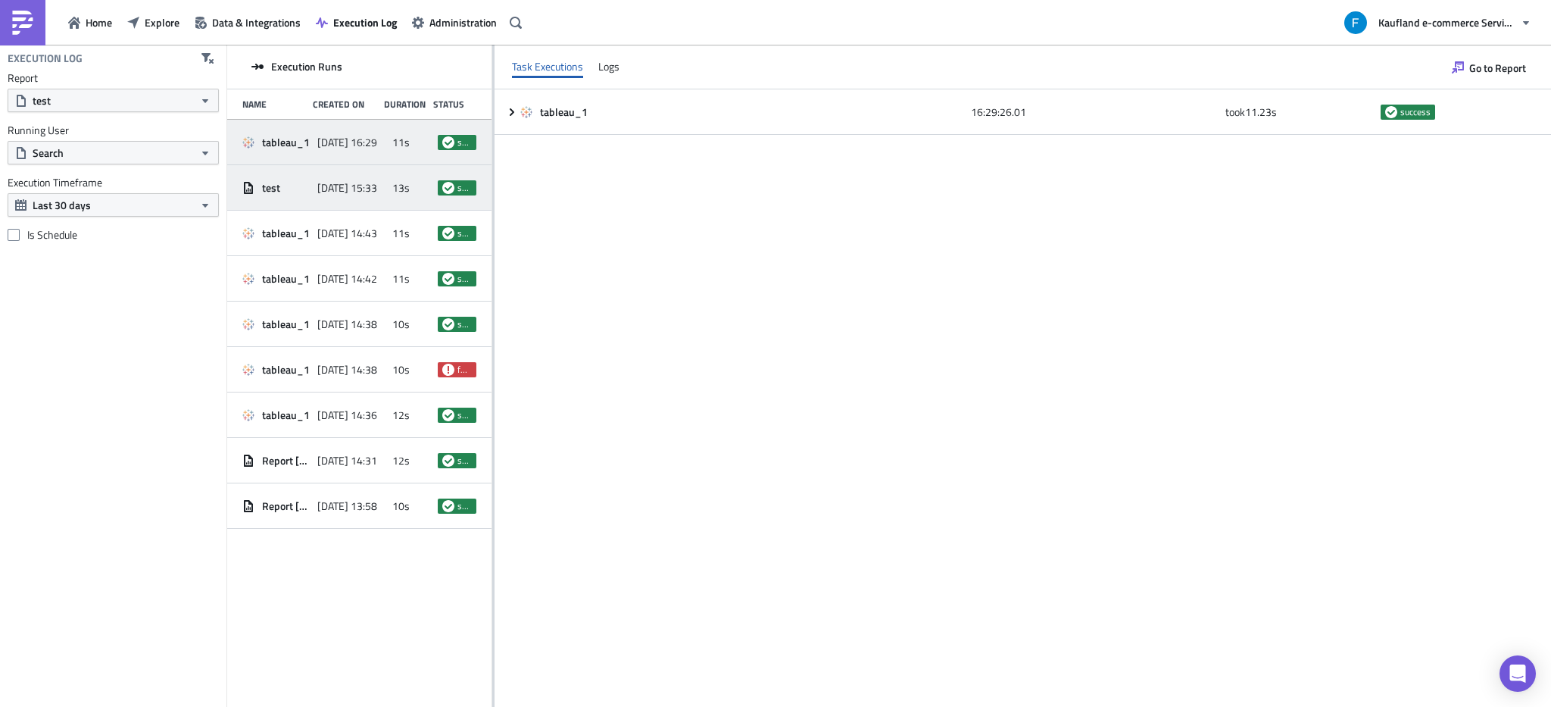
click at [369, 208] on div "test 2025-08-29 15:33 13s success" at bounding box center [359, 187] width 264 height 45
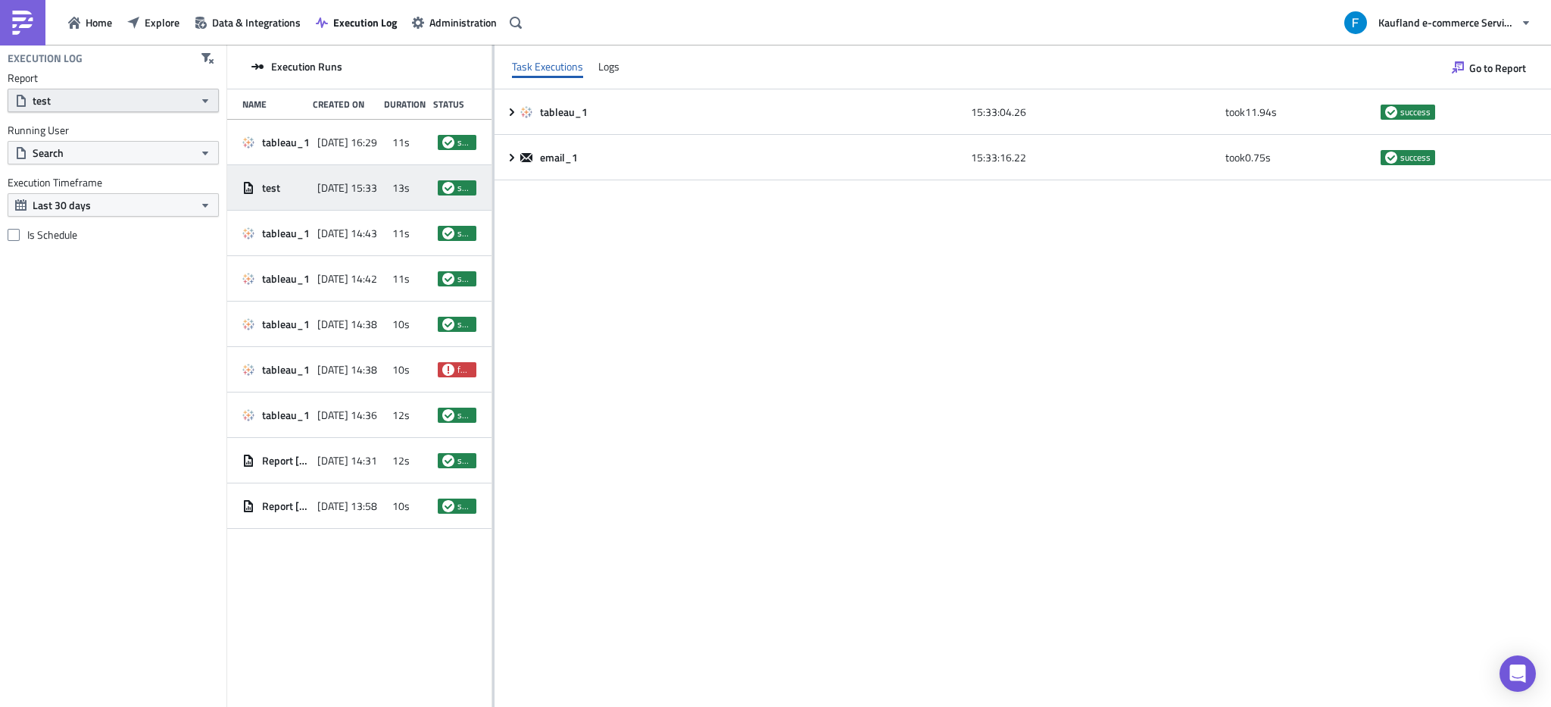
click at [96, 101] on button "test" at bounding box center [113, 100] width 211 height 23
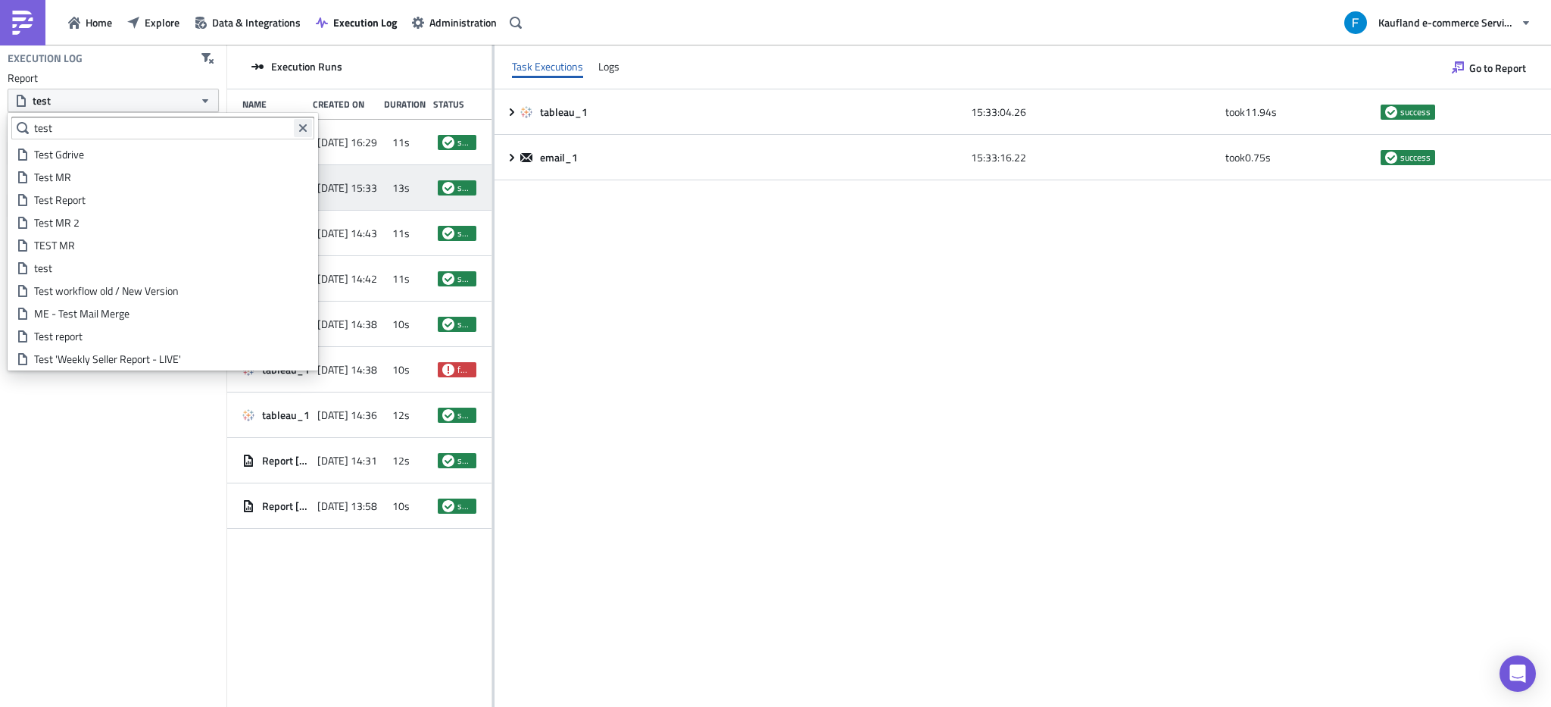
click at [307, 126] on icon "Clear filter query" at bounding box center [303, 128] width 12 height 12
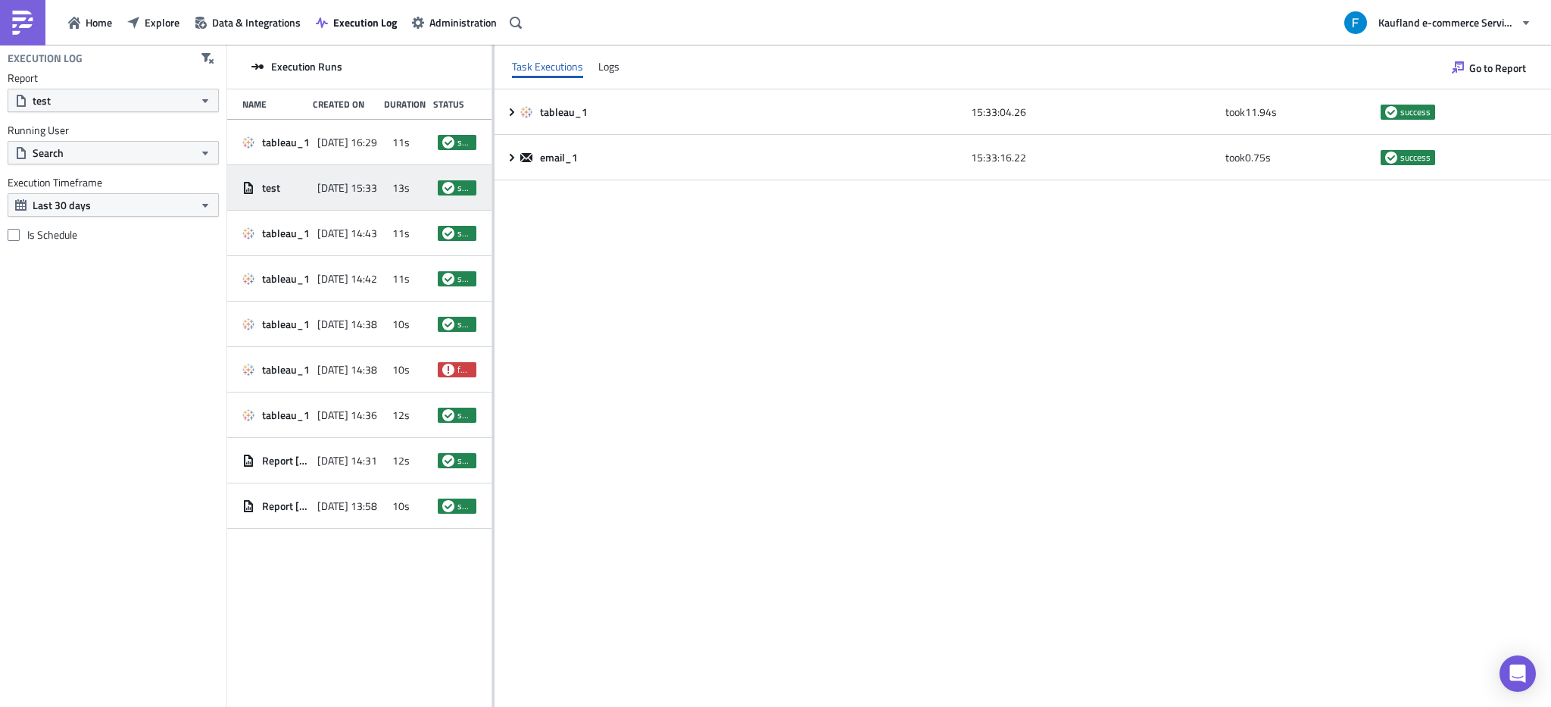
click at [150, 76] on label "Report" at bounding box center [113, 78] width 211 height 14
click at [119, 210] on button "Last 30 days" at bounding box center [113, 204] width 211 height 23
click at [121, 207] on button "Last 30 days" at bounding box center [113, 204] width 211 height 23
click at [151, 147] on button "Search" at bounding box center [113, 152] width 211 height 23
type input "bharti"
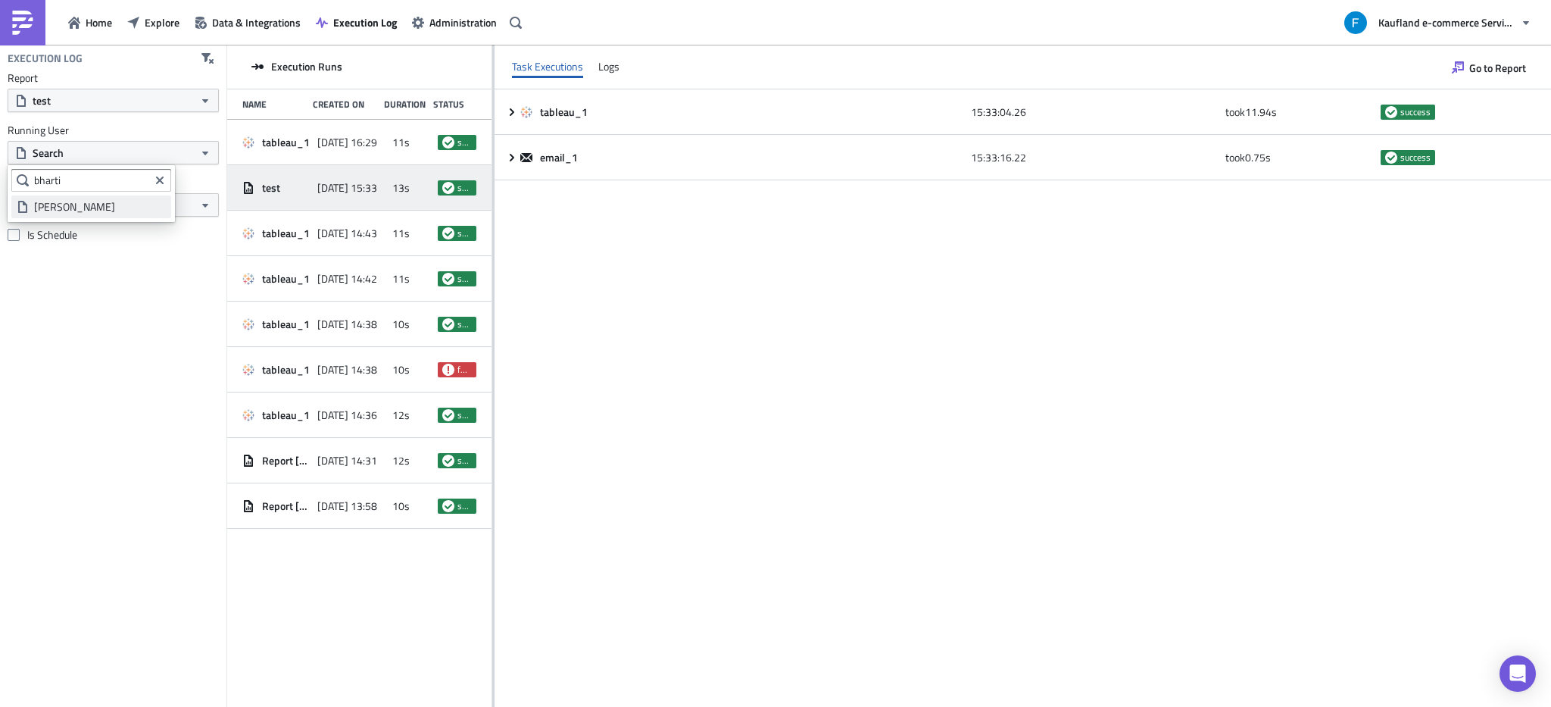
click at [95, 201] on div "[PERSON_NAME]" at bounding box center [100, 206] width 132 height 15
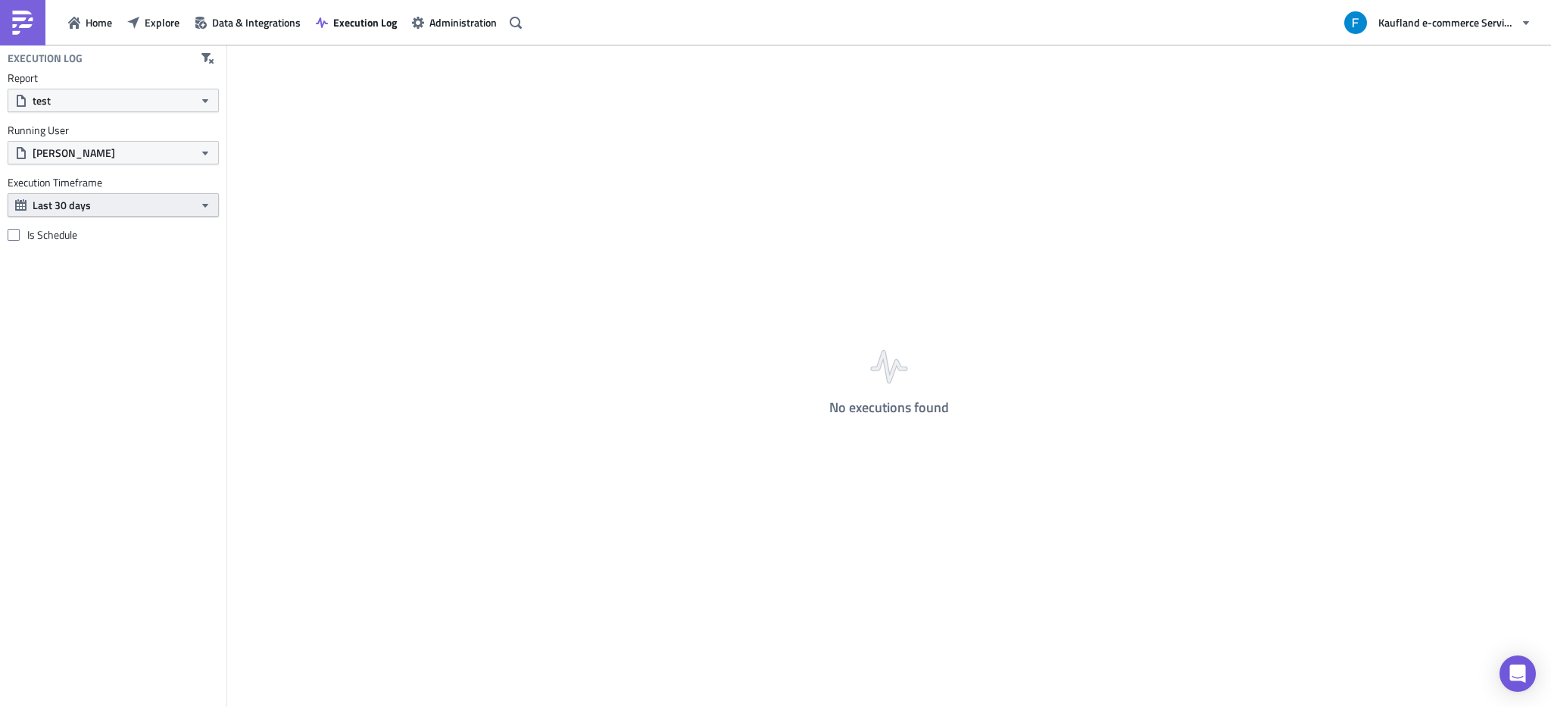
click at [179, 201] on button "Last 30 days" at bounding box center [113, 204] width 211 height 23
click at [184, 211] on button "Last 30 days" at bounding box center [113, 204] width 211 height 23
drag, startPoint x: 486, startPoint y: 322, endPoint x: 914, endPoint y: 395, distance: 434.0
click at [979, 394] on div "No executions found" at bounding box center [889, 377] width 1324 height 664
click at [186, 92] on button "test" at bounding box center [113, 100] width 211 height 23
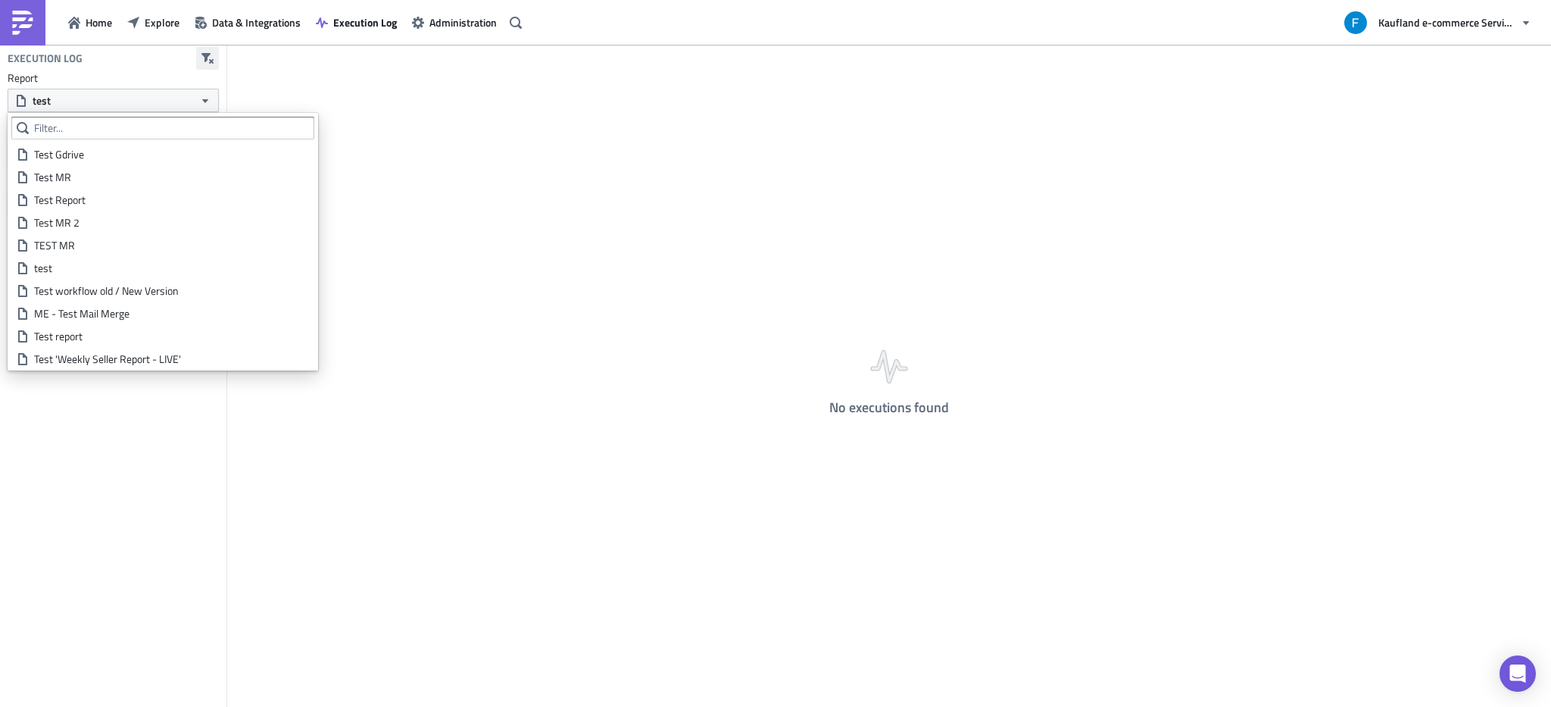
click at [218, 55] on button "button" at bounding box center [207, 58] width 23 height 23
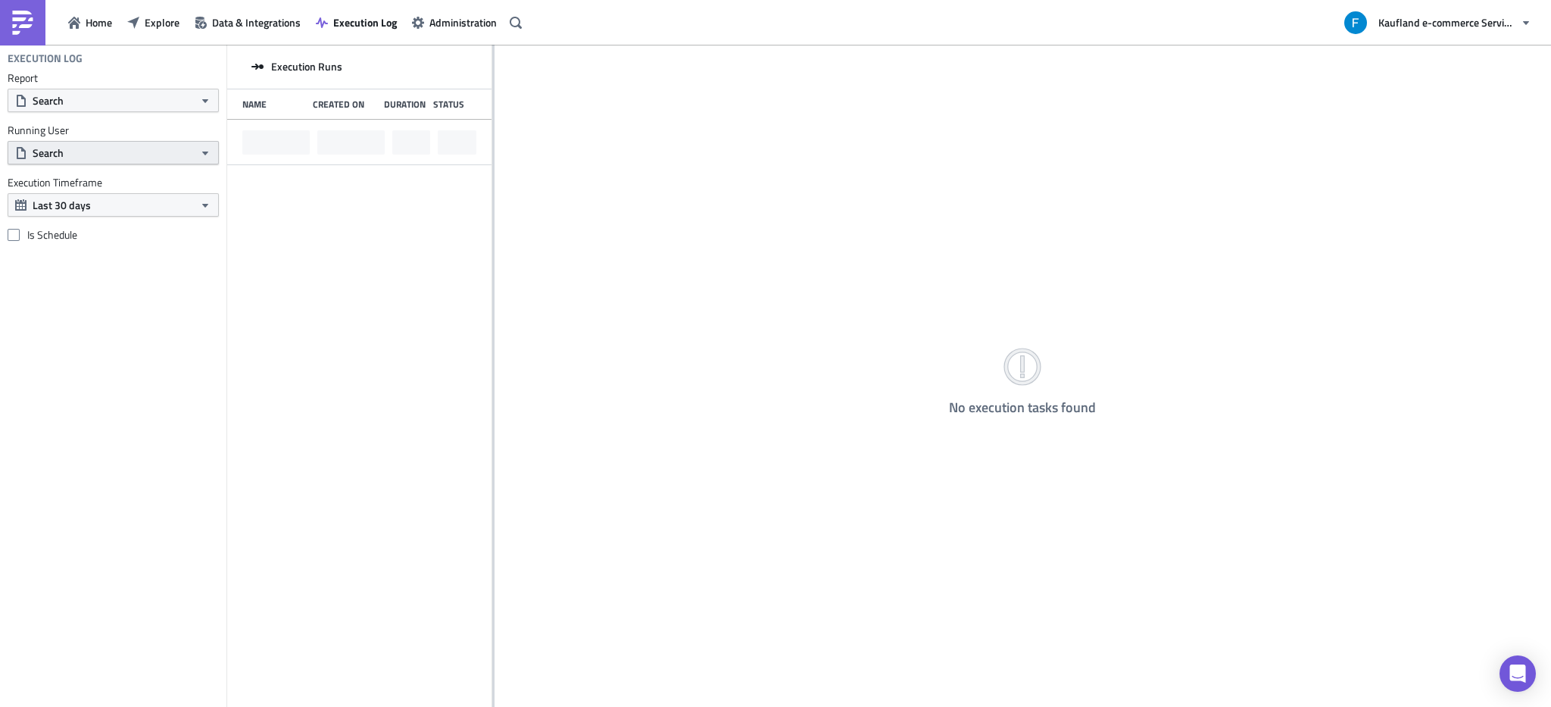
click at [141, 147] on button "Search" at bounding box center [113, 152] width 211 height 23
click at [123, 178] on input "bharti" at bounding box center [91, 180] width 160 height 23
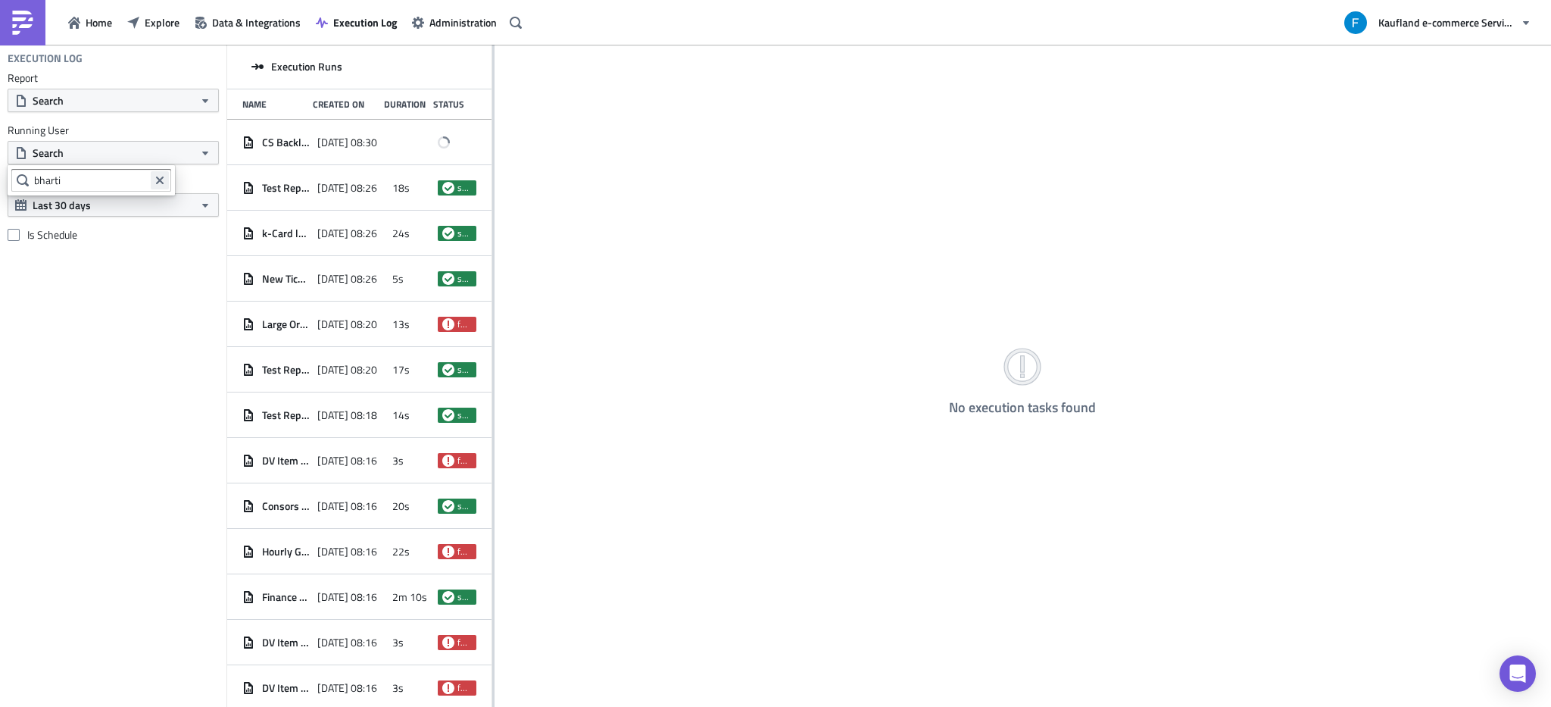
click at [154, 181] on icon "Clear filter query" at bounding box center [160, 180] width 12 height 12
click at [123, 156] on button "Search" at bounding box center [113, 152] width 211 height 23
click at [114, 153] on button "Search" at bounding box center [113, 152] width 211 height 23
click at [61, 179] on input "text" at bounding box center [83, 180] width 145 height 23
type input "bharti"
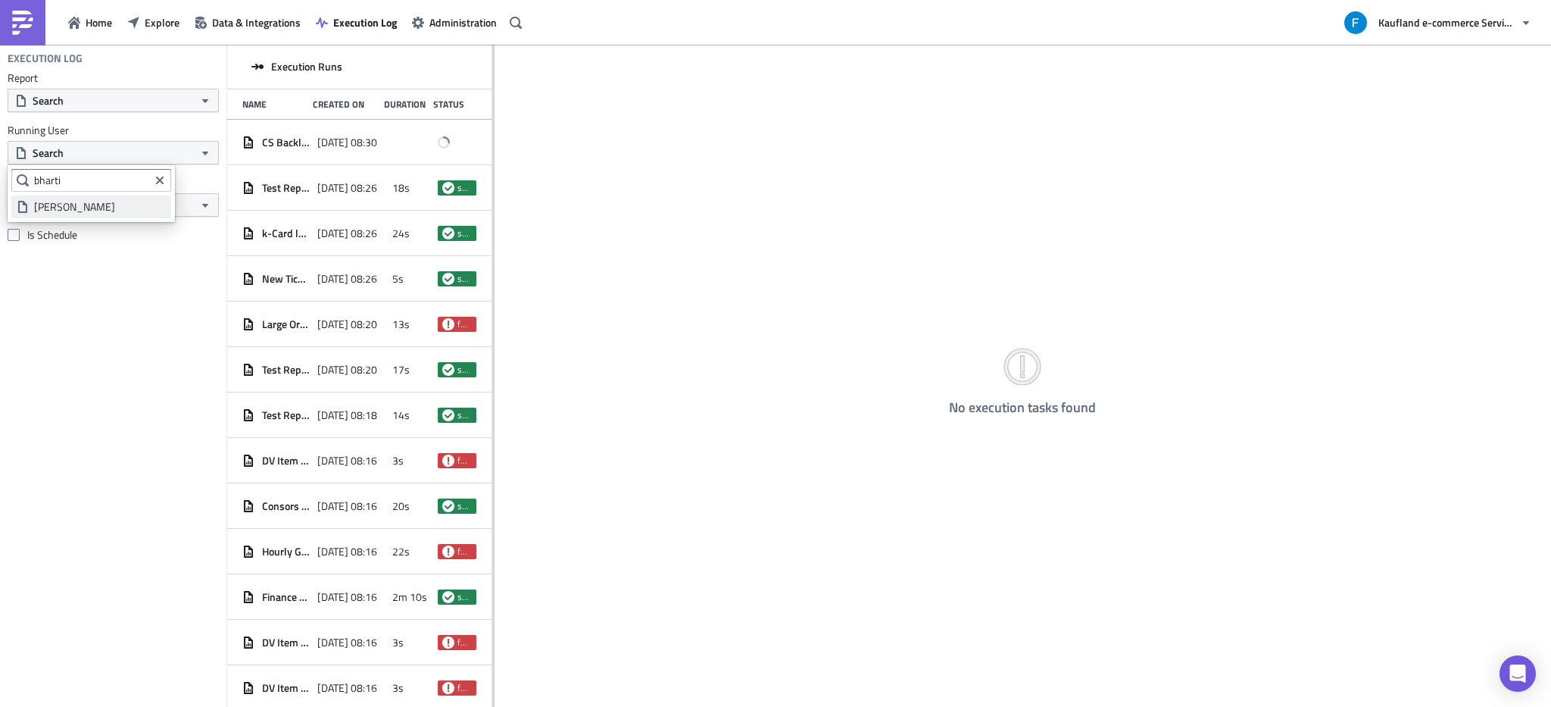
click at [82, 201] on div "[PERSON_NAME]" at bounding box center [100, 206] width 132 height 15
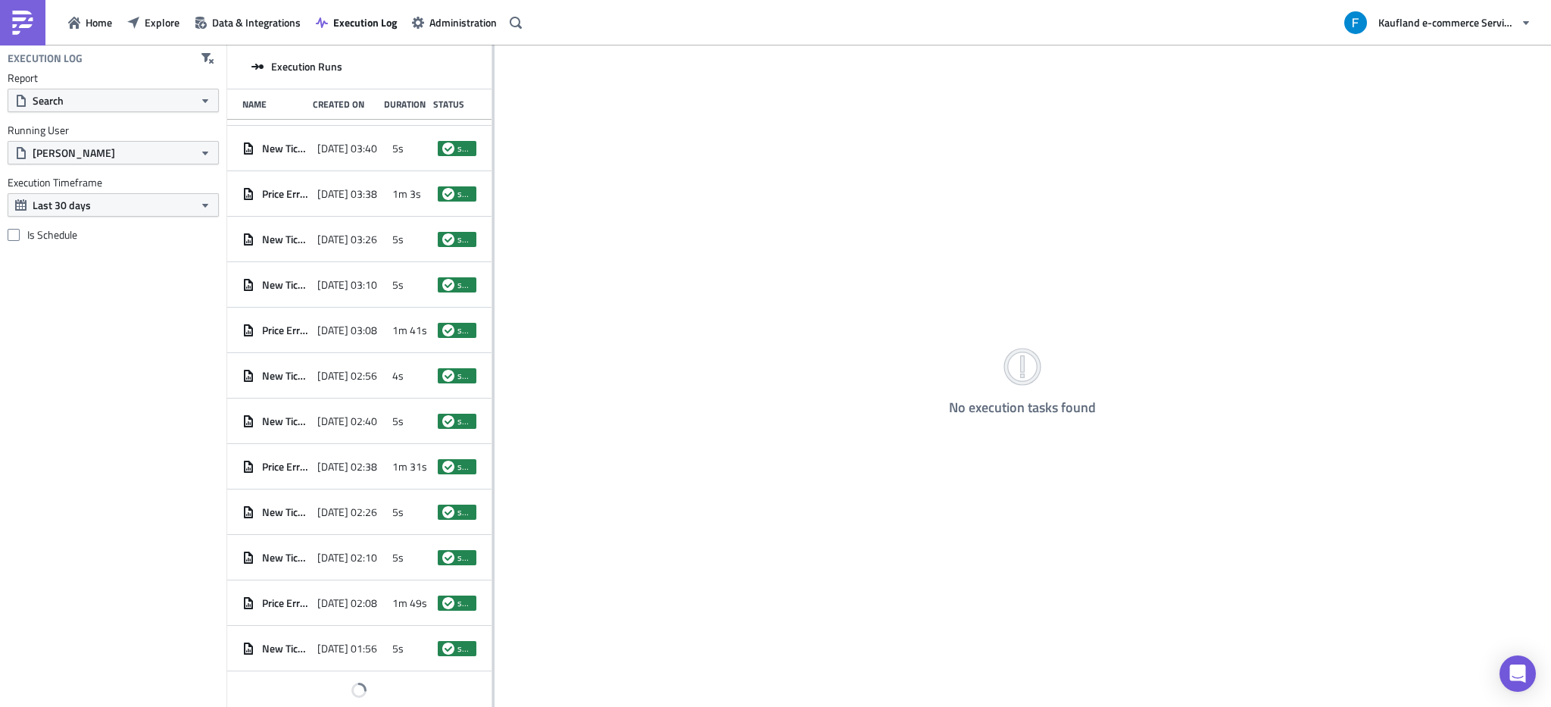
scroll to position [2175, 0]
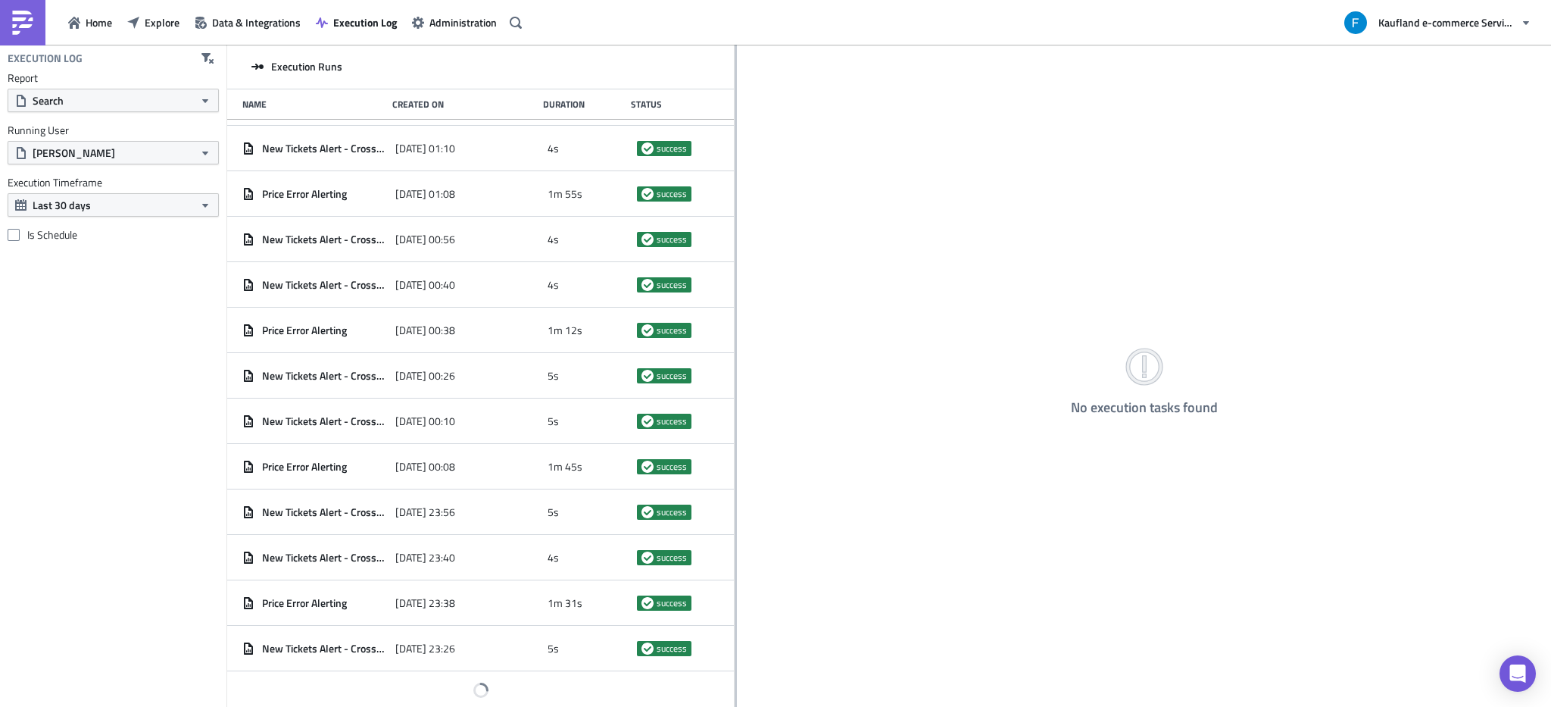
drag, startPoint x: 491, startPoint y: 381, endPoint x: 735, endPoint y: 374, distance: 243.2
click at [735, 374] on div at bounding box center [736, 377] width 2 height 664
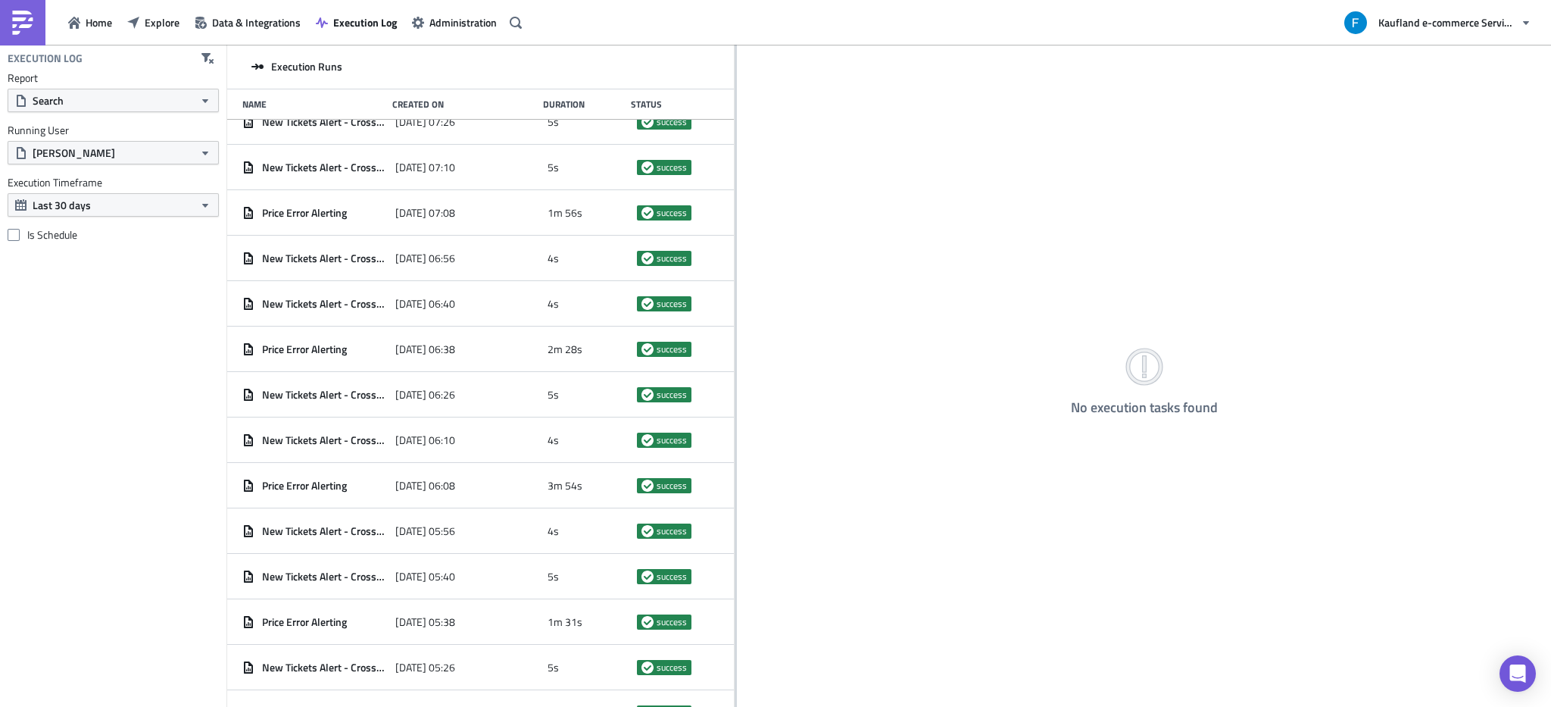
click at [426, 105] on div "Created On" at bounding box center [463, 103] width 142 height 11
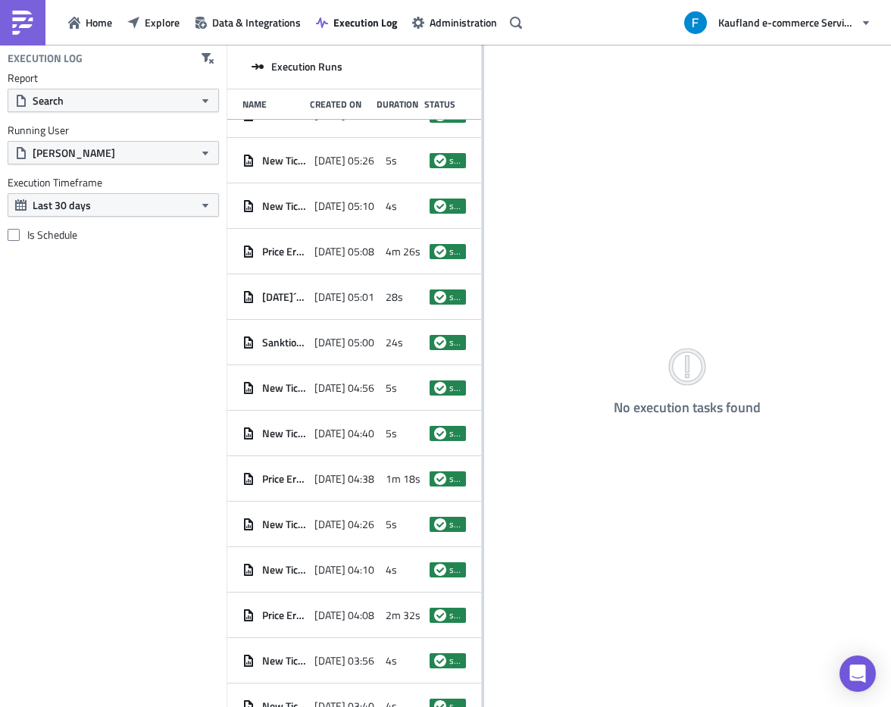
scroll to position [23302, 0]
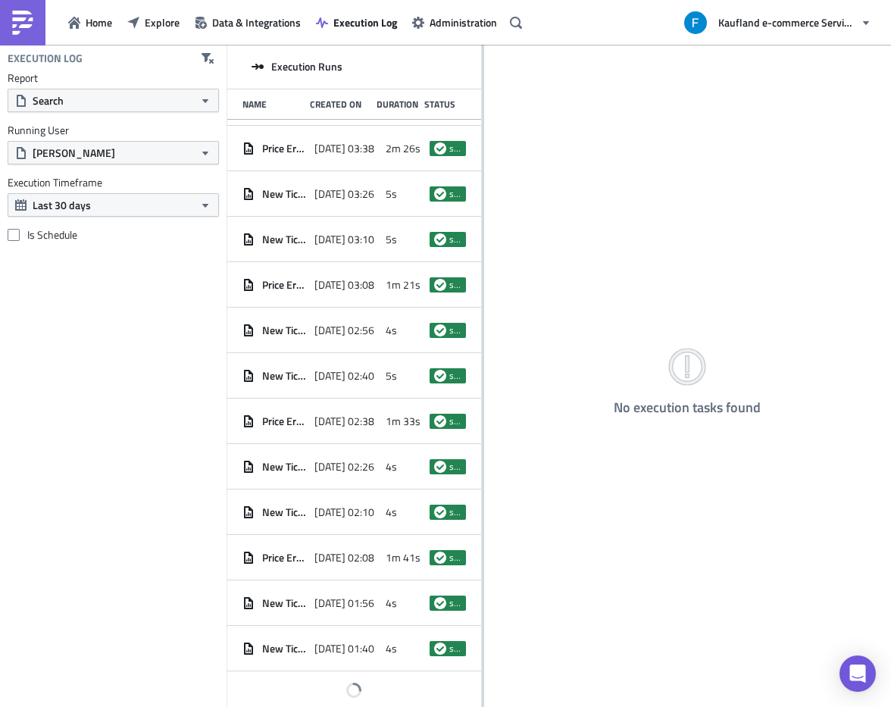
click at [251, 106] on div "Name" at bounding box center [272, 103] width 60 height 11
click at [337, 101] on div "Created On" at bounding box center [340, 103] width 60 height 11
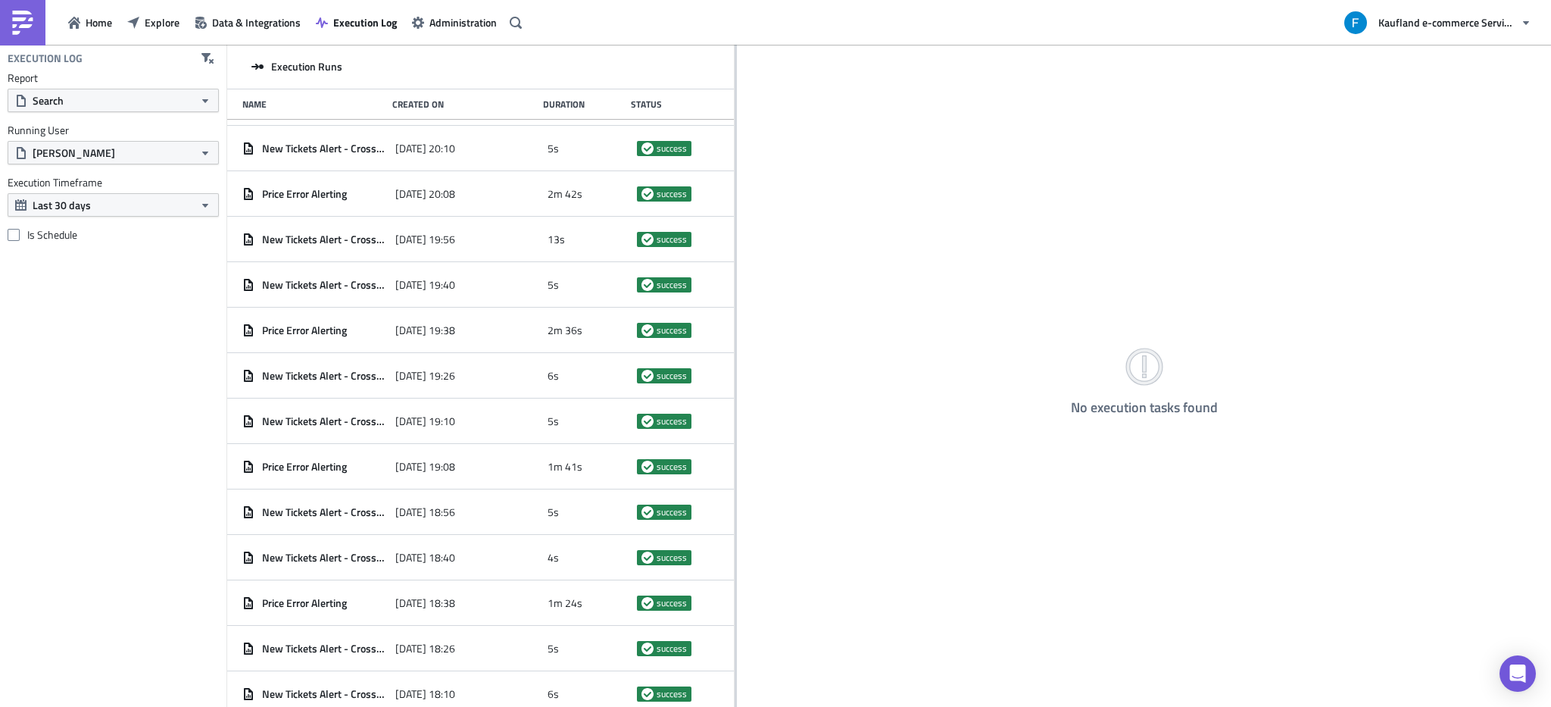
scroll to position [26029, 0]
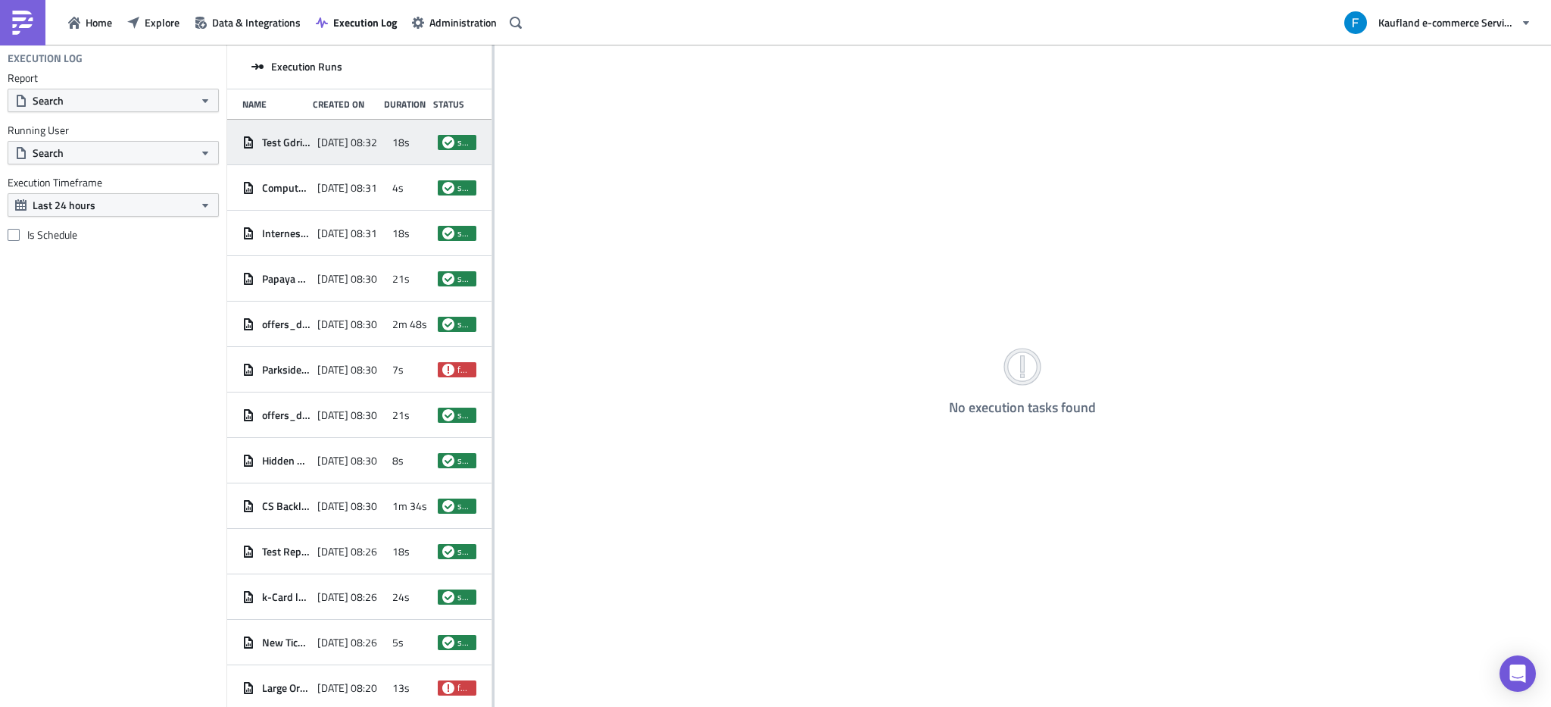
click at [330, 149] on div "[DATE] 08:32" at bounding box center [350, 142] width 67 height 27
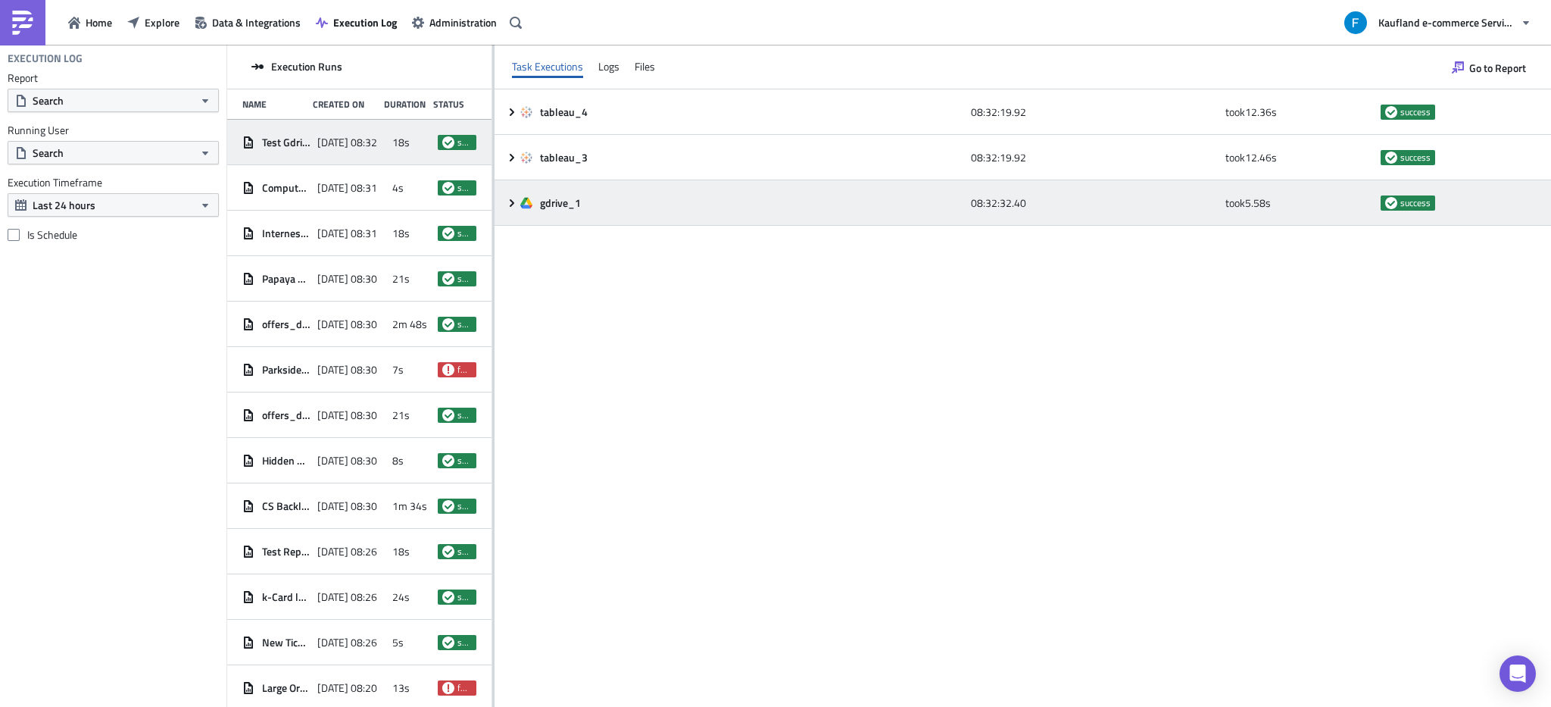
click at [507, 210] on div "gdrive_1 08:32:32.40 took 5.58 s success" at bounding box center [1022, 202] width 1056 height 45
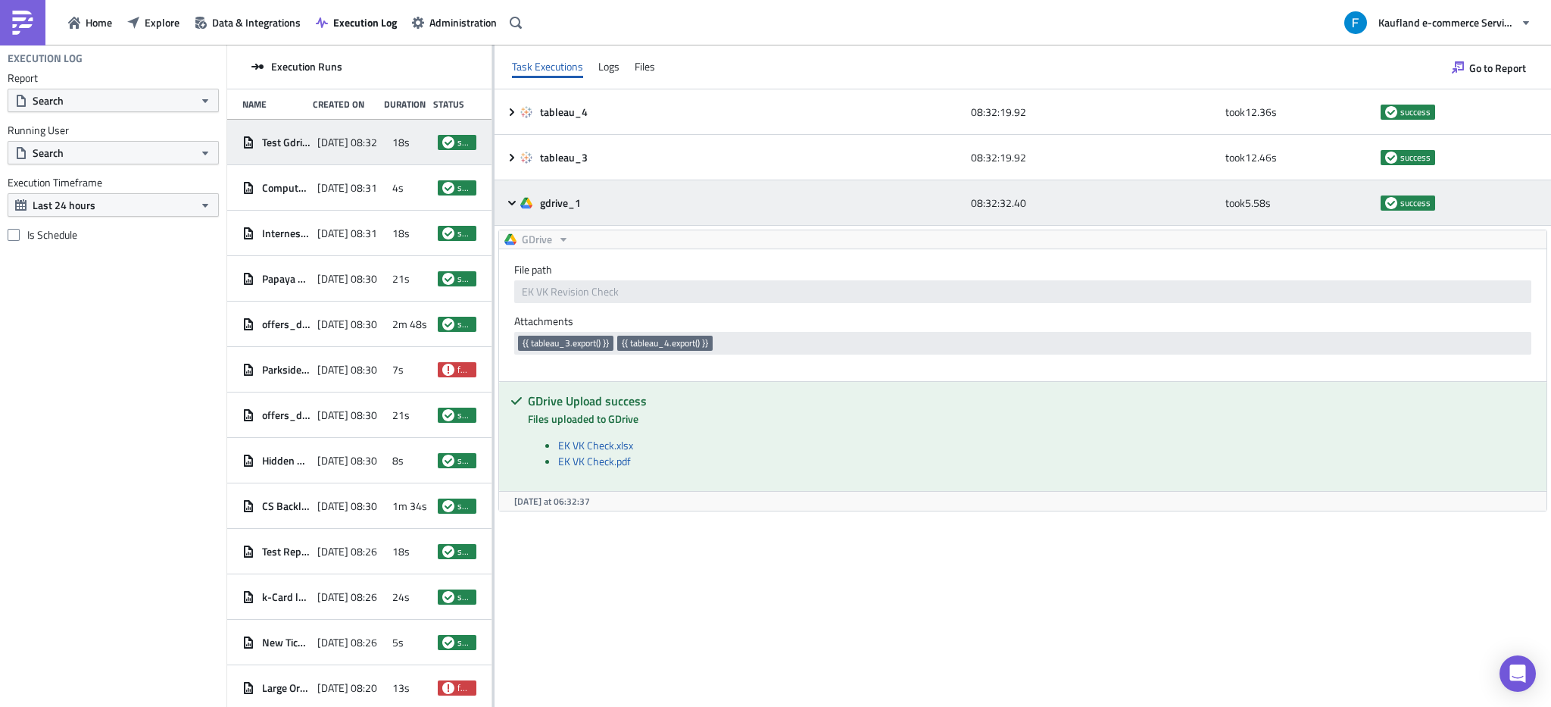
click at [507, 207] on div "gdrive_1 08:32:32.40 took 5.58 s success" at bounding box center [1022, 202] width 1056 height 45
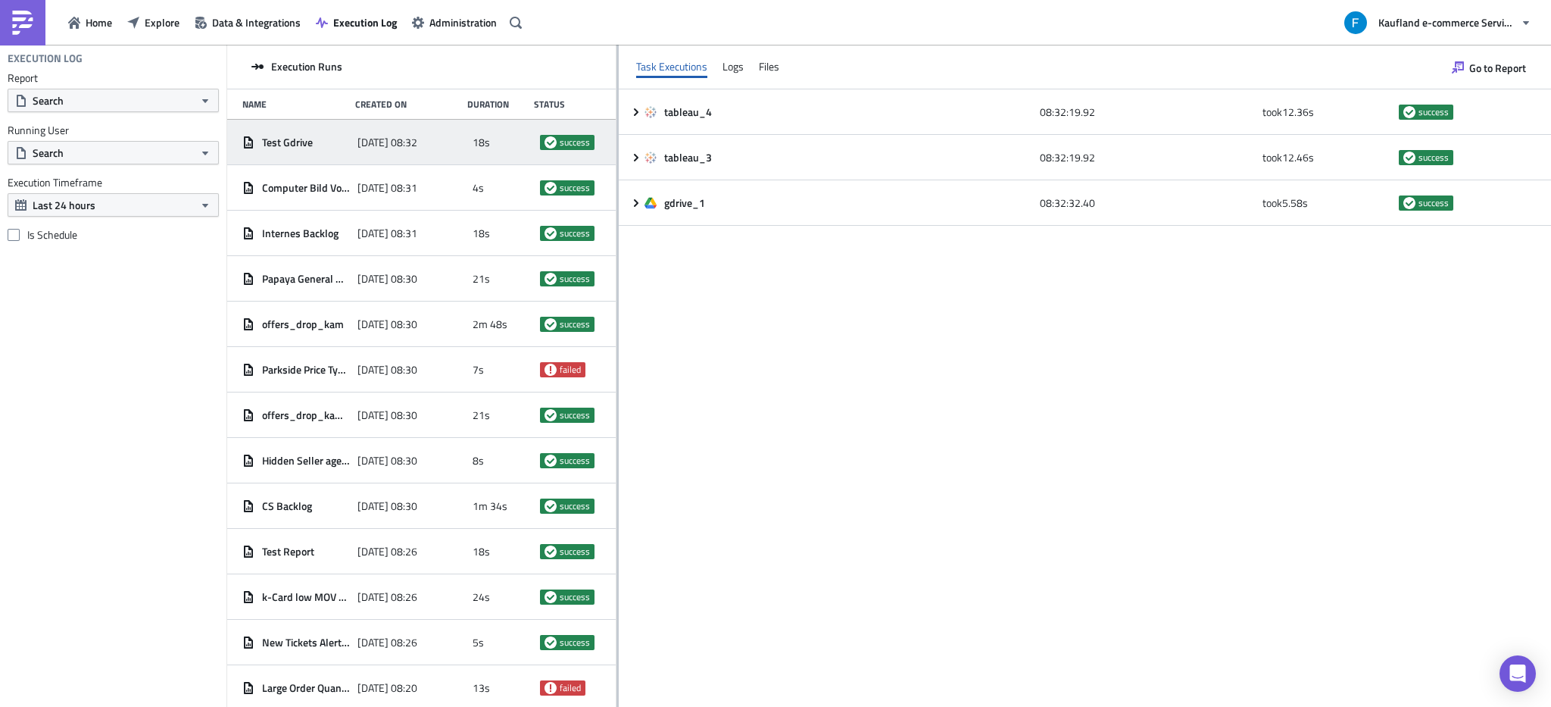
drag, startPoint x: 493, startPoint y: 153, endPoint x: 616, endPoint y: 156, distance: 123.5
click at [616, 156] on div at bounding box center [617, 377] width 2 height 664
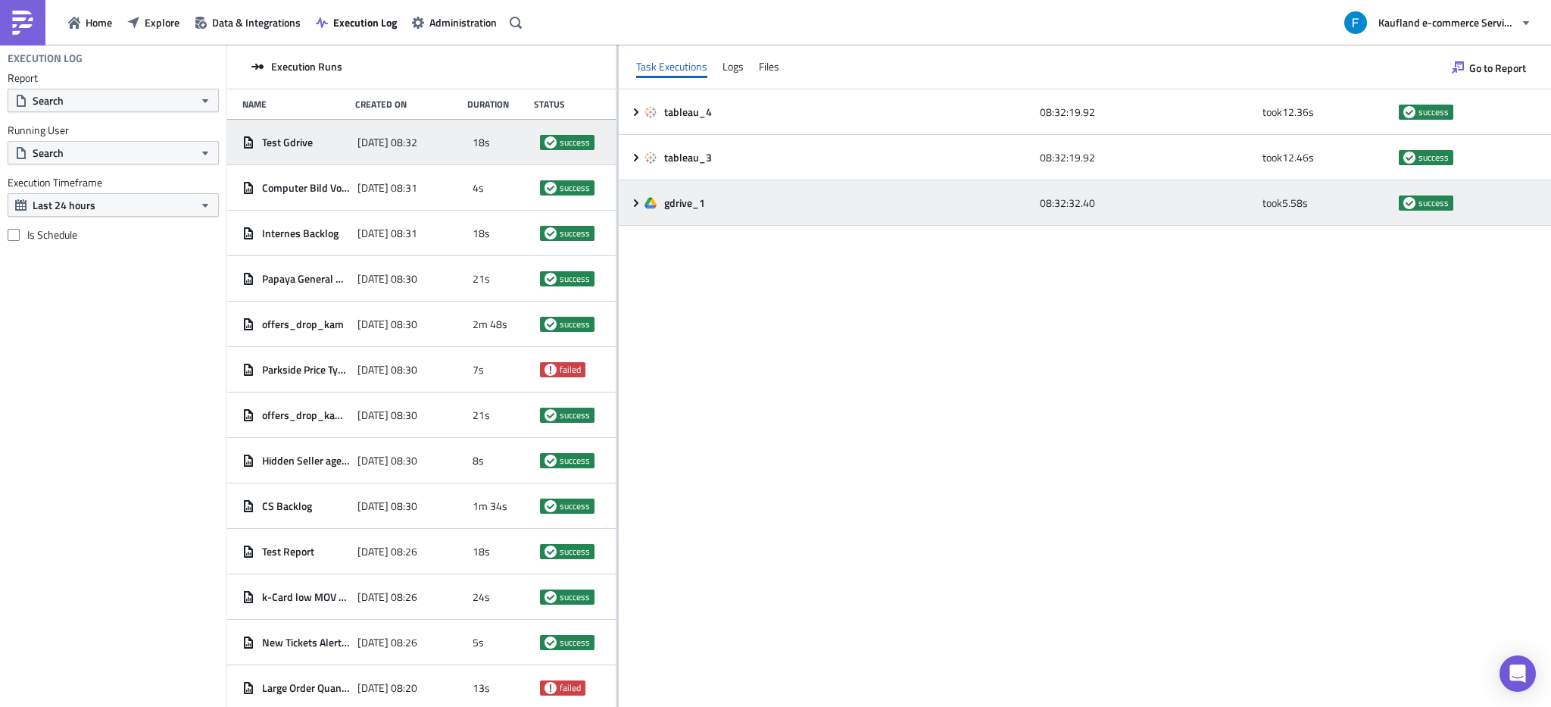
click at [632, 197] on icon at bounding box center [636, 203] width 12 height 12
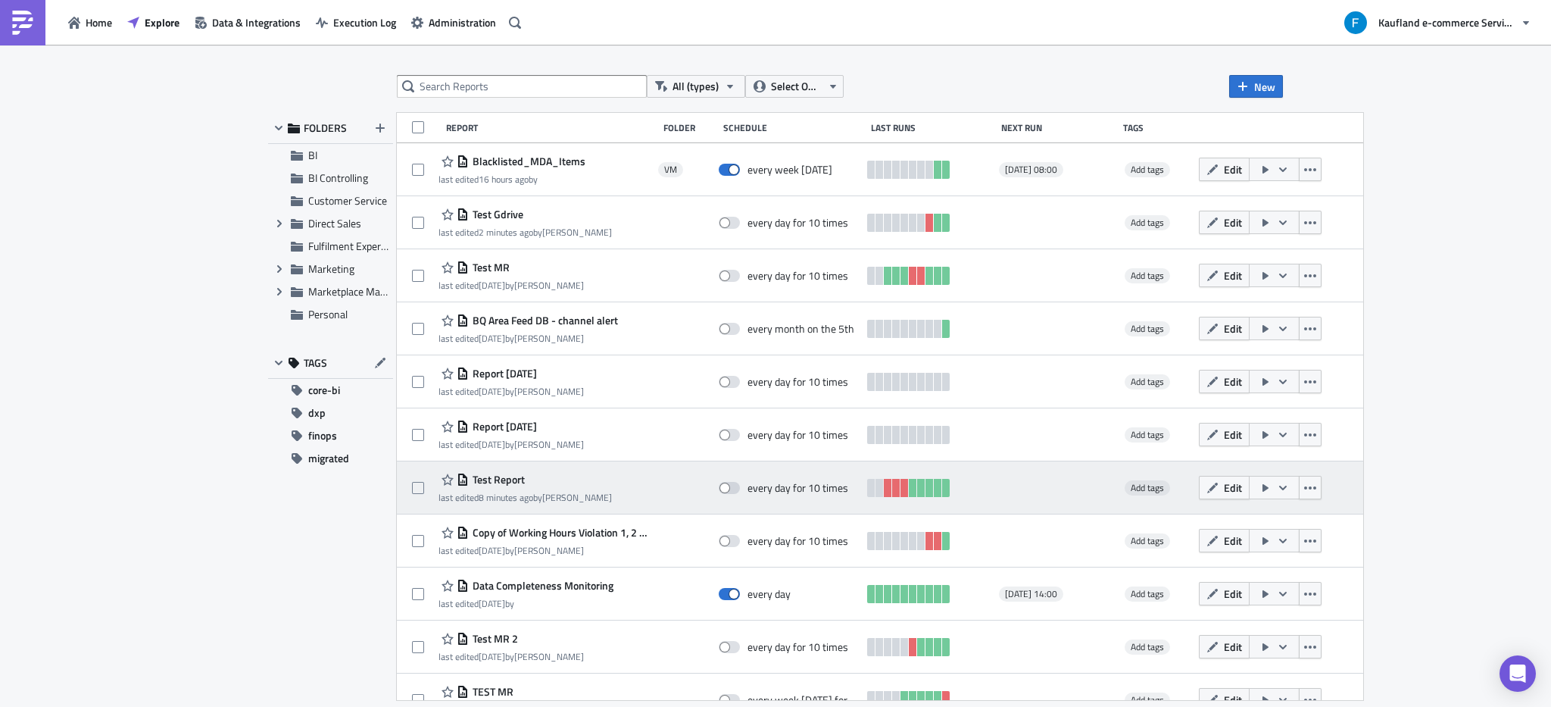
click at [505, 481] on span "Test Report" at bounding box center [497, 480] width 56 height 14
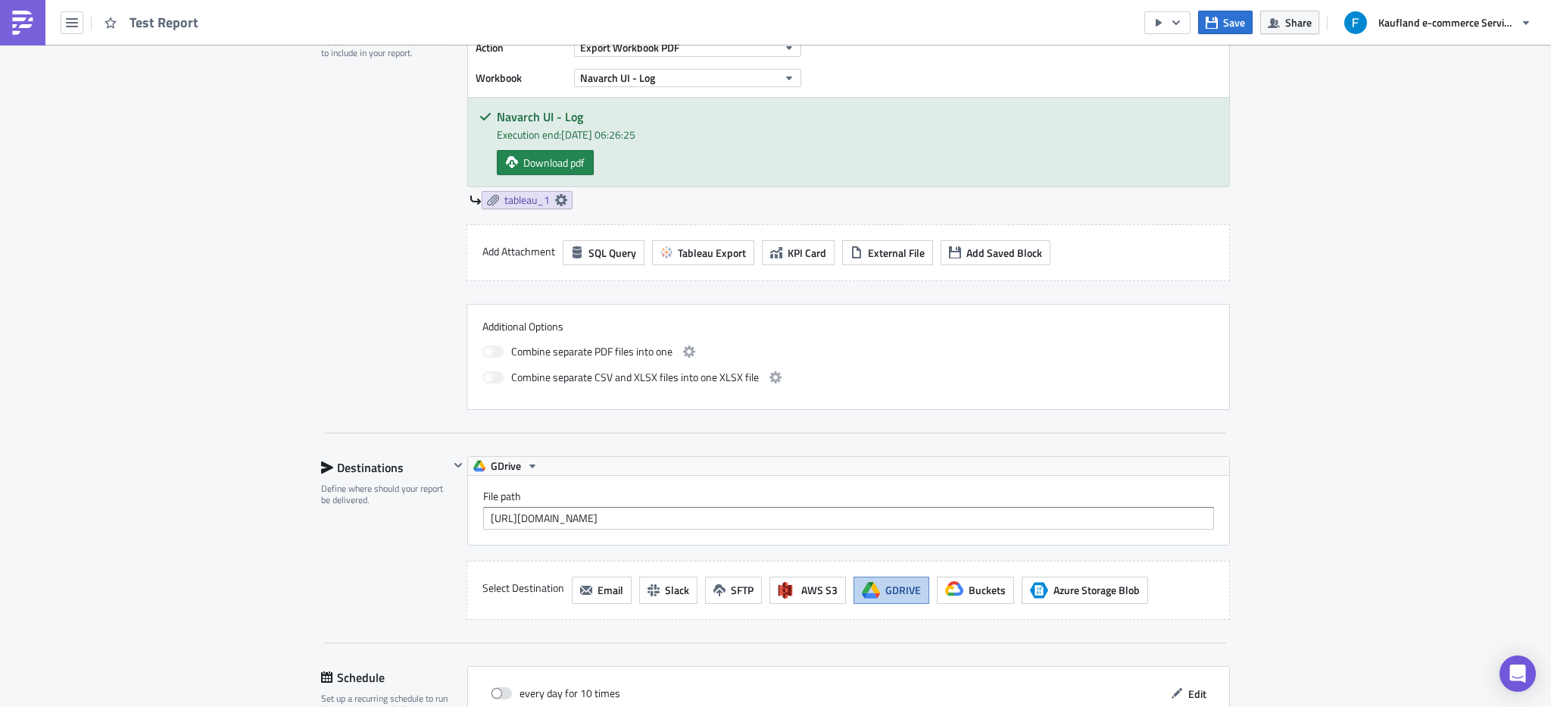
scroll to position [718, 0]
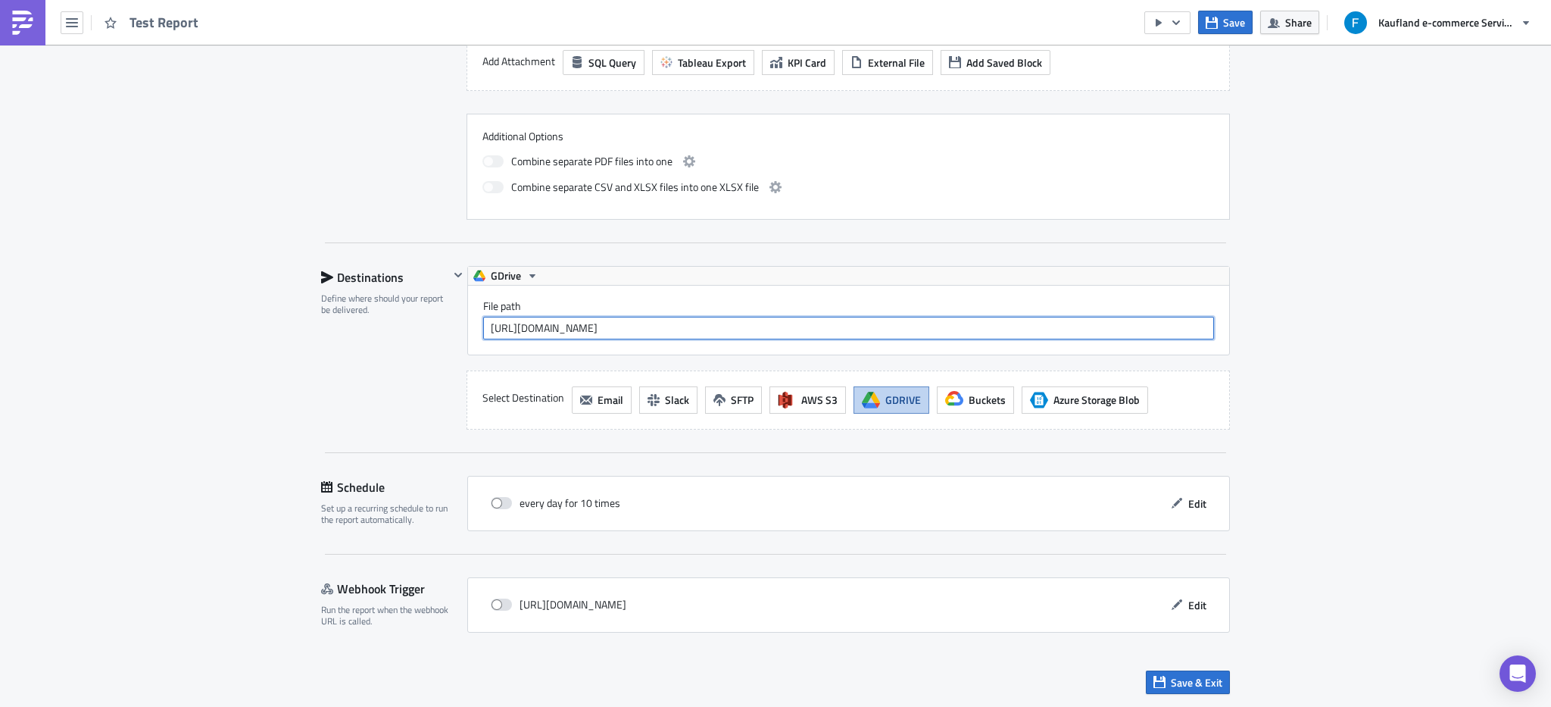
click at [934, 335] on input "[URL][DOMAIN_NAME]" at bounding box center [848, 328] width 731 height 23
paste input "EK VK Revision Check"
type input "EK VK Revision Check"
click at [1213, 24] on icon "button" at bounding box center [1212, 23] width 12 height 12
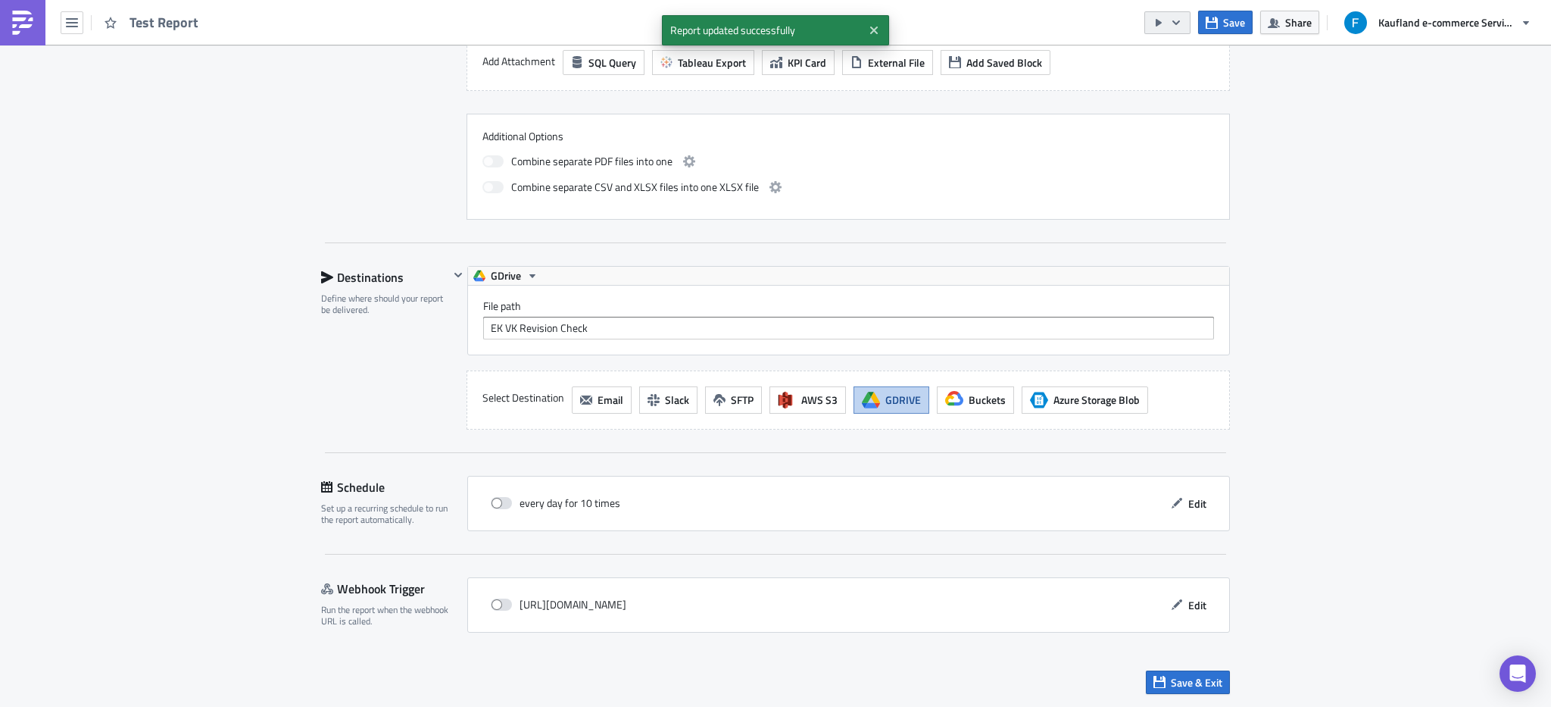
click at [1162, 26] on icon "button" at bounding box center [1159, 23] width 12 height 12
click at [1190, 80] on div "Run Report" at bounding box center [1213, 83] width 118 height 15
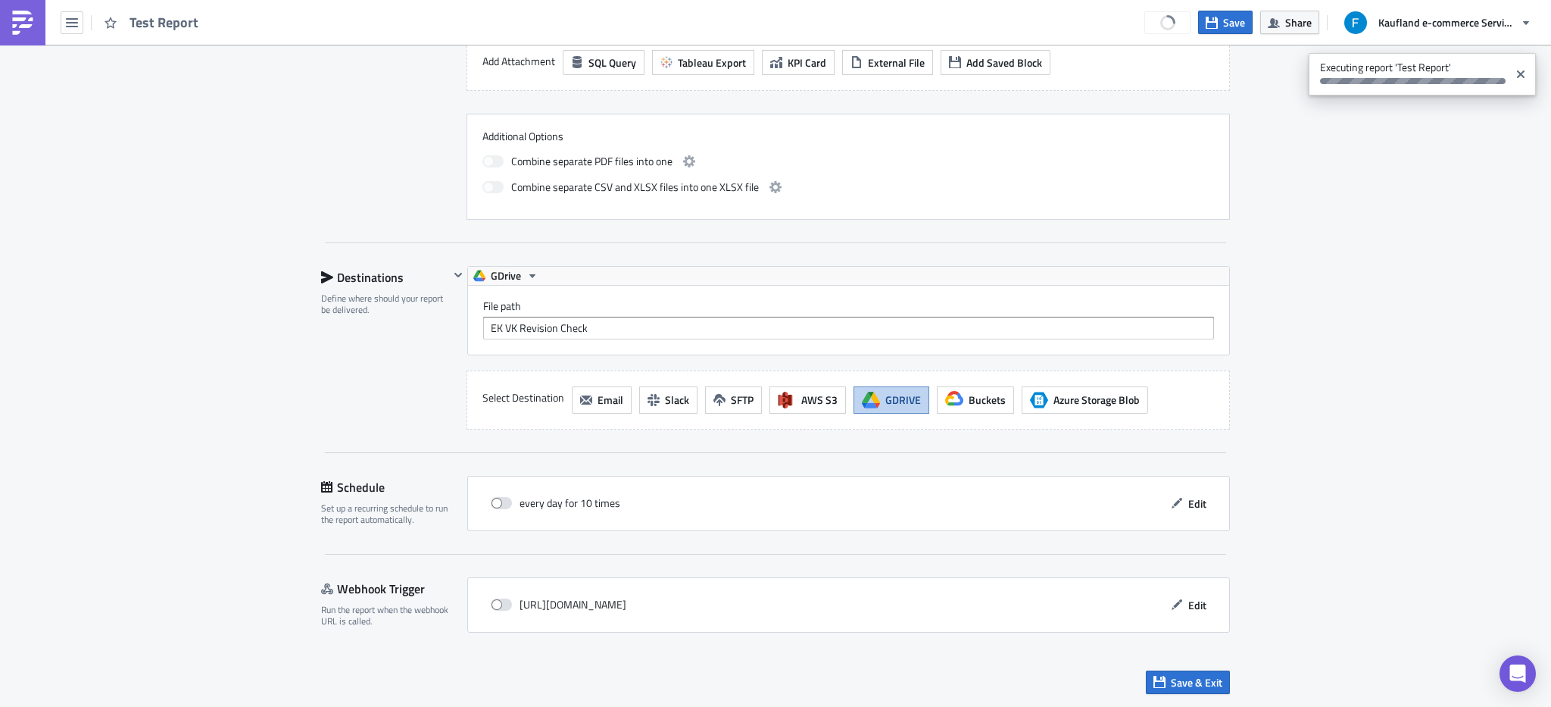
scroll to position [0, 0]
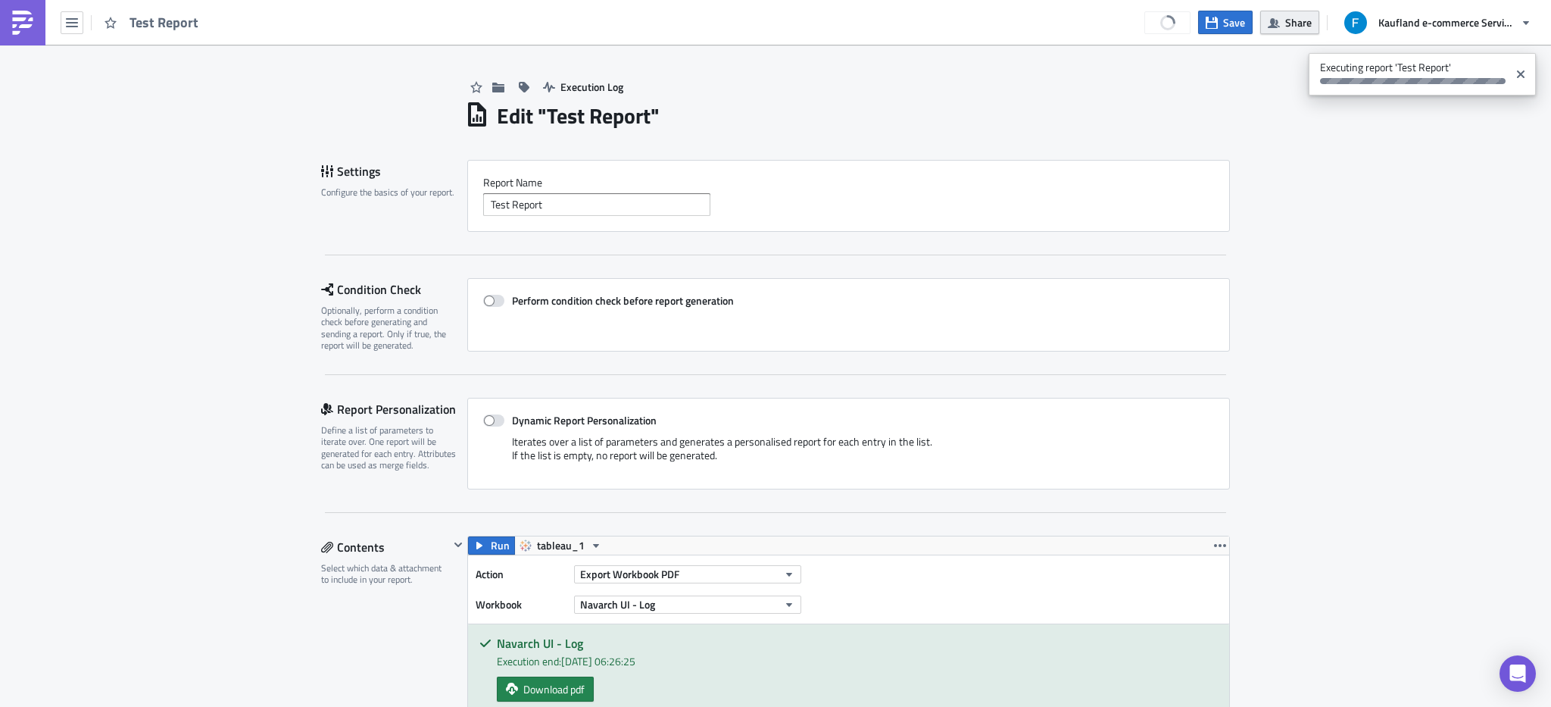
click at [1295, 27] on span "Share" at bounding box center [1298, 22] width 27 height 16
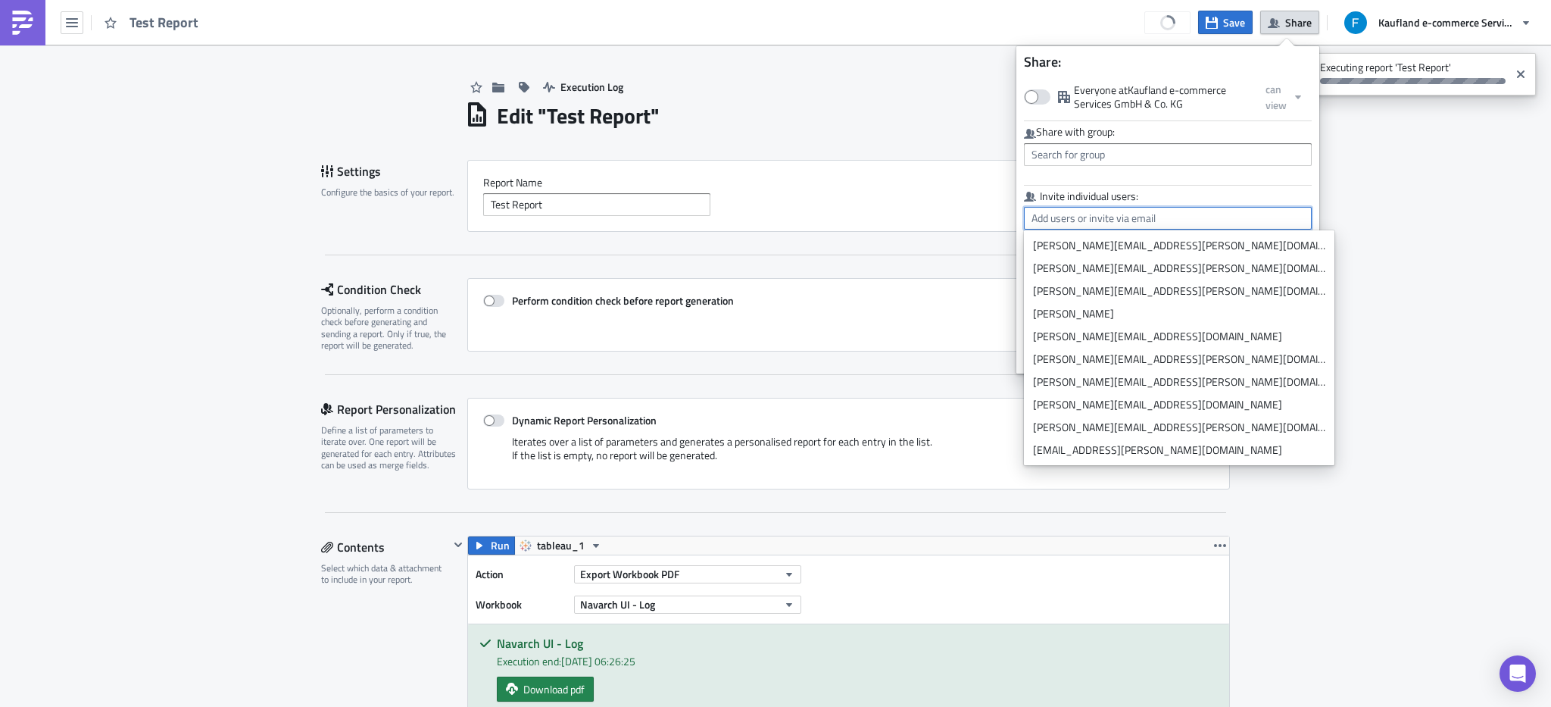
click at [1095, 226] on input "text" at bounding box center [1168, 218] width 288 height 23
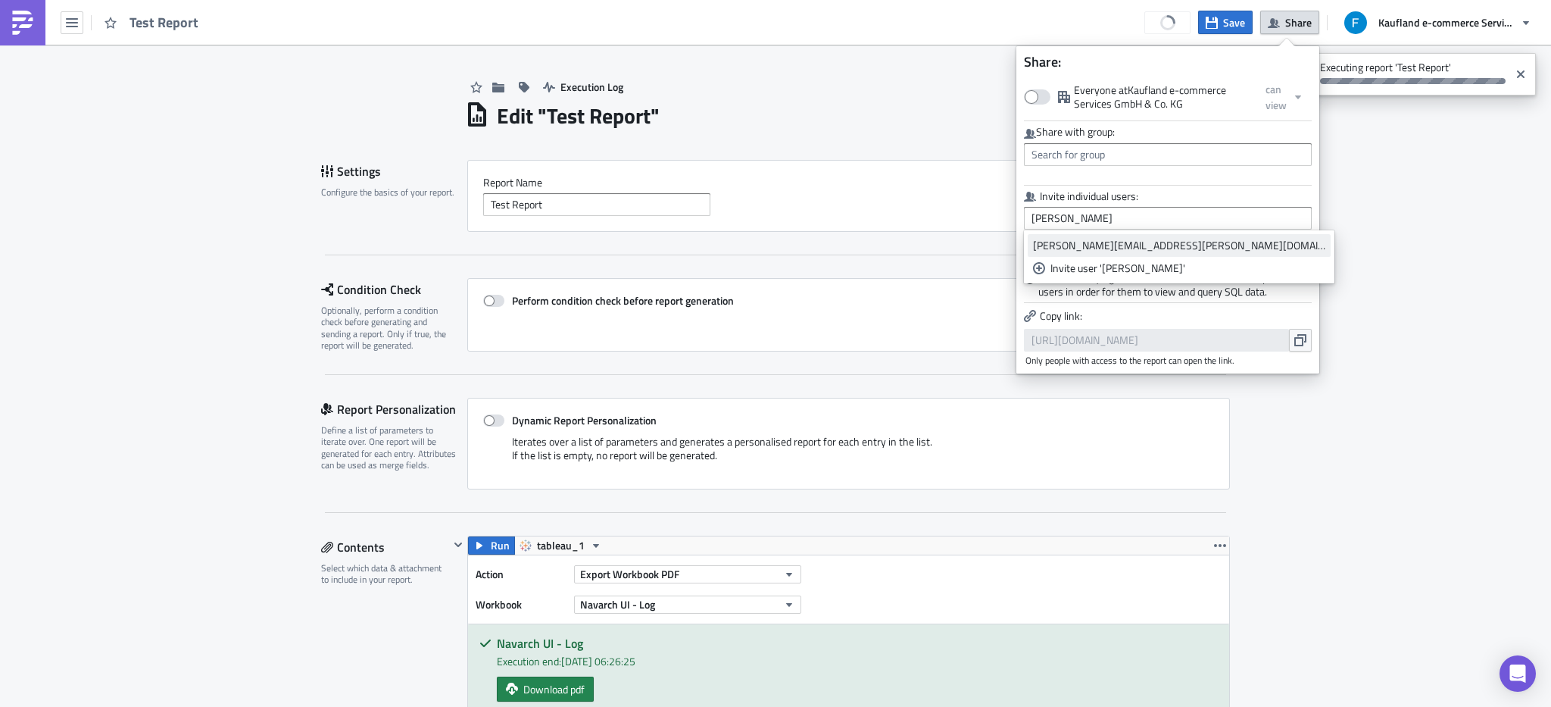
click at [1082, 254] on link "[PERSON_NAME][EMAIL_ADDRESS][PERSON_NAME][DOMAIN_NAME]" at bounding box center [1179, 245] width 303 height 23
type input "[PERSON_NAME][EMAIL_ADDRESS][PERSON_NAME][DOMAIN_NAME]"
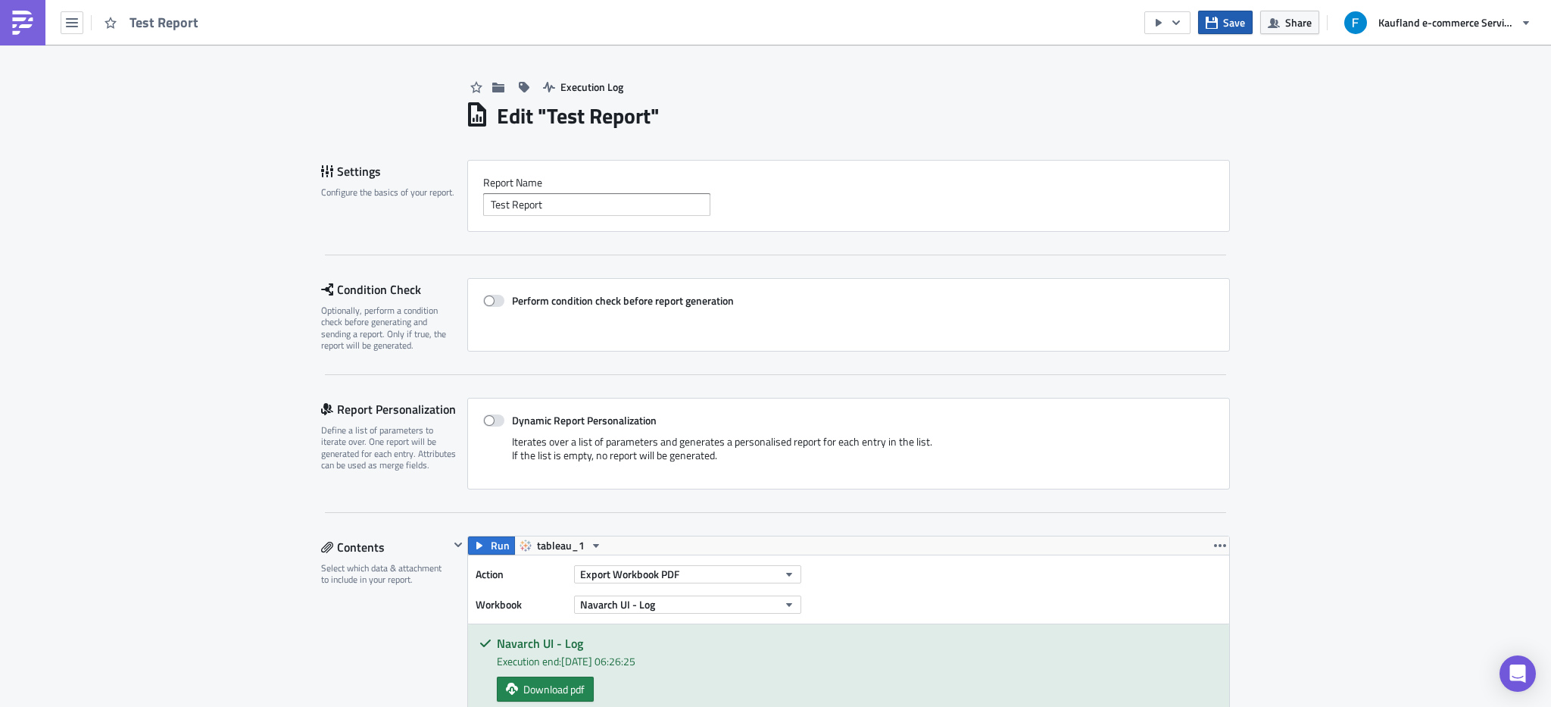
click at [1227, 15] on span "Save" at bounding box center [1234, 22] width 22 height 16
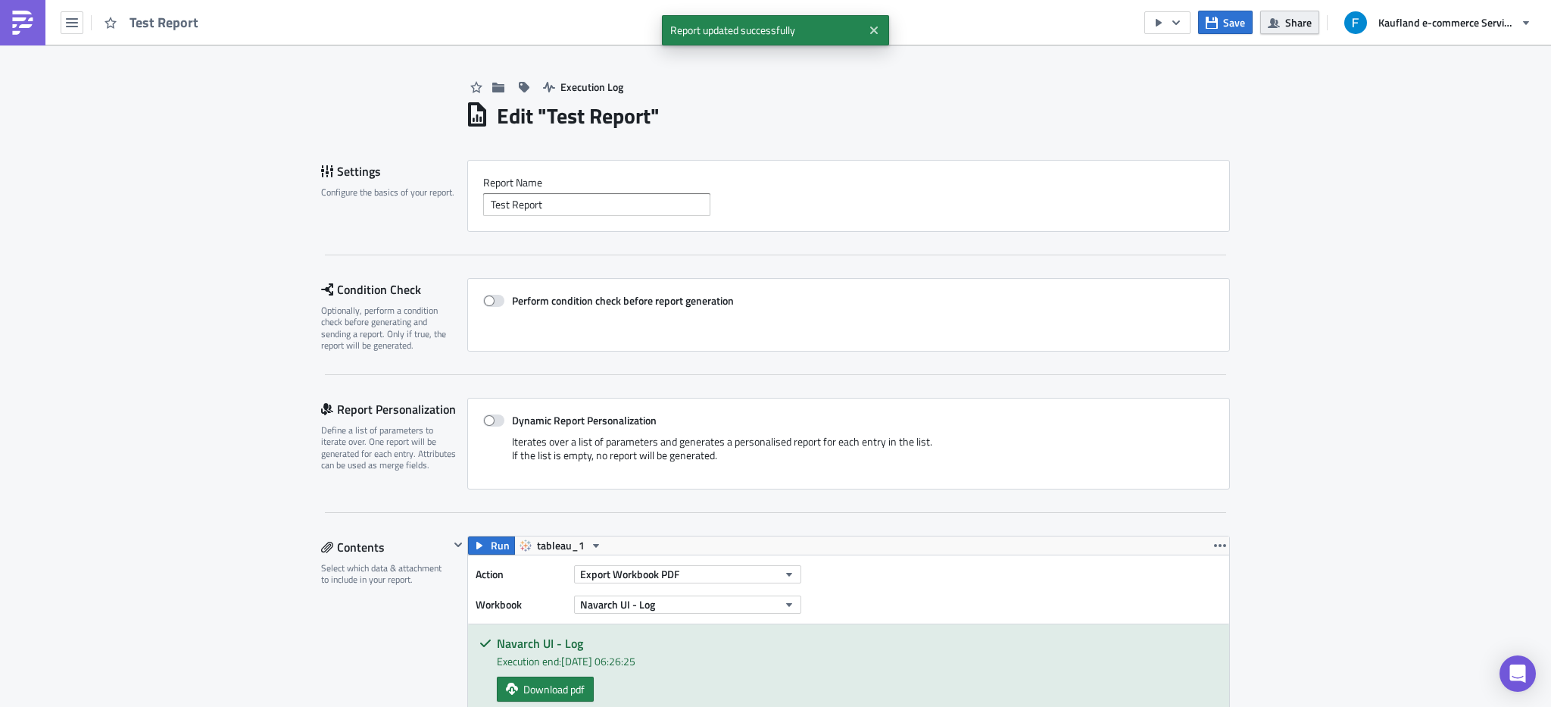
click at [1270, 17] on icon "button" at bounding box center [1274, 23] width 12 height 12
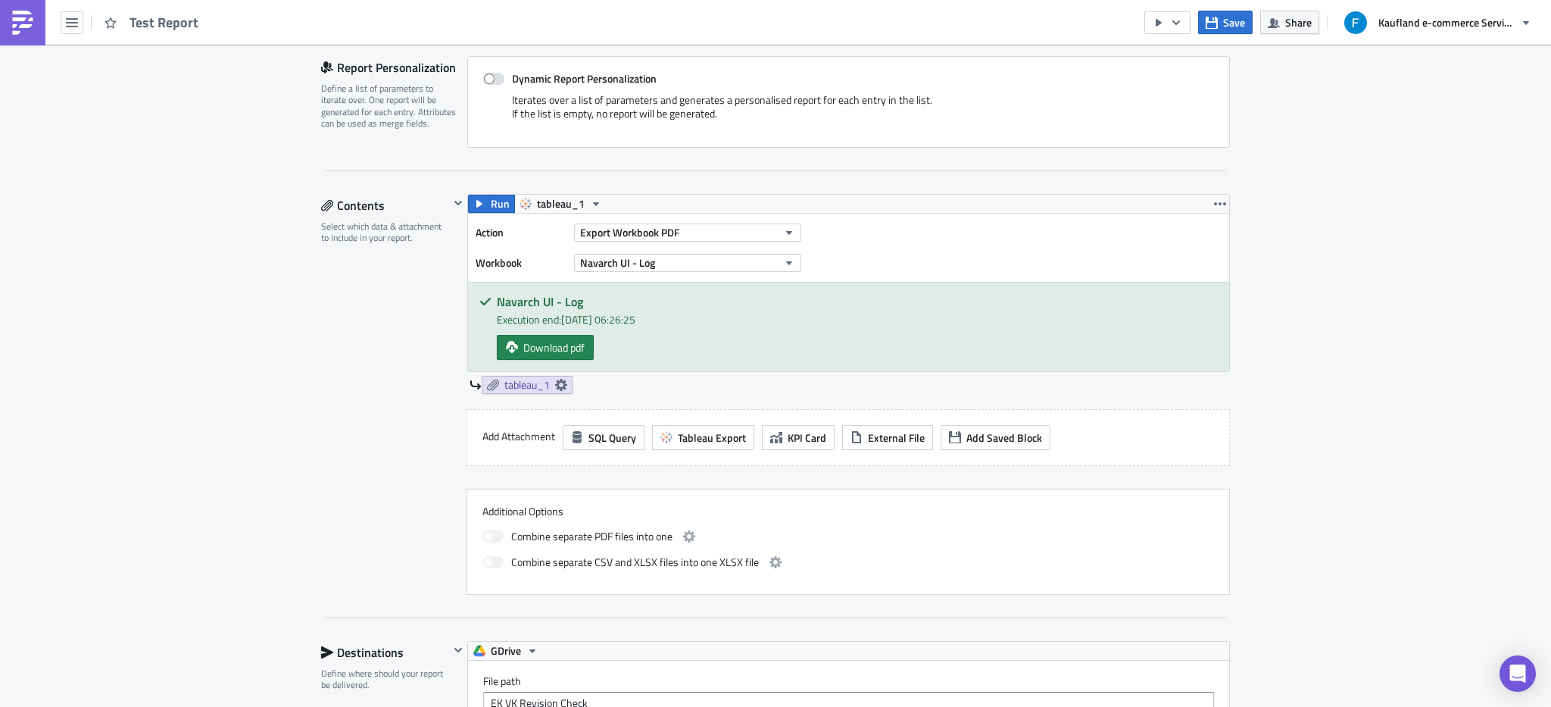
scroll to position [683, 0]
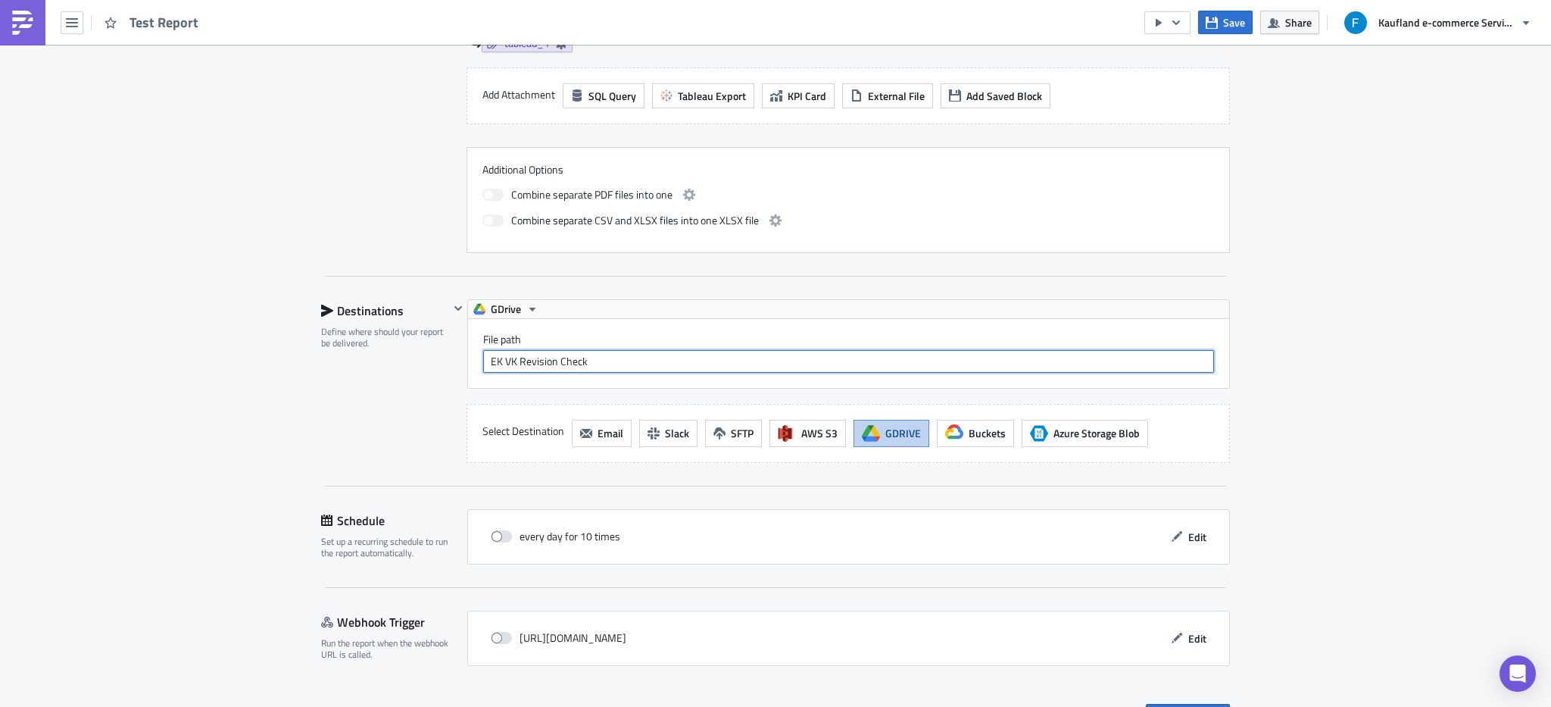
drag, startPoint x: 610, startPoint y: 362, endPoint x: 457, endPoint y: 363, distance: 153.0
click at [457, 363] on div "GDrive File path EK VK Revision Check" at bounding box center [839, 343] width 781 height 89
